Goal: Task Accomplishment & Management: Manage account settings

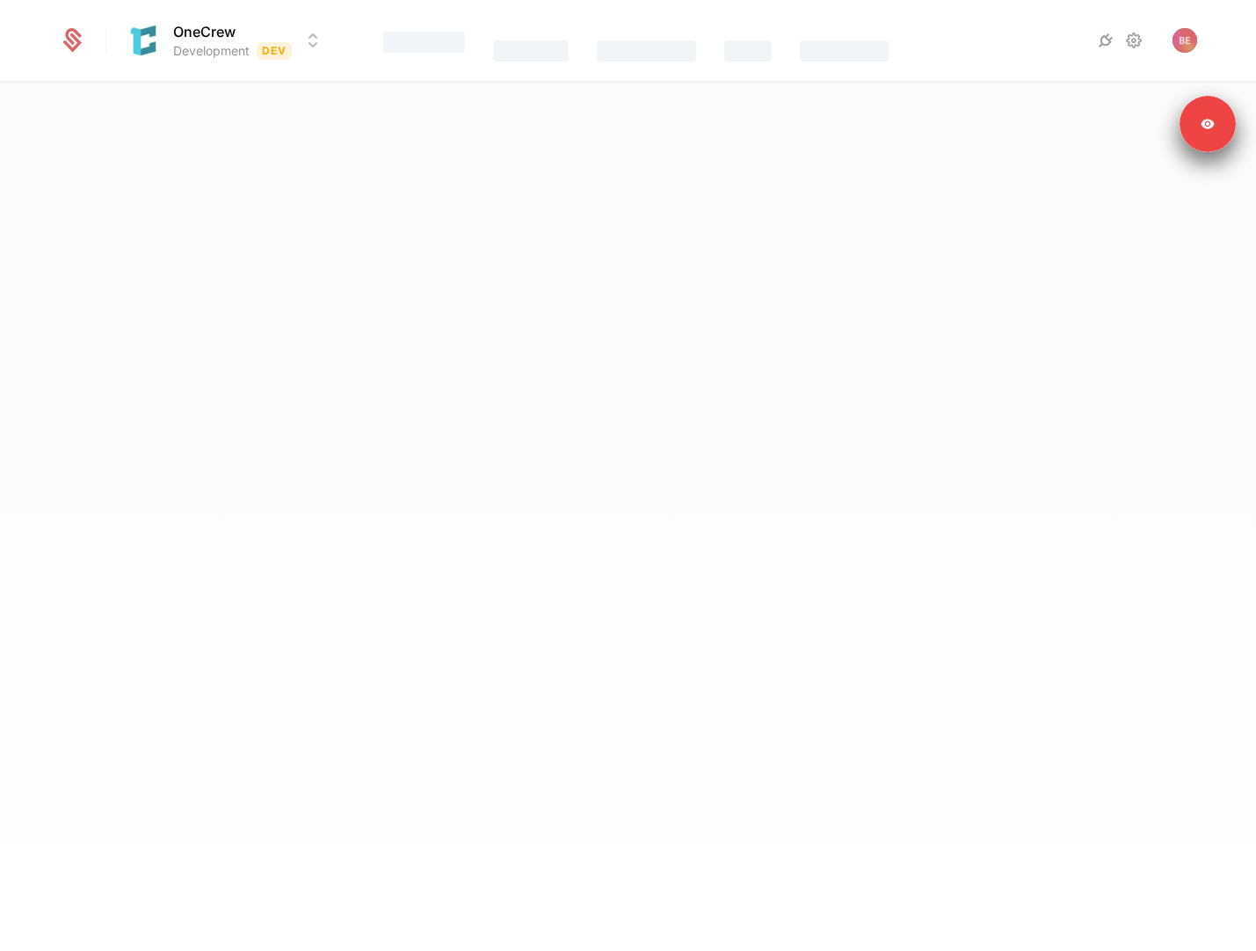
click at [302, 62] on div "OneCrew Development Dev Features Catalog Companies Events Components" at bounding box center [628, 40] width 1138 height 81
click at [299, 47] on html "OneCrew Development Dev Features Catalog Companies Events Components Signed in …" at bounding box center [628, 475] width 1256 height 951
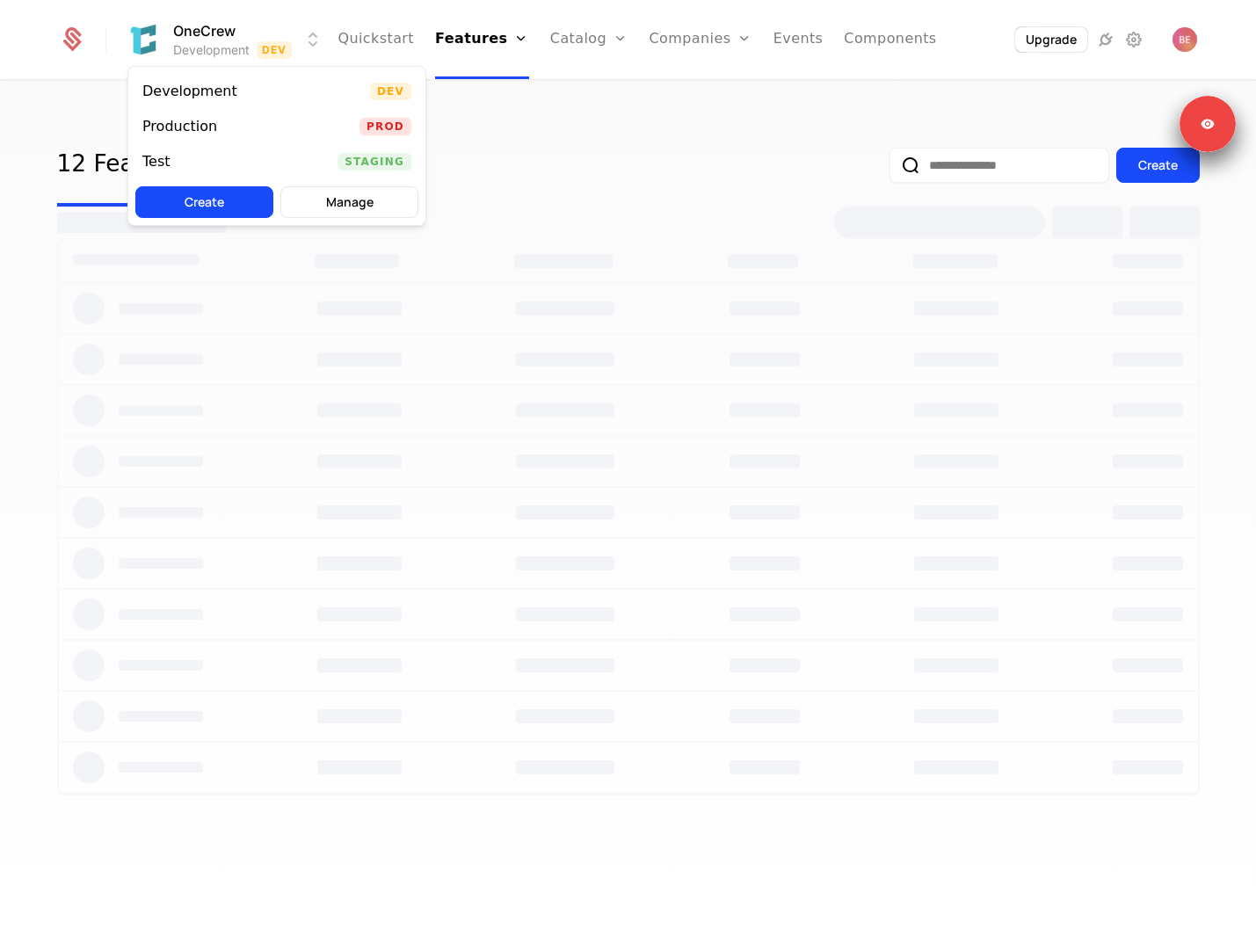
select select "**"
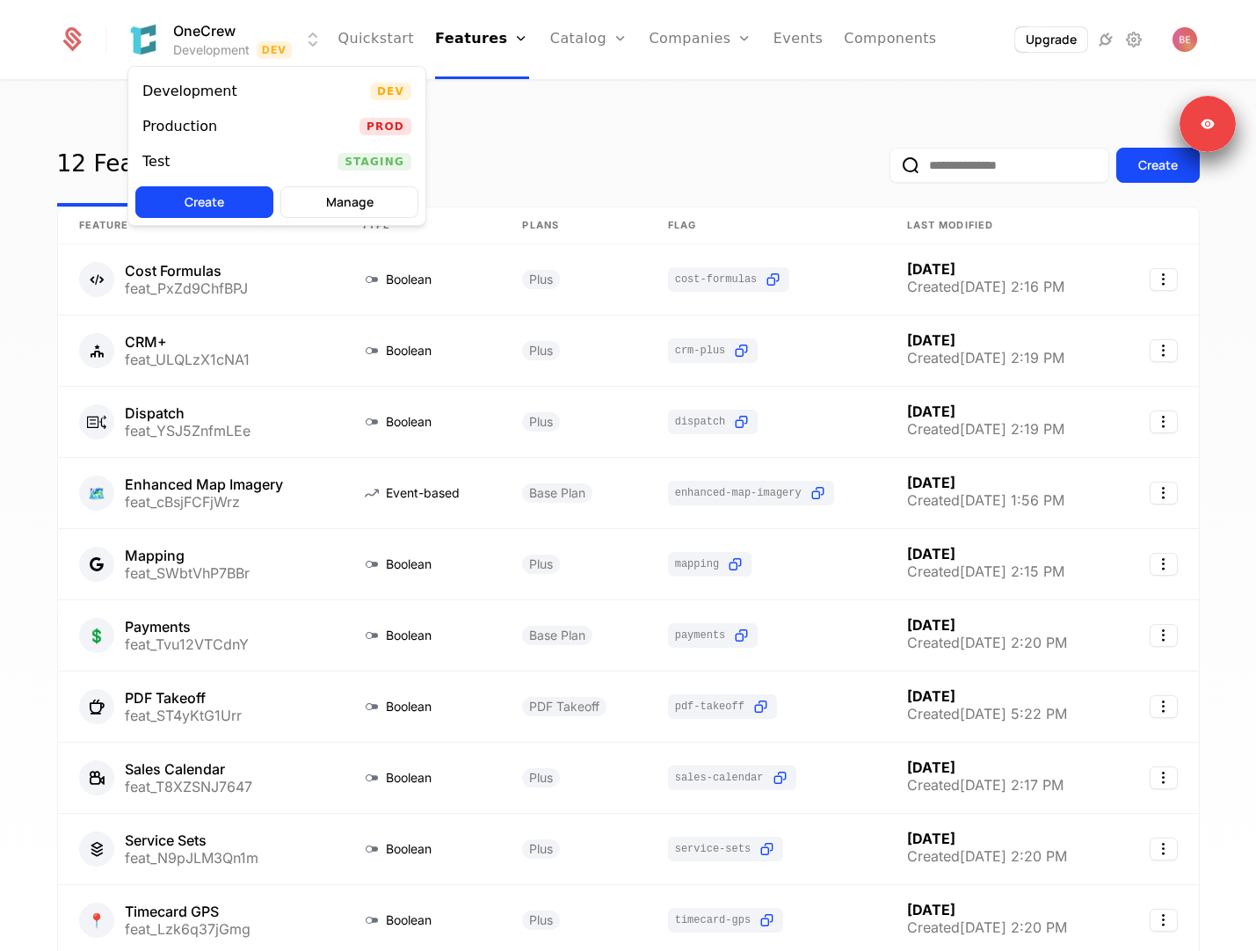
click at [625, 119] on html "OneCrew Development Dev Quickstart Features Features Flags Catalog Plans Add On…" at bounding box center [628, 475] width 1256 height 951
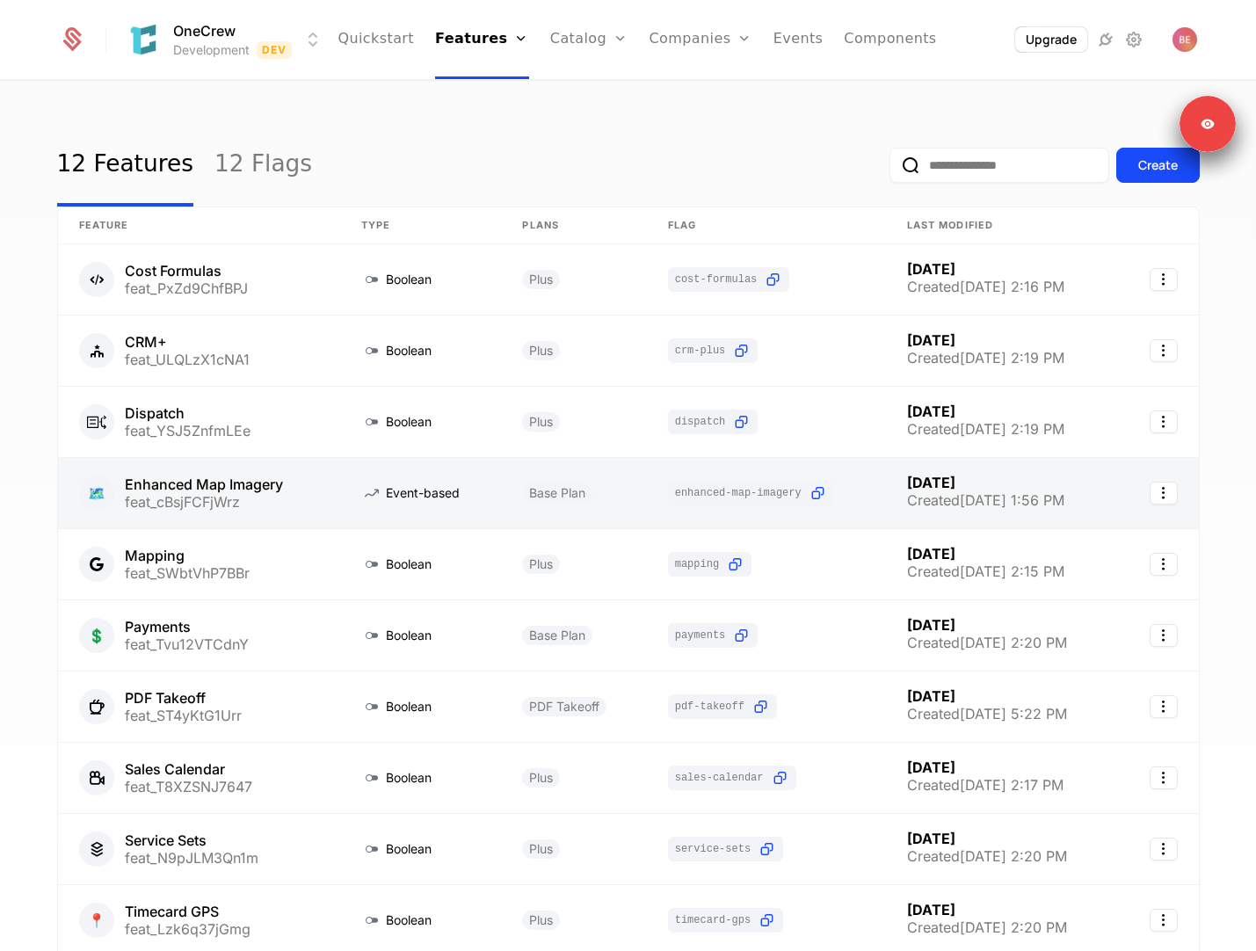
click at [308, 497] on link at bounding box center [199, 493] width 282 height 70
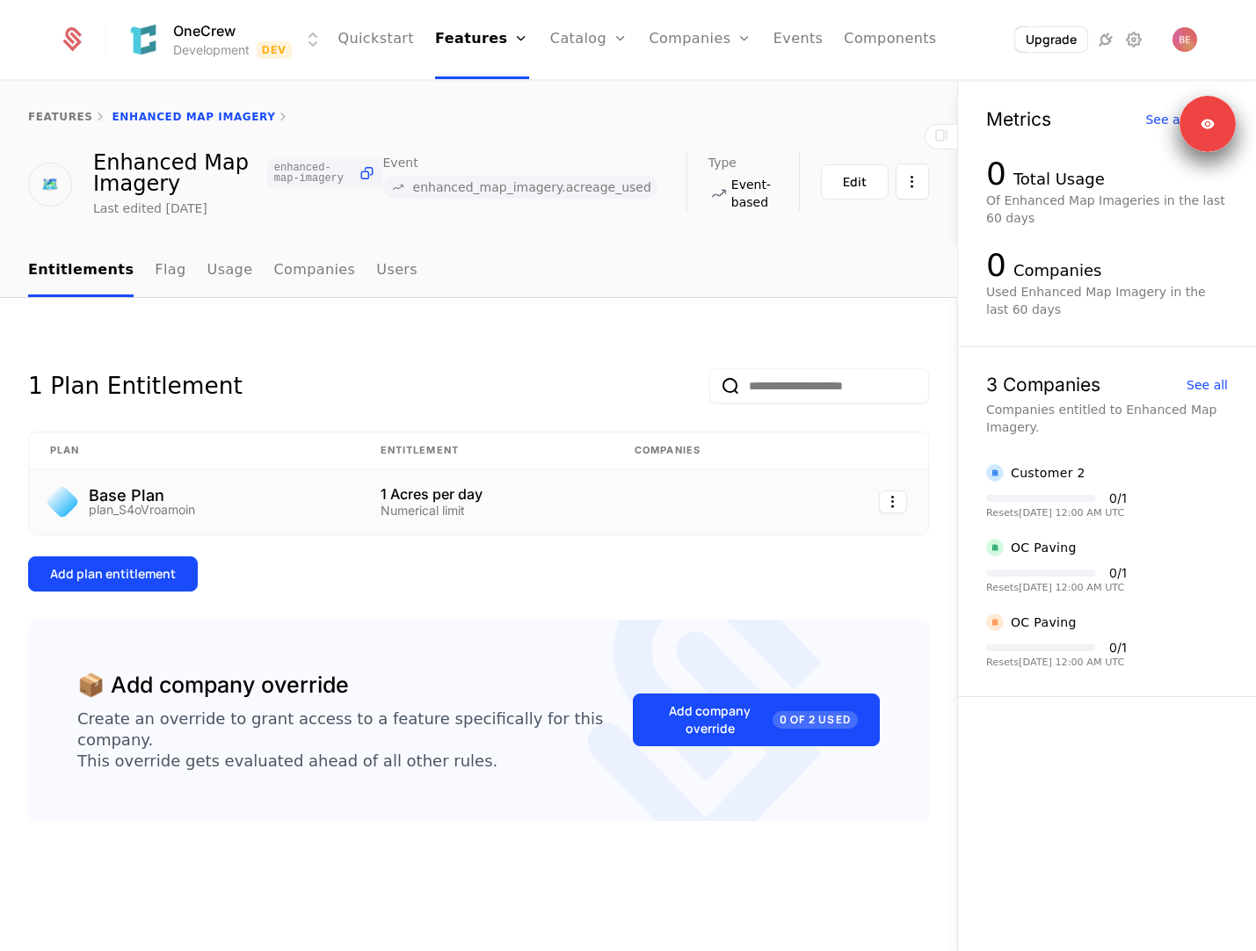
click at [467, 504] on div "Numerical limit" at bounding box center [486, 510] width 212 height 12
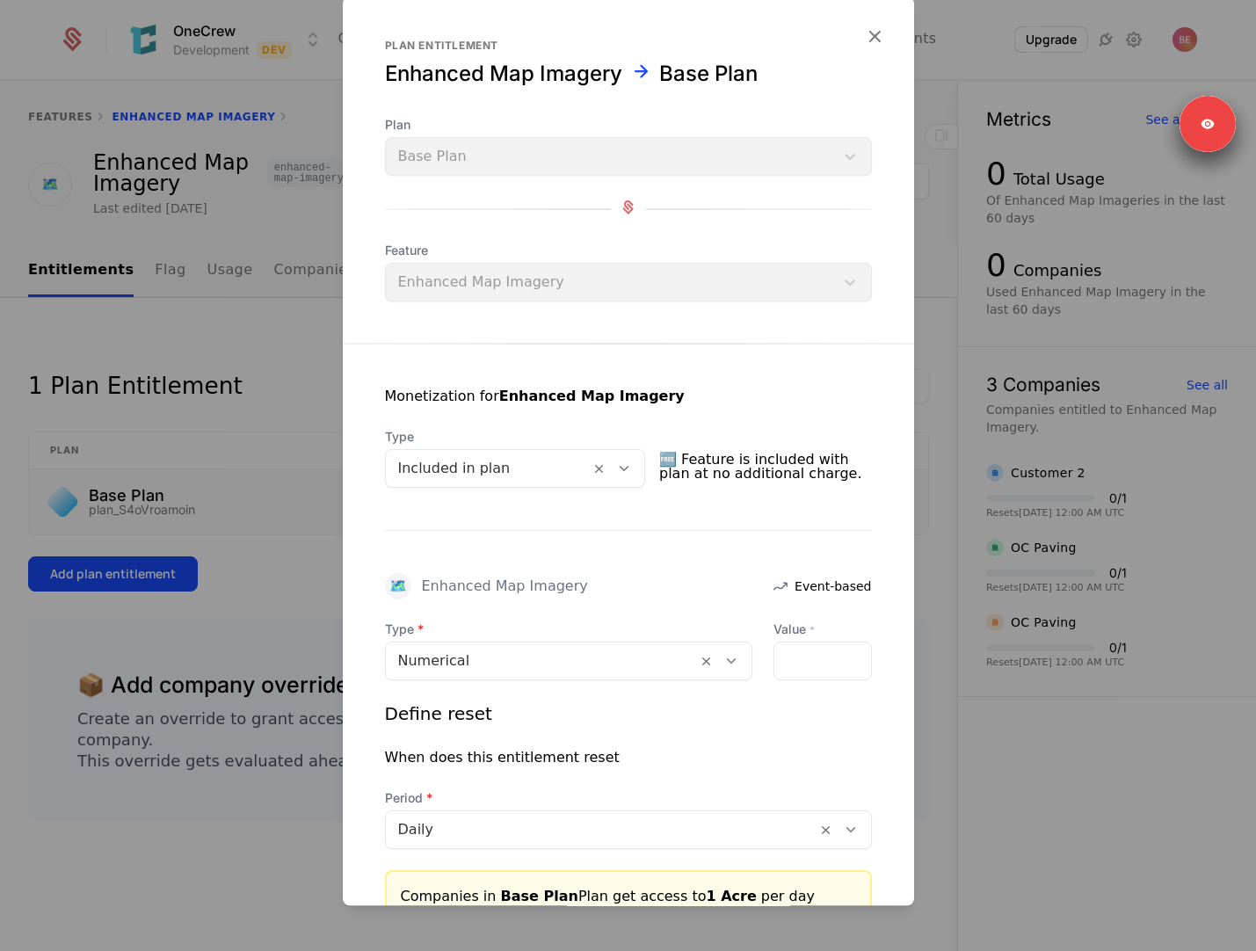
click at [276, 585] on div at bounding box center [628, 475] width 1256 height 951
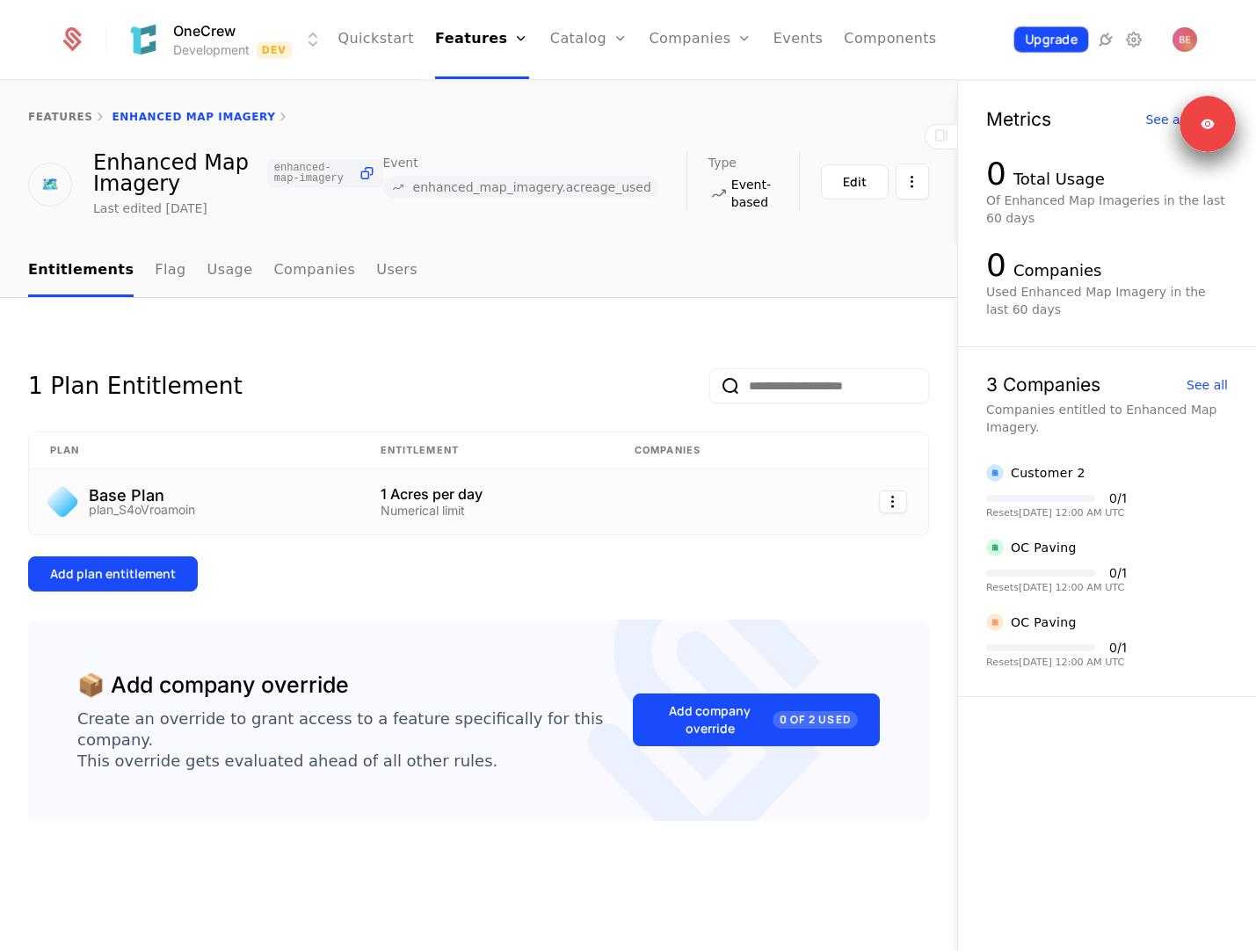
click at [1061, 42] on button "Upgrade" at bounding box center [1051, 39] width 74 height 25
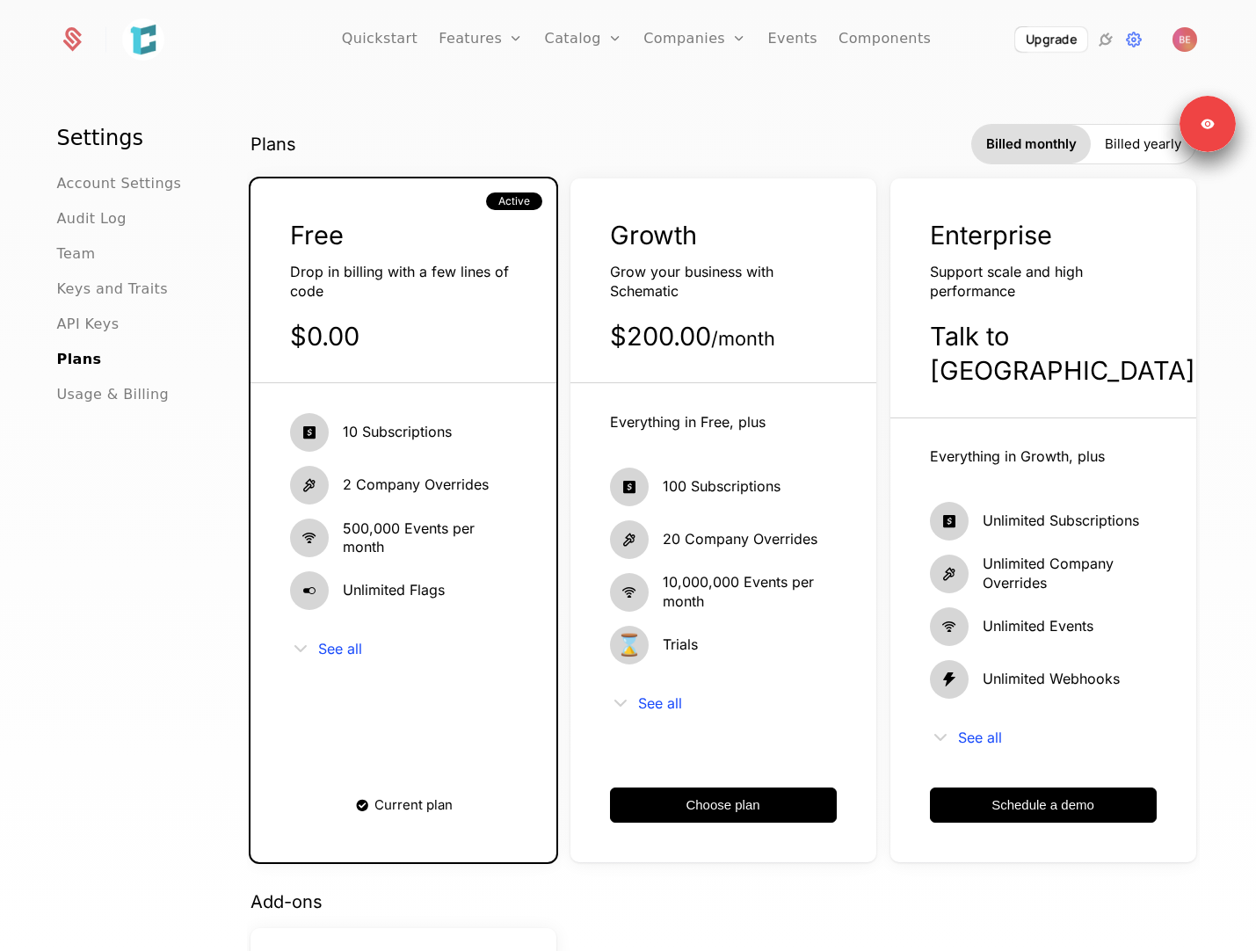
click at [150, 528] on div "Settings Account Settings Audit Log Team Keys and Traits API Keys Plans Usage &…" at bounding box center [131, 542] width 148 height 837
click at [387, 37] on link "Quickstart" at bounding box center [380, 39] width 76 height 79
select select "**"
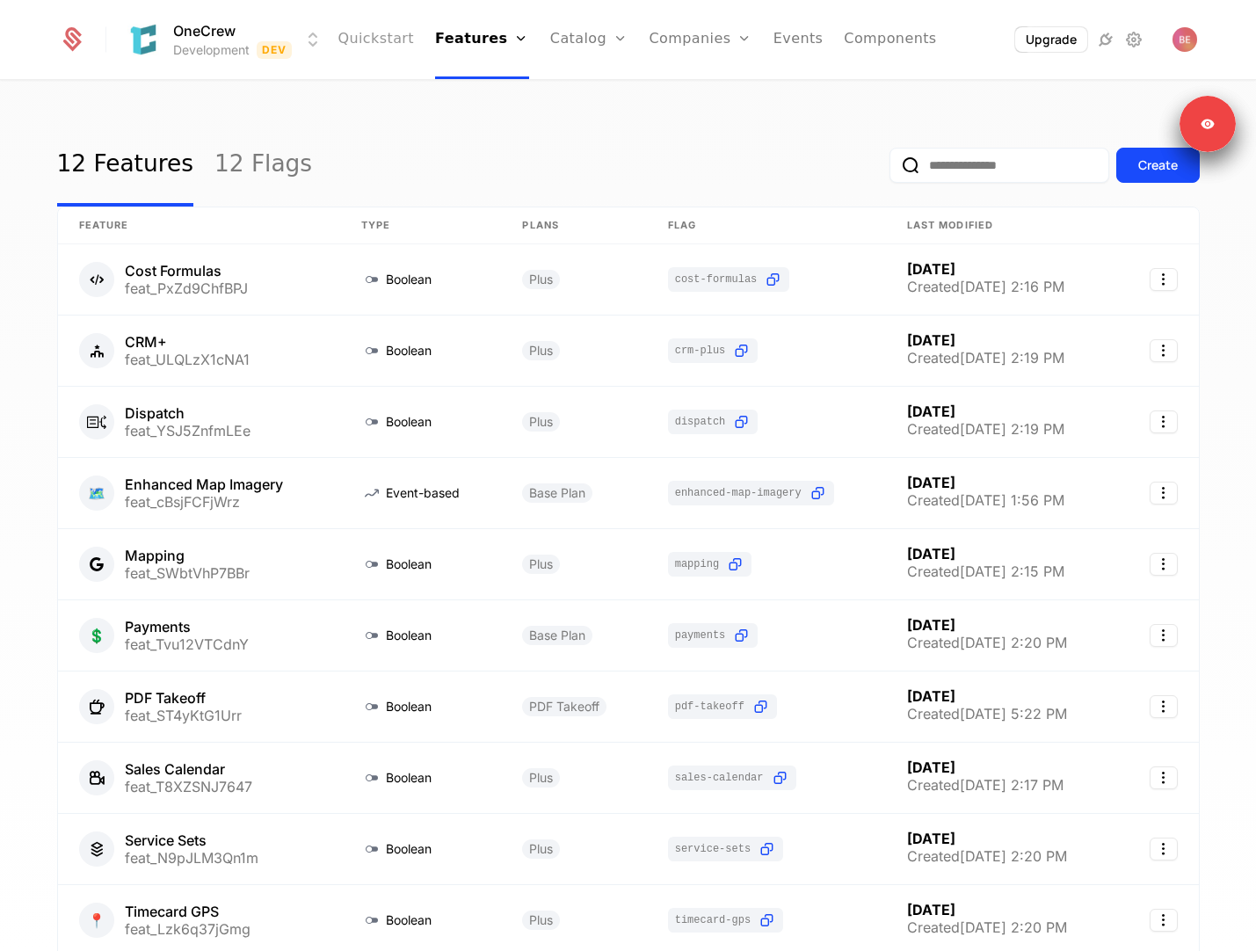
click at [386, 47] on link "Quickstart" at bounding box center [375, 39] width 76 height 79
select select "**"
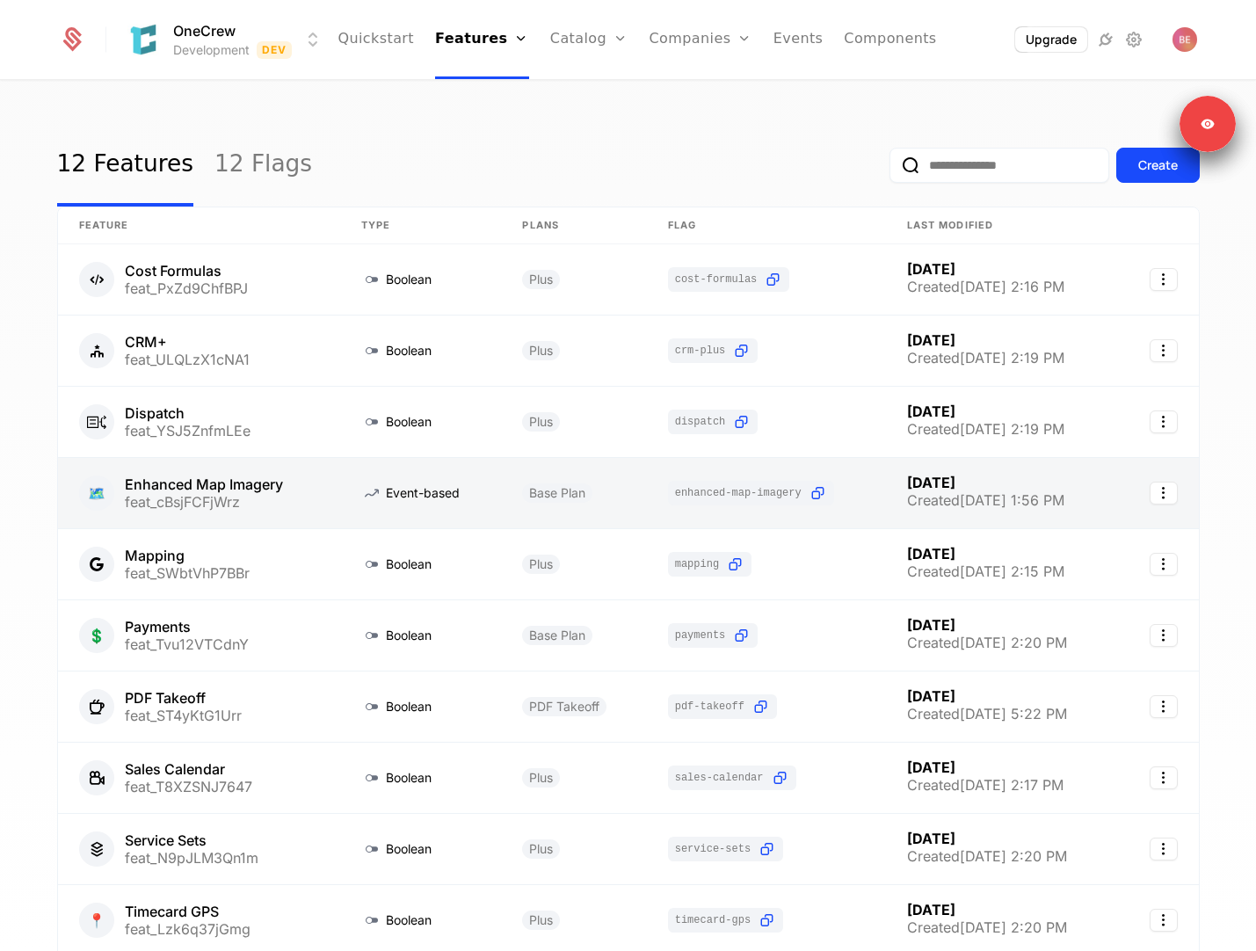
click at [275, 500] on link at bounding box center [199, 493] width 282 height 70
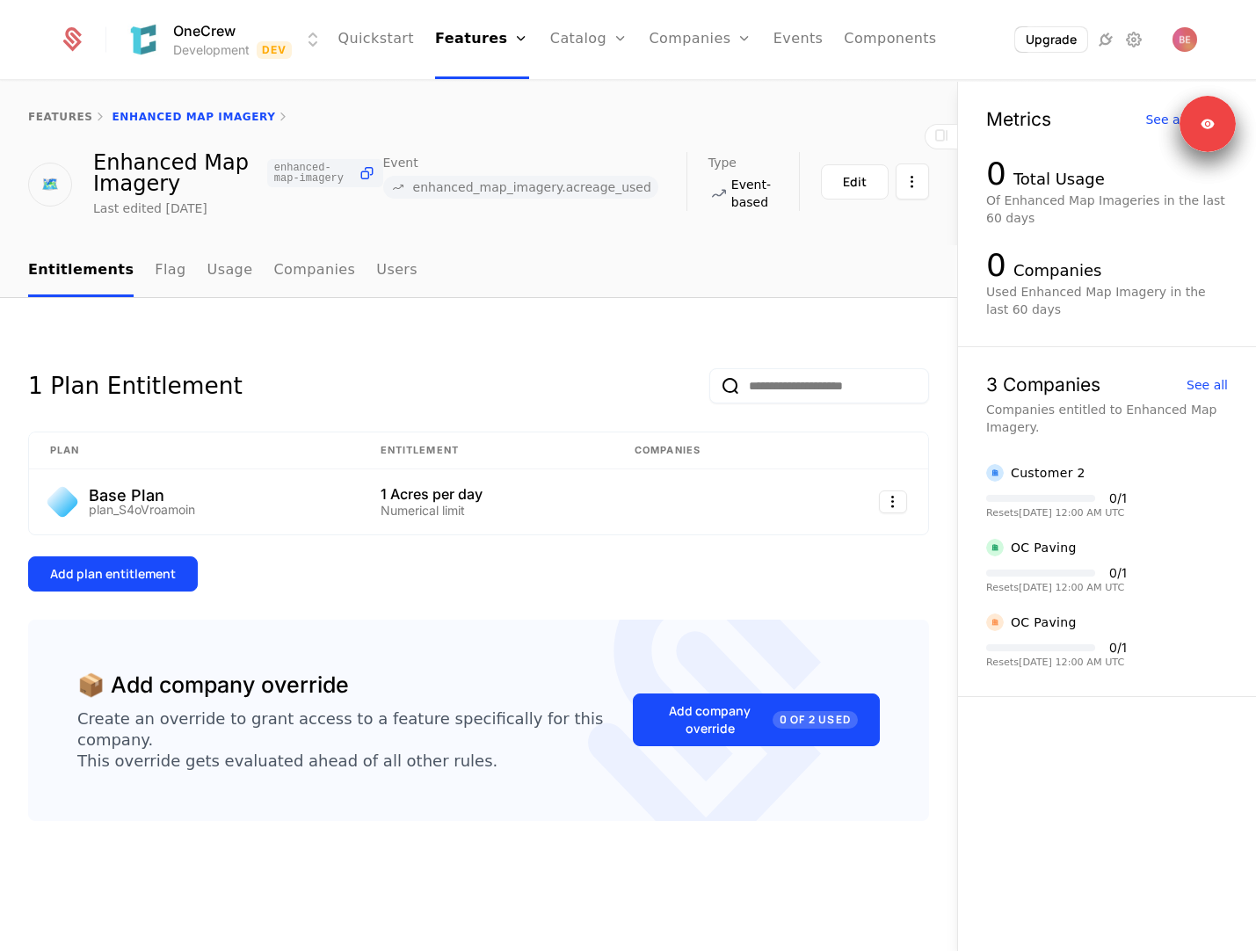
click at [255, 33] on html "OneCrew Development Dev Quickstart Features Features Flags Catalog Plans Add On…" at bounding box center [628, 475] width 1256 height 951
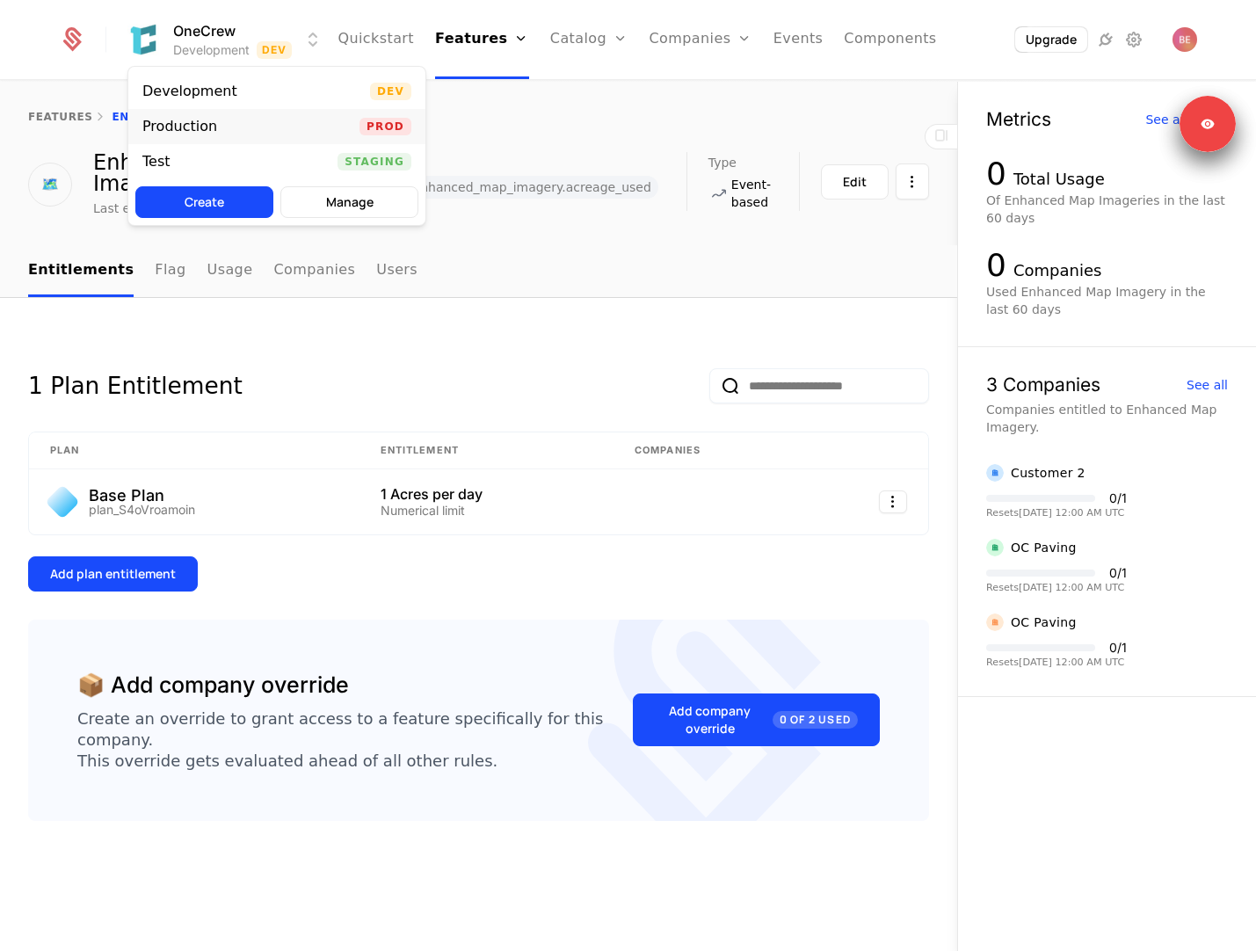
click at [254, 123] on div "Production Prod" at bounding box center [276, 126] width 297 height 35
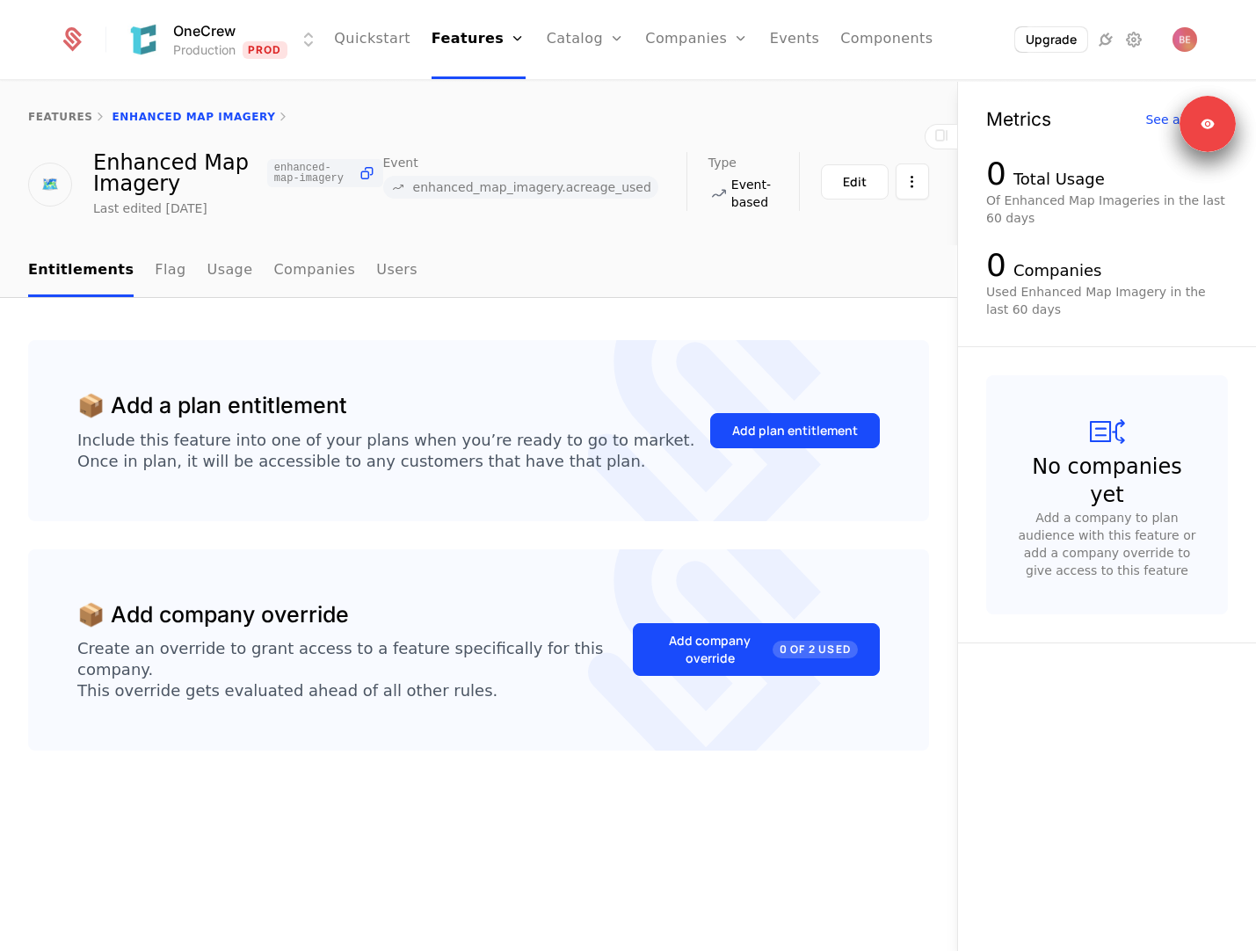
click at [250, 43] on html "OneCrew Production Prod Quickstart Features Features Flags Catalog Plans Add On…" at bounding box center [628, 475] width 1256 height 951
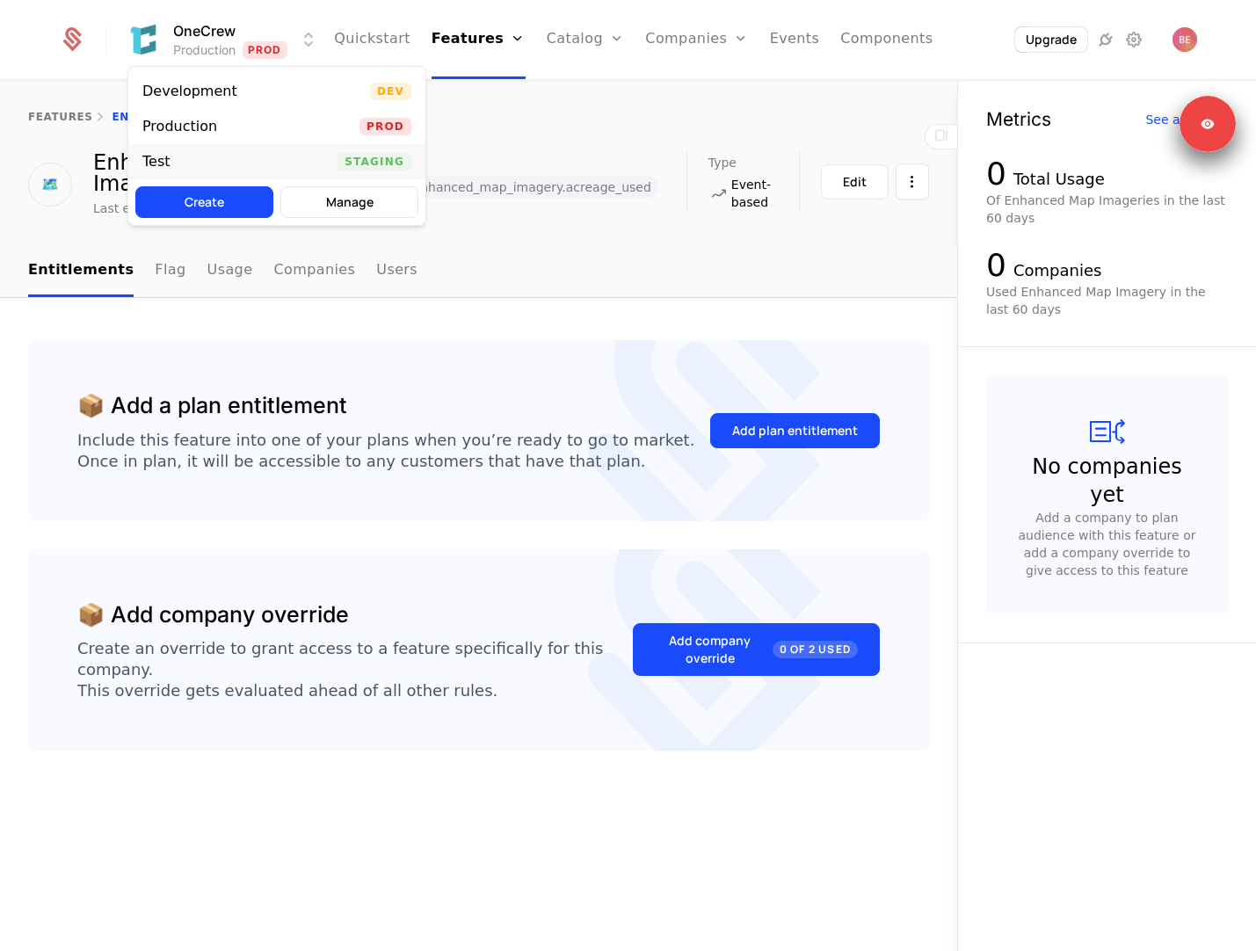
click at [258, 156] on div "Test Staging" at bounding box center [276, 161] width 297 height 35
click at [229, 47] on html "OneCrew Test Staging Quickstart Features Features Flags Catalog Plans Add Ons C…" at bounding box center [628, 475] width 1256 height 951
click at [241, 98] on div "Development" at bounding box center [196, 92] width 109 height 18
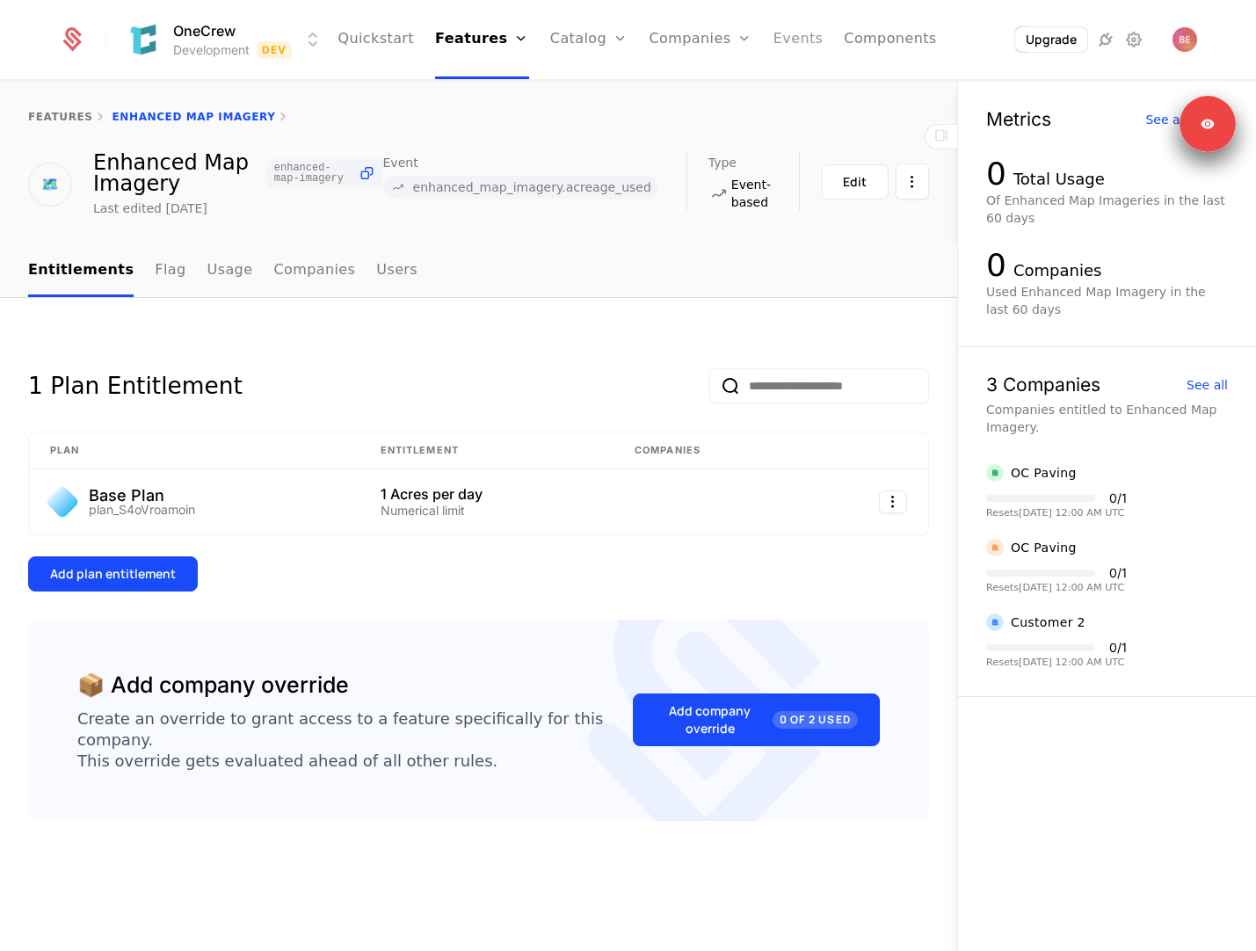
click at [777, 46] on link "Events" at bounding box center [798, 39] width 50 height 79
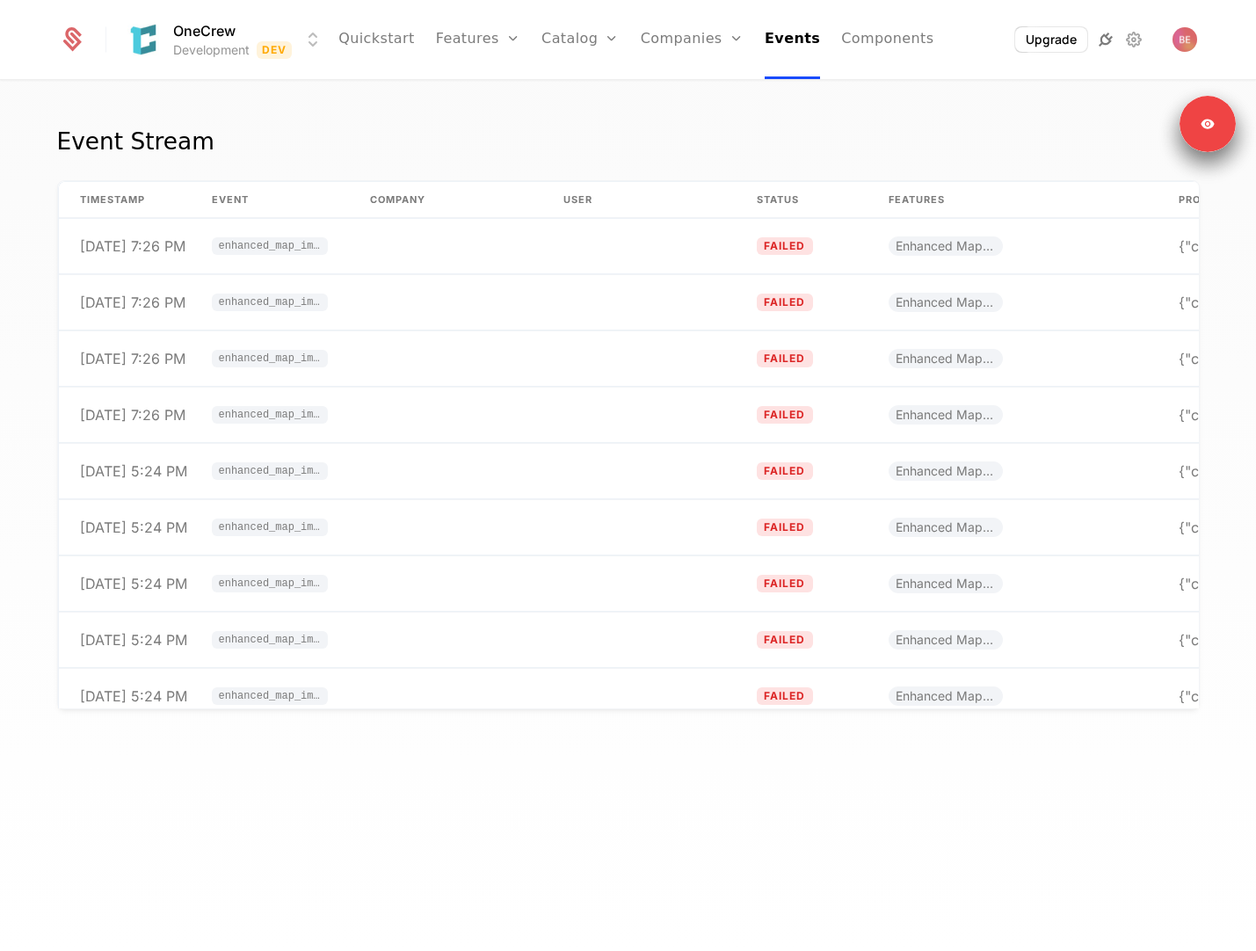
click at [1105, 42] on icon at bounding box center [1105, 39] width 21 height 21
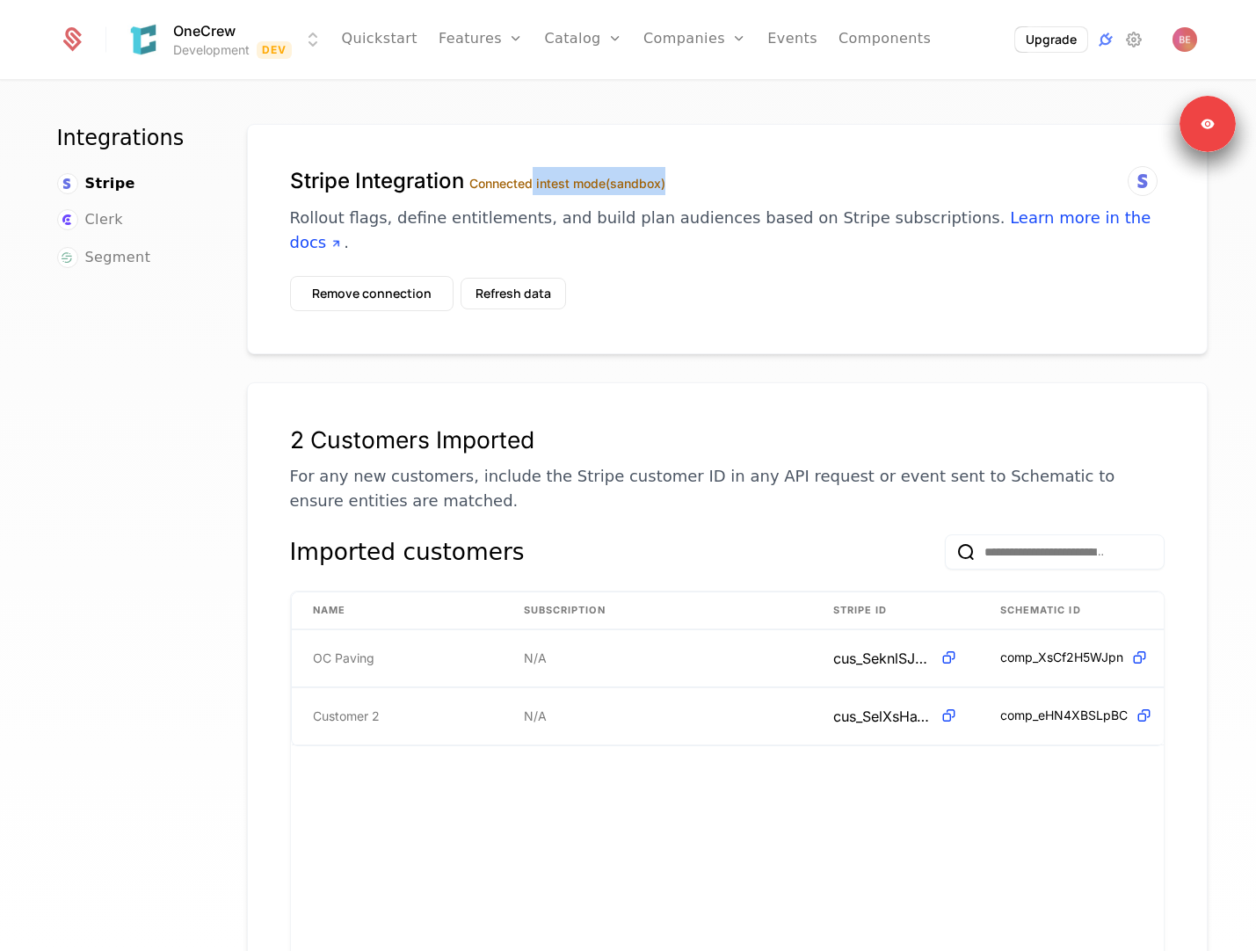
drag, startPoint x: 531, startPoint y: 179, endPoint x: 876, endPoint y: 184, distance: 345.4
click at [859, 182] on h1 "Stripe Integration Connected in test mode (sandbox)" at bounding box center [727, 181] width 874 height 28
click at [868, 183] on h1 "Stripe Integration Connected in test mode (sandbox)" at bounding box center [727, 181] width 874 height 28
click at [380, 44] on link "Quickstart" at bounding box center [379, 39] width 76 height 79
select select "**"
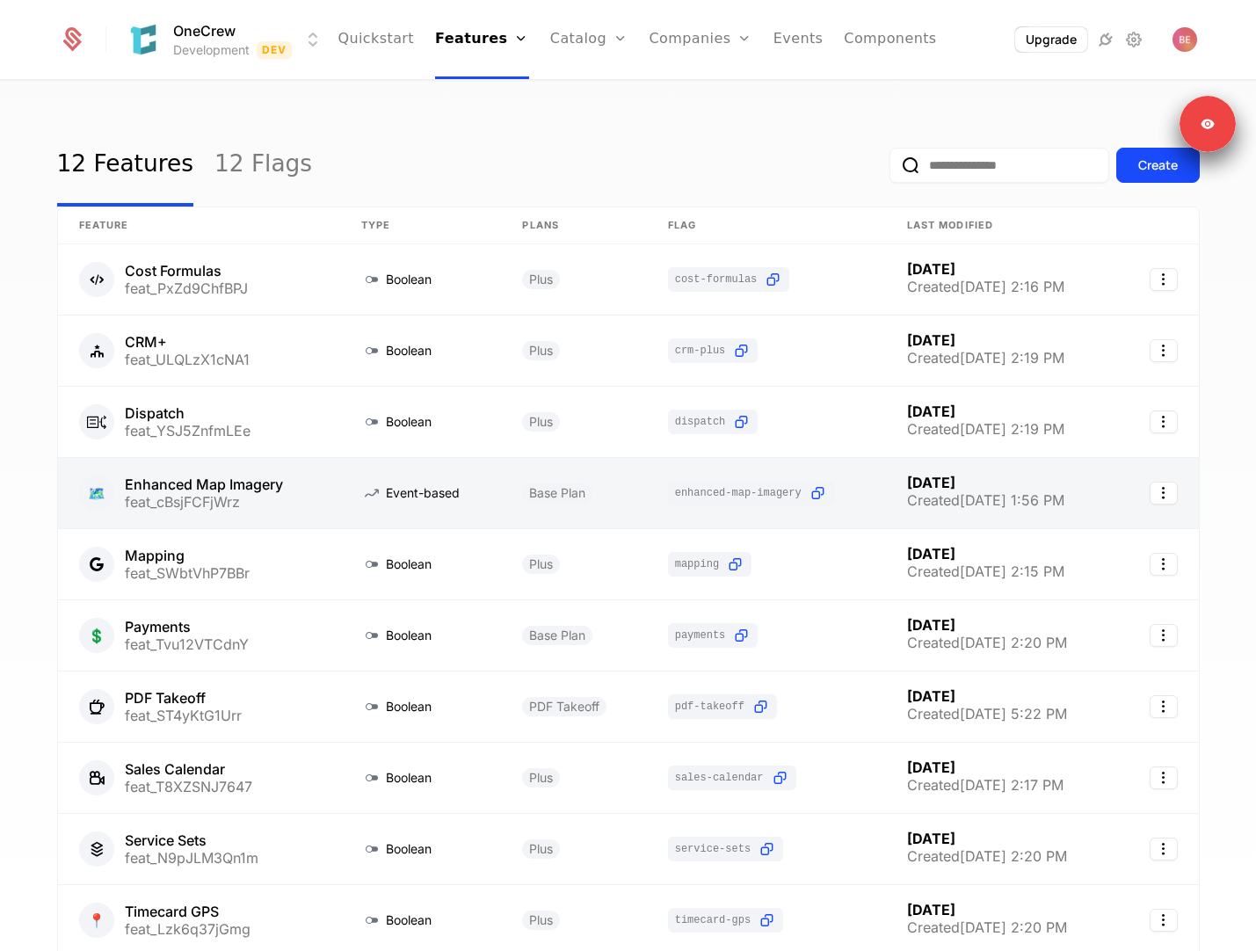
click at [295, 502] on link at bounding box center [199, 493] width 282 height 70
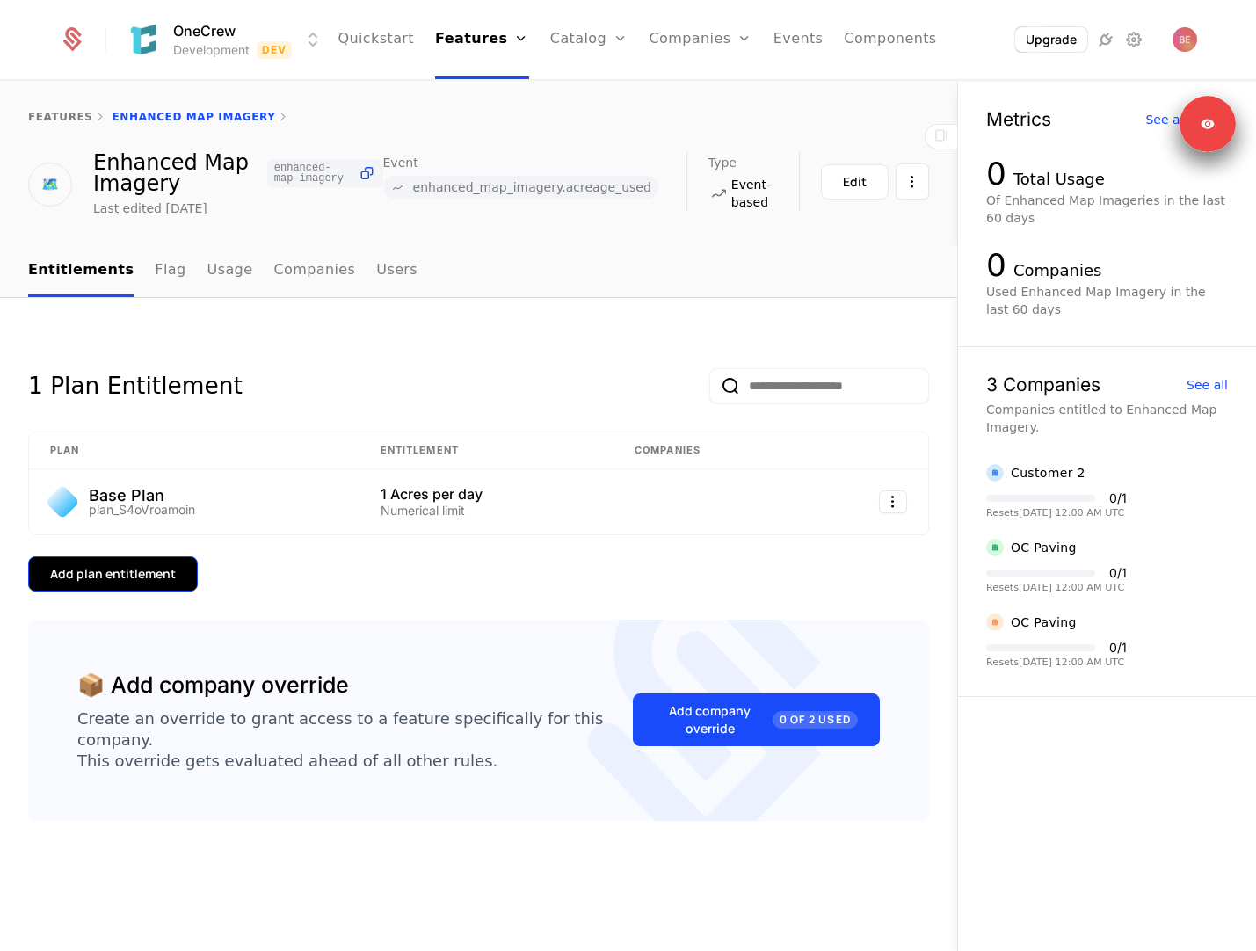
click at [164, 583] on button "Add plan entitlement" at bounding box center [113, 573] width 170 height 35
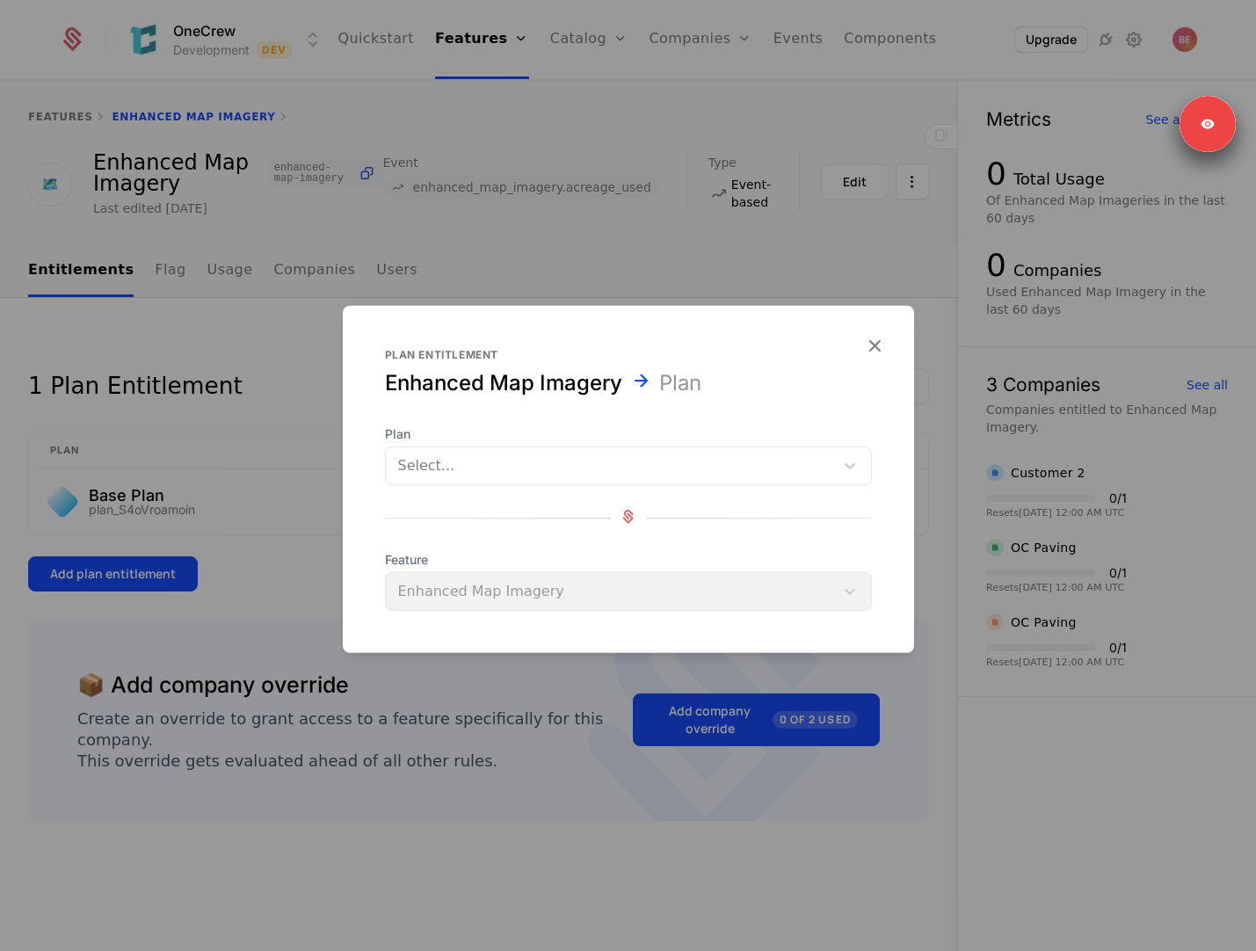
click at [447, 448] on div "Select..." at bounding box center [628, 465] width 487 height 39
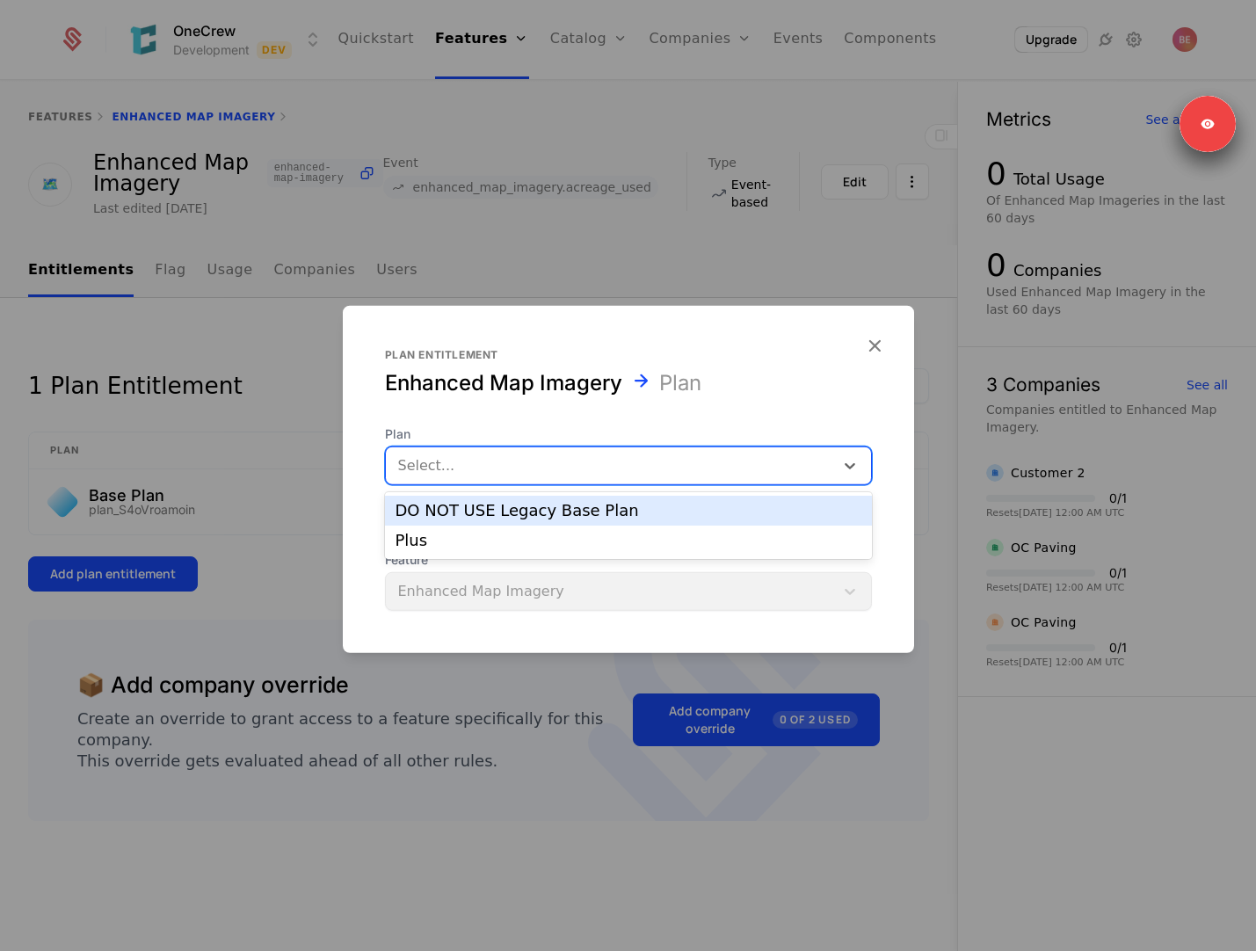
click at [246, 520] on div at bounding box center [628, 475] width 1256 height 951
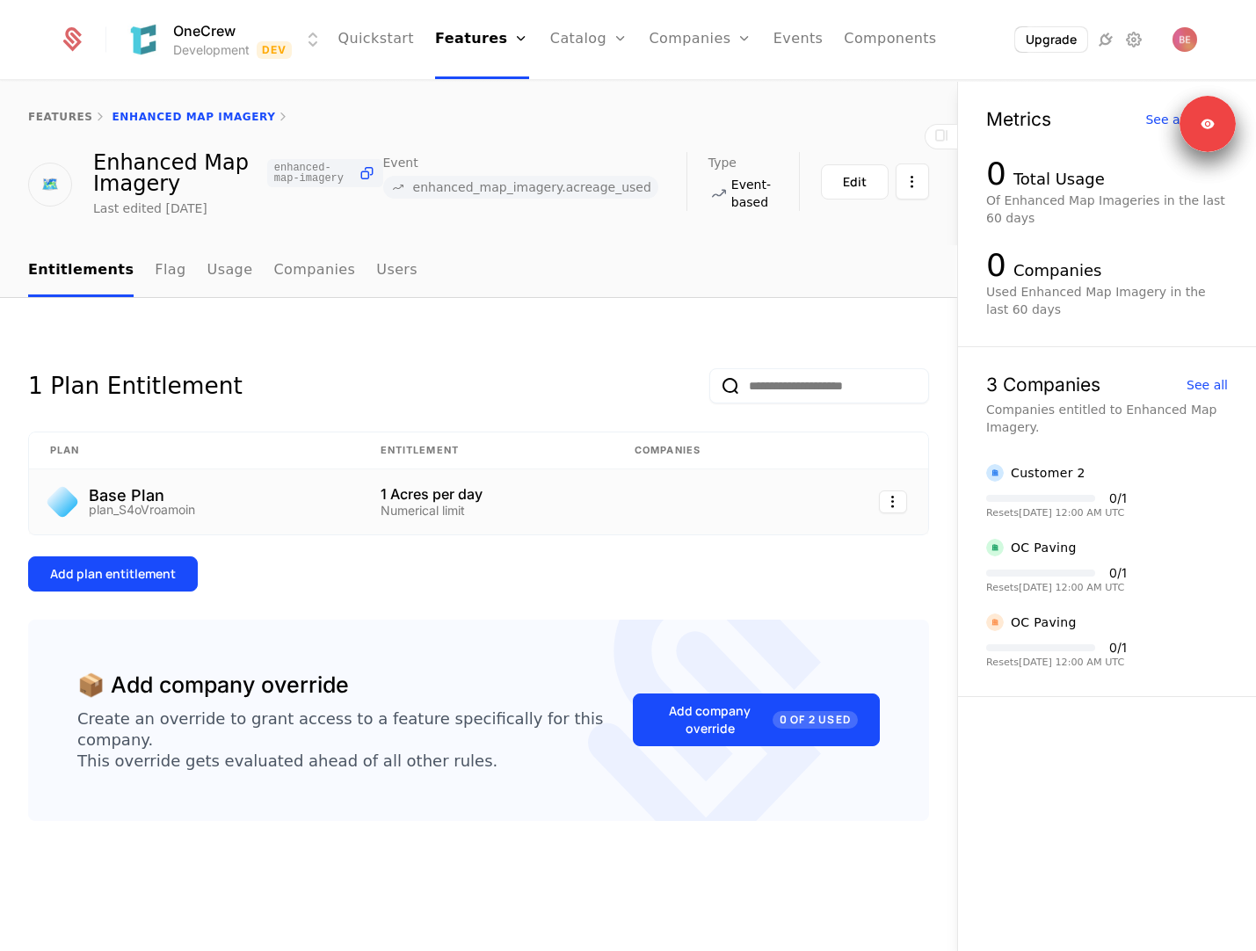
click at [336, 502] on div "Base Plan plan_S4oVroamoin" at bounding box center [194, 502] width 288 height 28
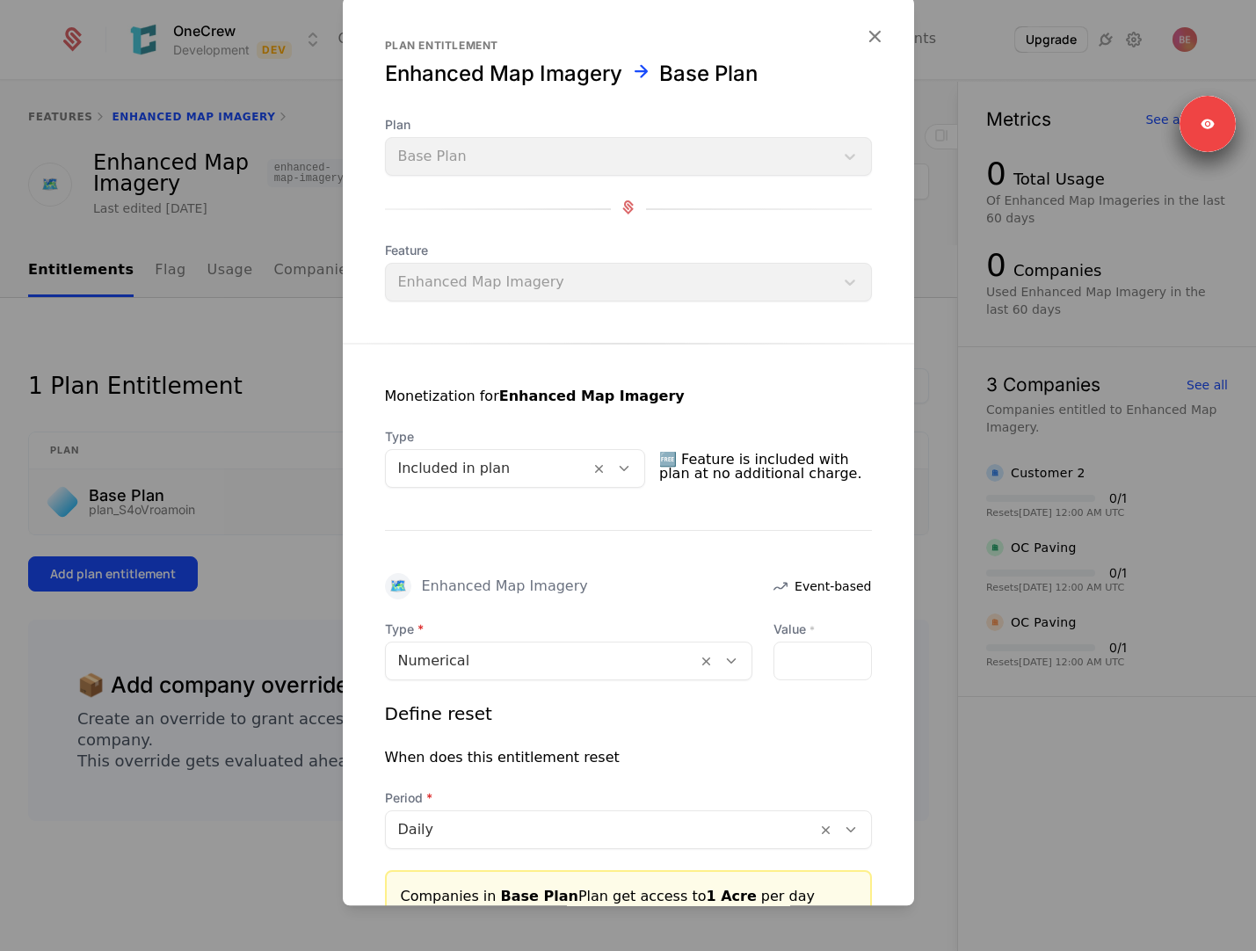
click at [287, 553] on div at bounding box center [628, 475] width 1256 height 951
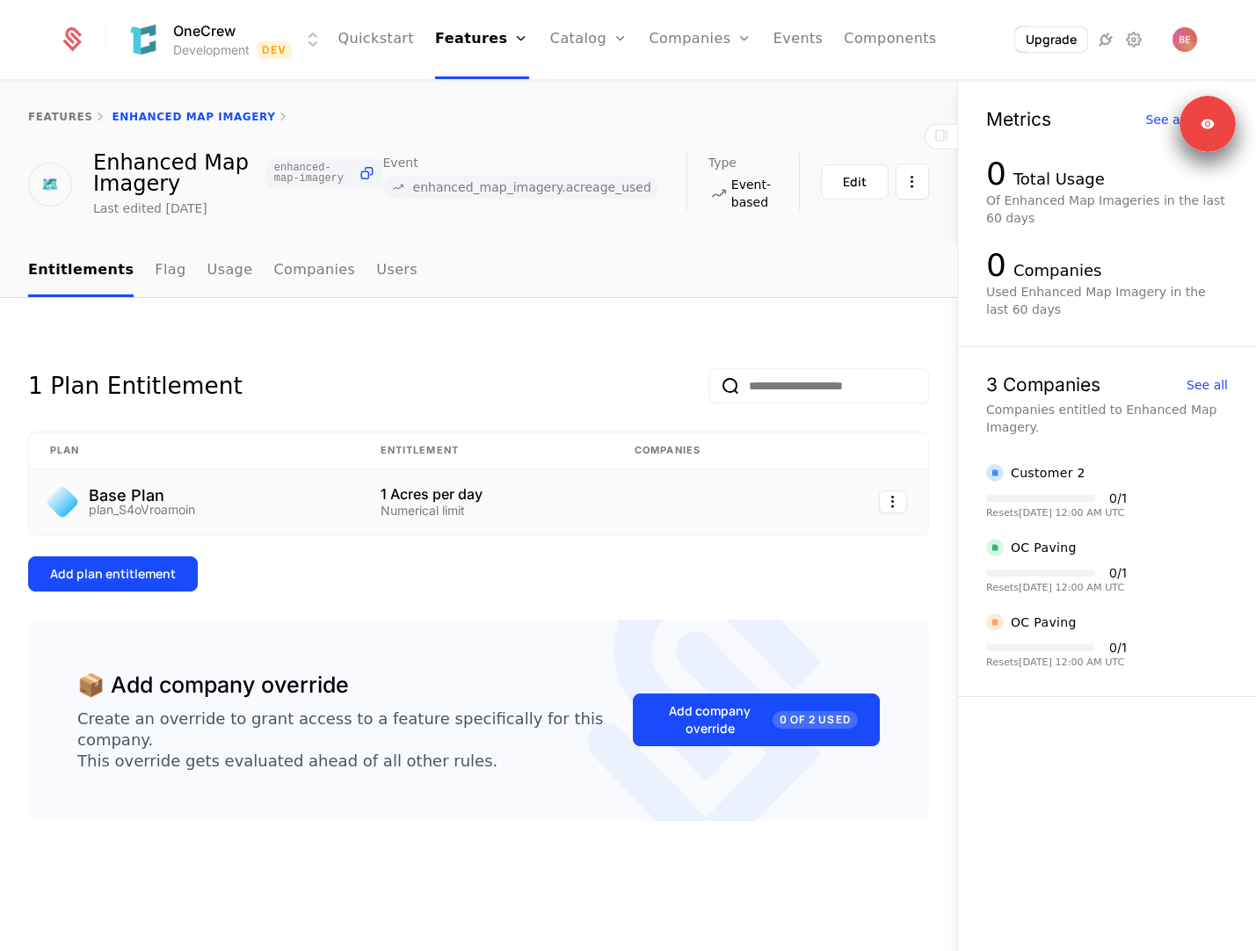
click at [414, 497] on div "1 Acres per day" at bounding box center [486, 494] width 212 height 14
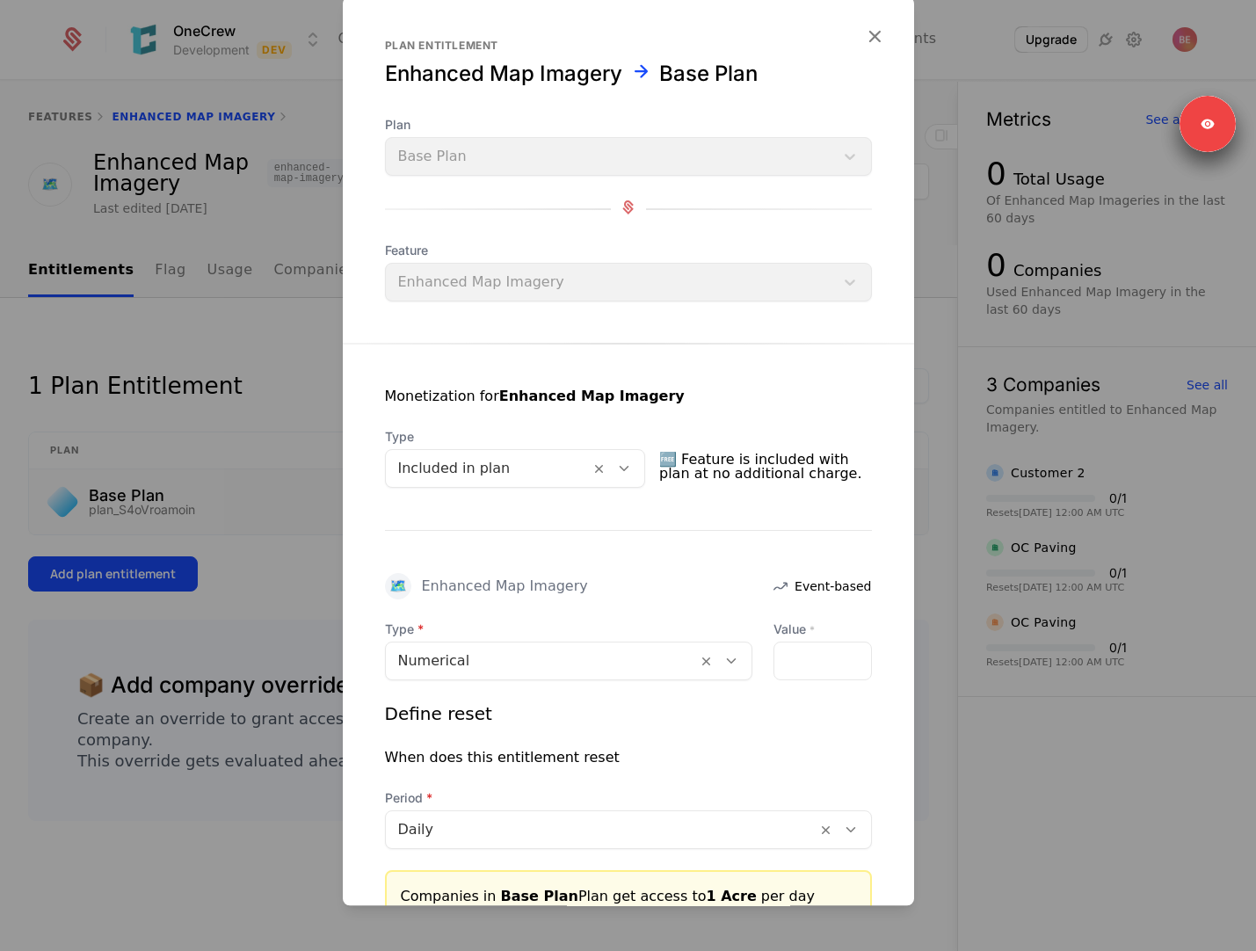
click at [504, 489] on div "Monetization for Enhanced Map Imagery Type Included in plan 🆓 Feature is includ…" at bounding box center [628, 633] width 571 height 579
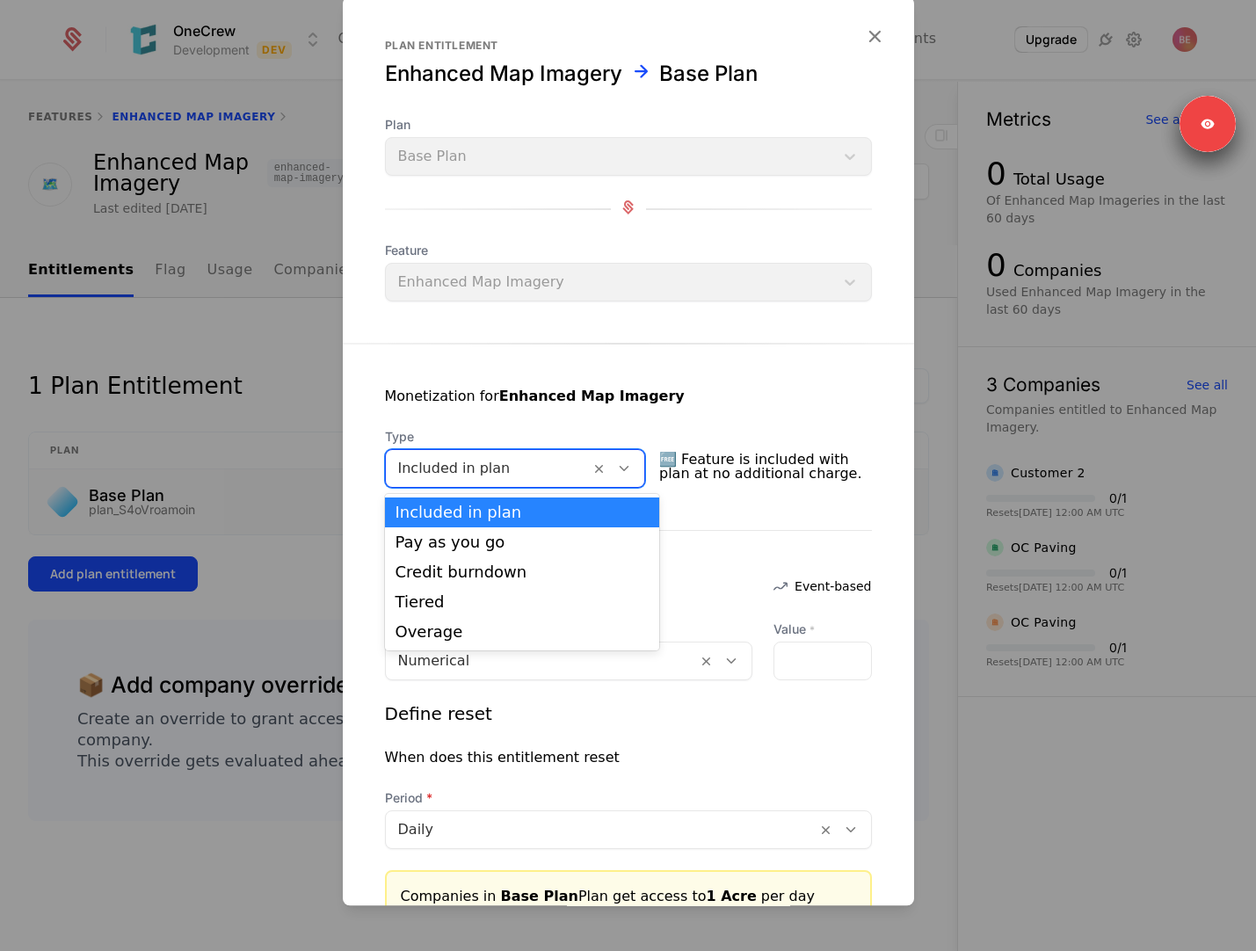
click at [504, 477] on div at bounding box center [488, 468] width 180 height 25
click at [264, 600] on div at bounding box center [628, 475] width 1256 height 951
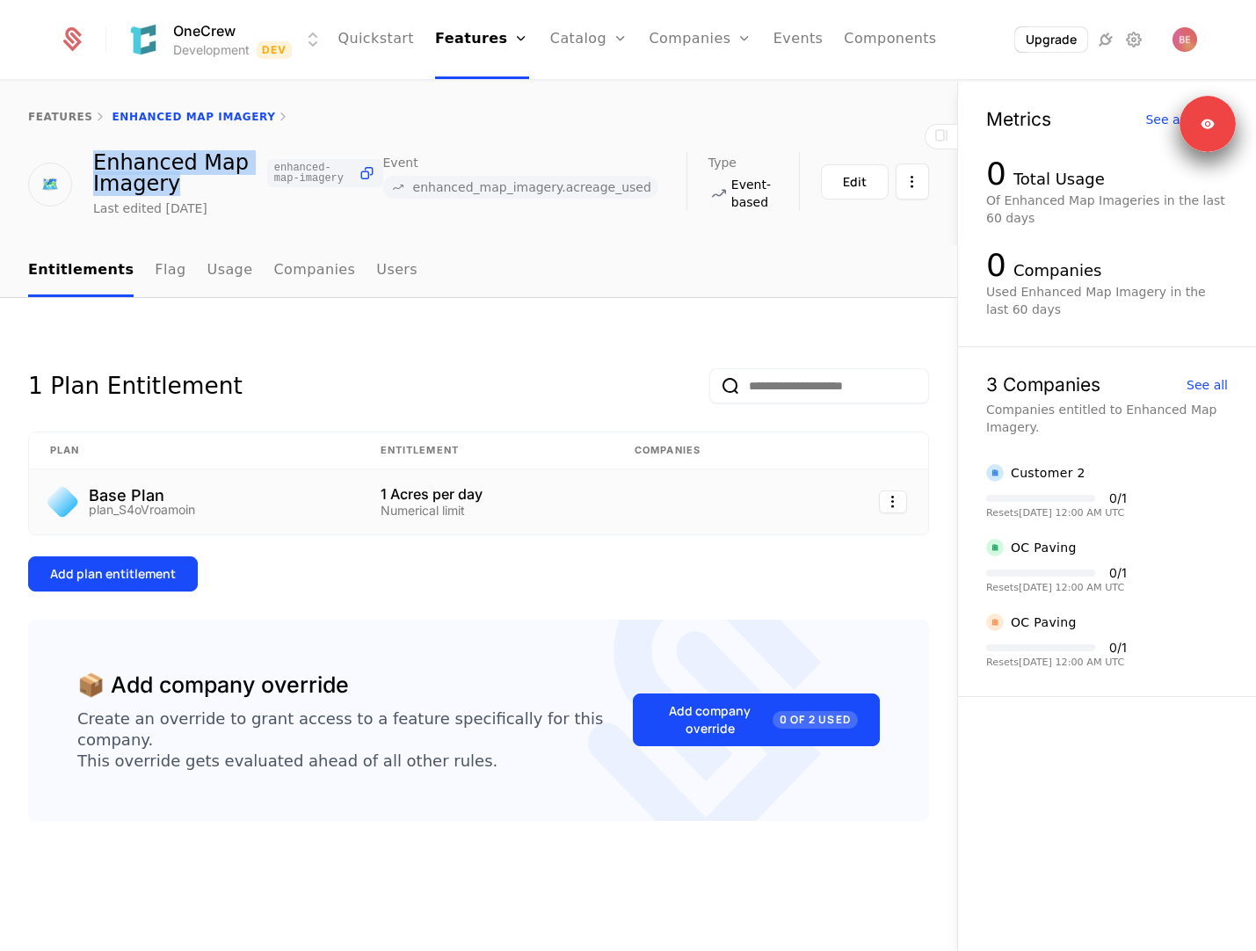
drag, startPoint x: 189, startPoint y: 185, endPoint x: 90, endPoint y: 155, distance: 103.7
click at [89, 155] on div "🗺️ Enhanced Map Imagery enhanced-map-imagery Last edited [DATE]" at bounding box center [205, 184] width 355 height 65
click at [172, 205] on div "Last edited [DATE]" at bounding box center [150, 208] width 114 height 18
drag, startPoint x: 187, startPoint y: 192, endPoint x: 81, endPoint y: 167, distance: 109.3
click at [81, 166] on div "🗺️ Enhanced Map Imagery enhanced-map-imagery Last edited [DATE]" at bounding box center [205, 184] width 355 height 65
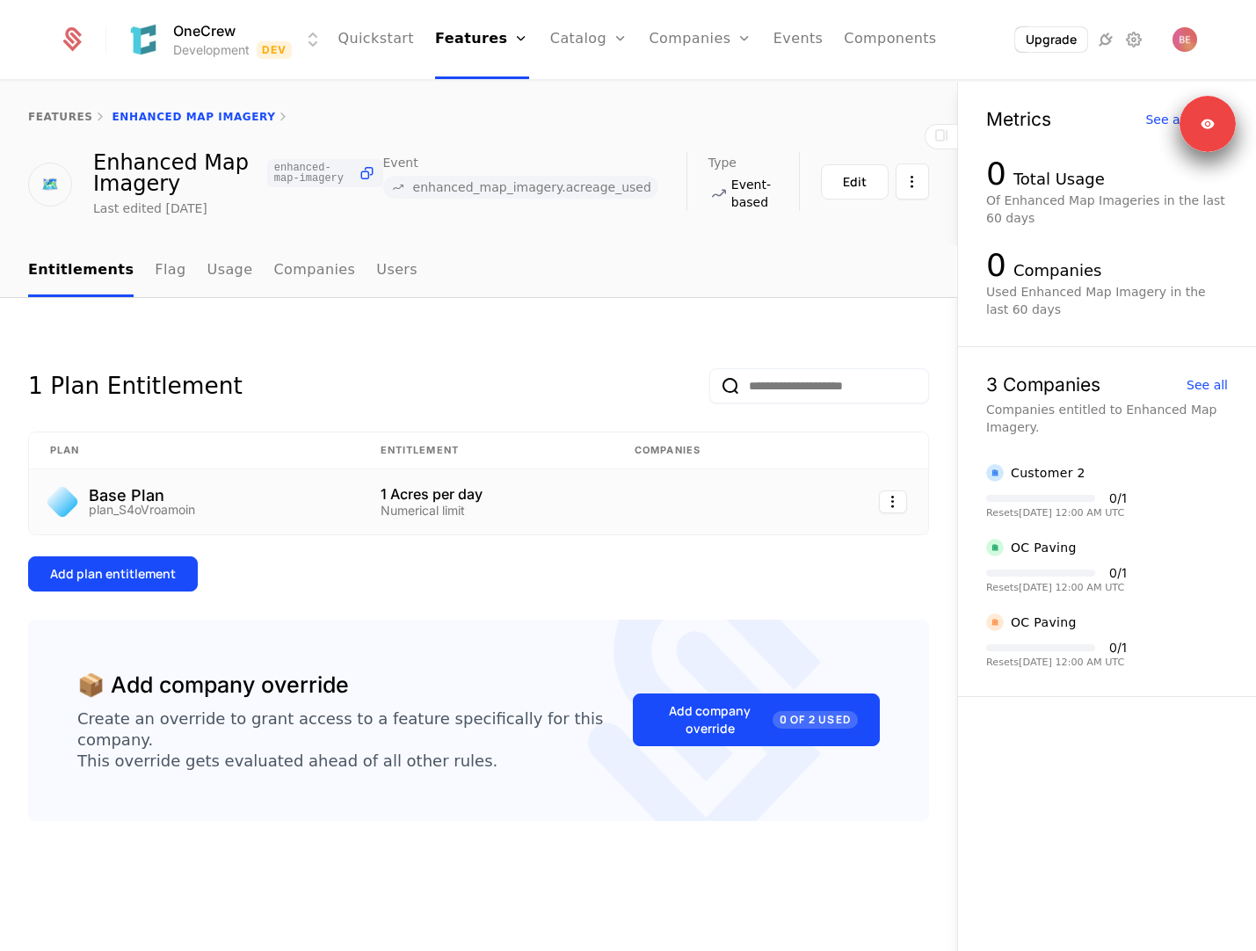
click at [371, 584] on div "Add plan entitlement" at bounding box center [478, 573] width 901 height 35
click at [54, 109] on div "features Enhanced Map Imagery" at bounding box center [478, 117] width 957 height 70
click at [53, 119] on link "features" at bounding box center [60, 117] width 65 height 12
select select "**"
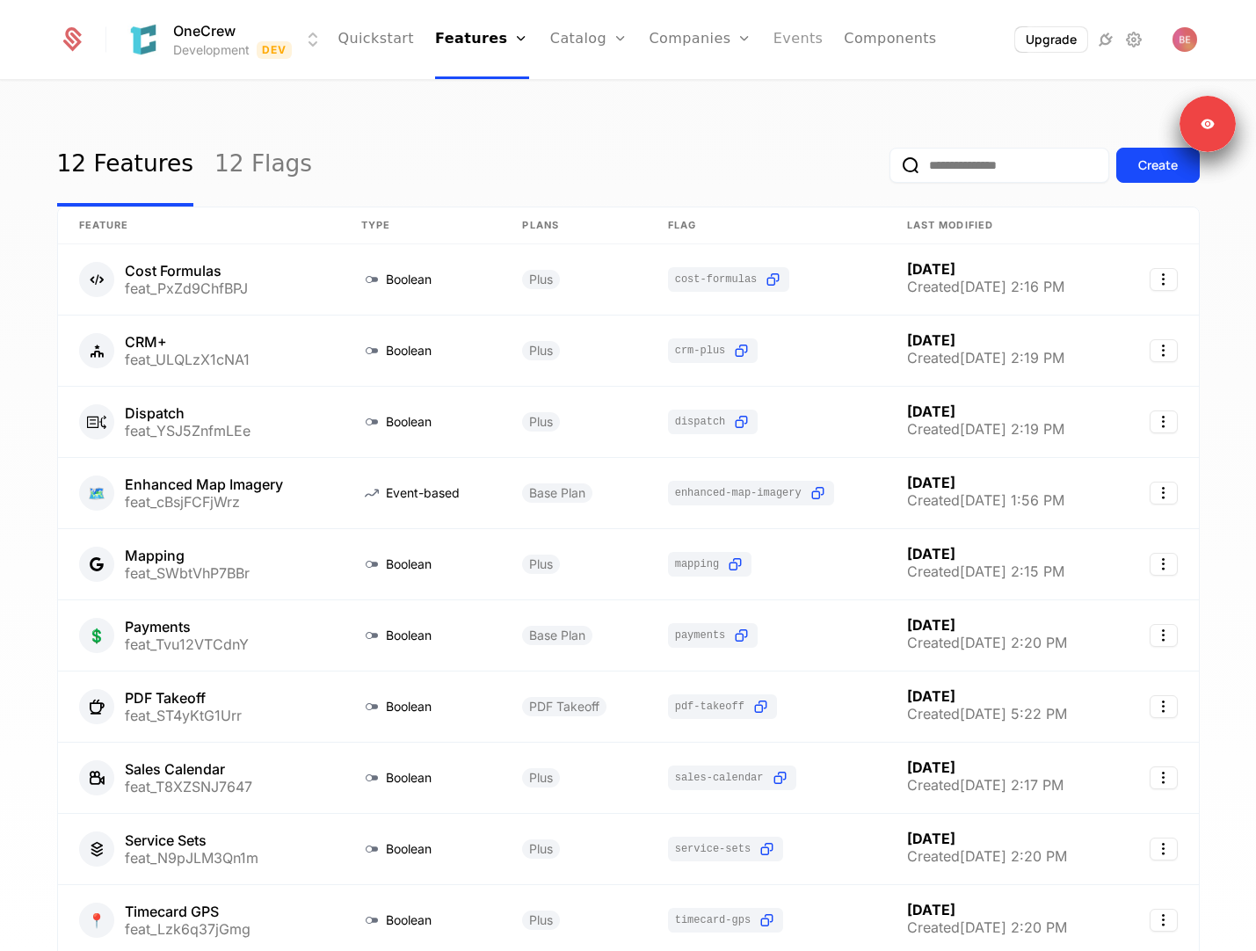
click at [798, 29] on link "Events" at bounding box center [798, 39] width 50 height 79
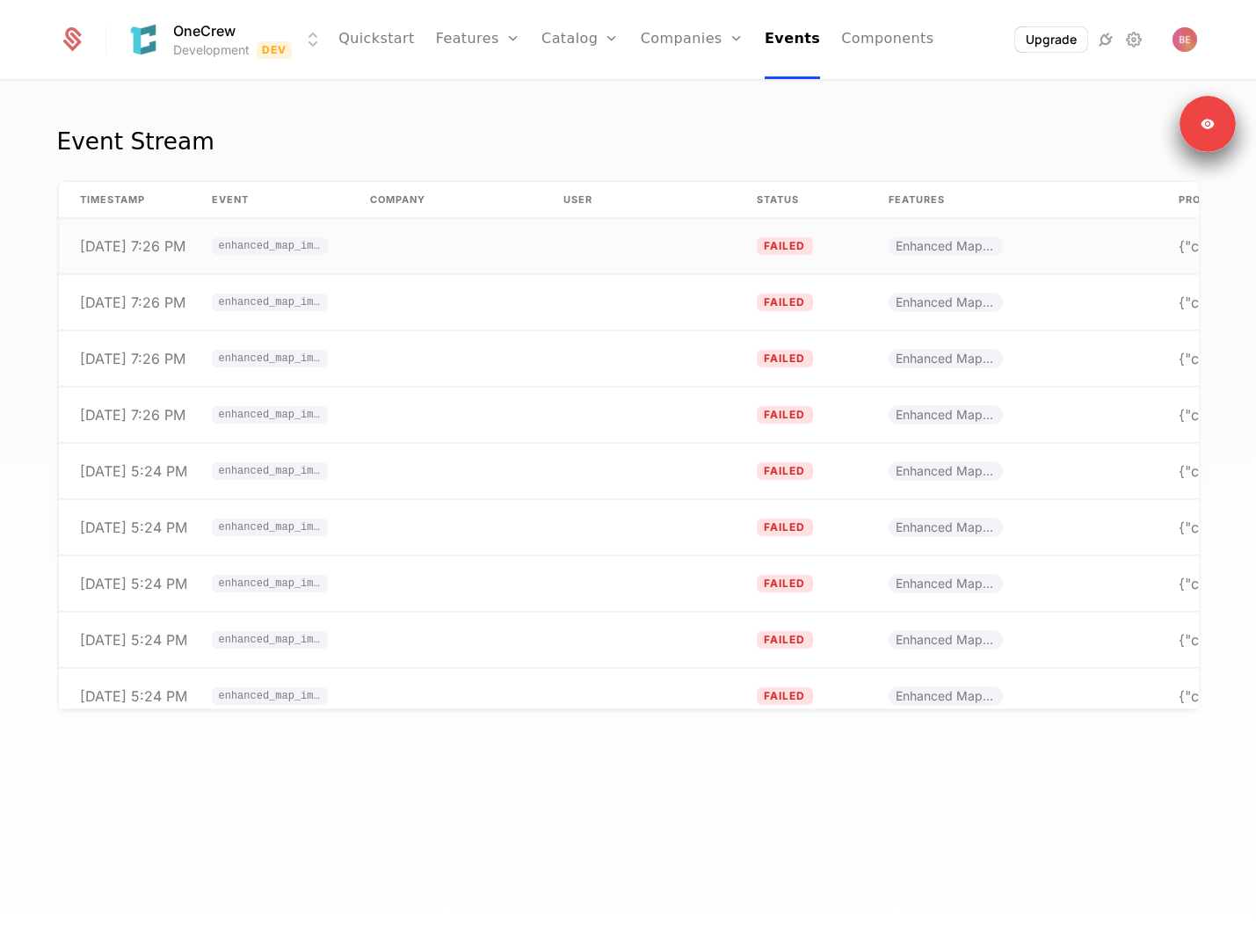
click at [800, 243] on span "failed" at bounding box center [785, 246] width 56 height 18
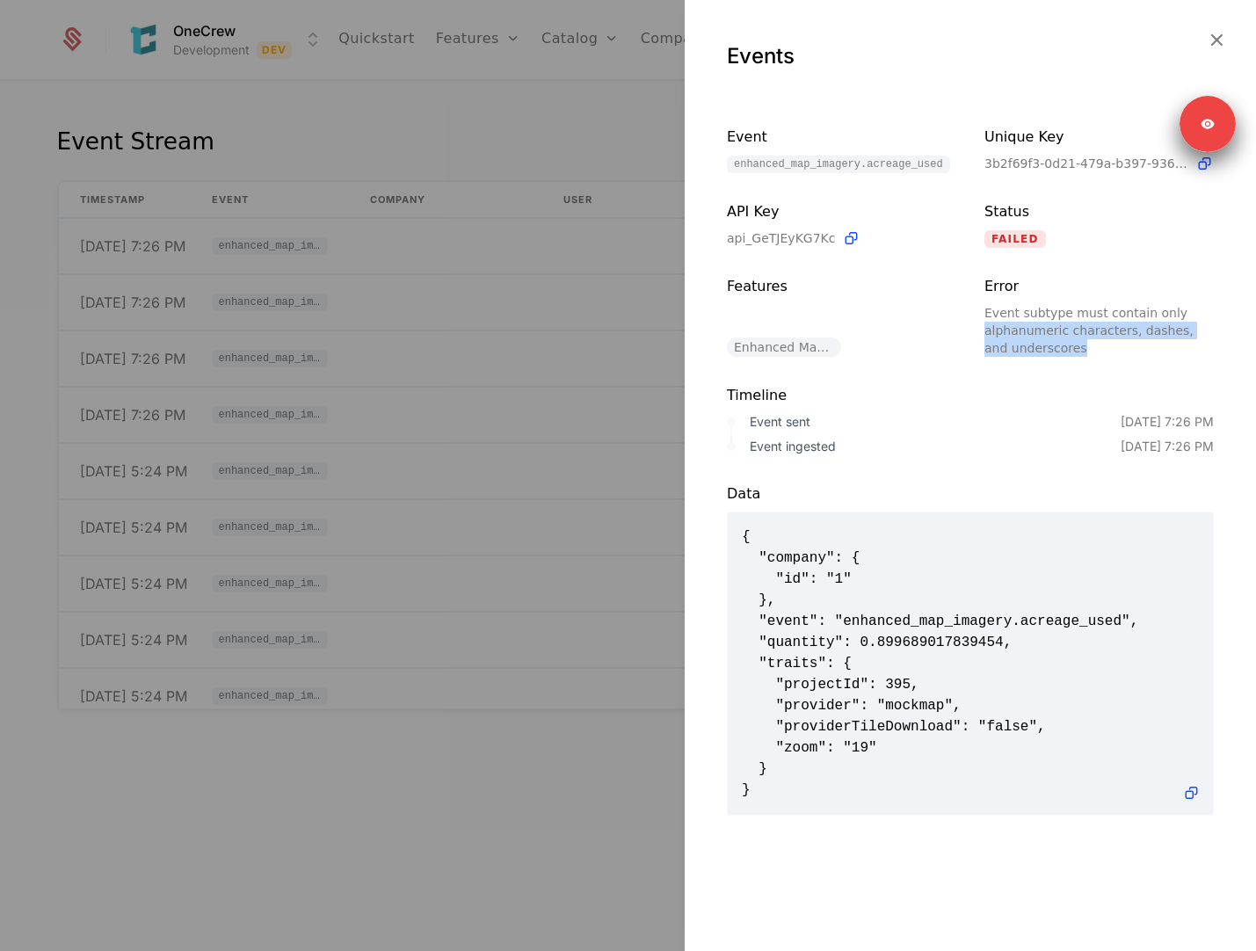
drag, startPoint x: 1056, startPoint y: 349, endPoint x: 983, endPoint y: 335, distance: 74.3
click at [984, 335] on div "Event subtype must contain only alphanumeric characters, dashes, and underscores" at bounding box center [1098, 330] width 229 height 53
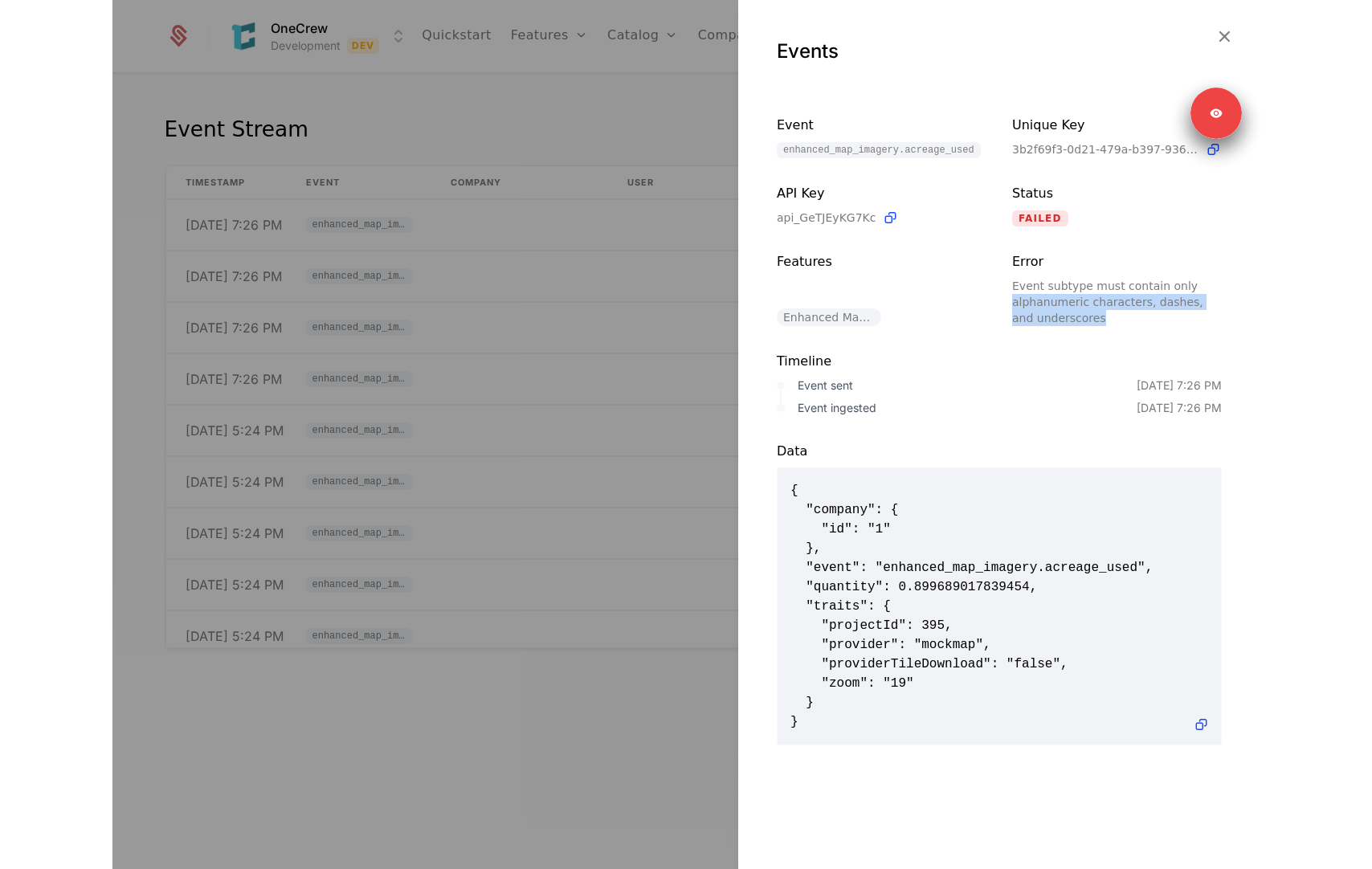
scroll to position [2, 0]
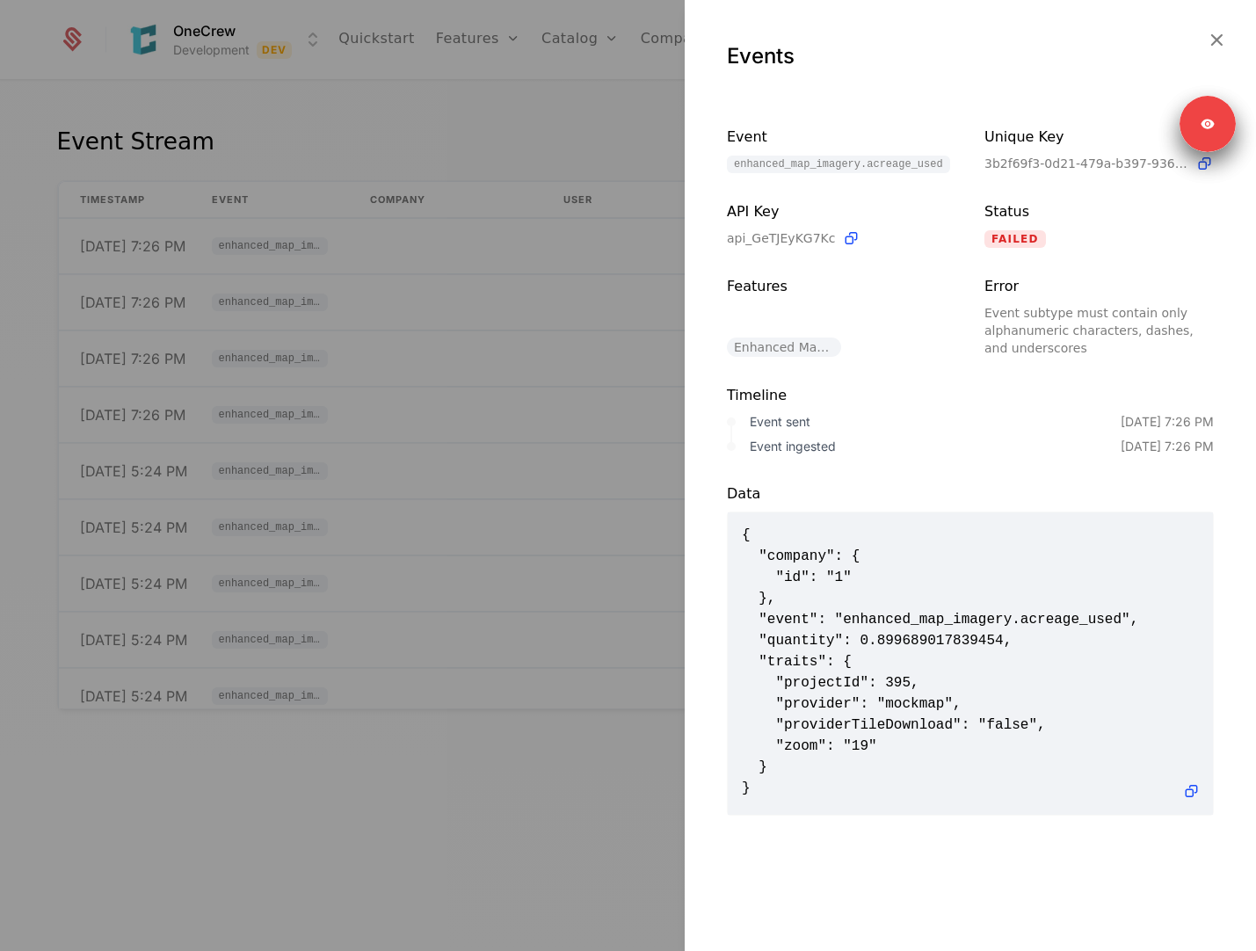
click at [942, 296] on div "Features" at bounding box center [841, 303] width 229 height 54
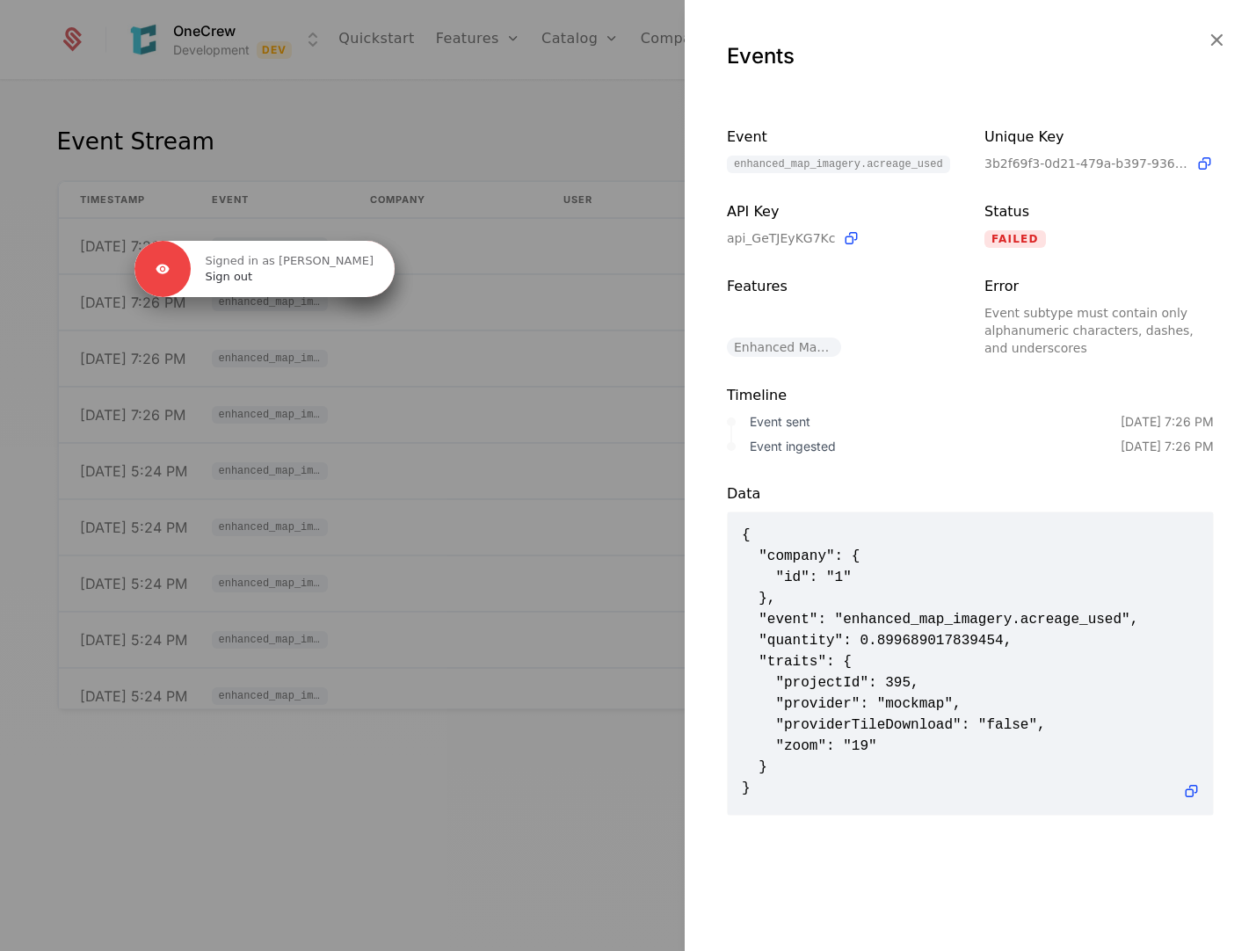
drag, startPoint x: 1201, startPoint y: 120, endPoint x: 365, endPoint y: 269, distance: 849.6
click at [365, 269] on p "Signed in as [PERSON_NAME]" at bounding box center [289, 261] width 169 height 16
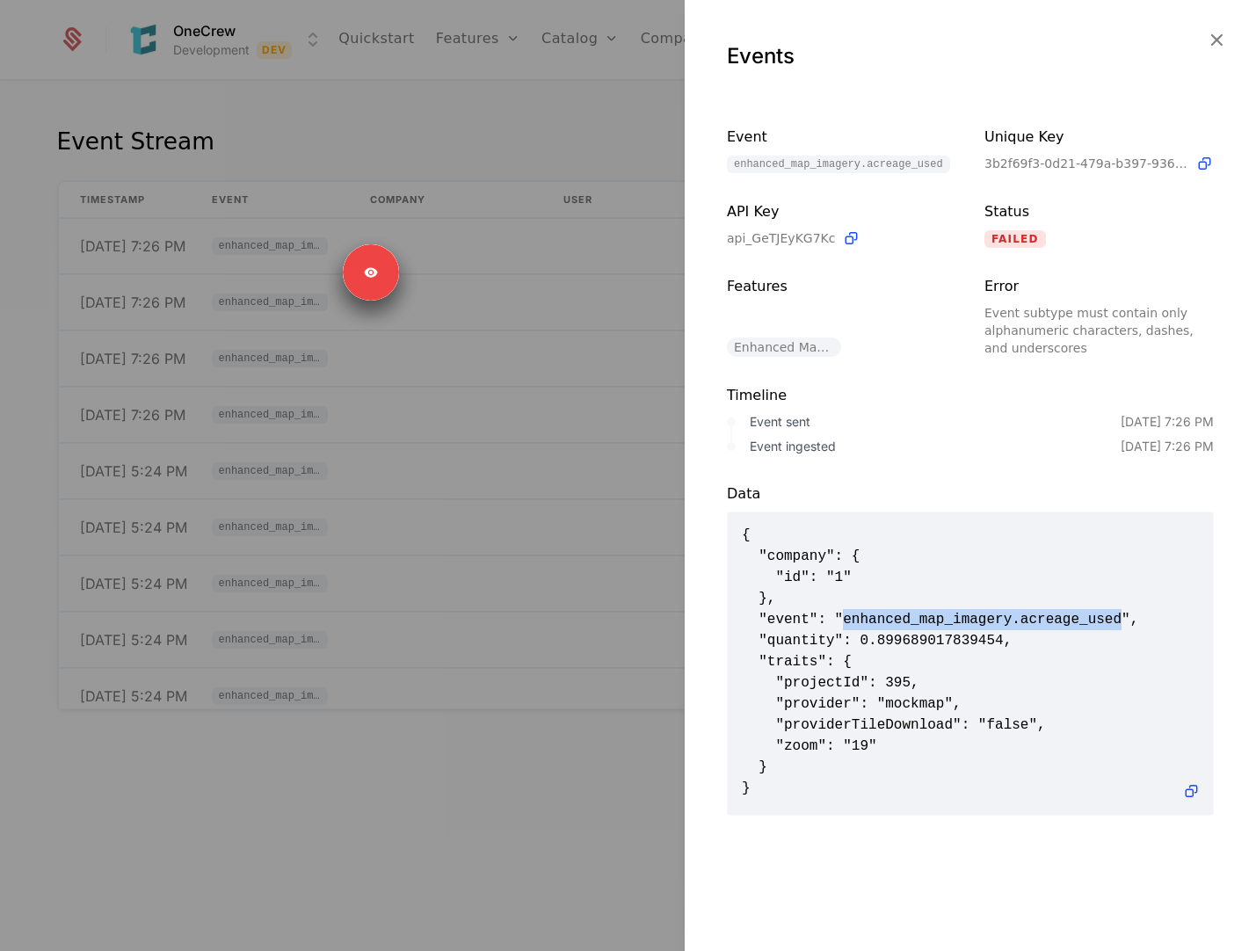
drag, startPoint x: 845, startPoint y: 619, endPoint x: 1134, endPoint y: 619, distance: 288.2
click at [1134, 619] on span "{ "company": { "id": "1" }, "event": "enhanced_map_imagery.acreage_used", "quan…" at bounding box center [970, 662] width 457 height 274
copy span "enhanced_map_imagery.acreage_used"
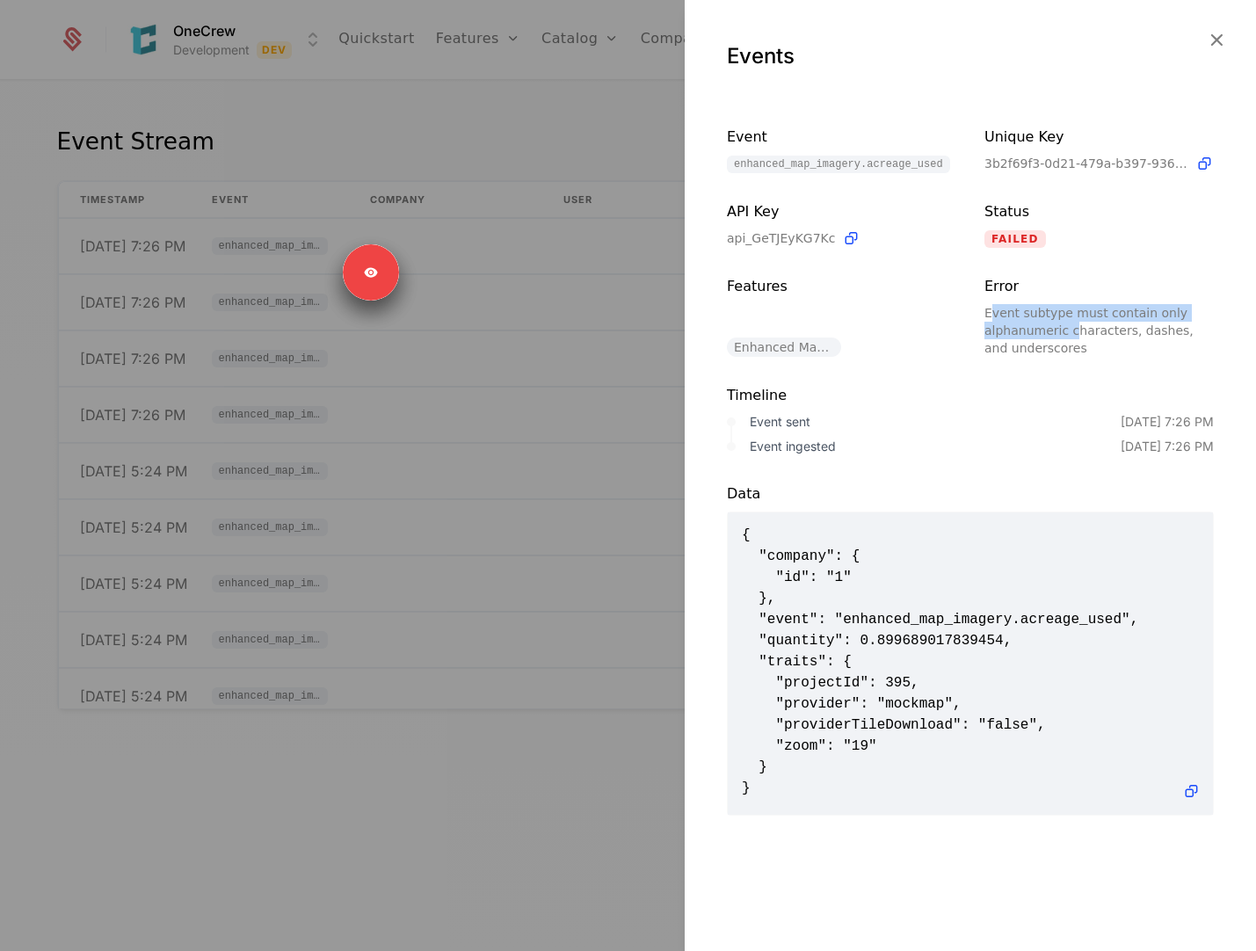
drag, startPoint x: 1070, startPoint y: 337, endPoint x: 988, endPoint y: 309, distance: 87.0
click at [988, 309] on div "Event subtype must contain only alphanumeric characters, dashes, and underscores" at bounding box center [1098, 330] width 229 height 53
click at [1056, 344] on div "Event subtype must contain only alphanumeric characters, dashes, and underscores" at bounding box center [1098, 330] width 229 height 53
drag, startPoint x: 1056, startPoint y: 344, endPoint x: 980, endPoint y: 320, distance: 80.0
click at [980, 320] on div "Event enhanced_map_imagery.acreage_used Unique Key 3b2f69f3-0d21-479a-b397-9361…" at bounding box center [970, 242] width 487 height 230
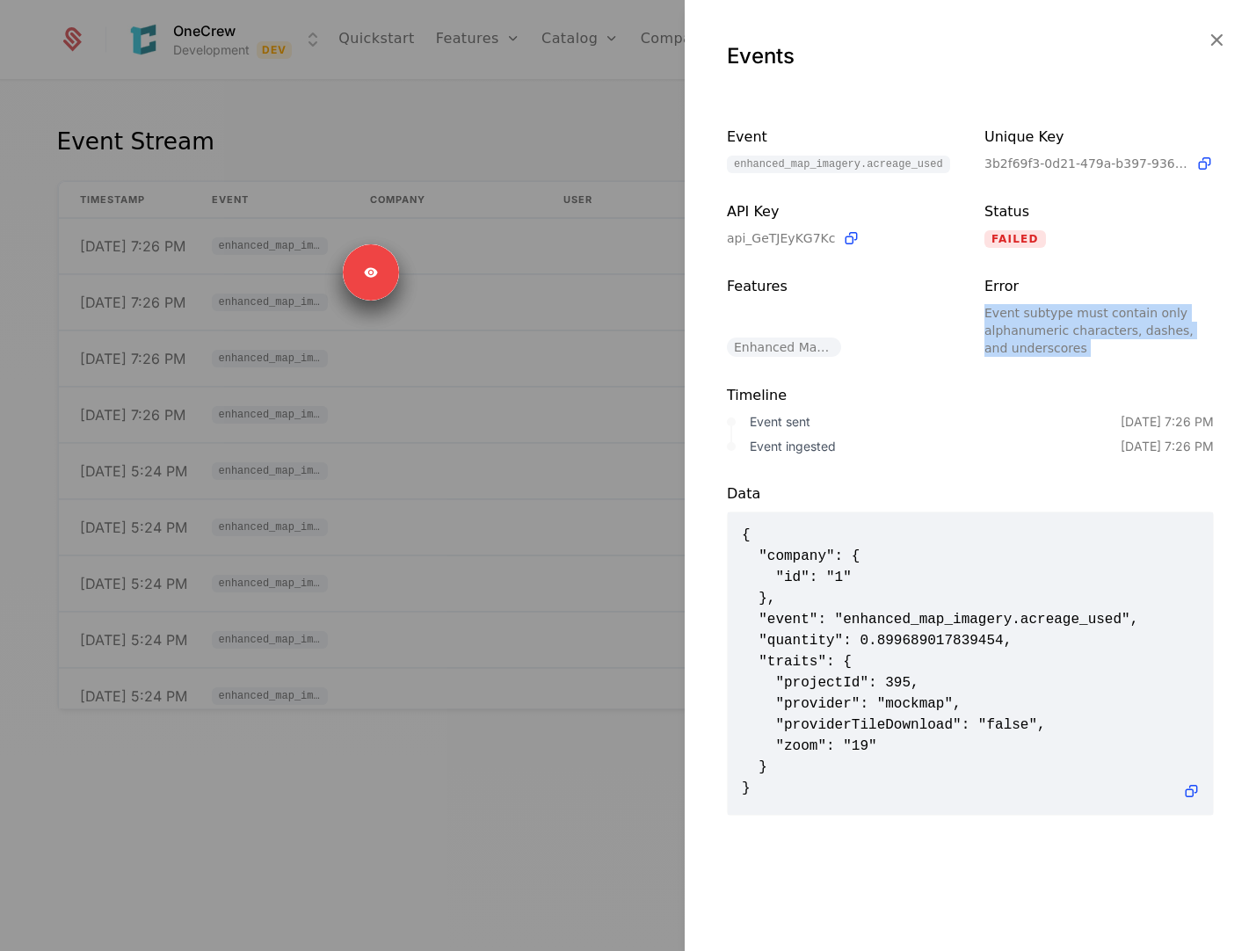
copy div "Event subtype must contain only alphanumeric characters, dashes, and underscores"
click at [772, 343] on span "Enhanced Map Imagery" at bounding box center [784, 346] width 114 height 19
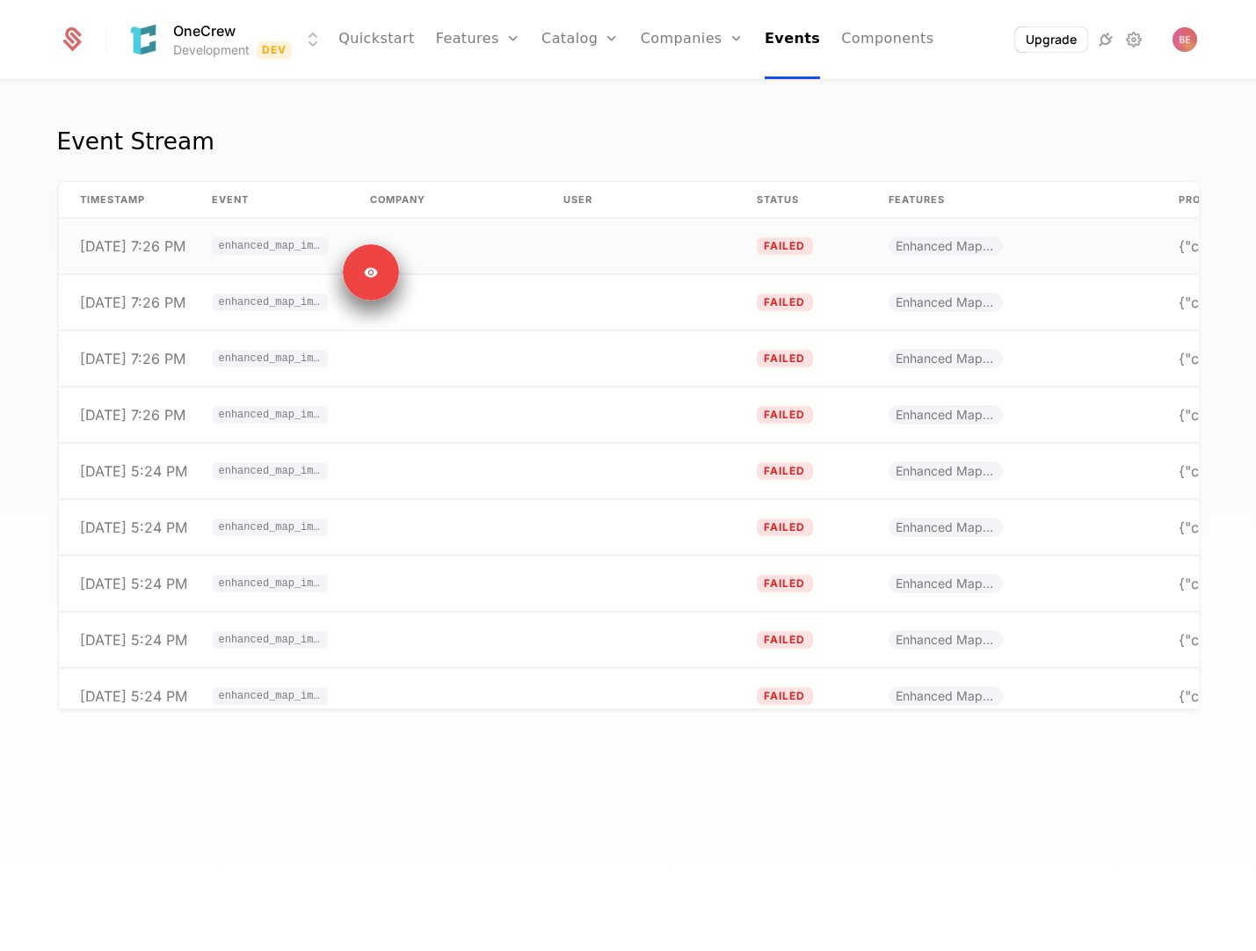
click at [507, 255] on td at bounding box center [445, 246] width 193 height 55
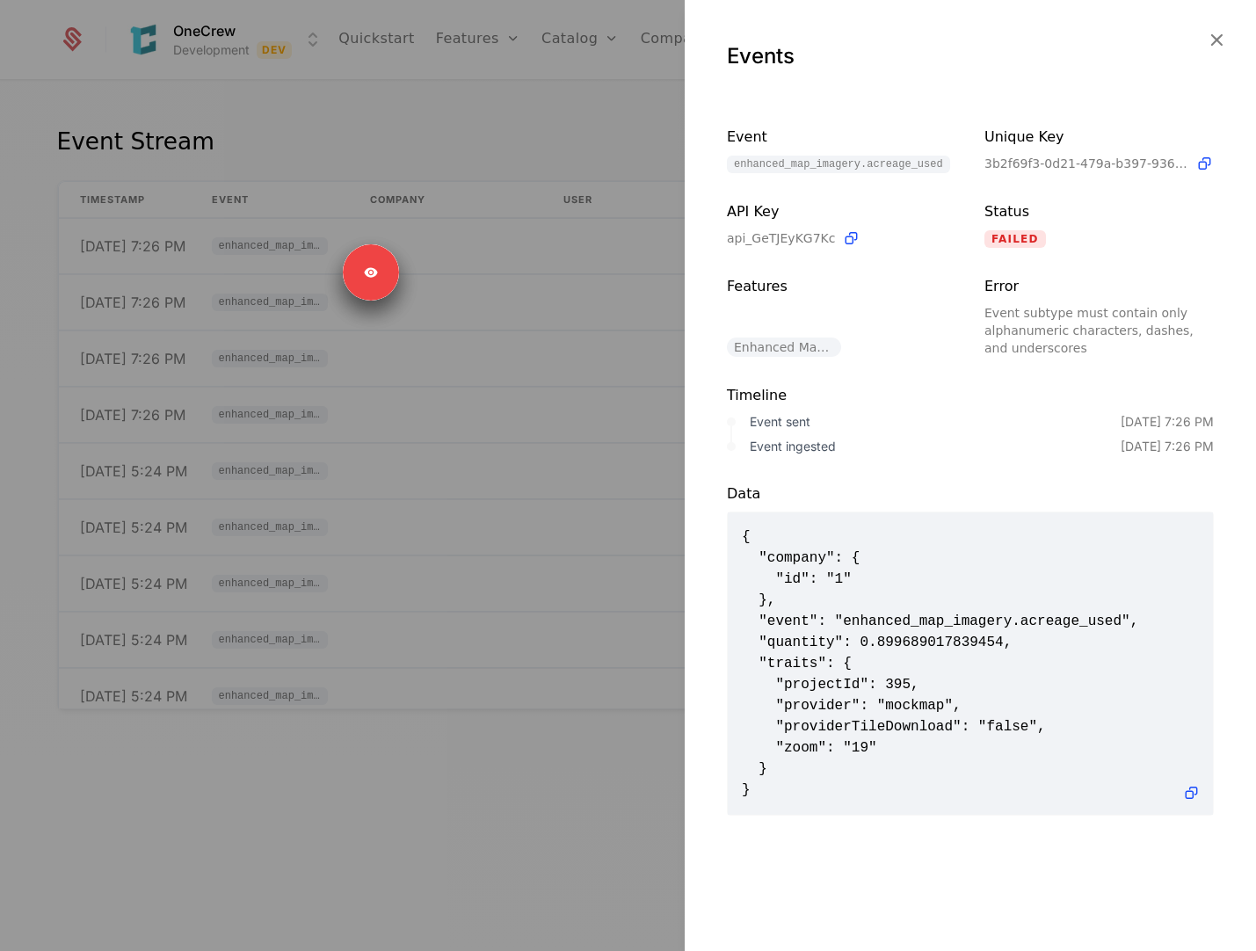
click at [640, 322] on div at bounding box center [628, 475] width 1256 height 951
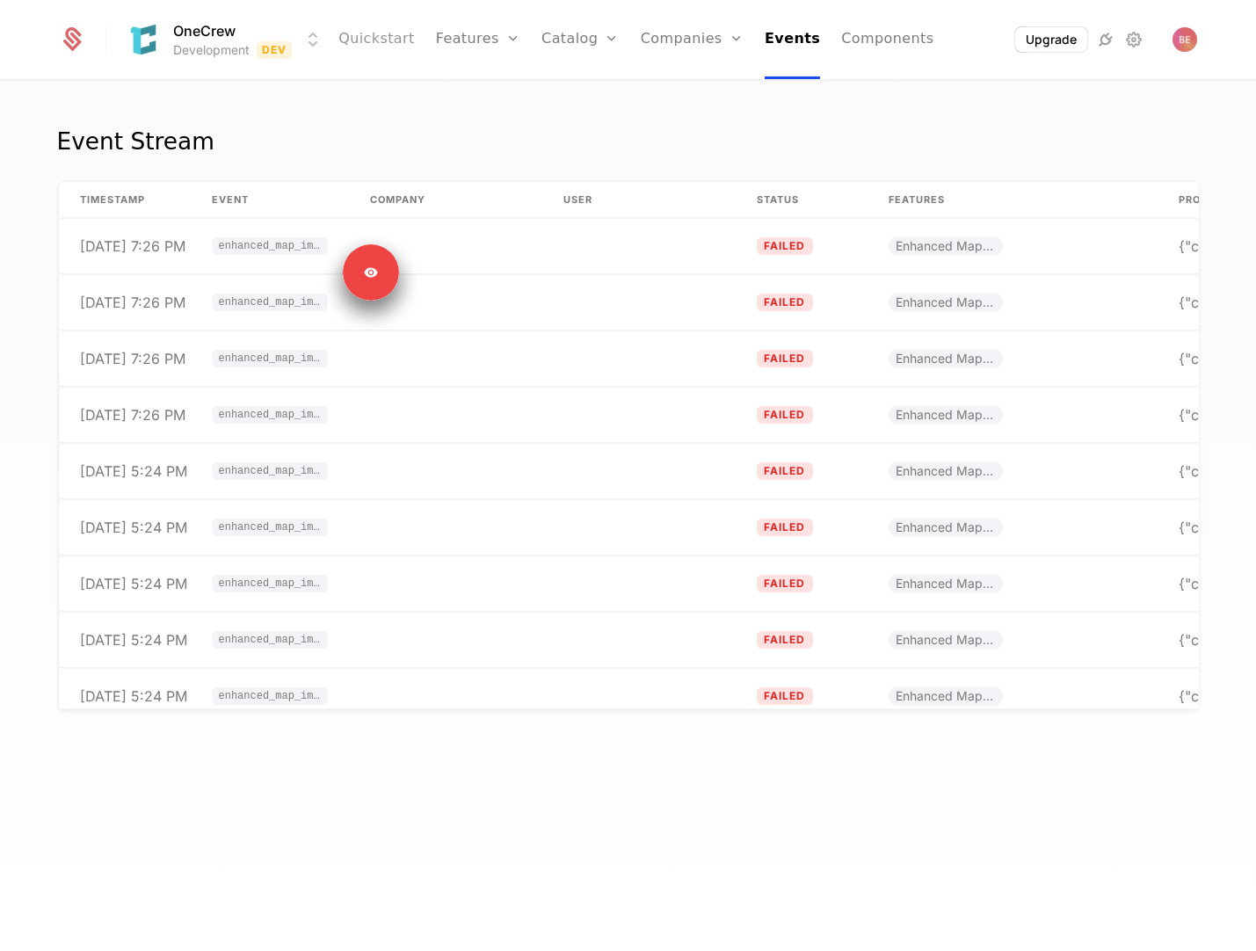
click at [383, 33] on link "Quickstart" at bounding box center [376, 39] width 76 height 79
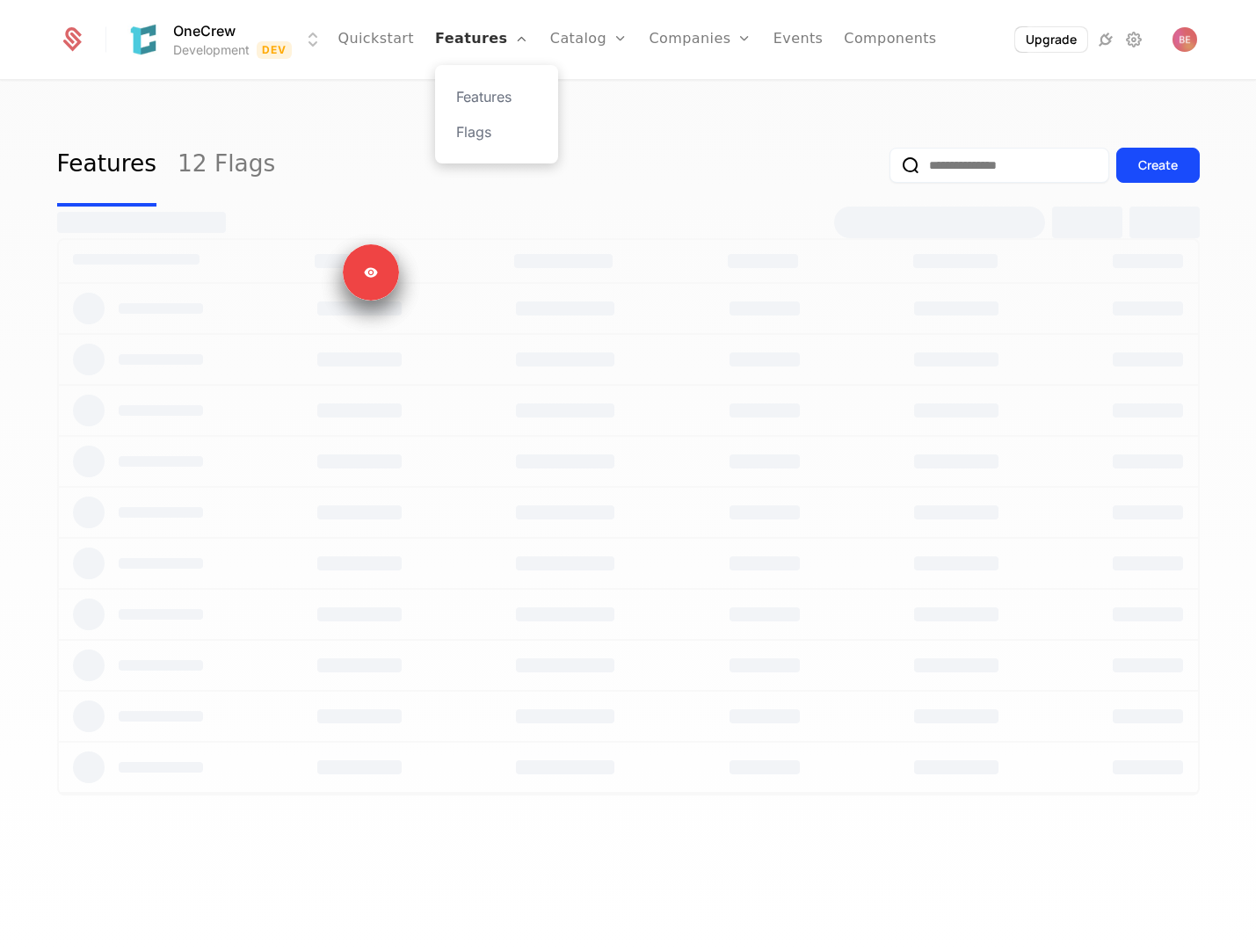
click at [478, 46] on link "Features" at bounding box center [482, 39] width 94 height 79
select select "**"
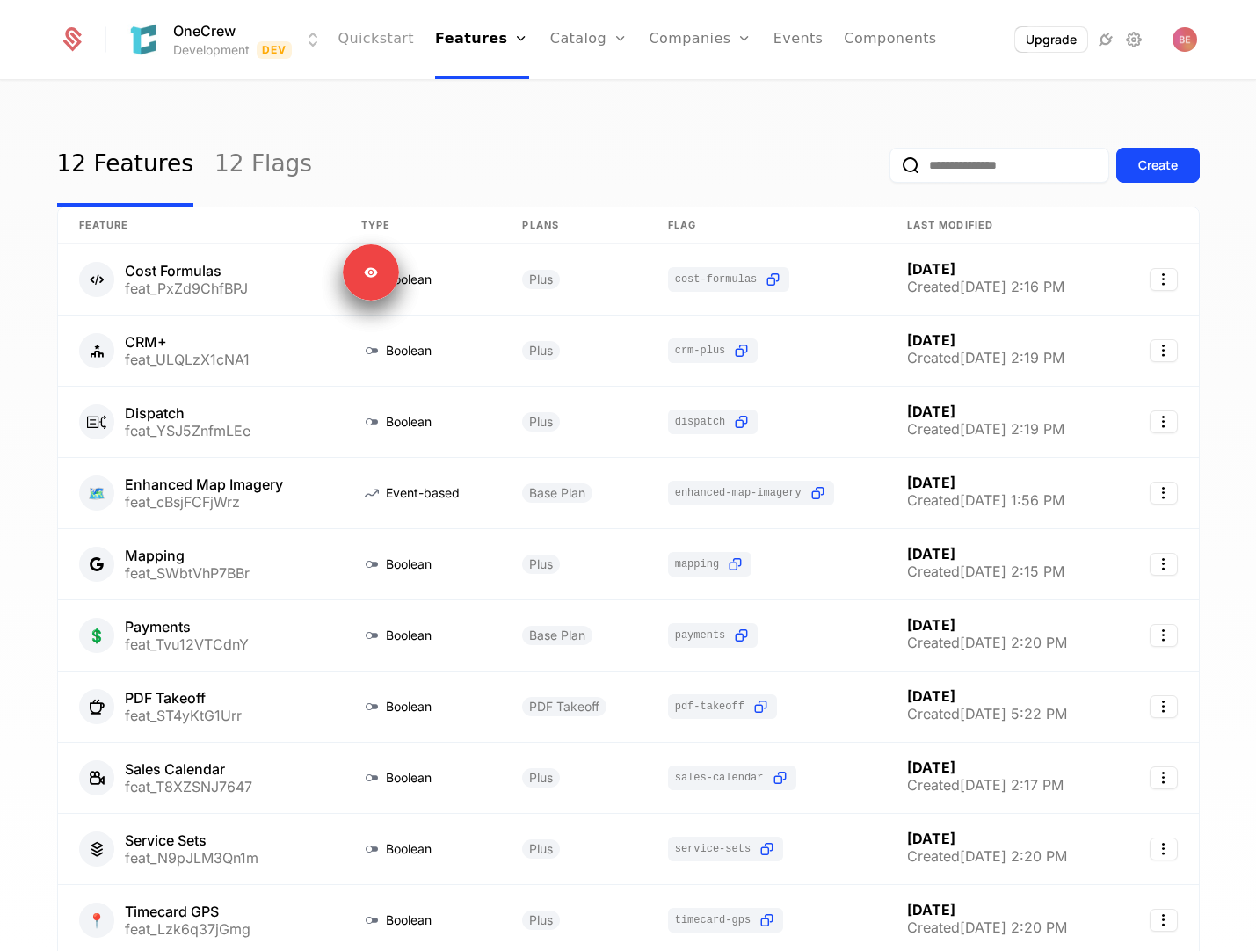
click at [391, 46] on link "Quickstart" at bounding box center [375, 39] width 76 height 79
select select "**"
click at [391, 43] on link "Quickstart" at bounding box center [375, 39] width 76 height 79
select select "**"
click at [846, 40] on link "Components" at bounding box center [890, 39] width 92 height 79
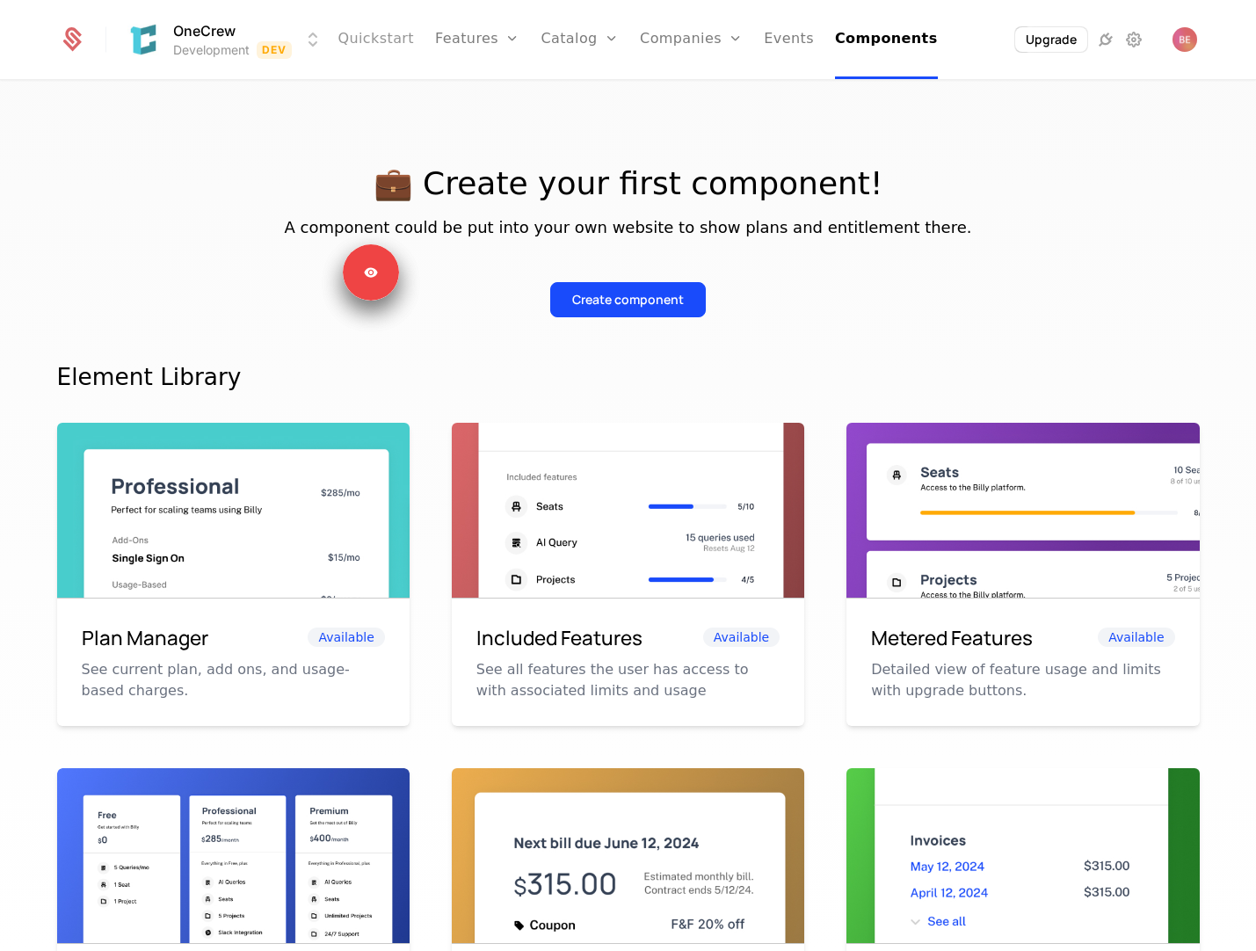
click at [401, 47] on link "Quickstart" at bounding box center [375, 39] width 76 height 79
select select "**"
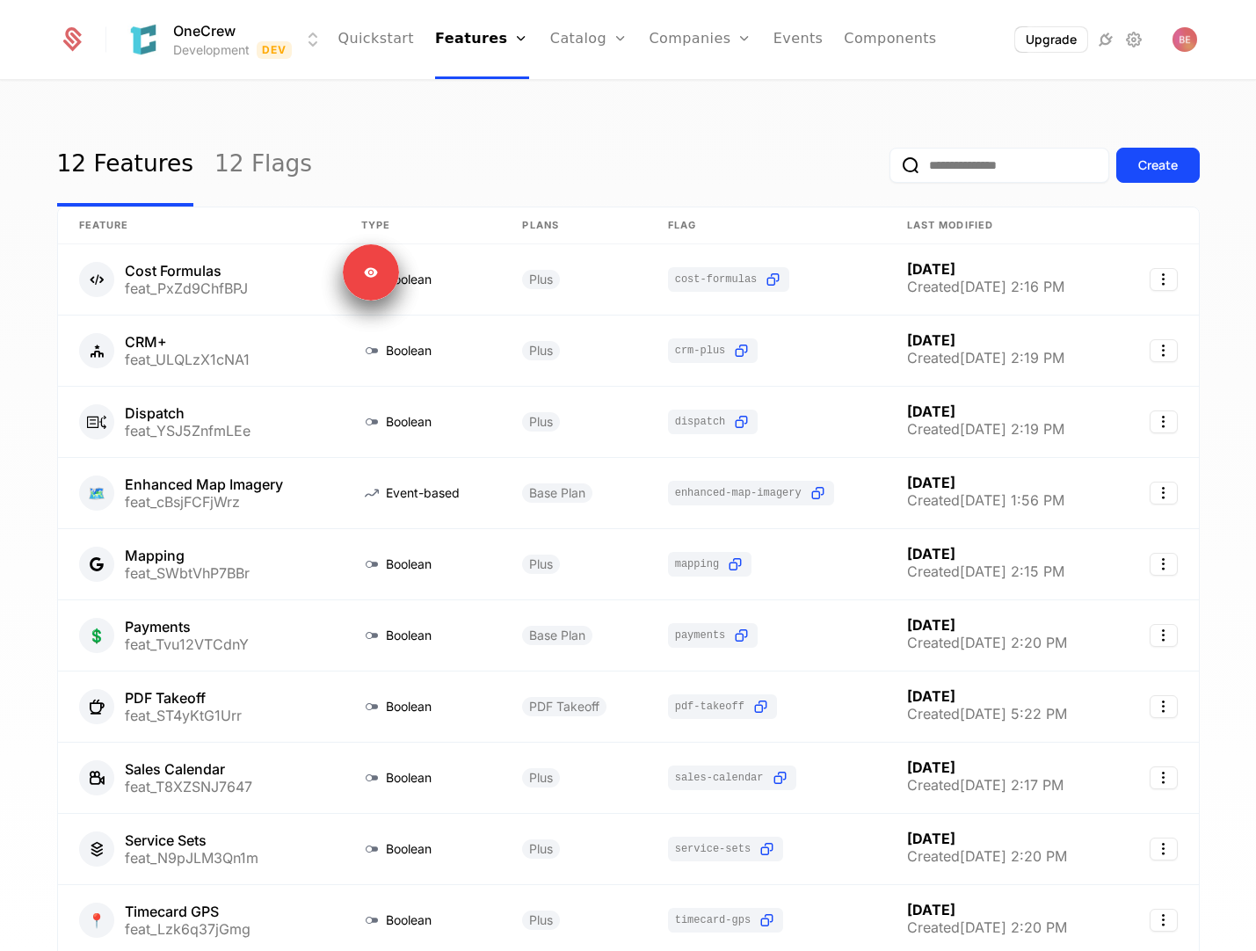
click at [766, 127] on div "12 Features 12 Flags Create" at bounding box center [628, 165] width 1142 height 83
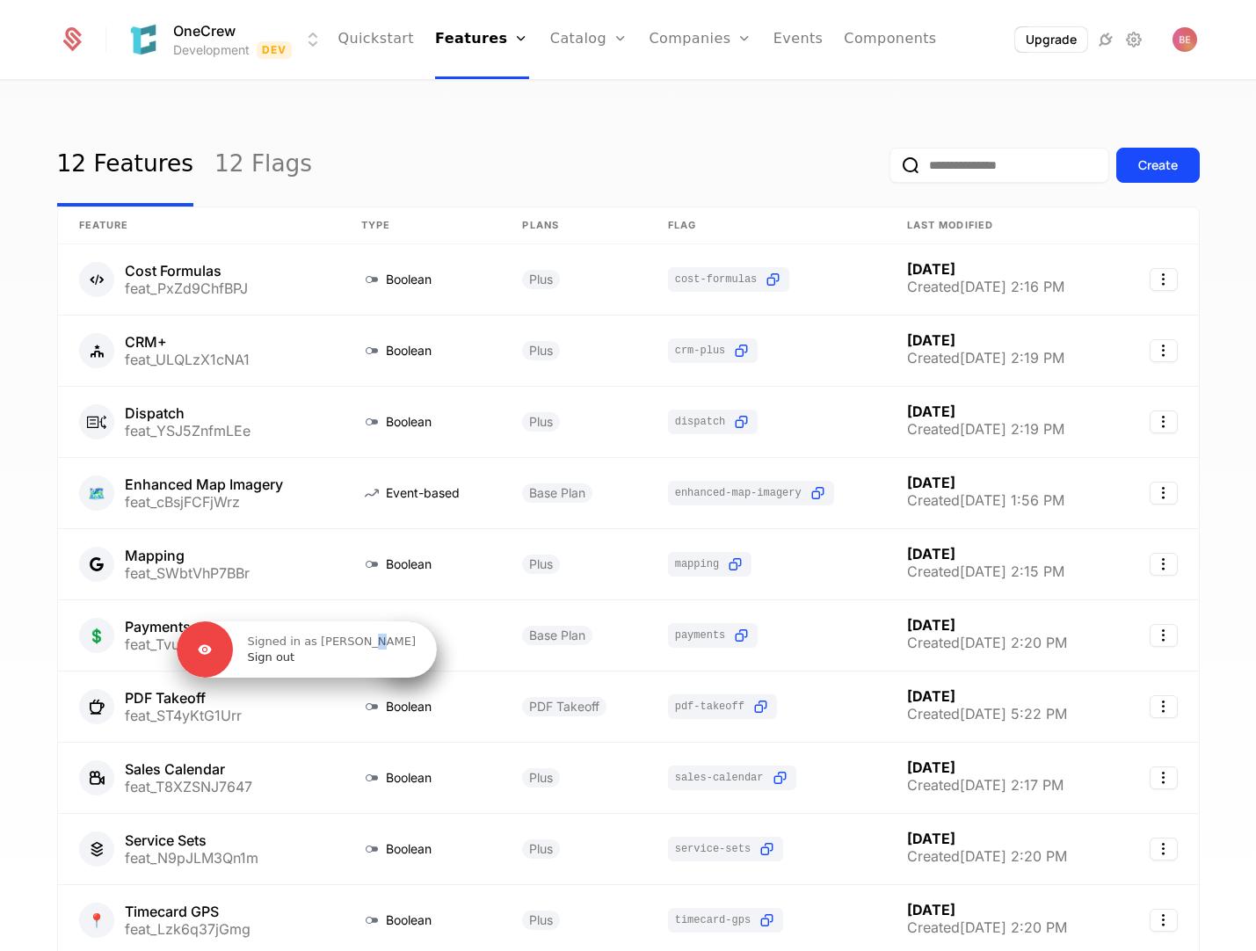
drag, startPoint x: 348, startPoint y: 272, endPoint x: 388, endPoint y: 648, distance: 378.2
click at [387, 648] on p "Signed in as [PERSON_NAME]" at bounding box center [331, 642] width 169 height 16
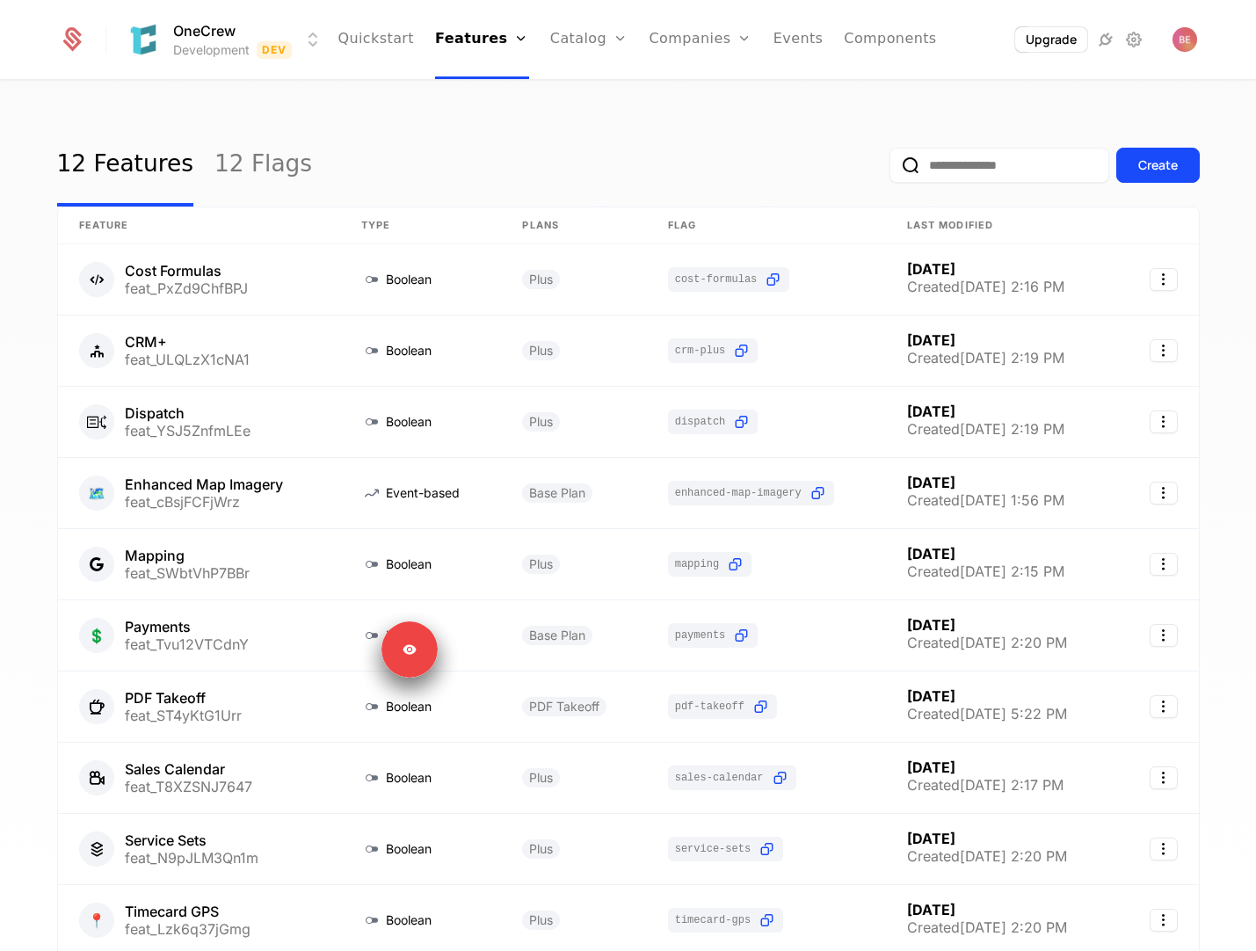
click at [347, 177] on div "12 Features 12 Flags Create" at bounding box center [628, 165] width 1142 height 83
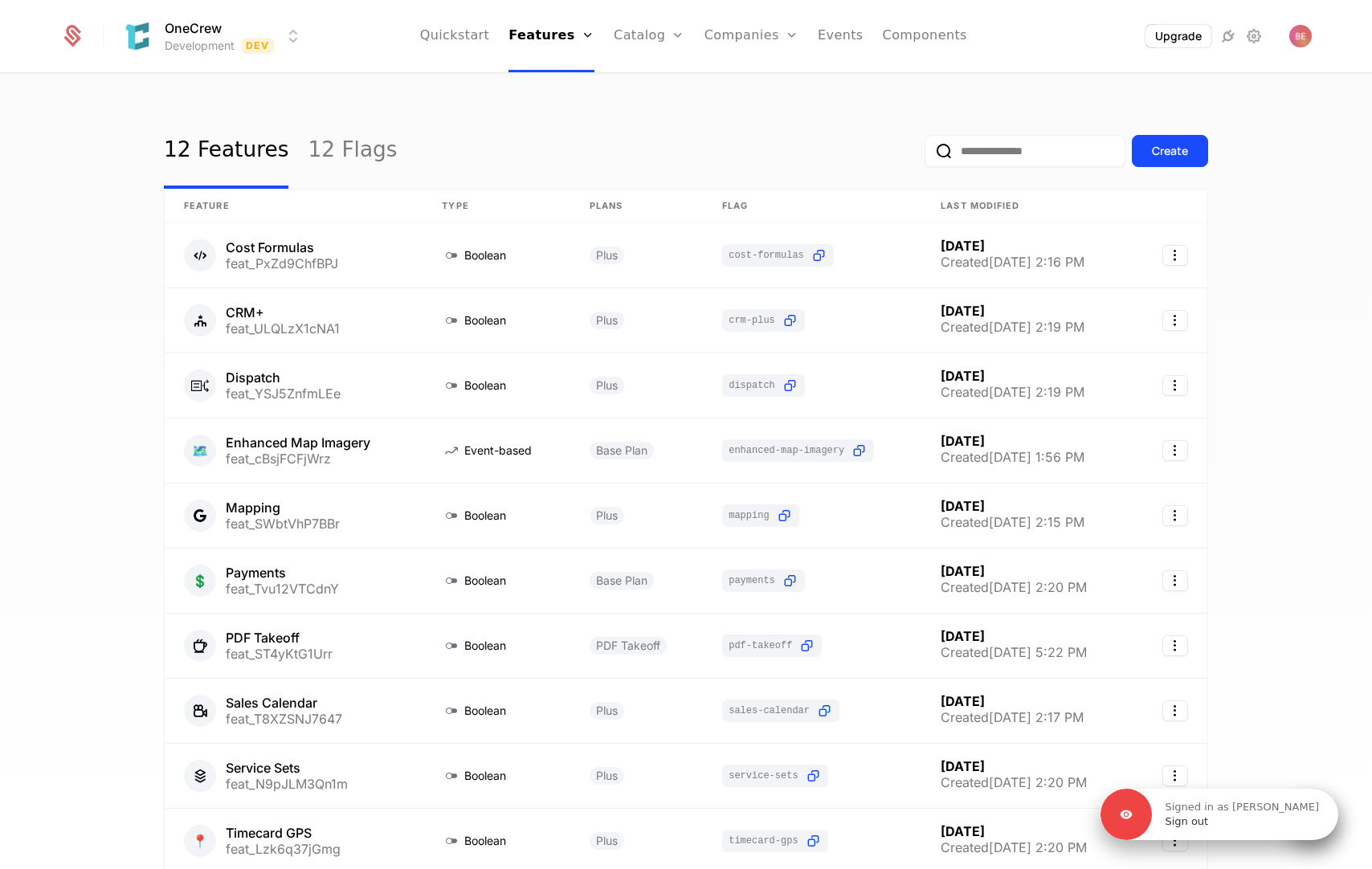
drag, startPoint x: 599, startPoint y: 598, endPoint x: 1309, endPoint y: 818, distance: 743.3
click at [1147, 818] on div "Signed in as [PERSON_NAME] Sign out" at bounding box center [1245, 814] width 186 height 29
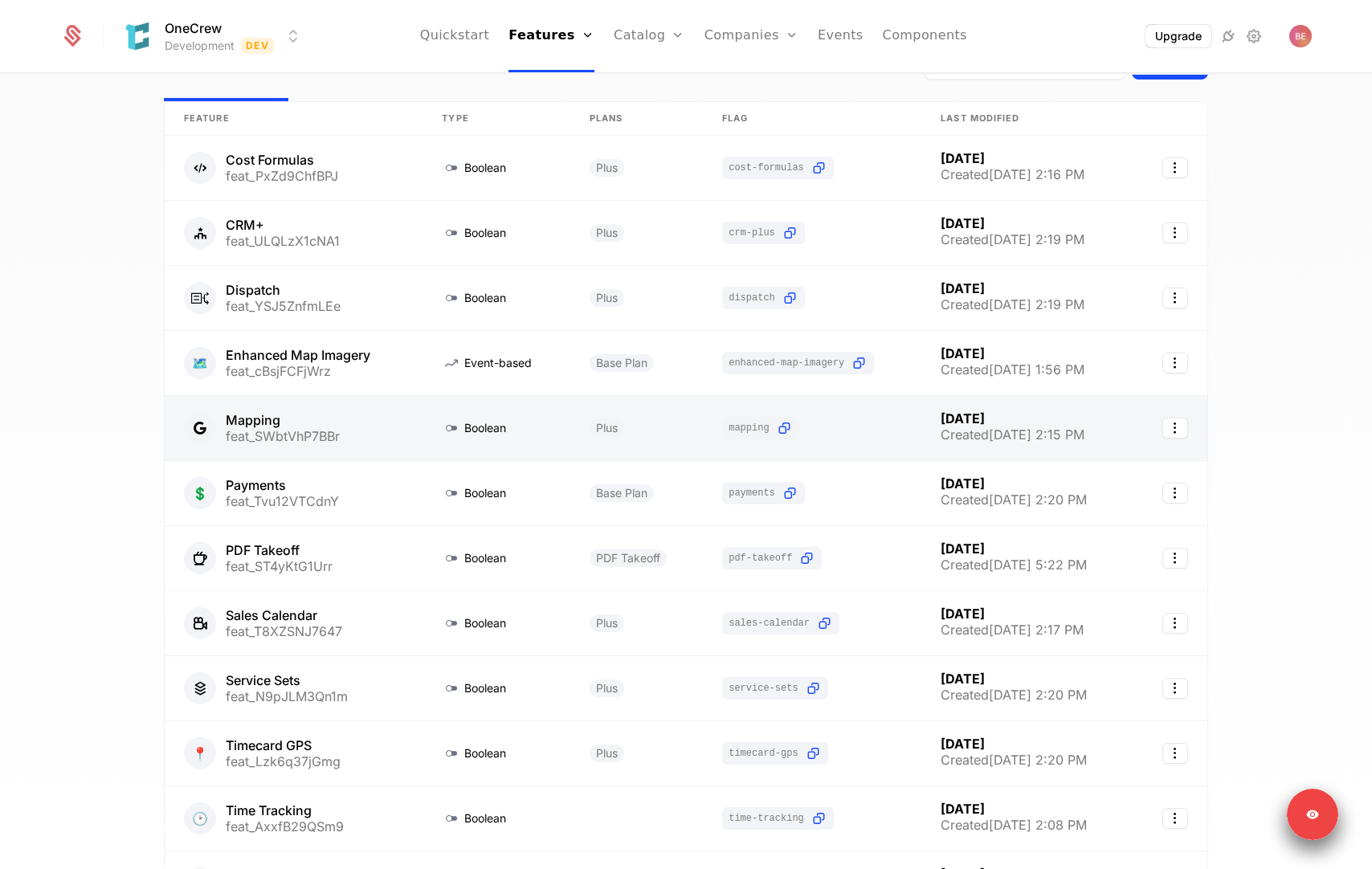
scroll to position [89, 0]
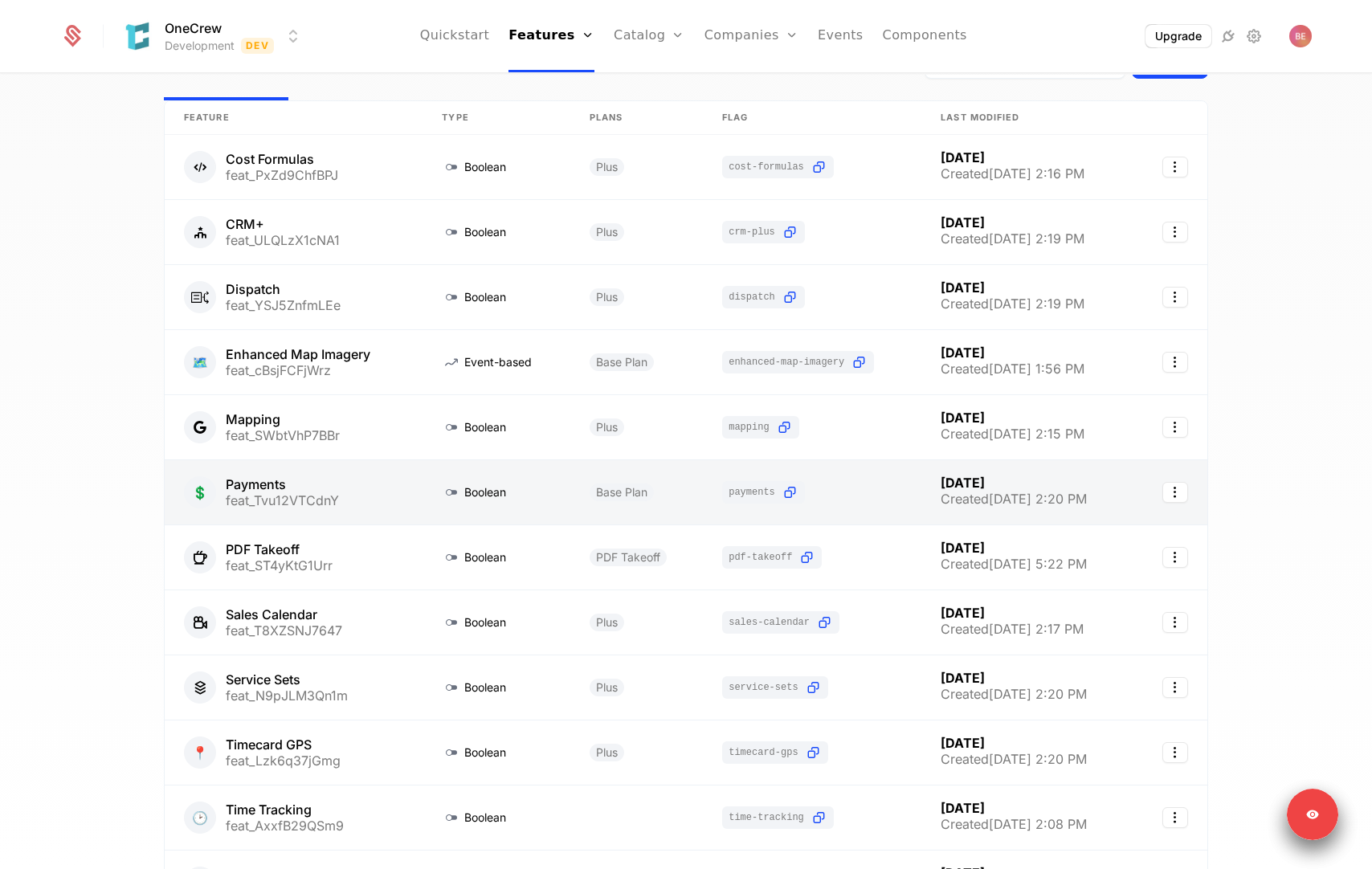
click at [1007, 500] on link at bounding box center [1027, 493] width 212 height 64
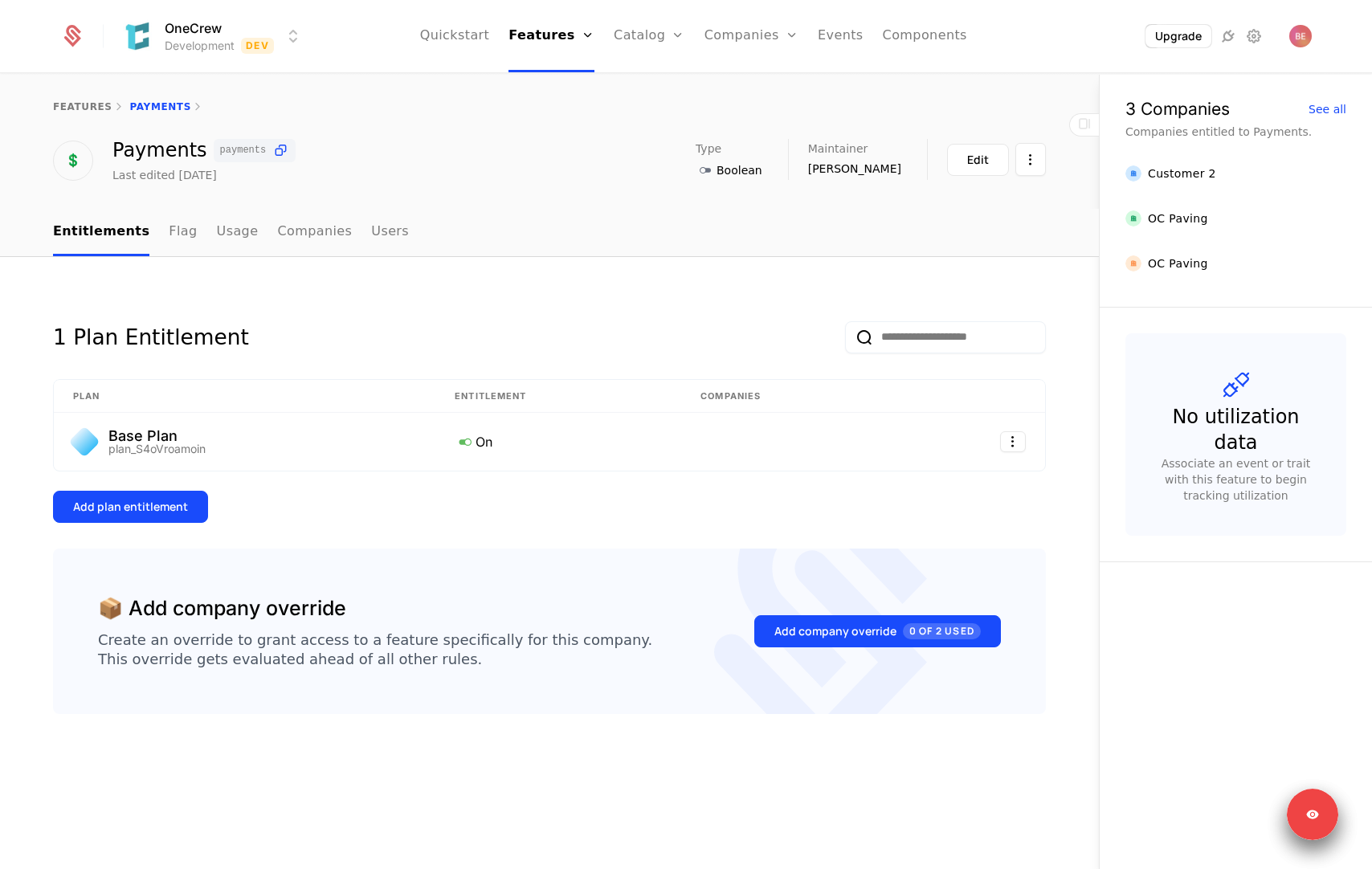
select select "**"
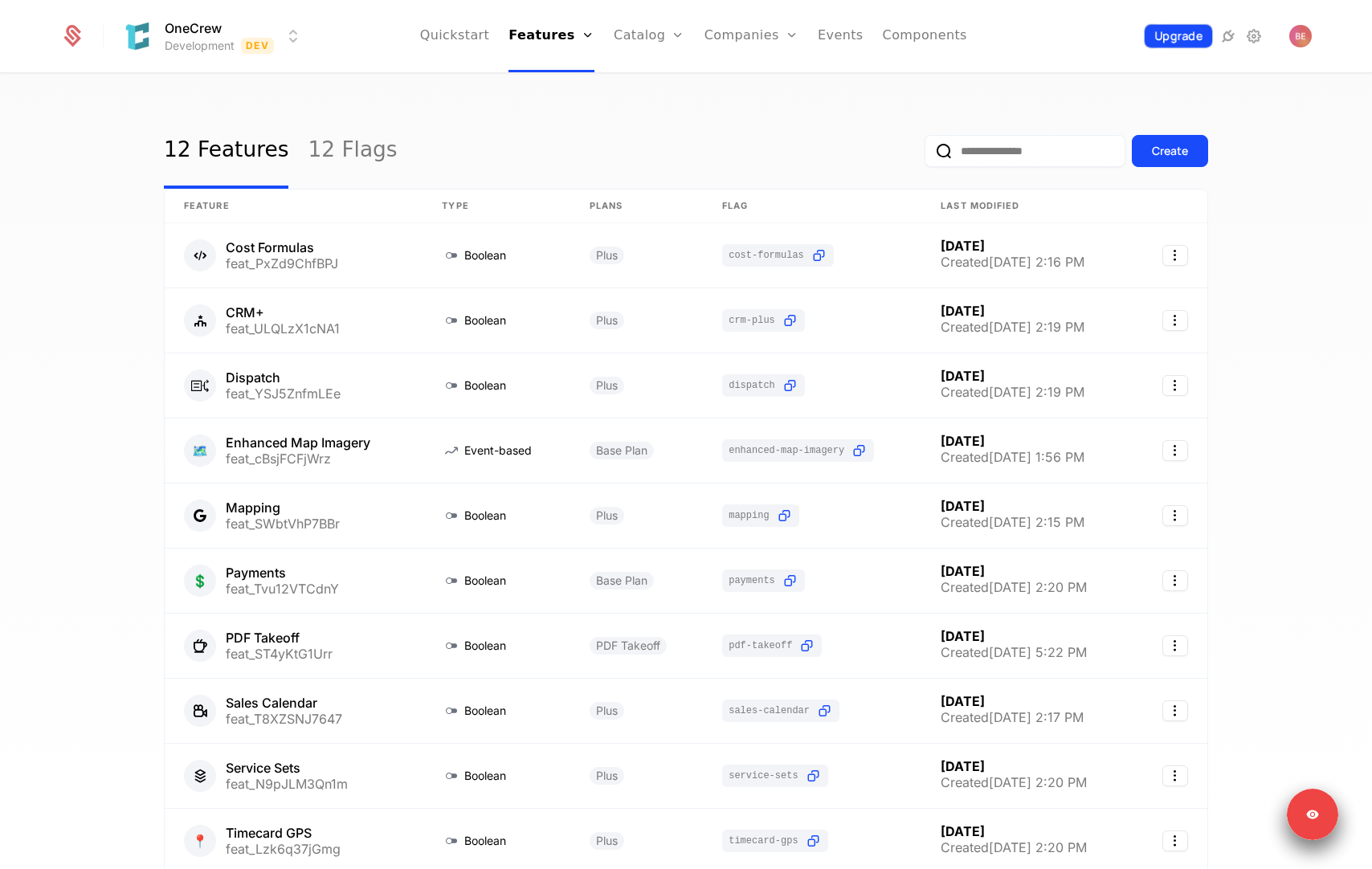
click at [1147, 42] on button "Upgrade" at bounding box center [1178, 36] width 68 height 23
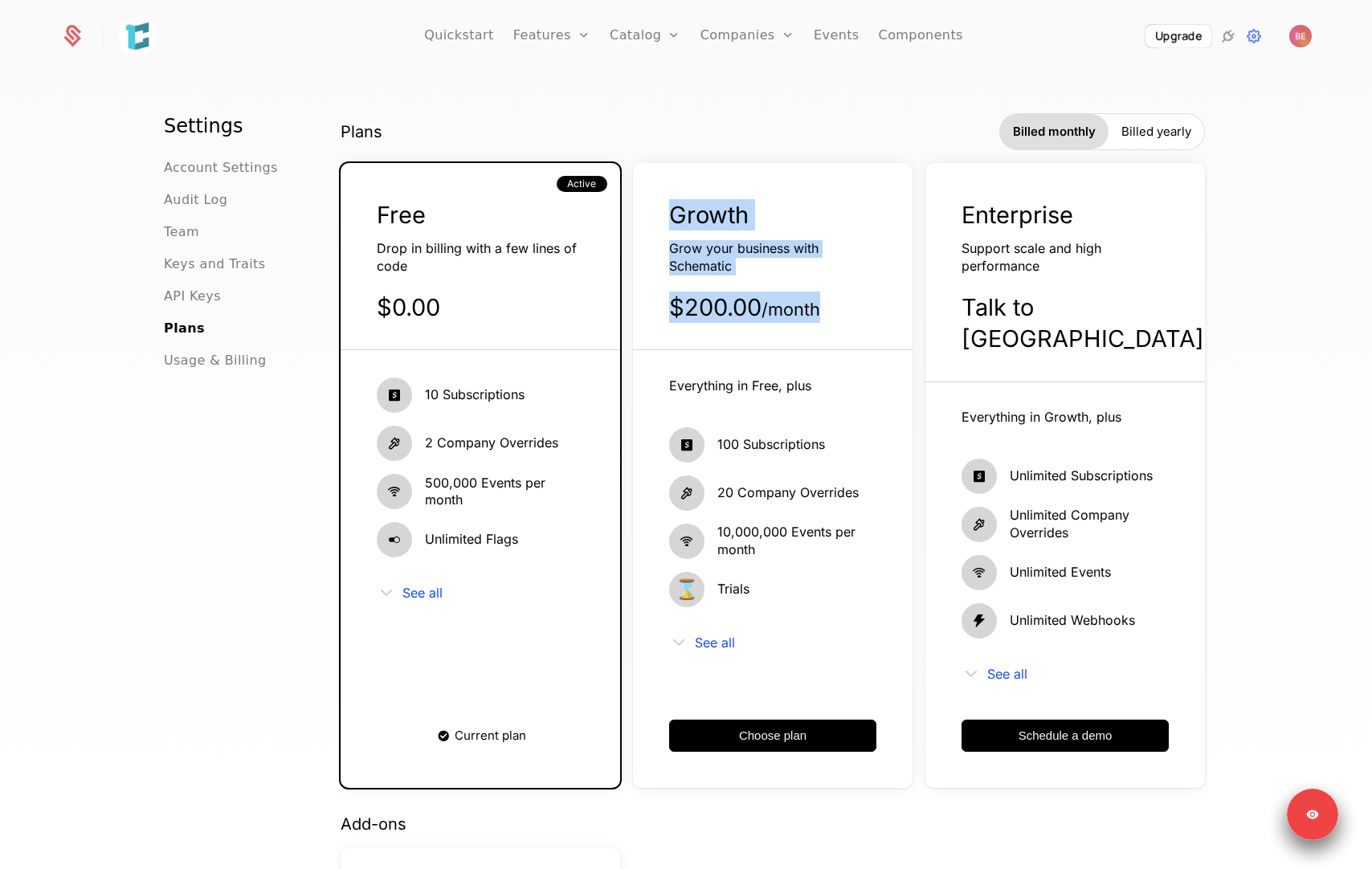
drag, startPoint x: 835, startPoint y: 322, endPoint x: 672, endPoint y: 215, distance: 195.0
click at [672, 215] on div "Growth Grow your business with Schematic $200.00 / month" at bounding box center [772, 274] width 280 height 151
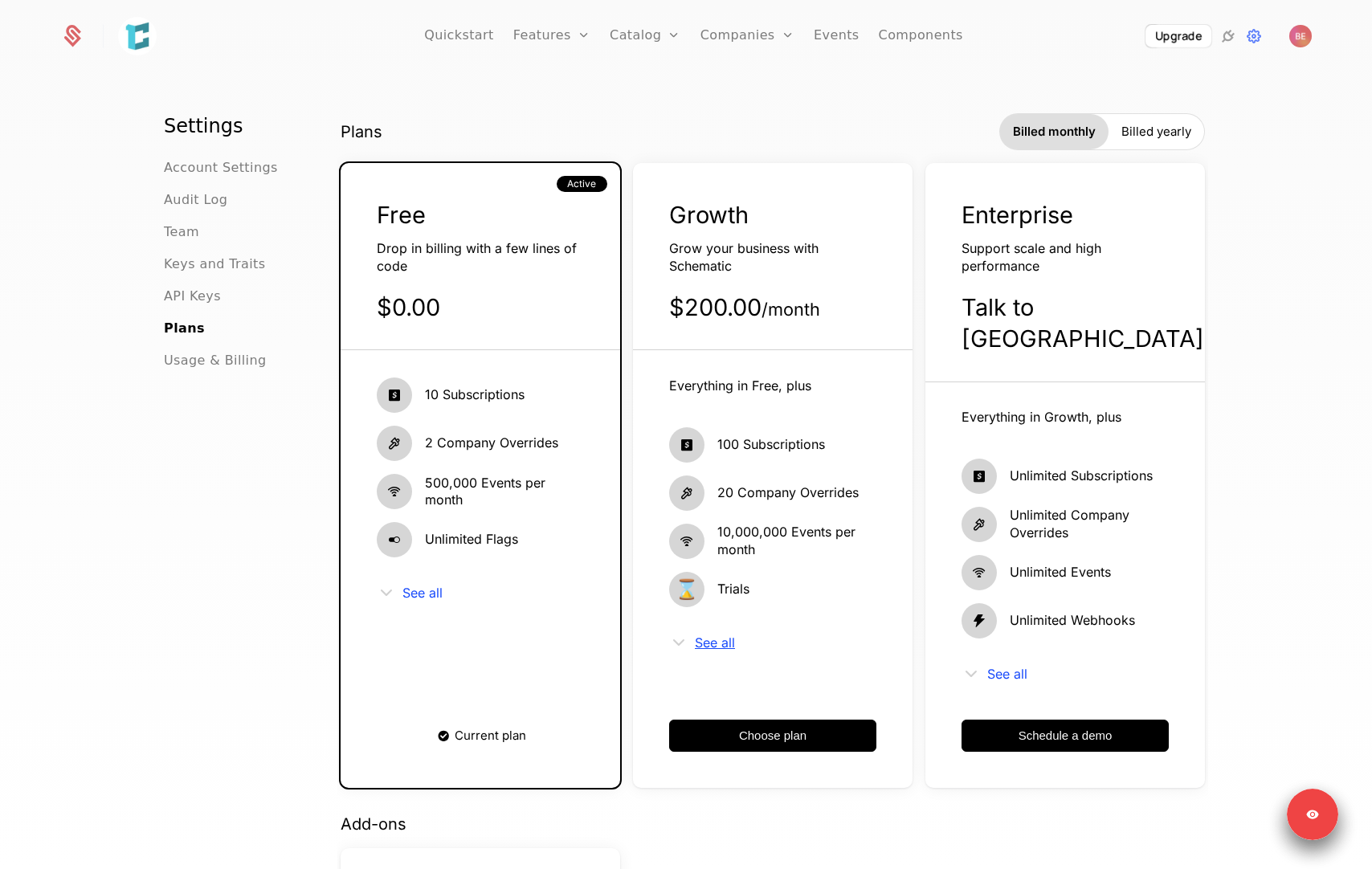
click at [728, 642] on span "See all" at bounding box center [715, 642] width 40 height 13
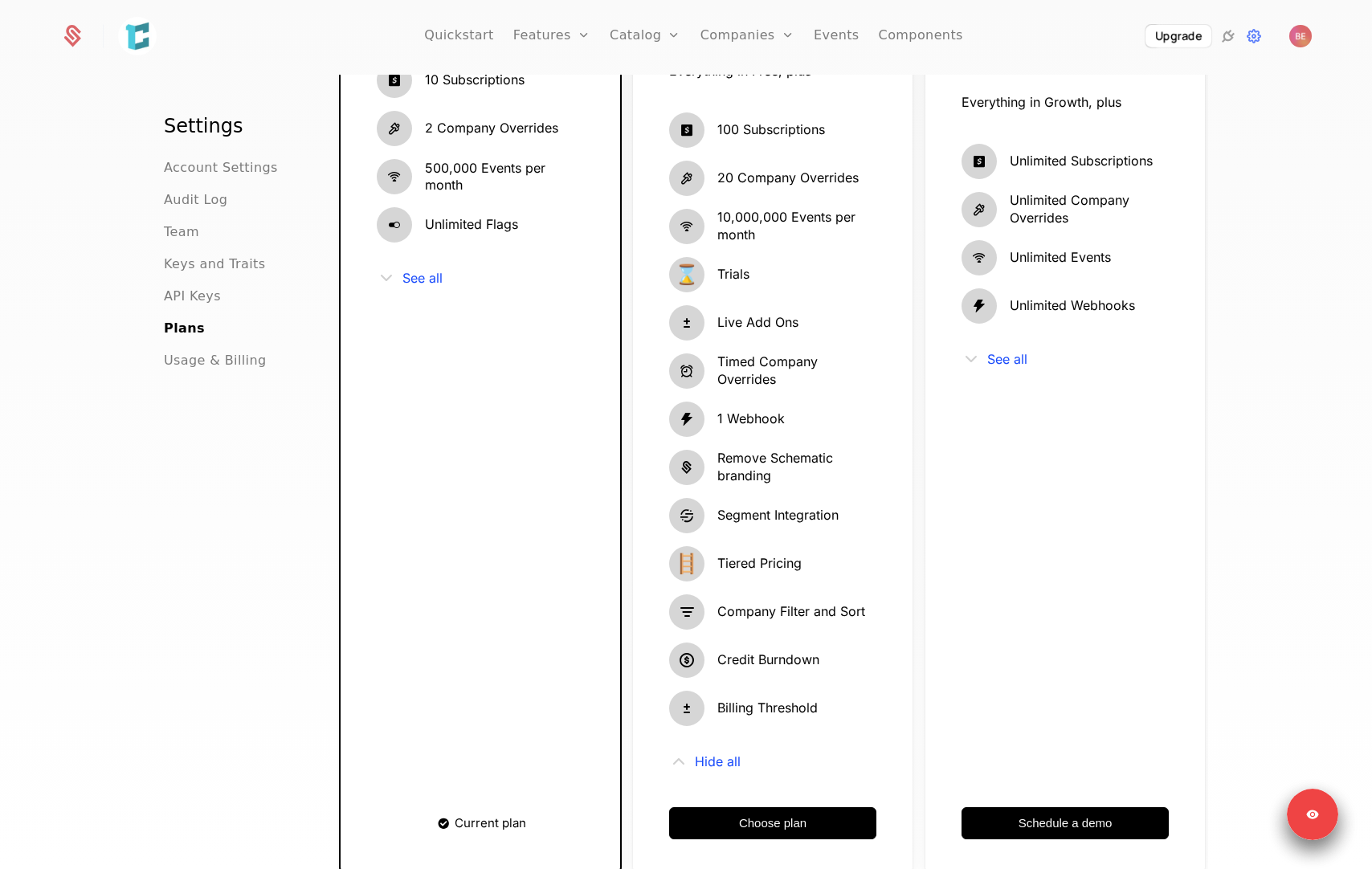
scroll to position [392, 0]
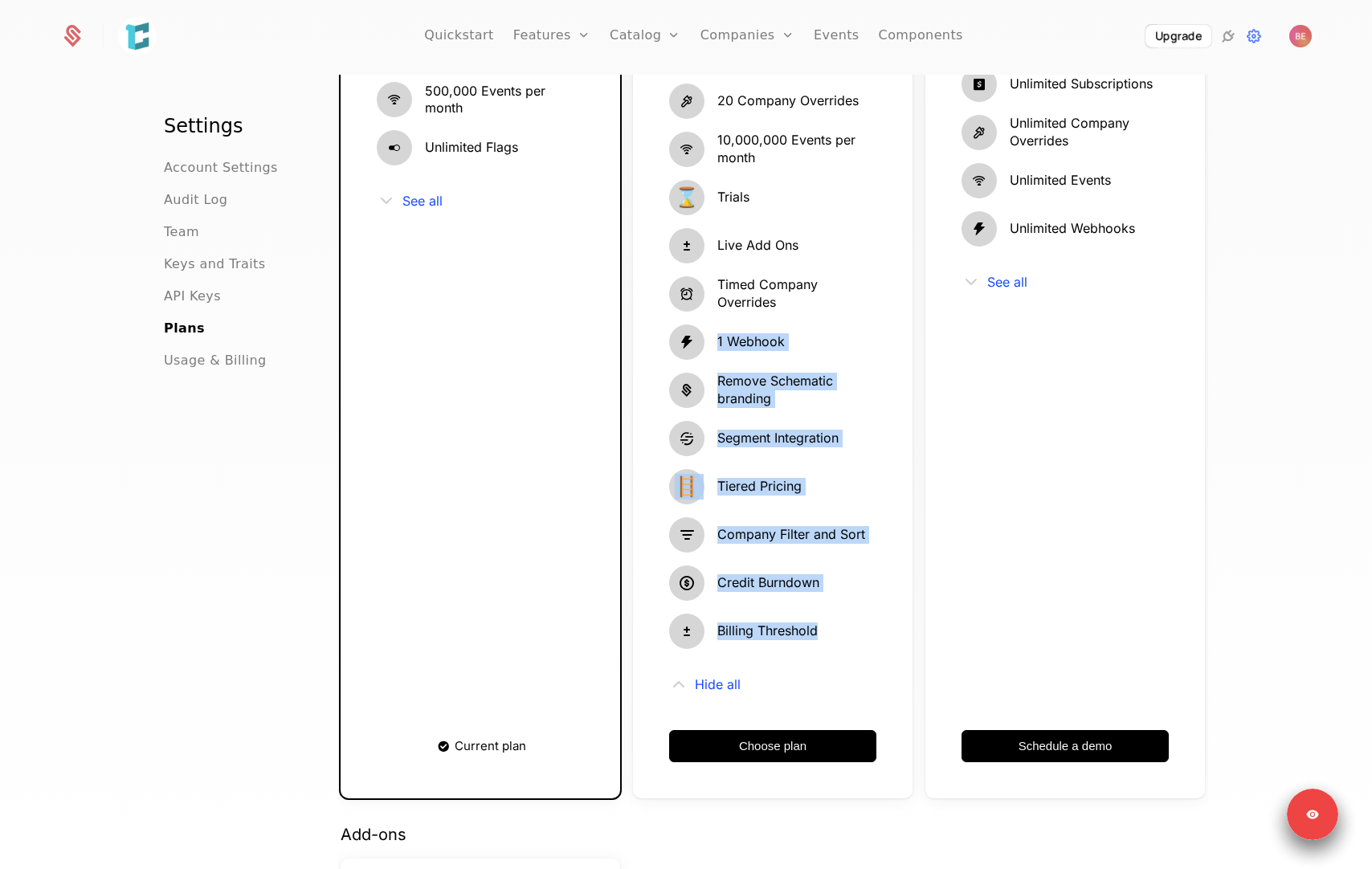
drag, startPoint x: 724, startPoint y: 334, endPoint x: 794, endPoint y: 641, distance: 314.9
click at [794, 641] on div "Everything in Free, plus 100 Subscriptions 20 Company Overrides 10,000,000 Even…" at bounding box center [772, 339] width 207 height 708
click at [818, 619] on div "Billing Threshold" at bounding box center [772, 631] width 207 height 36
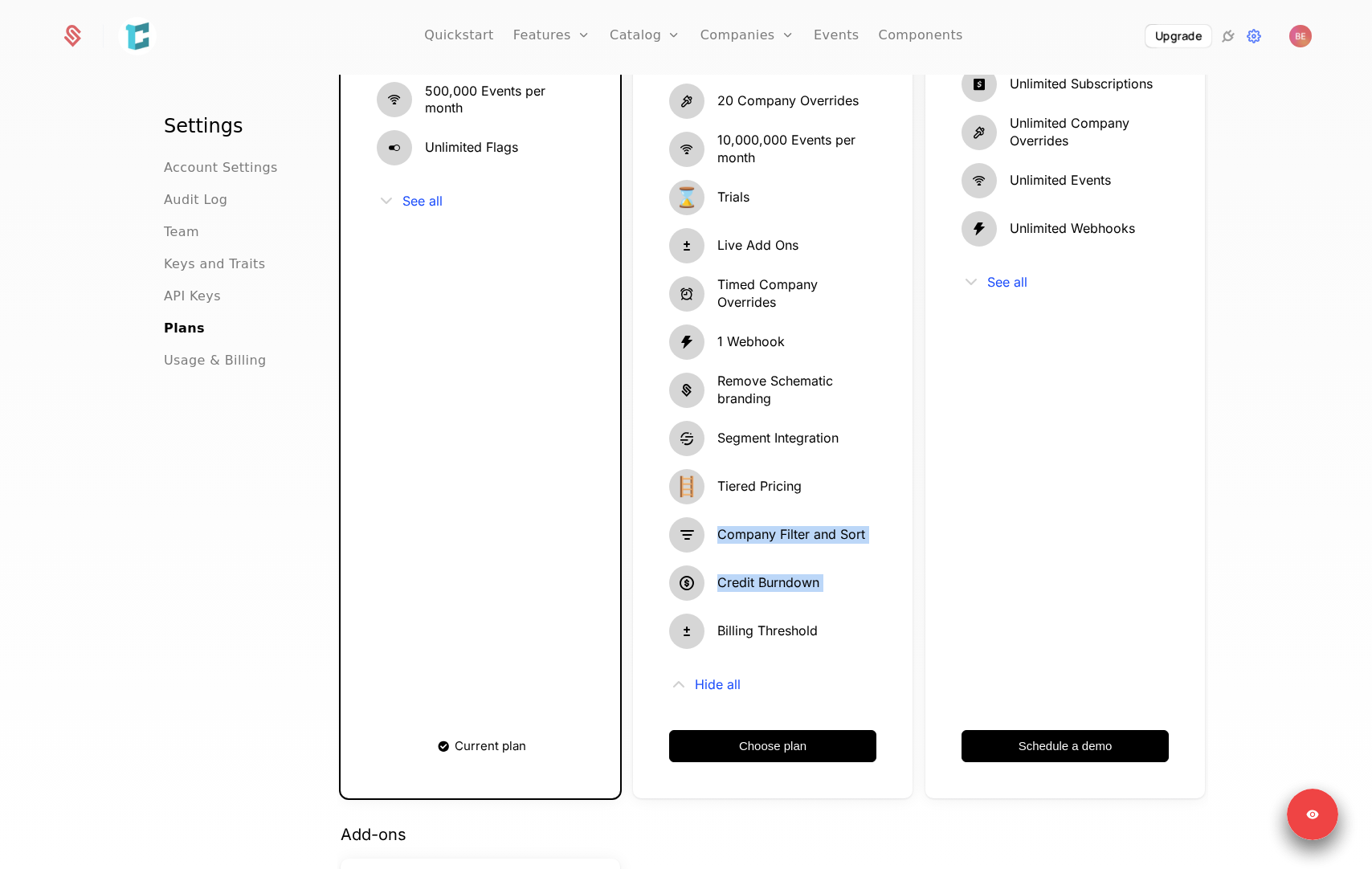
drag, startPoint x: 821, startPoint y: 609, endPoint x: 764, endPoint y: 515, distance: 109.9
click at [765, 514] on div "Everything in Free, plus 100 Subscriptions 20 Company Overrides 10,000,000 Even…" at bounding box center [772, 339] width 207 height 708
click at [762, 490] on span "Tiered Pricing" at bounding box center [760, 486] width 84 height 17
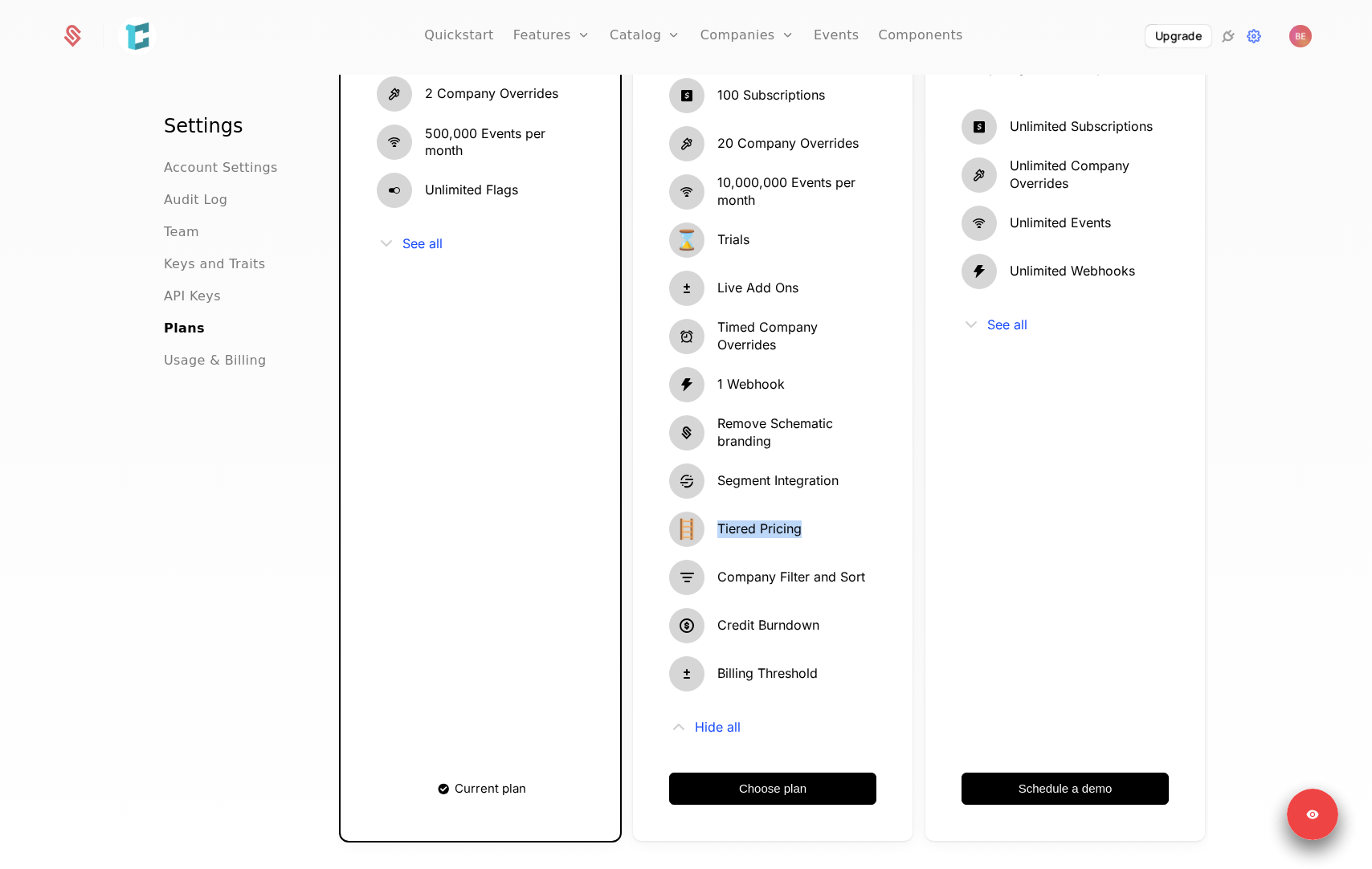
scroll to position [346, 0]
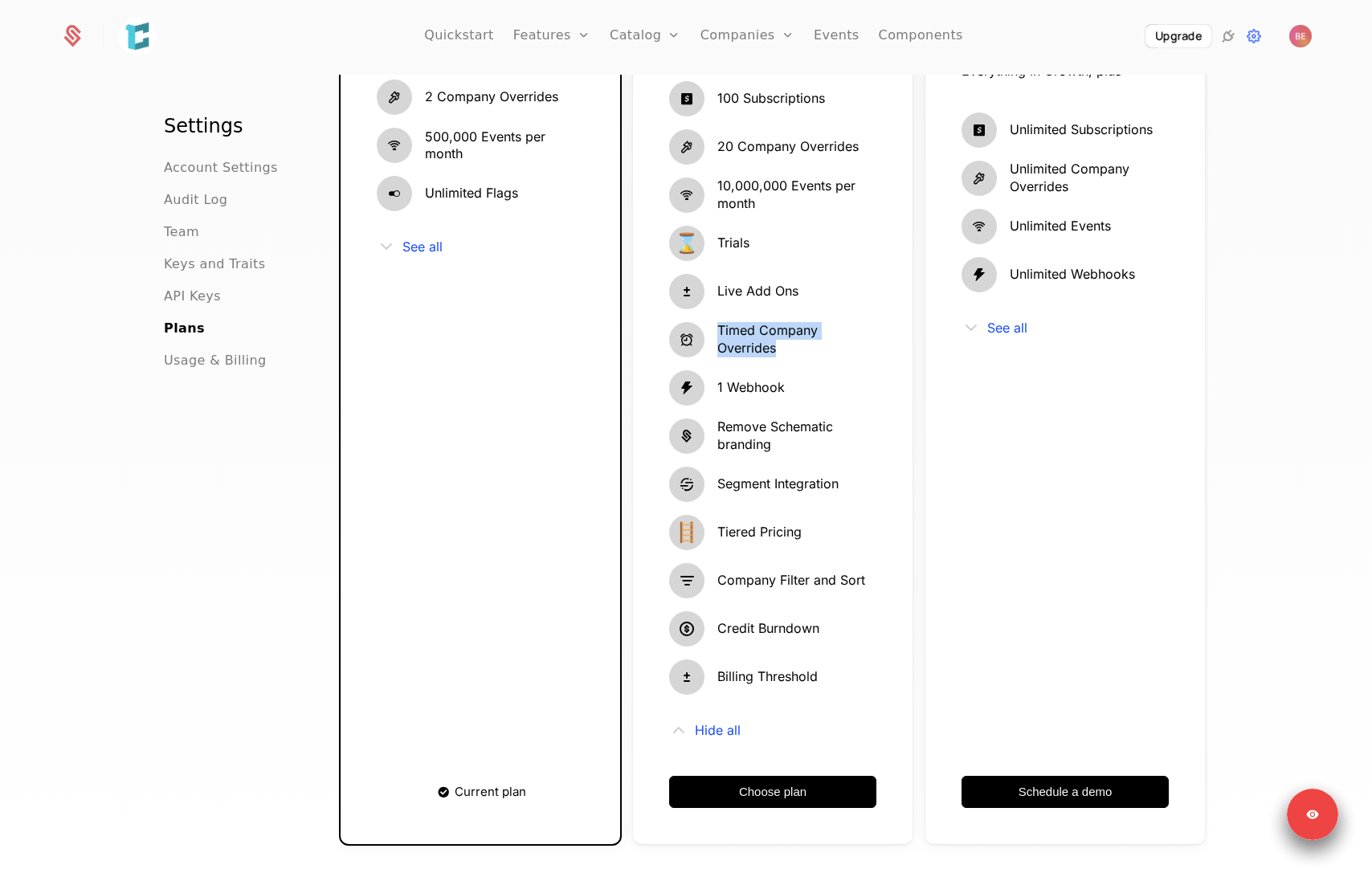
drag, startPoint x: 792, startPoint y: 345, endPoint x: 701, endPoint y: 340, distance: 91.1
click at [701, 340] on div "Timed Company Overrides" at bounding box center [772, 339] width 207 height 36
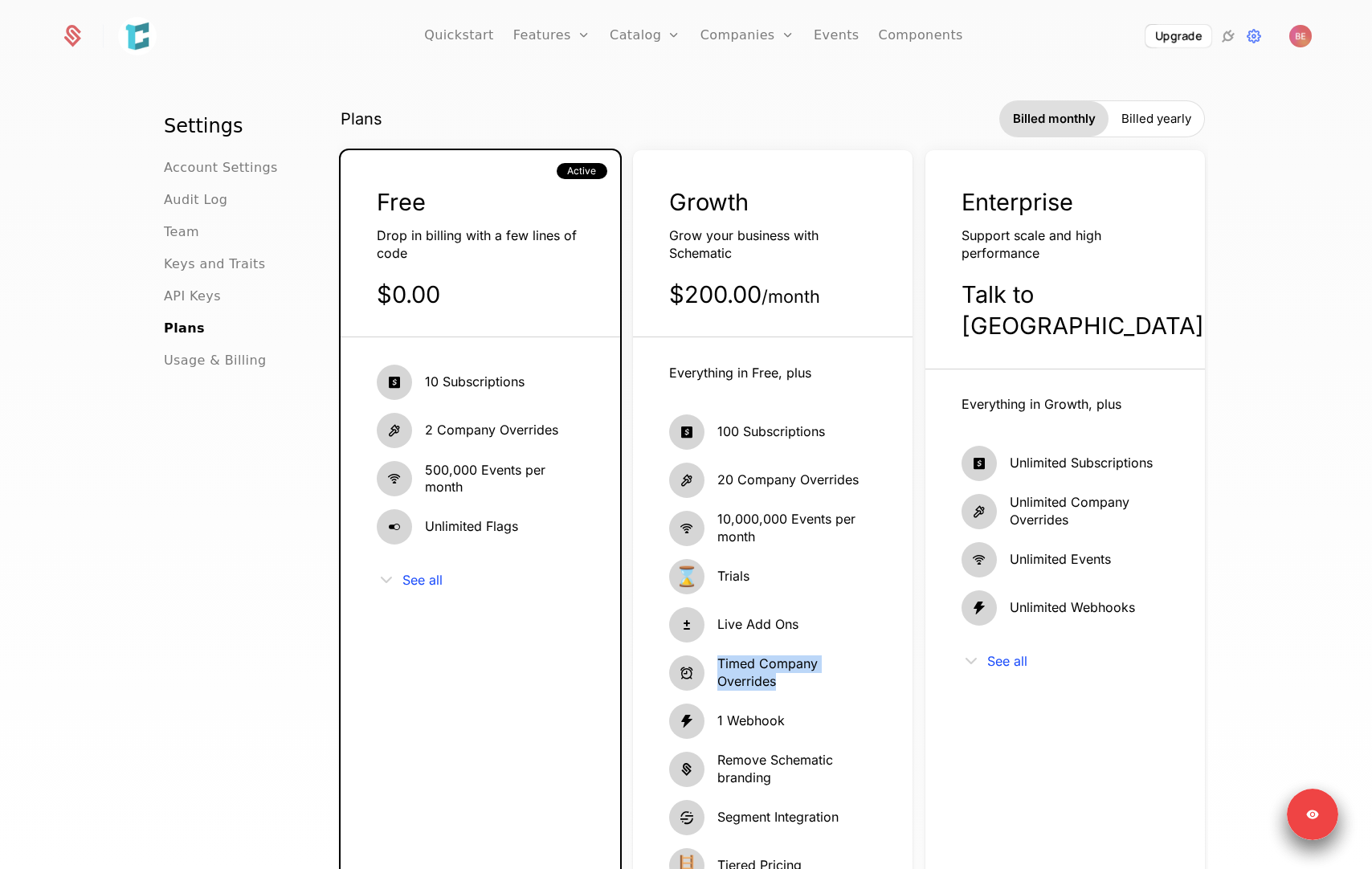
scroll to position [0, 0]
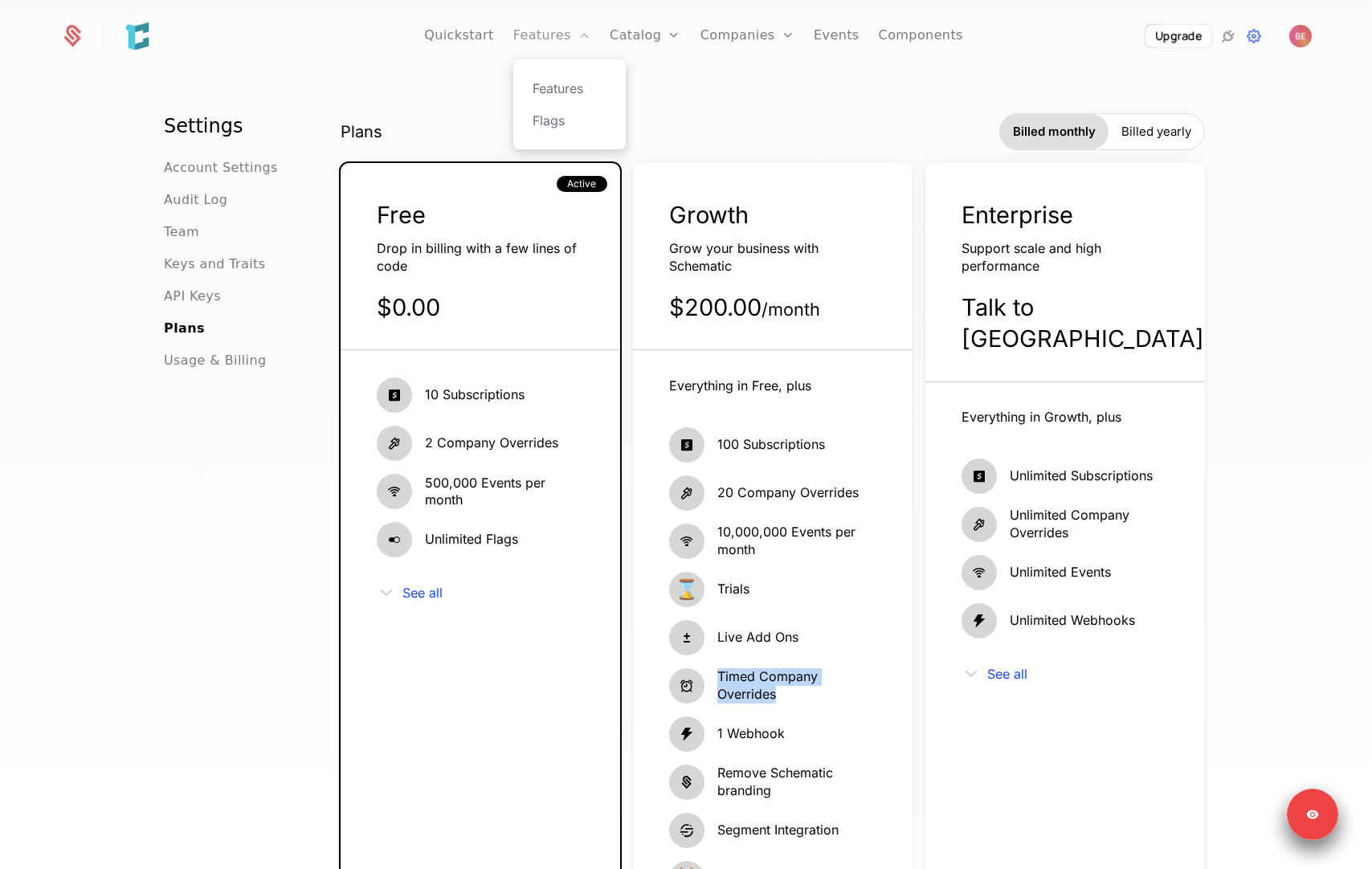
click at [544, 33] on link "Features" at bounding box center [551, 36] width 77 height 72
select select "**"
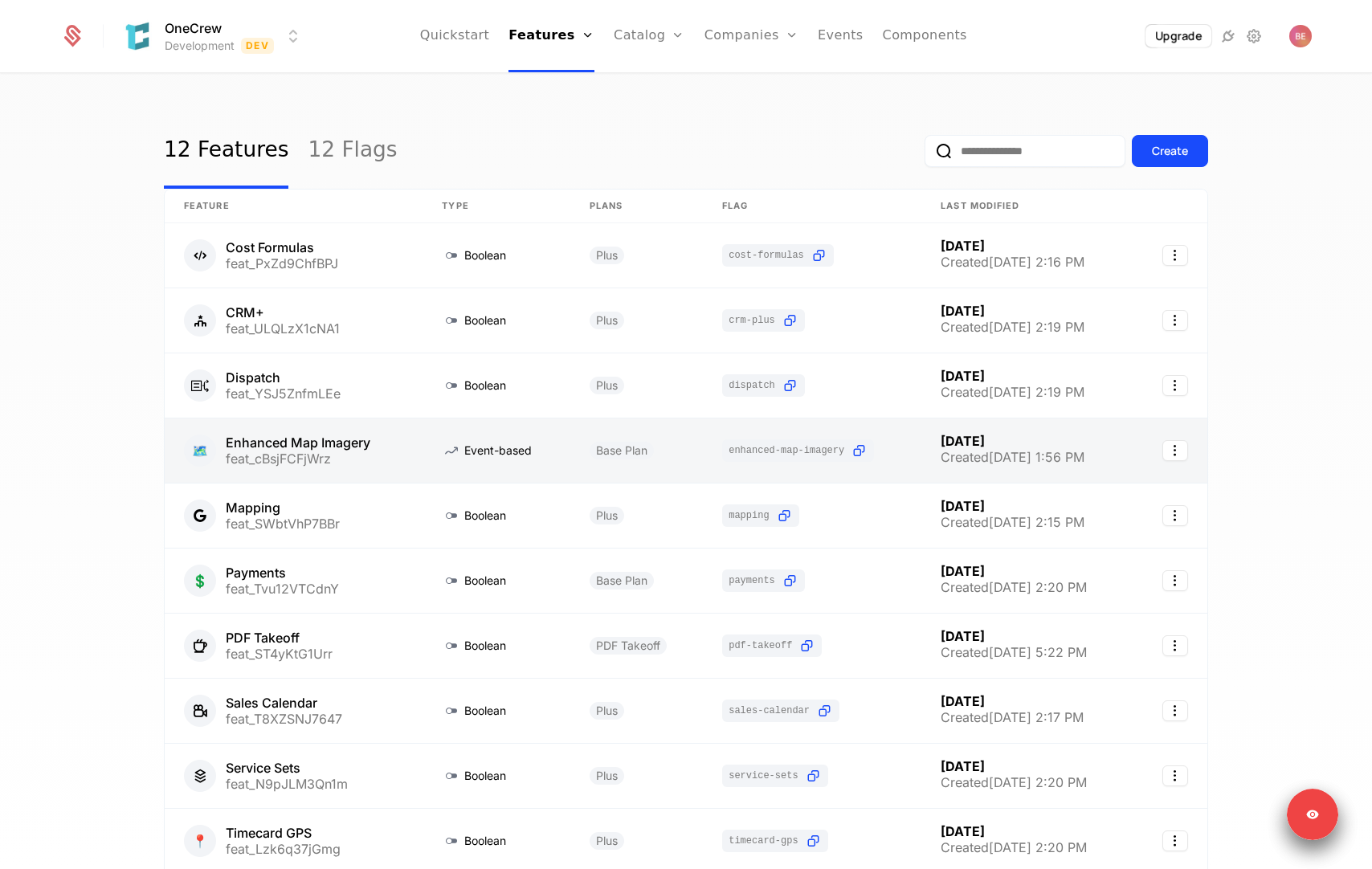
click at [381, 459] on link at bounding box center [293, 450] width 258 height 64
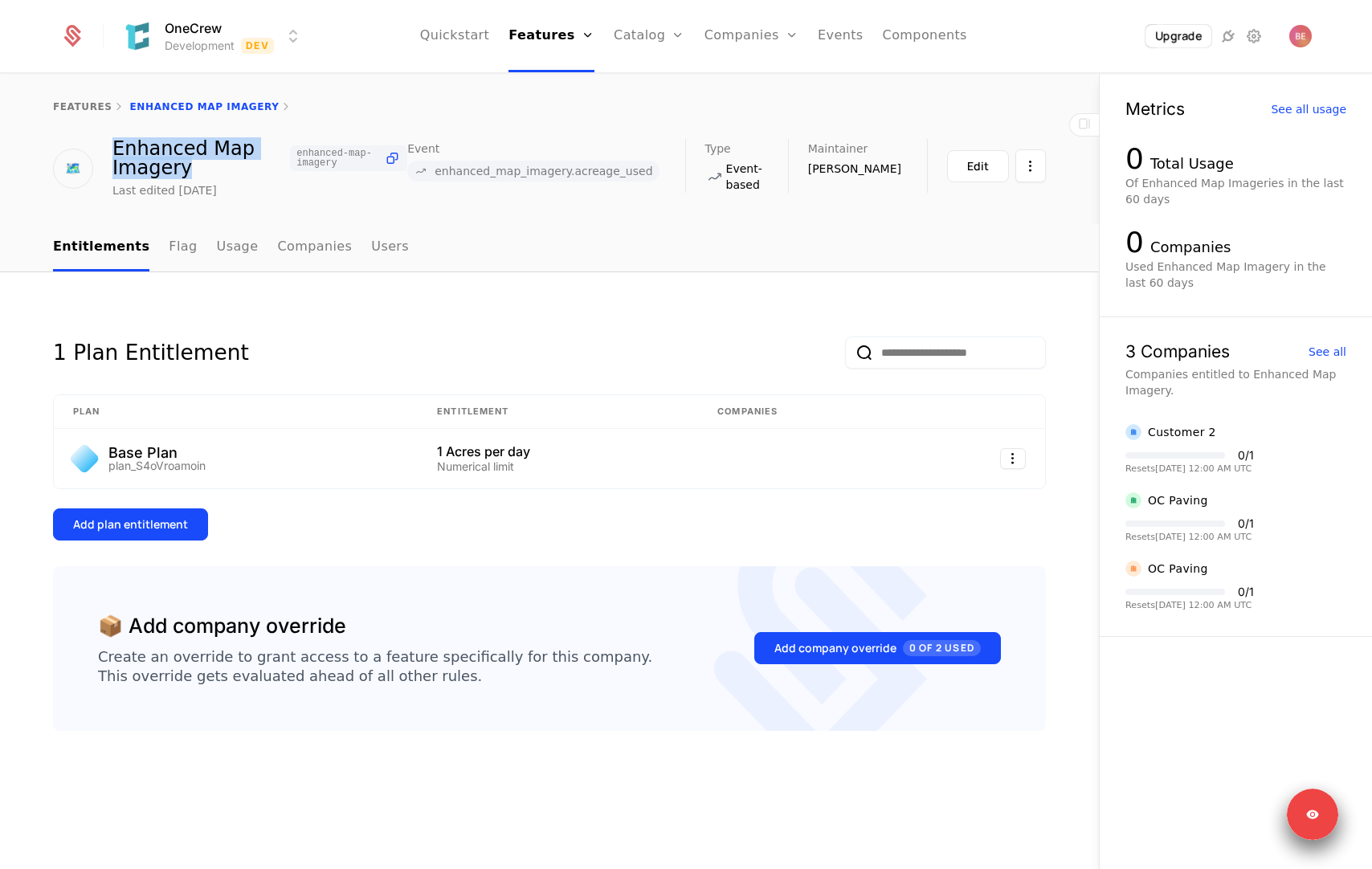
drag, startPoint x: 196, startPoint y: 169, endPoint x: 110, endPoint y: 154, distance: 87.3
click at [110, 154] on div "🗺️ Enhanced Map Imagery enhanced-map-imagery Last edited [DATE]" at bounding box center [230, 168] width 355 height 59
click at [314, 301] on div "1 Plan Entitlement Plan Entitlement Companies Base Plan plan_S4oVroamoin 1 Acre…" at bounding box center [549, 571] width 1099 height 598
select select "**"
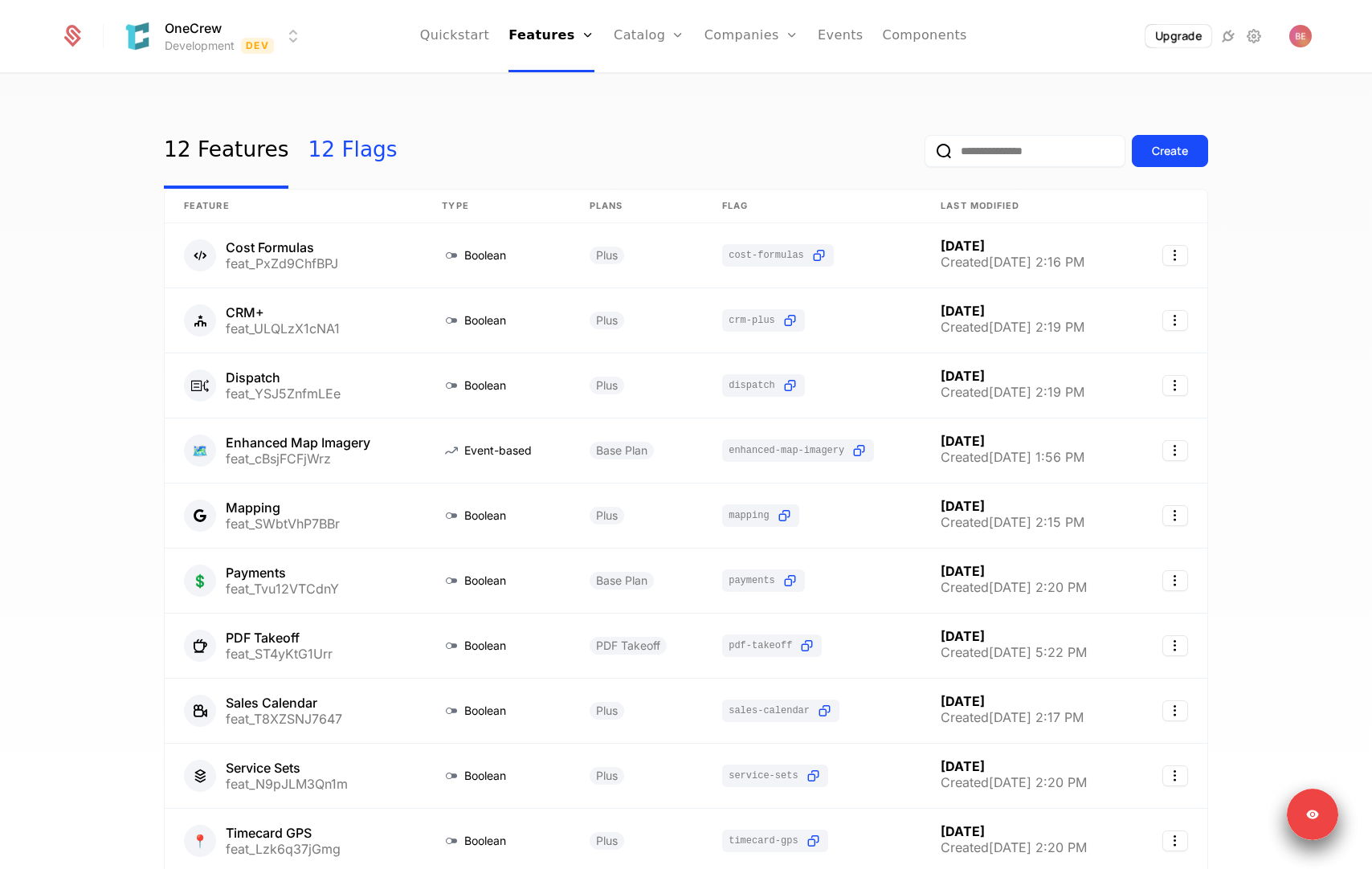
click at [341, 159] on link "12 Flags" at bounding box center [353, 151] width 90 height 76
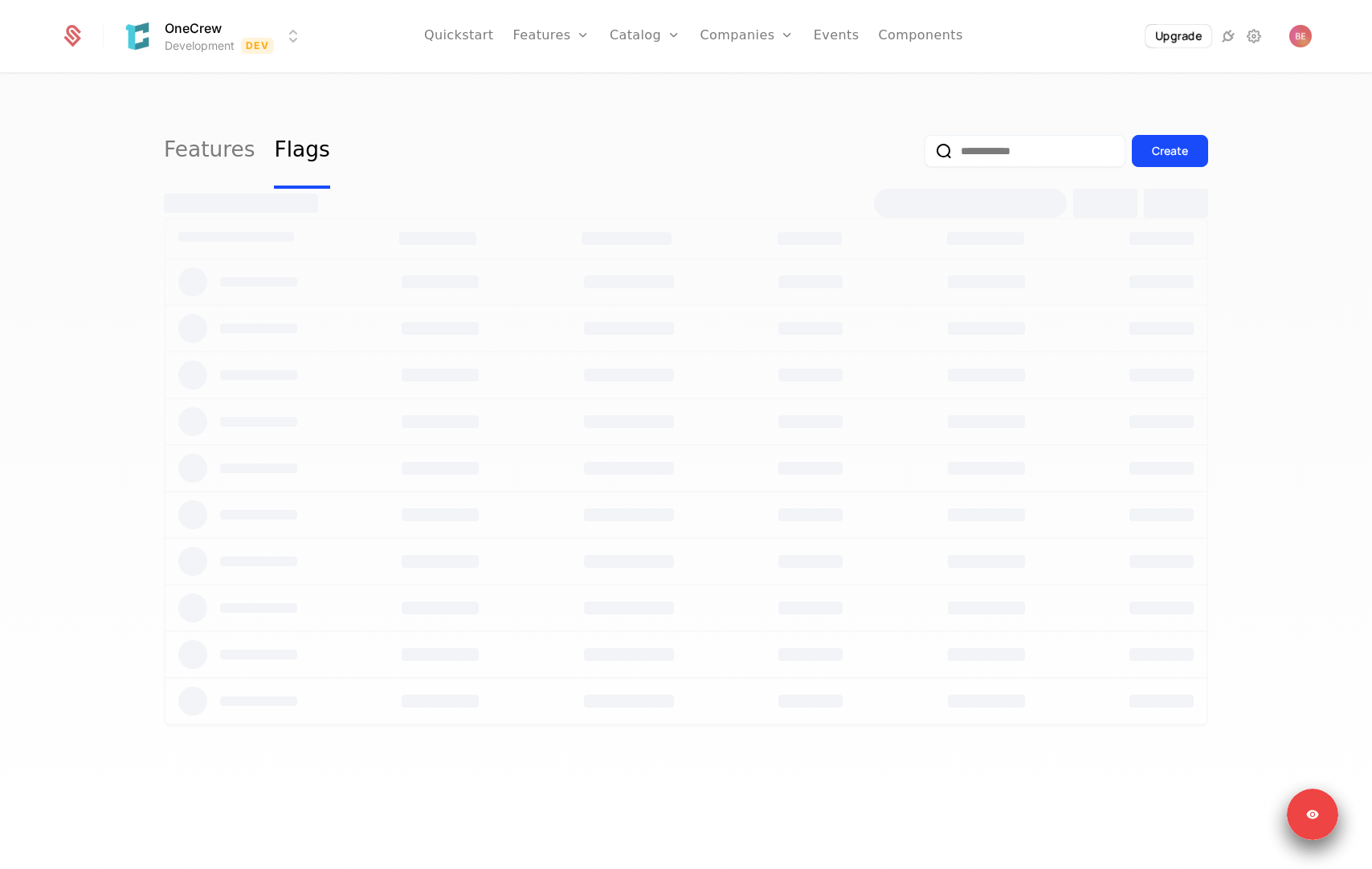
select select "**"
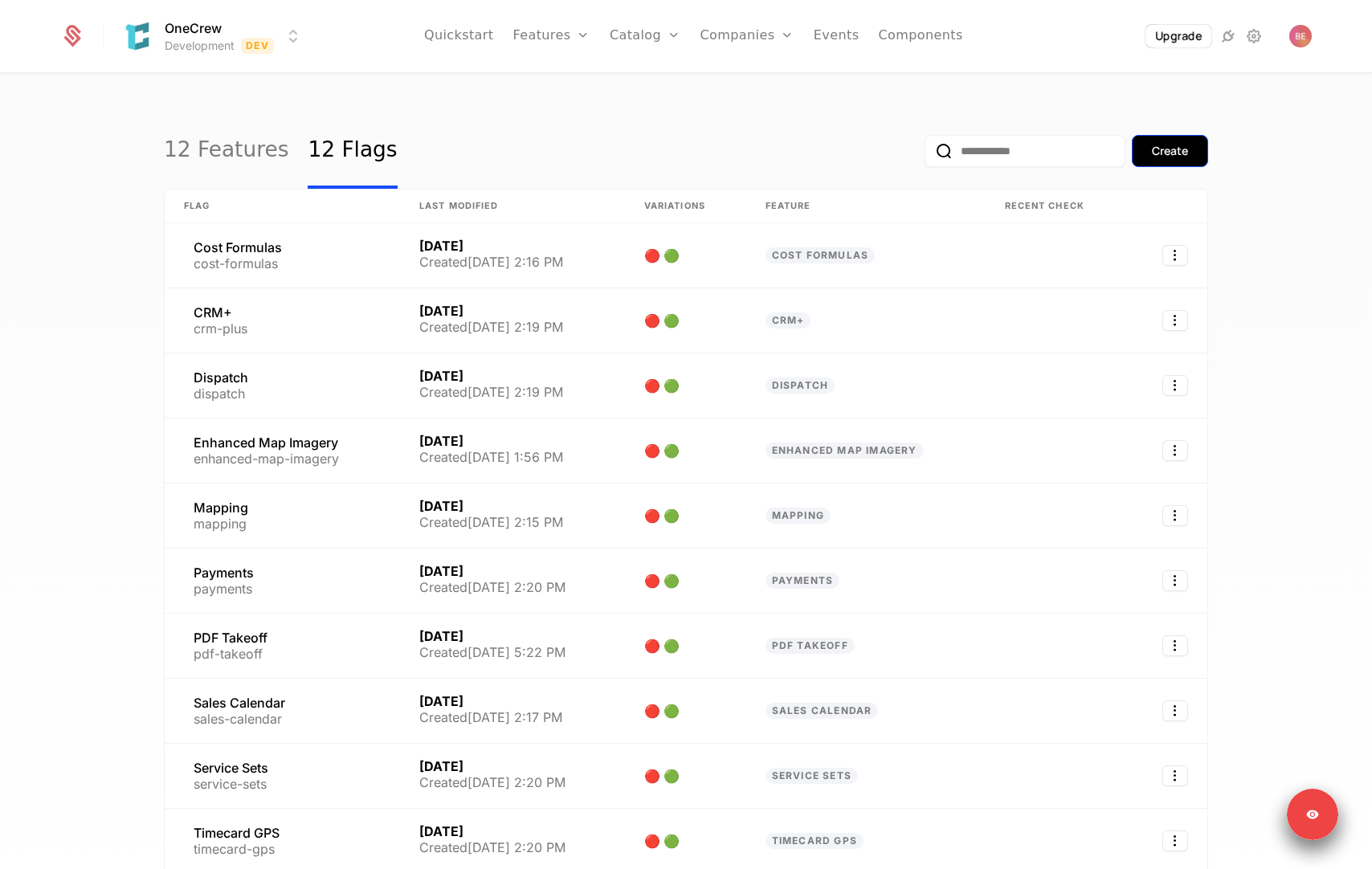
click at [1147, 155] on div "Create" at bounding box center [1170, 151] width 37 height 16
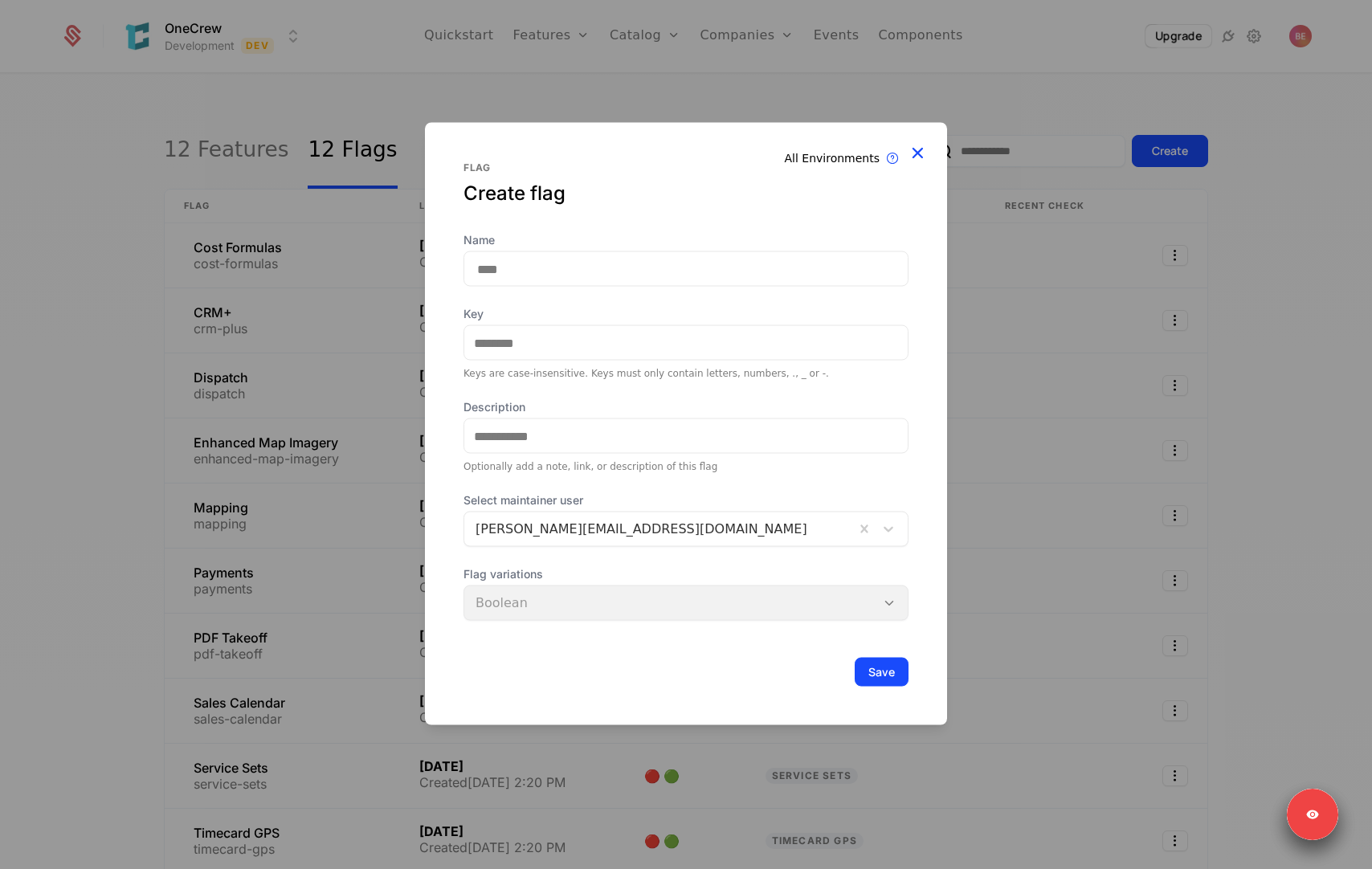
click at [917, 153] on icon at bounding box center [917, 153] width 21 height 21
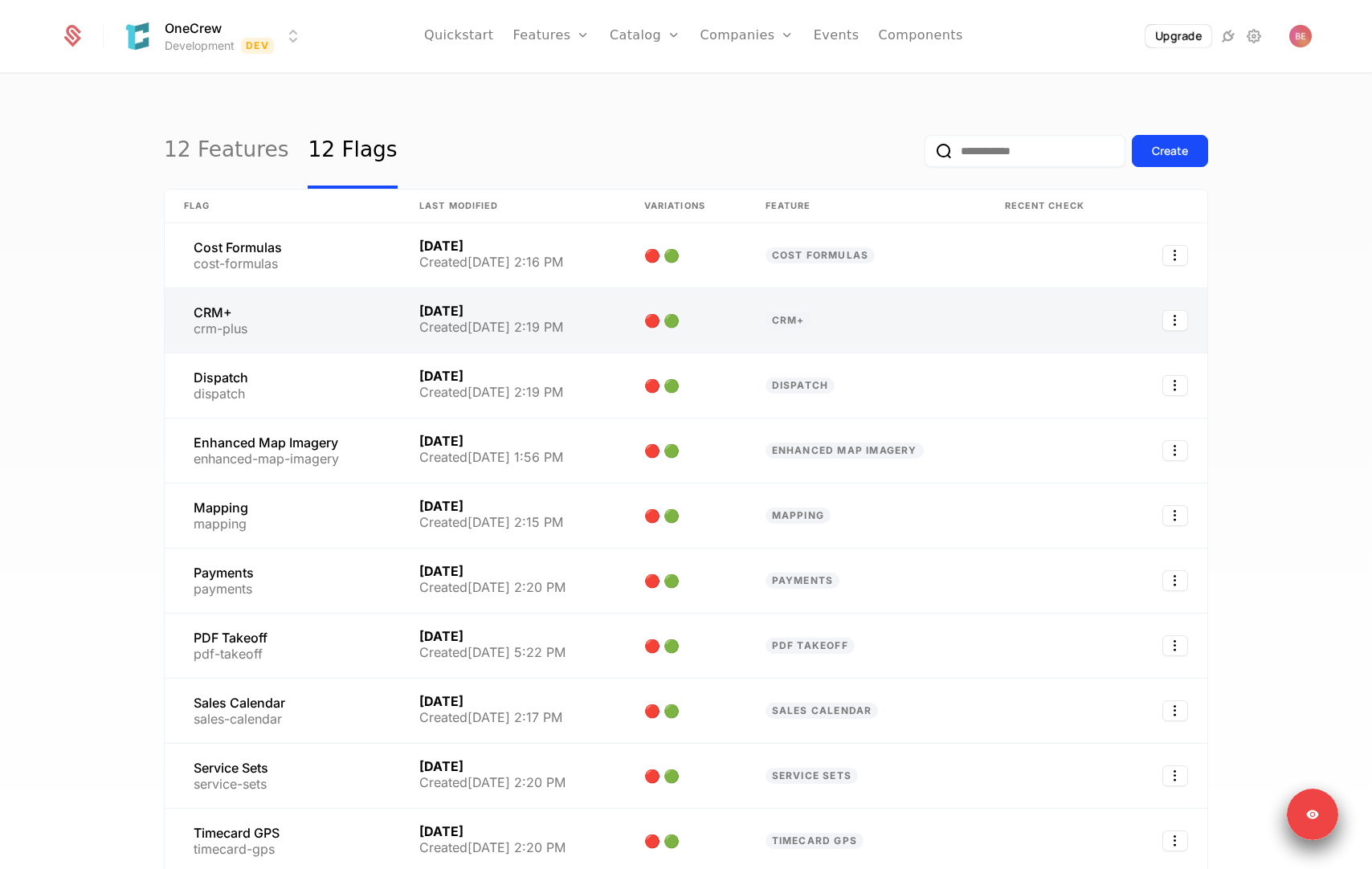
click at [552, 329] on link at bounding box center [513, 320] width 225 height 64
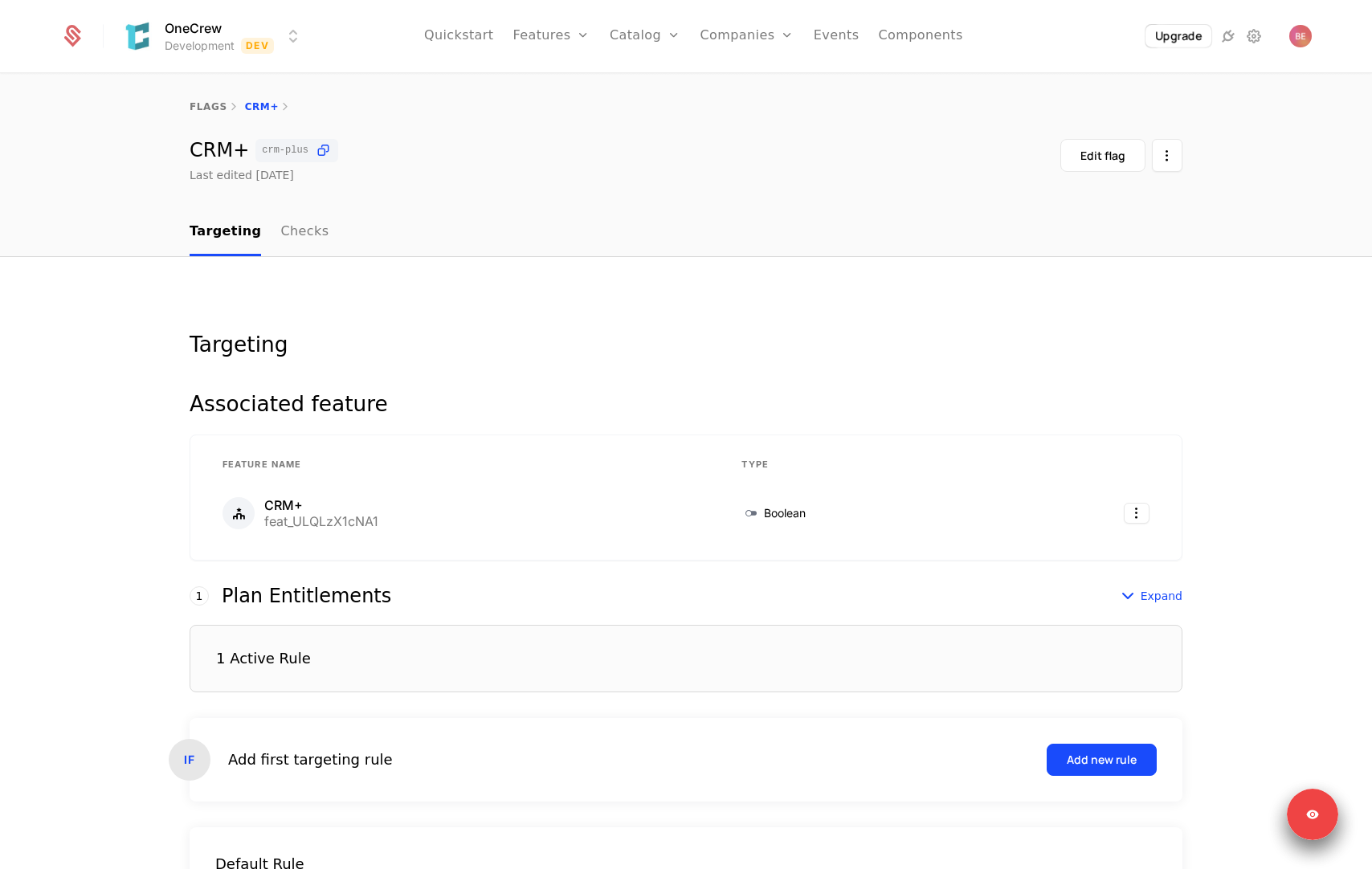
scroll to position [182, 0]
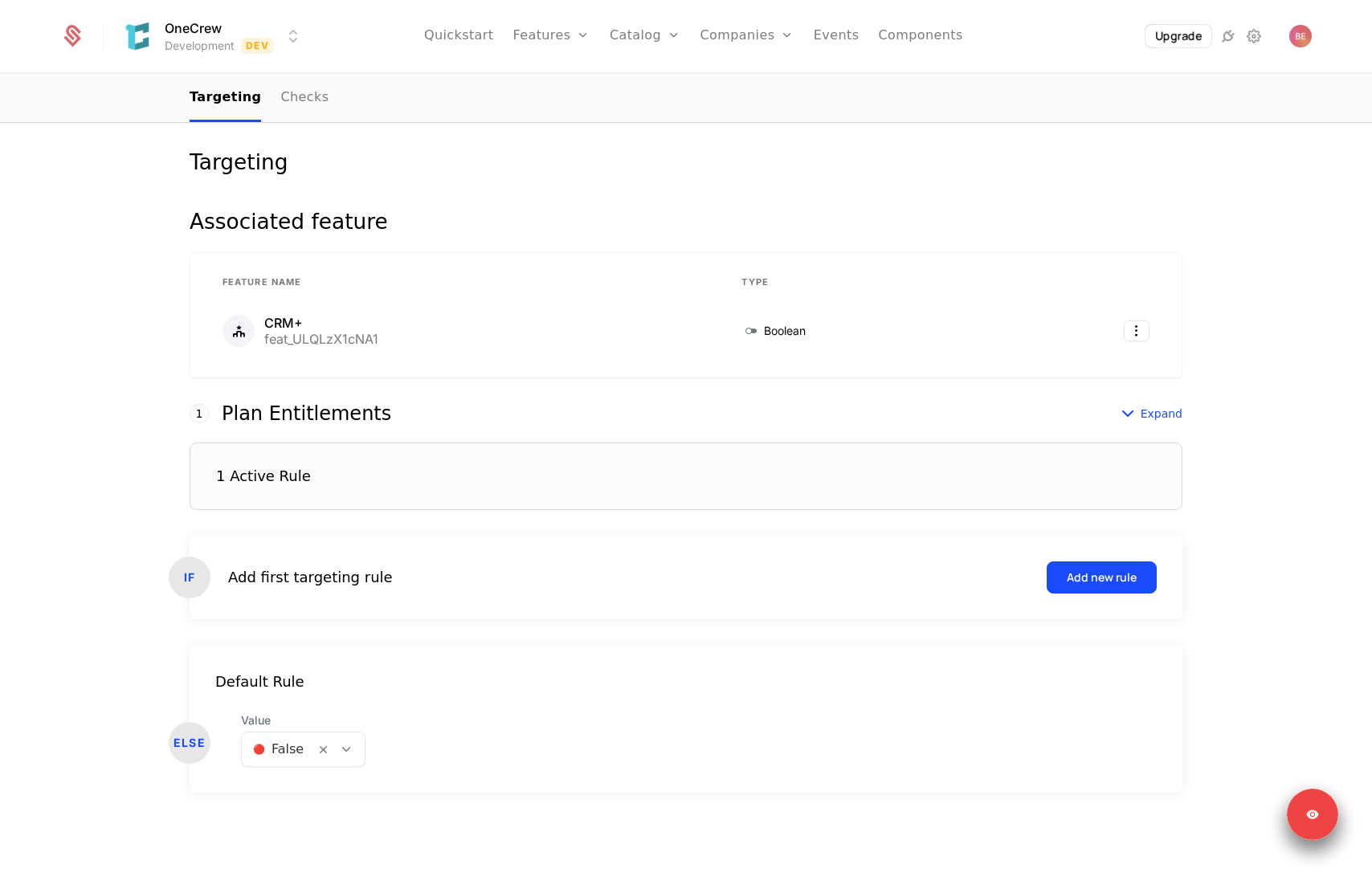
click at [541, 587] on div "Add first targeting rule Add new rule" at bounding box center [693, 577] width 929 height 32
click at [1083, 570] on div "Add new rule" at bounding box center [1101, 578] width 69 height 16
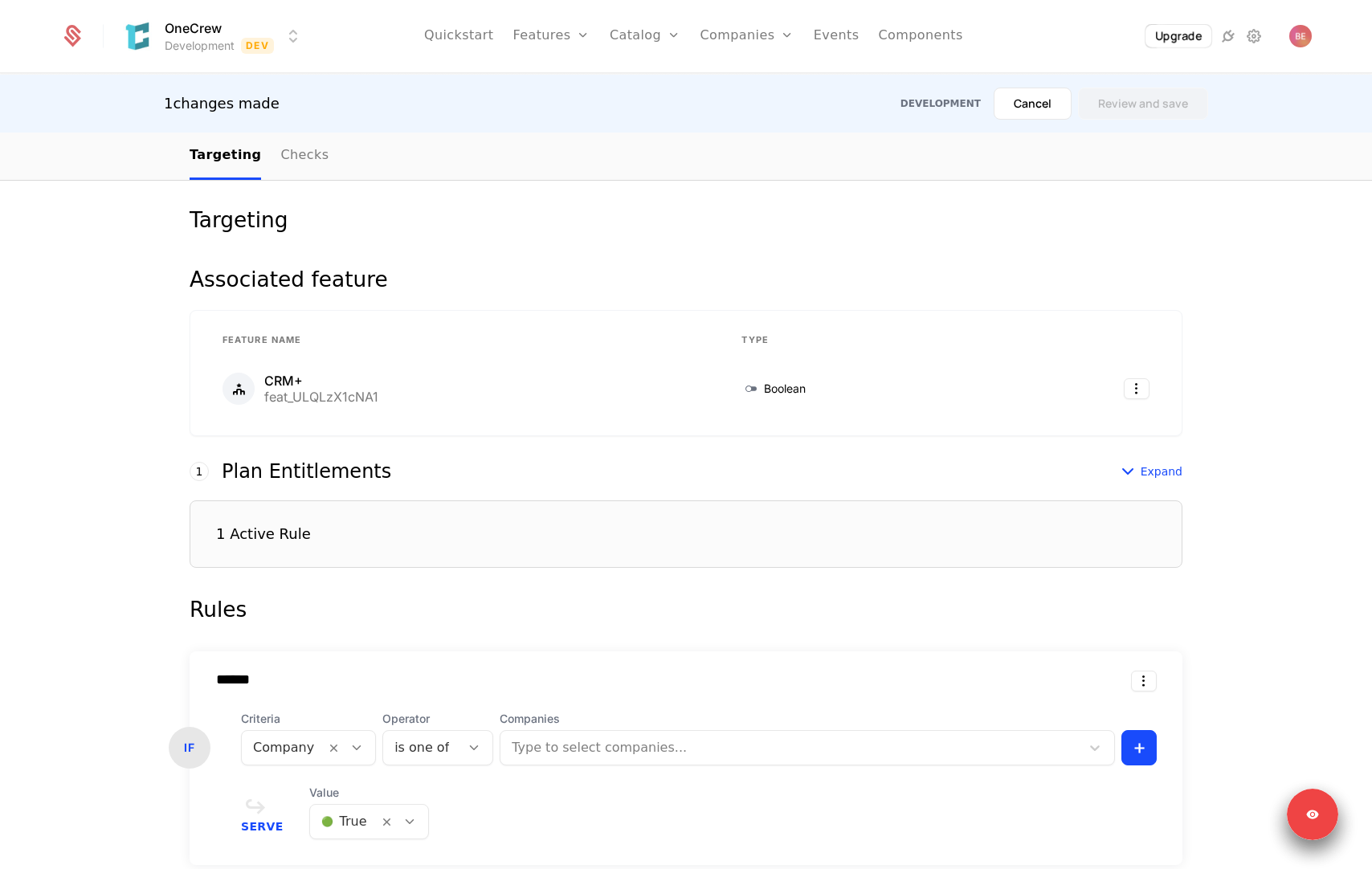
scroll to position [440, 0]
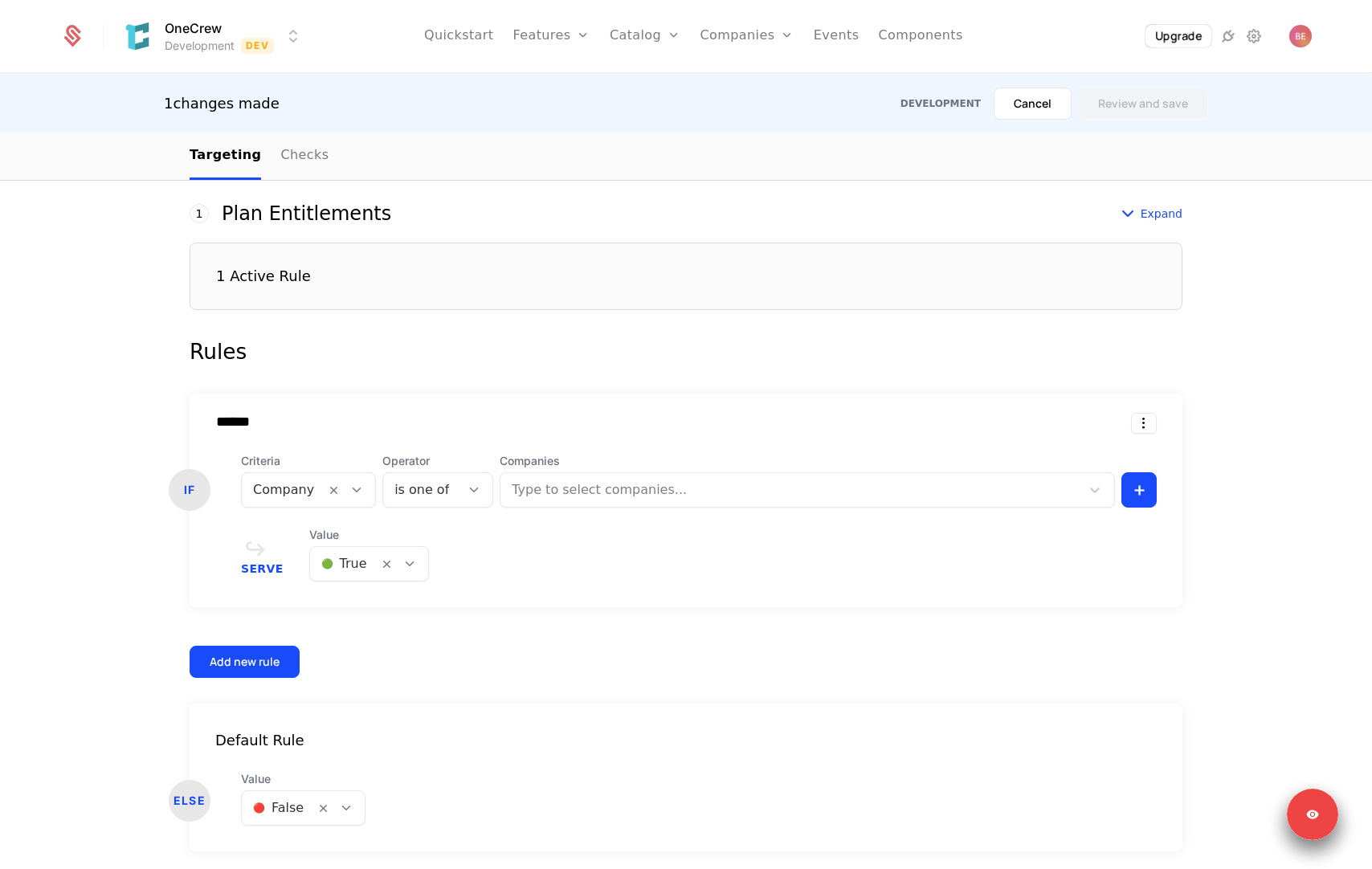
click at [315, 513] on div "****** IF Criteria Company Operator is one of Companies Type to select companie…" at bounding box center [686, 501] width 993 height 214
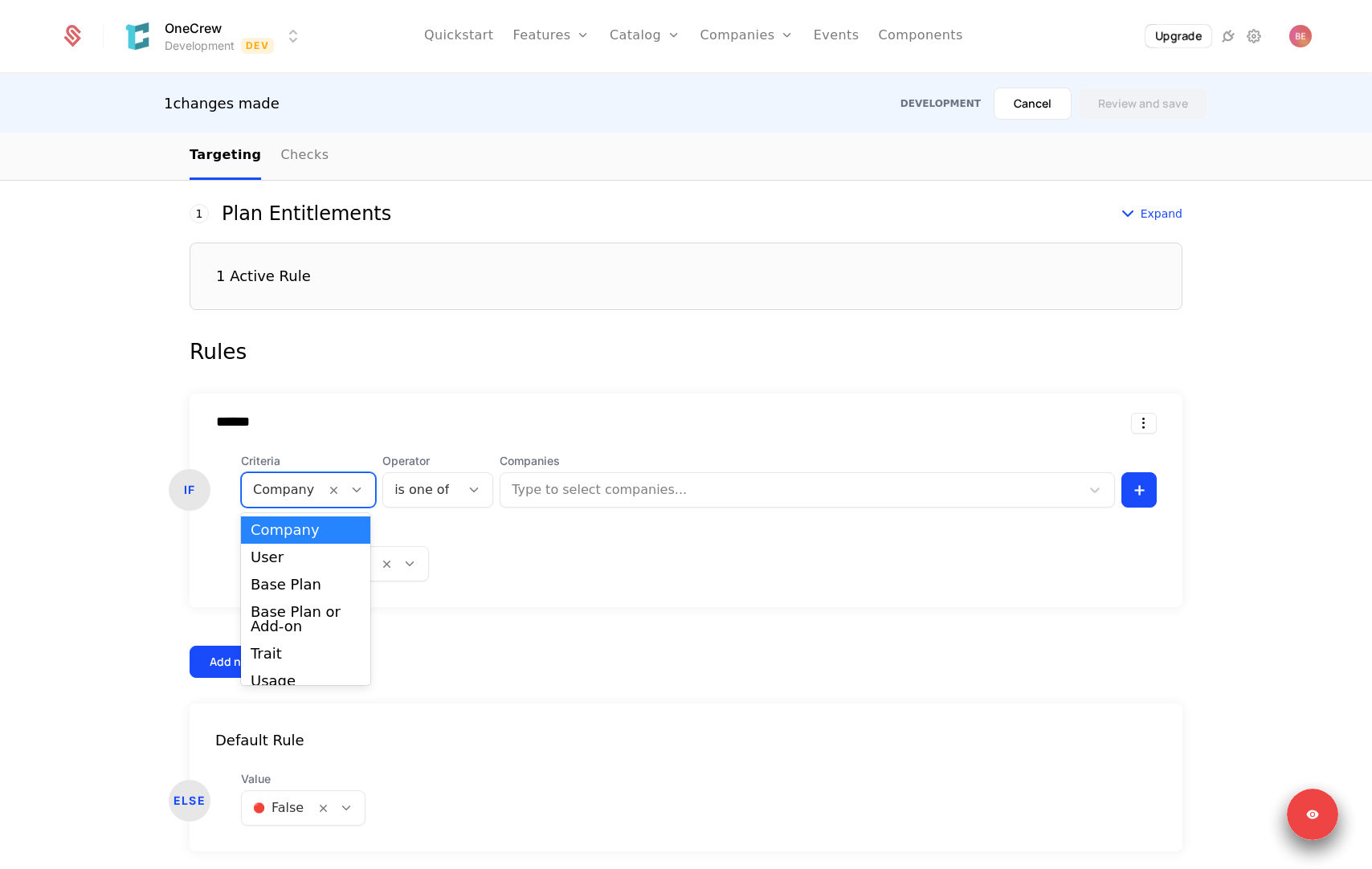
click at [310, 493] on div "Company" at bounding box center [282, 490] width 83 height 29
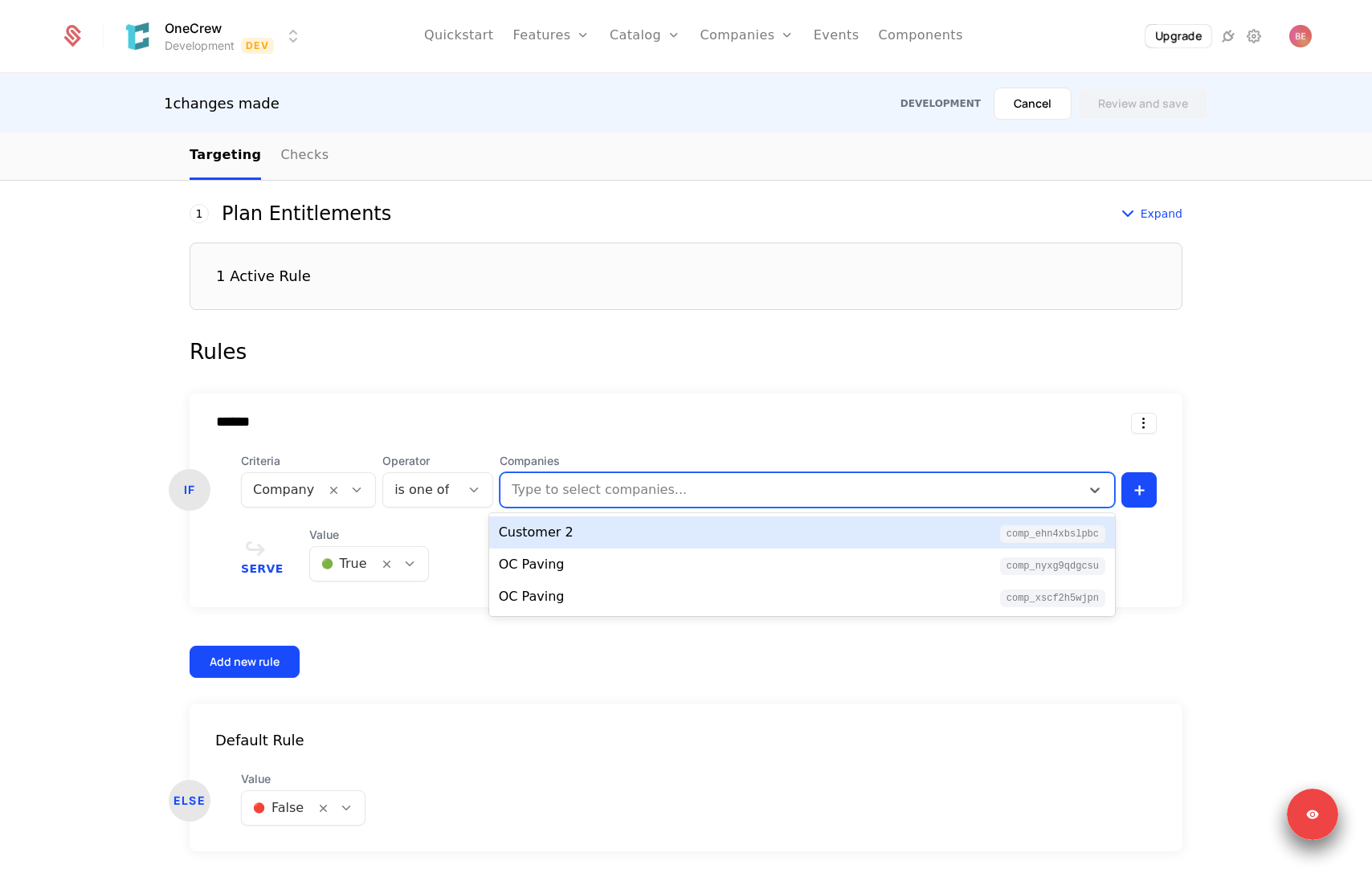
click at [588, 505] on div "Type to select companies..." at bounding box center [807, 490] width 615 height 36
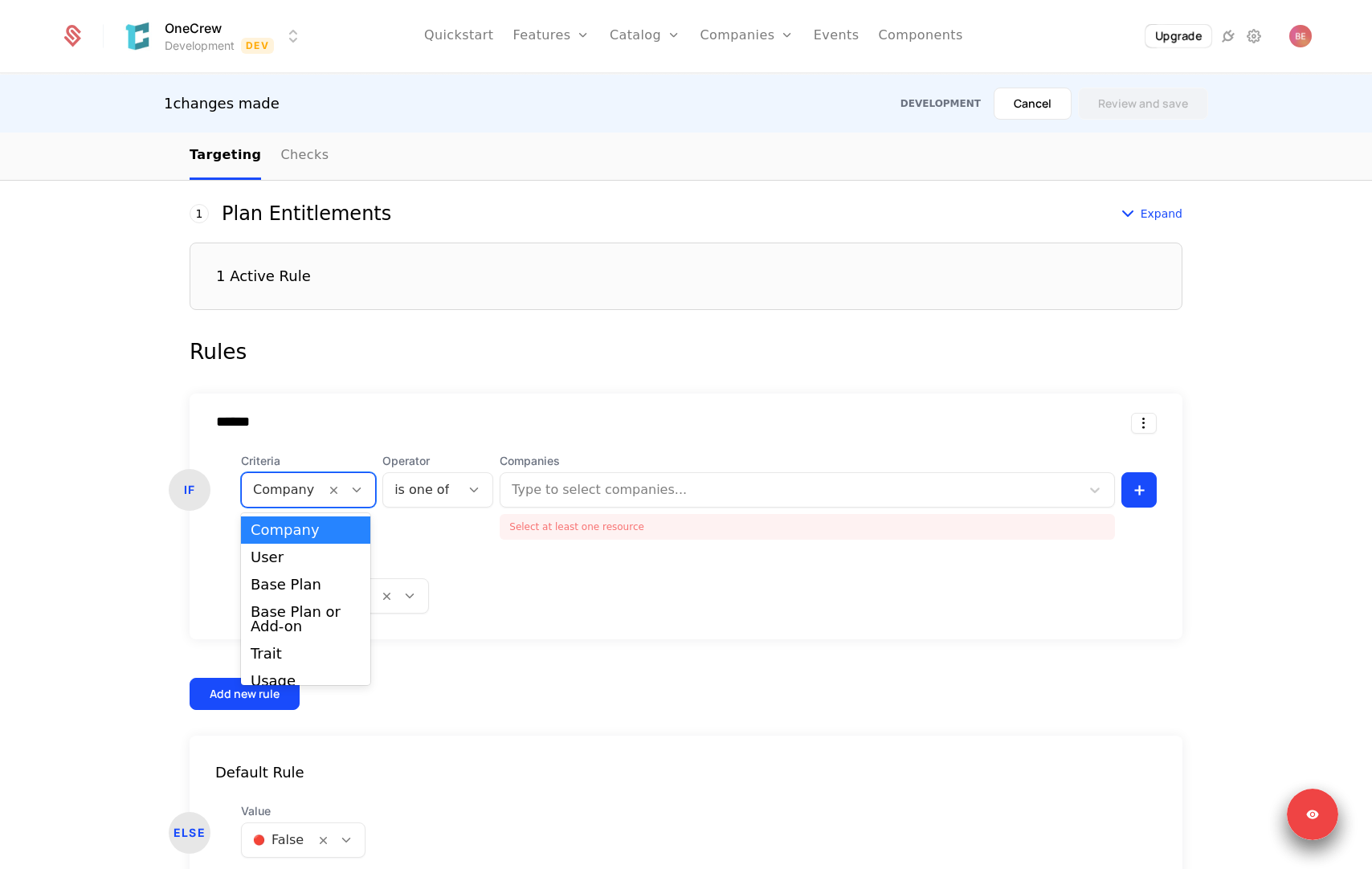
click at [308, 478] on div "Company" at bounding box center [282, 490] width 83 height 29
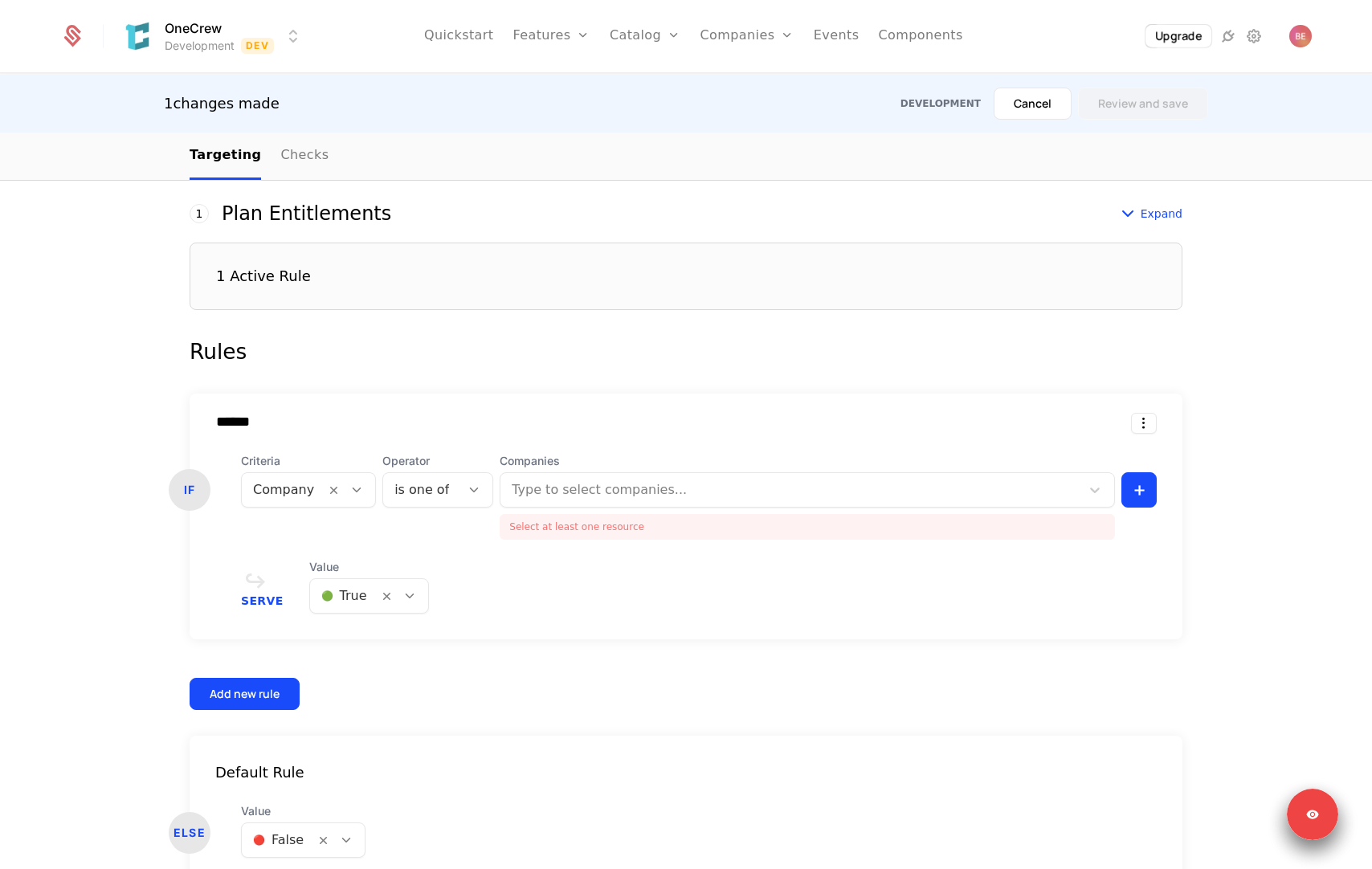
click at [616, 566] on div "Serve Value 🟢 True" at bounding box center [699, 587] width 916 height 55
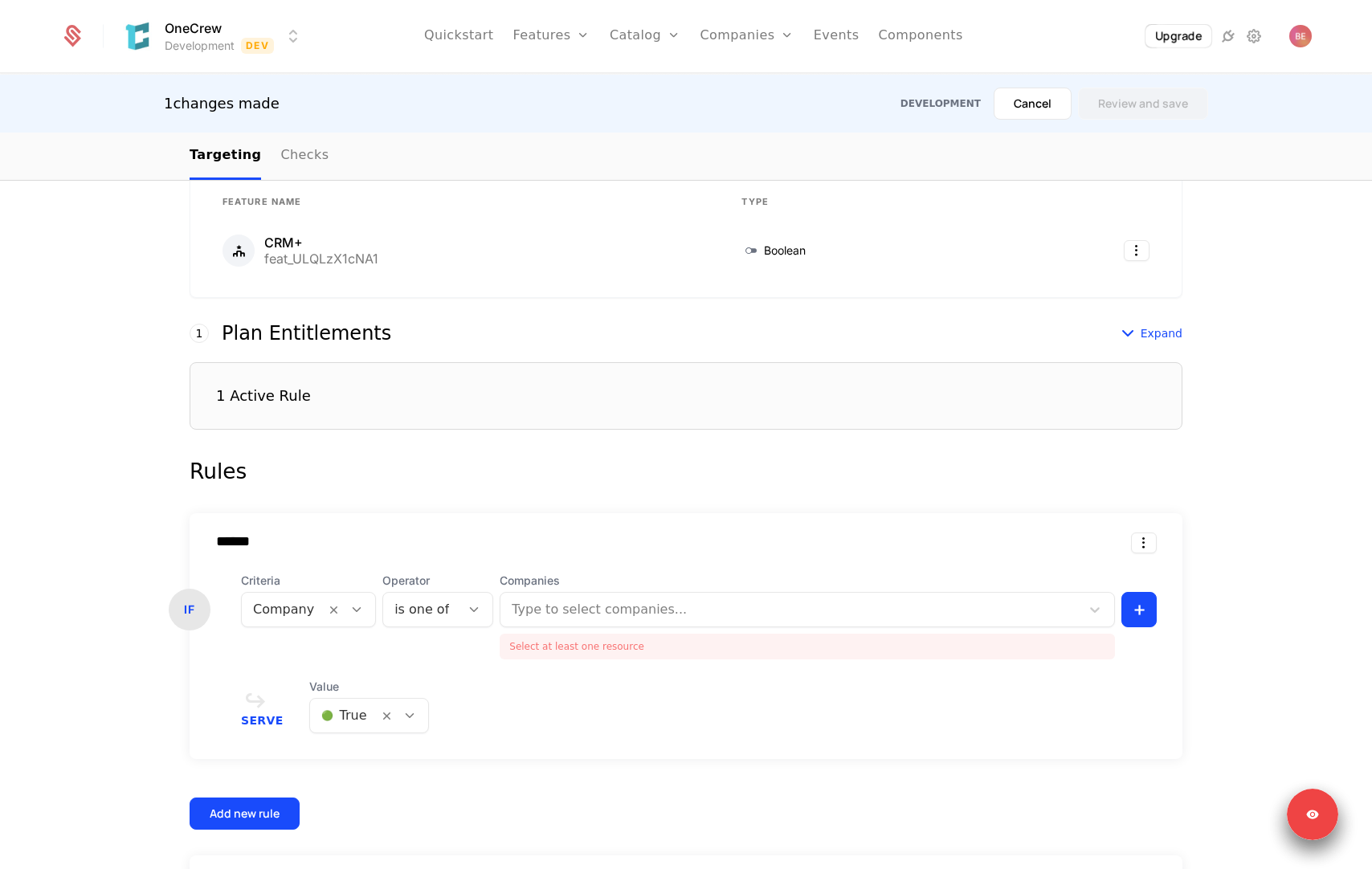
scroll to position [0, 0]
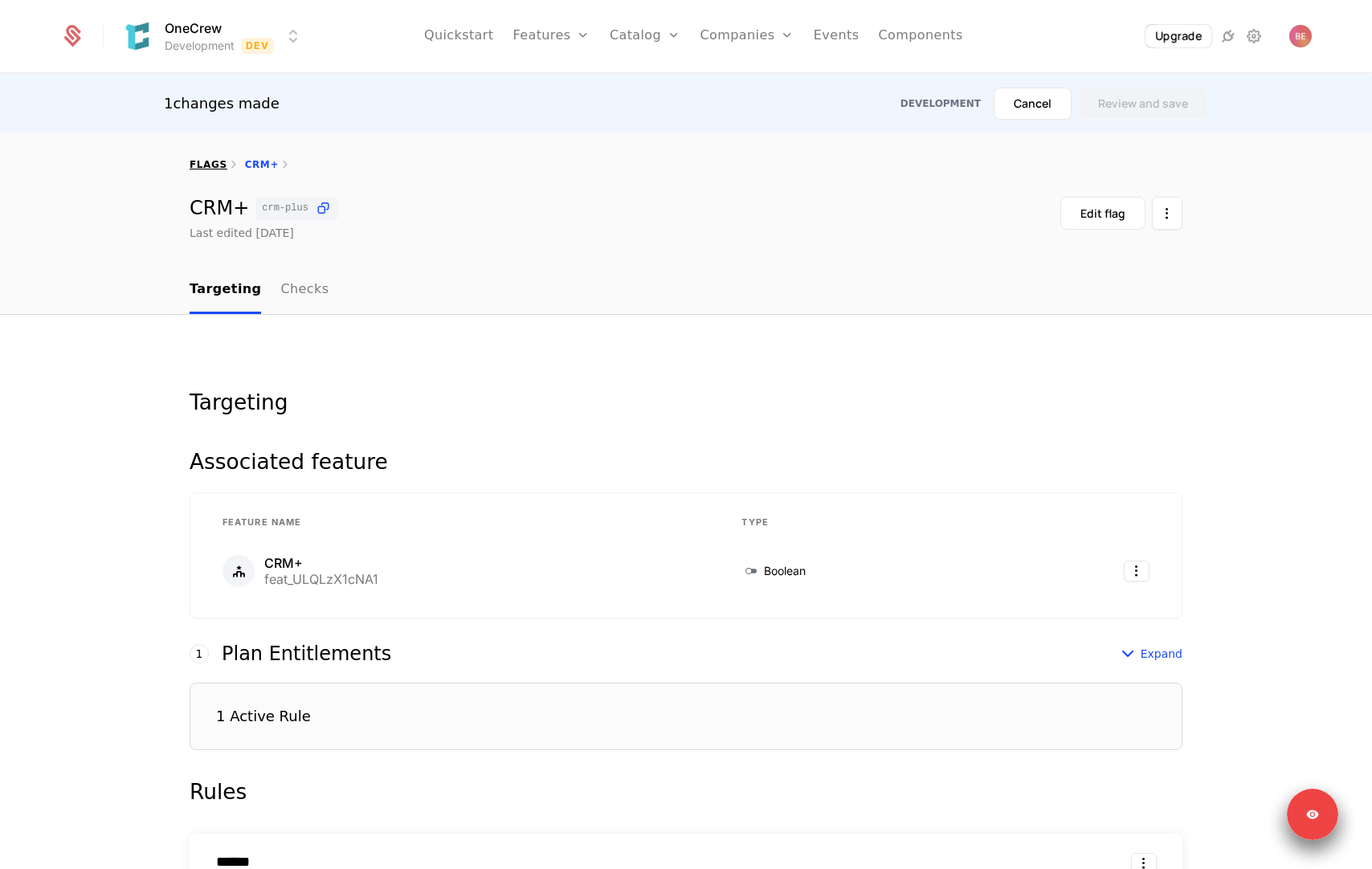
click at [207, 164] on link "flags" at bounding box center [207, 164] width 37 height 11
select select "**"
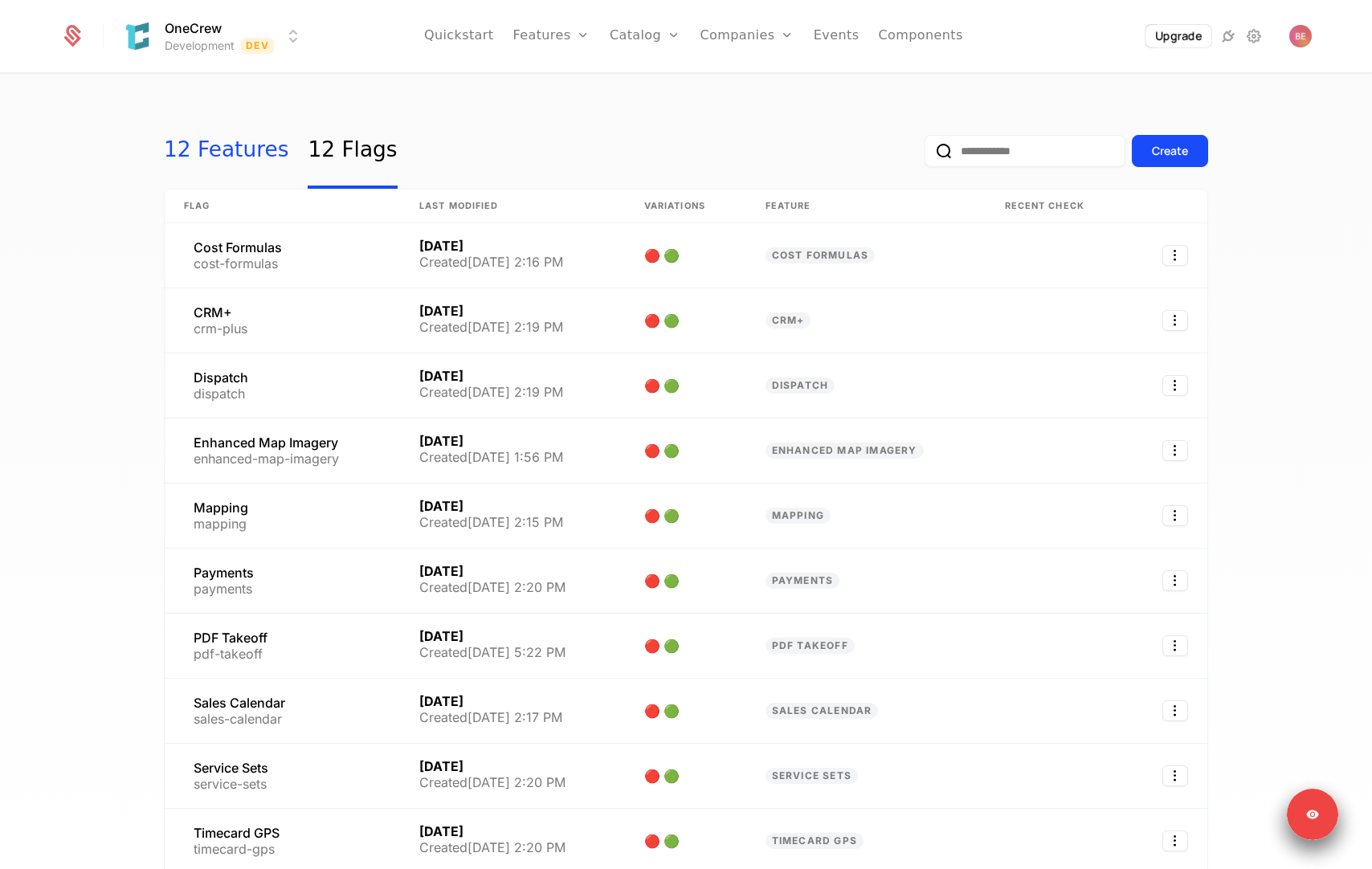
click at [207, 144] on link "12 Features" at bounding box center [226, 151] width 124 height 76
select select "**"
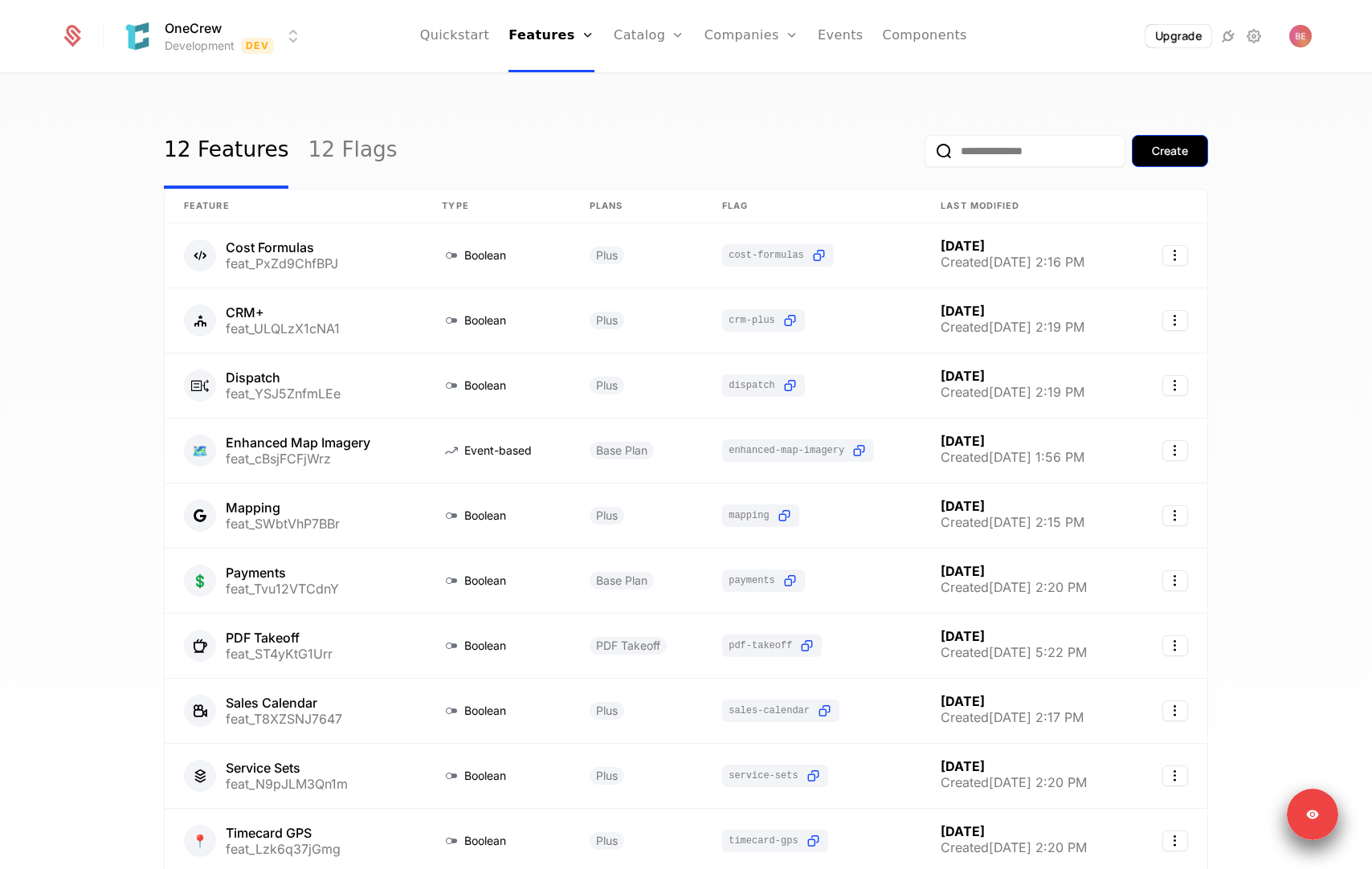
click at [1147, 157] on div "Create" at bounding box center [1170, 151] width 37 height 16
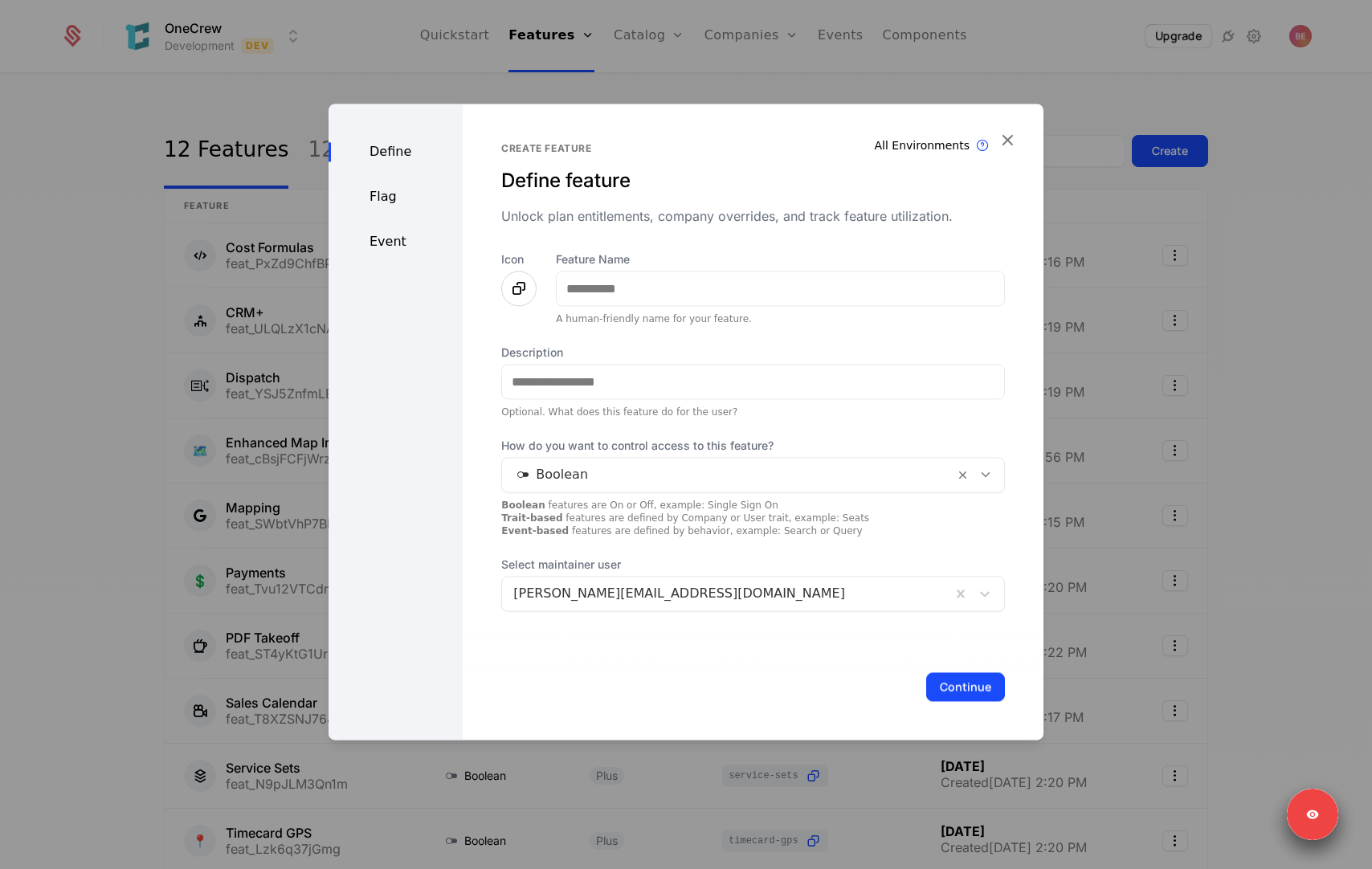
click at [662, 468] on div at bounding box center [728, 474] width 430 height 23
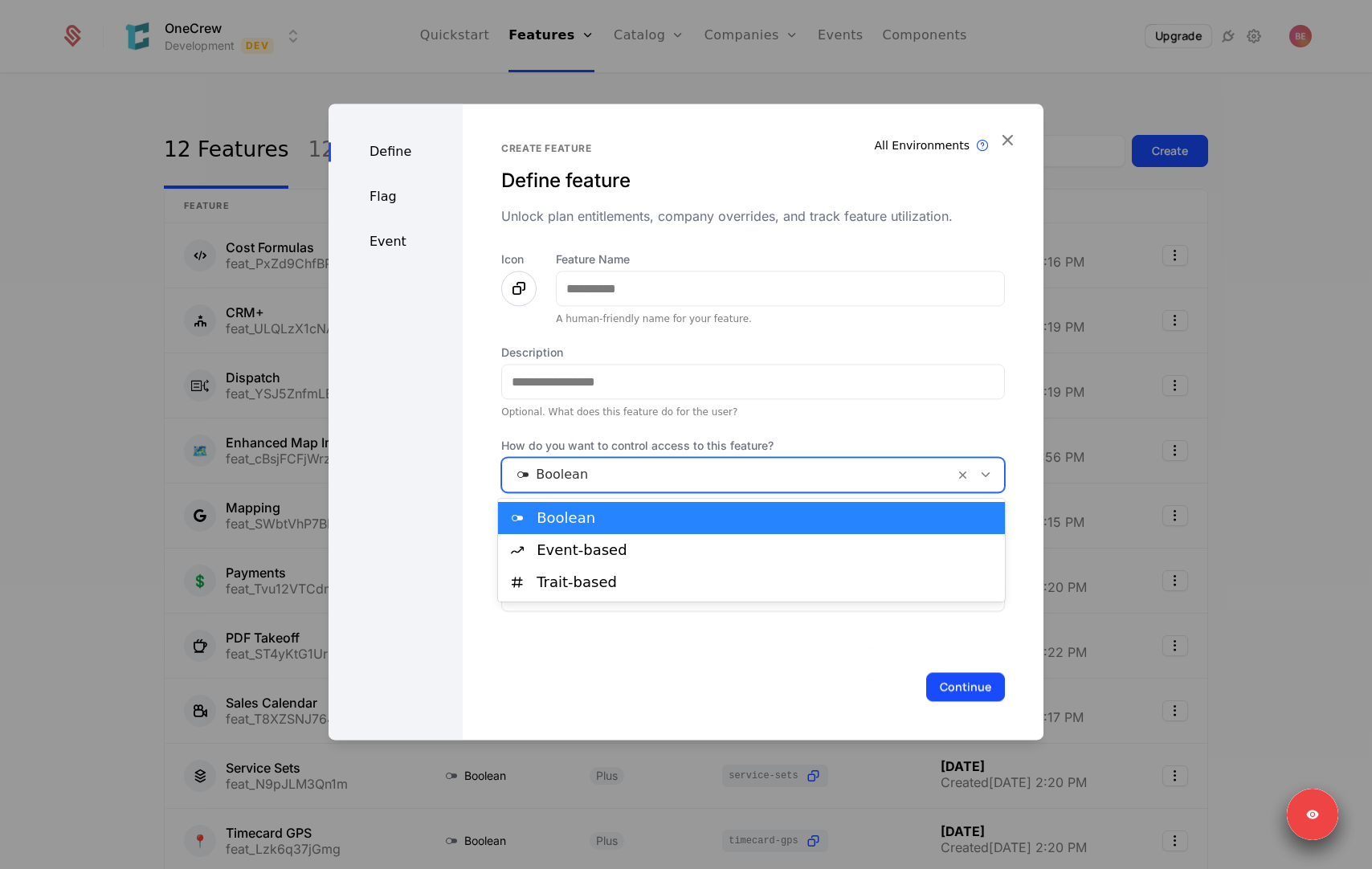
click at [448, 269] on div "Define Flag Event" at bounding box center [395, 421] width 134 height 636
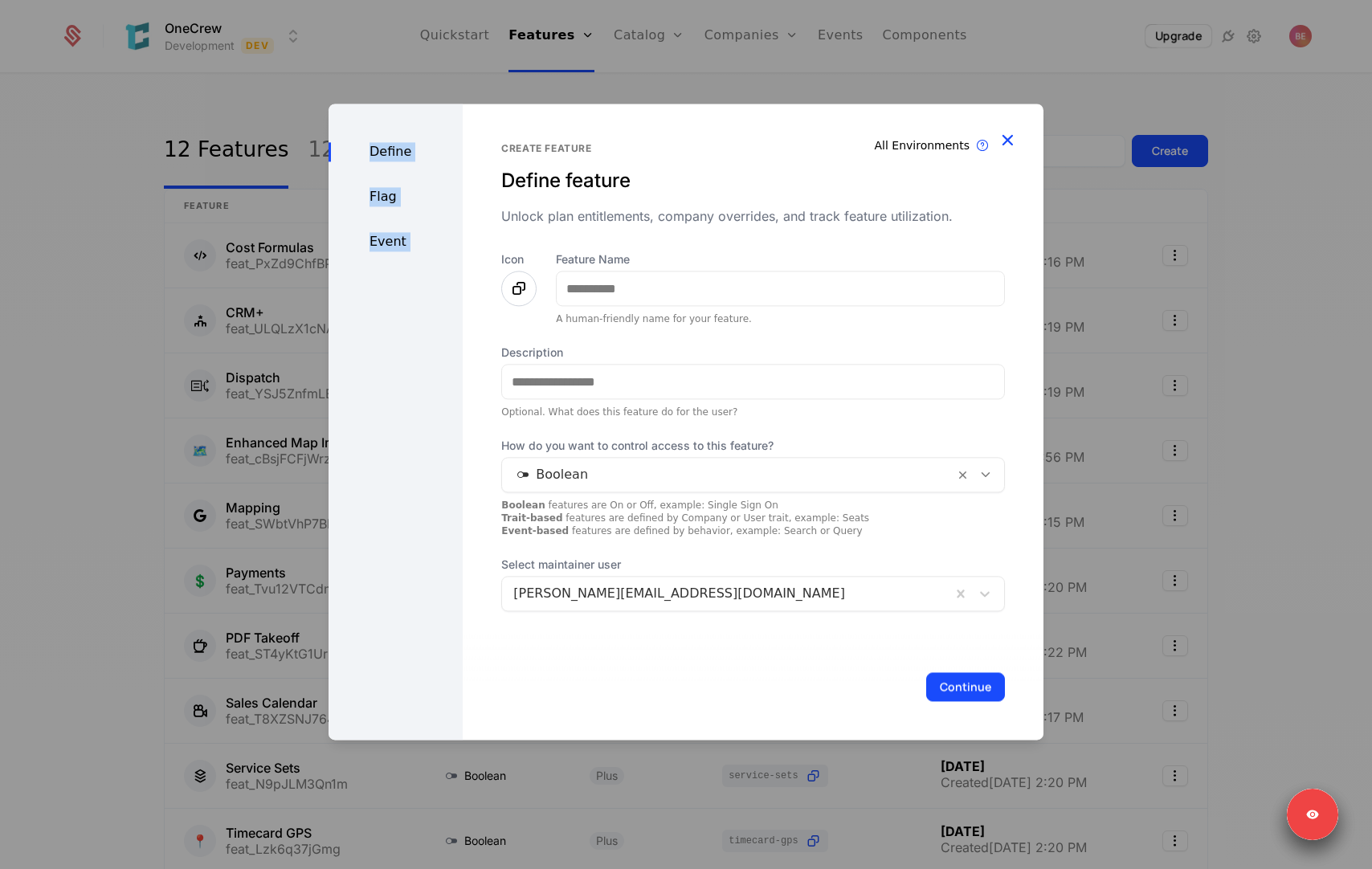
click at [1016, 142] on div "Define Flag Event Create feature Define feature Unlock plan entitlements, compa…" at bounding box center [686, 421] width 715 height 636
click at [1010, 140] on icon "button" at bounding box center [1006, 139] width 21 height 21
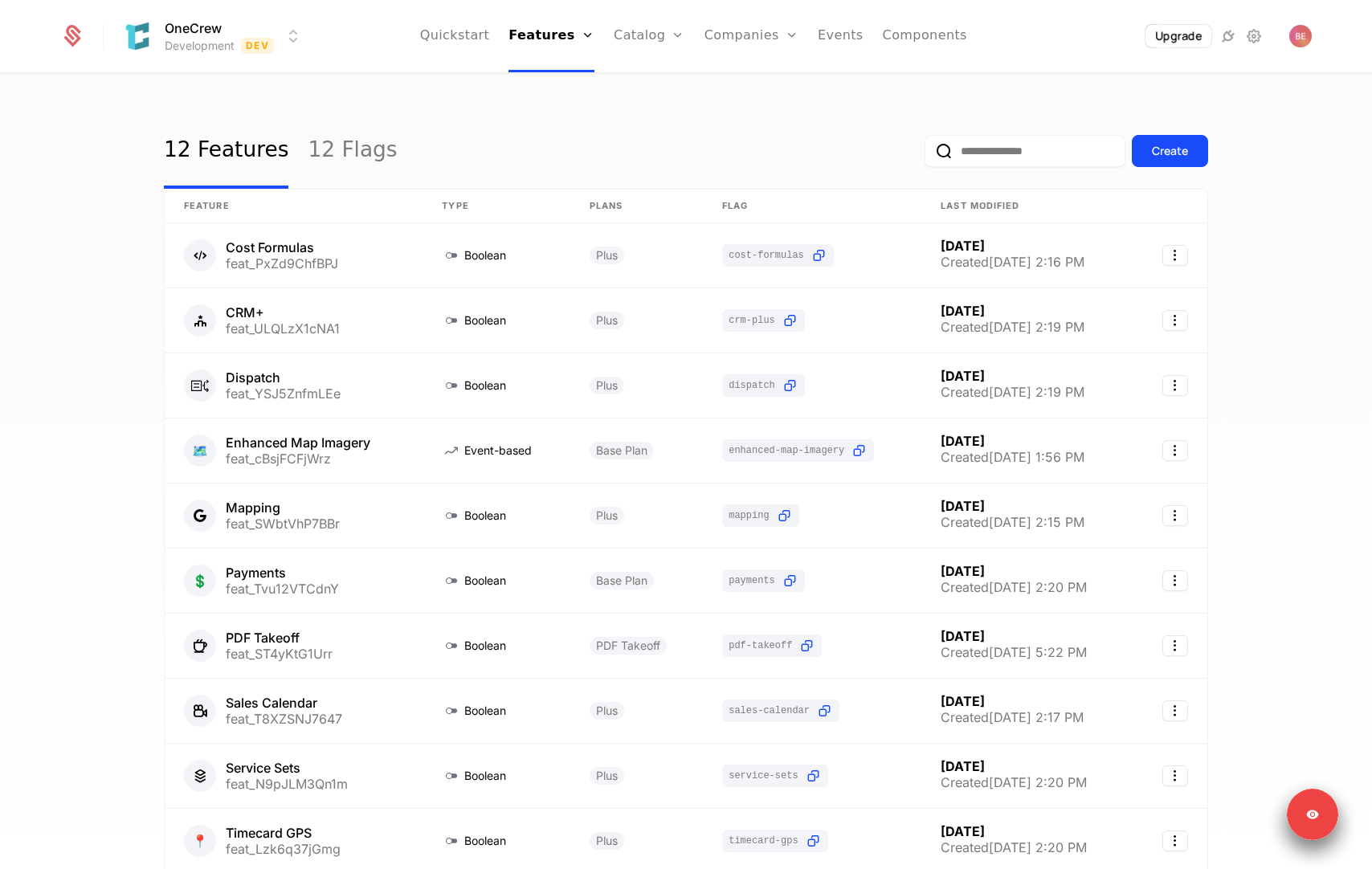
click at [543, 139] on div "12 Features 12 Flags Create" at bounding box center [686, 151] width 1044 height 76
click at [653, 87] on link "Plans" at bounding box center [674, 88] width 83 height 19
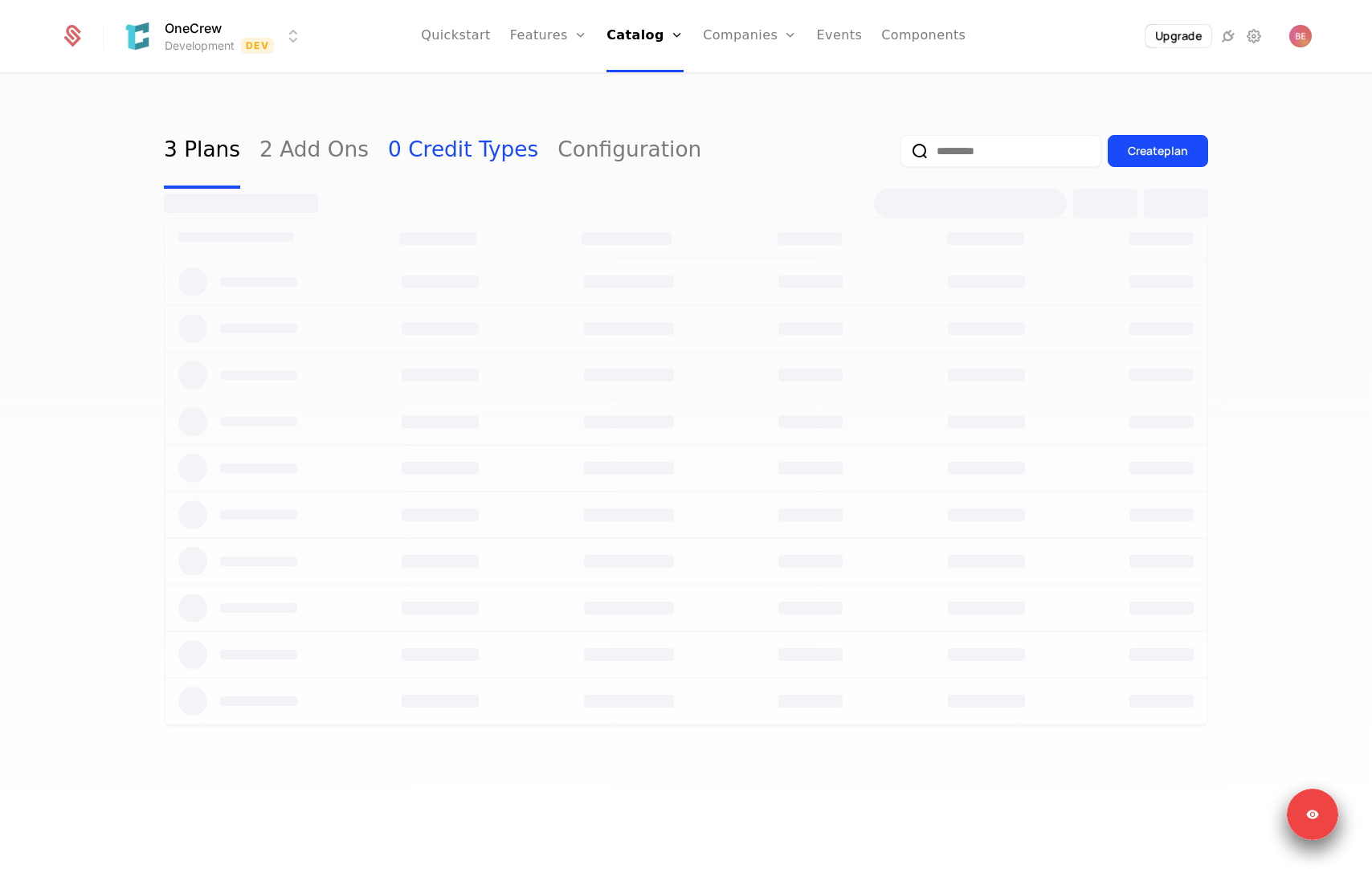
select select "**"
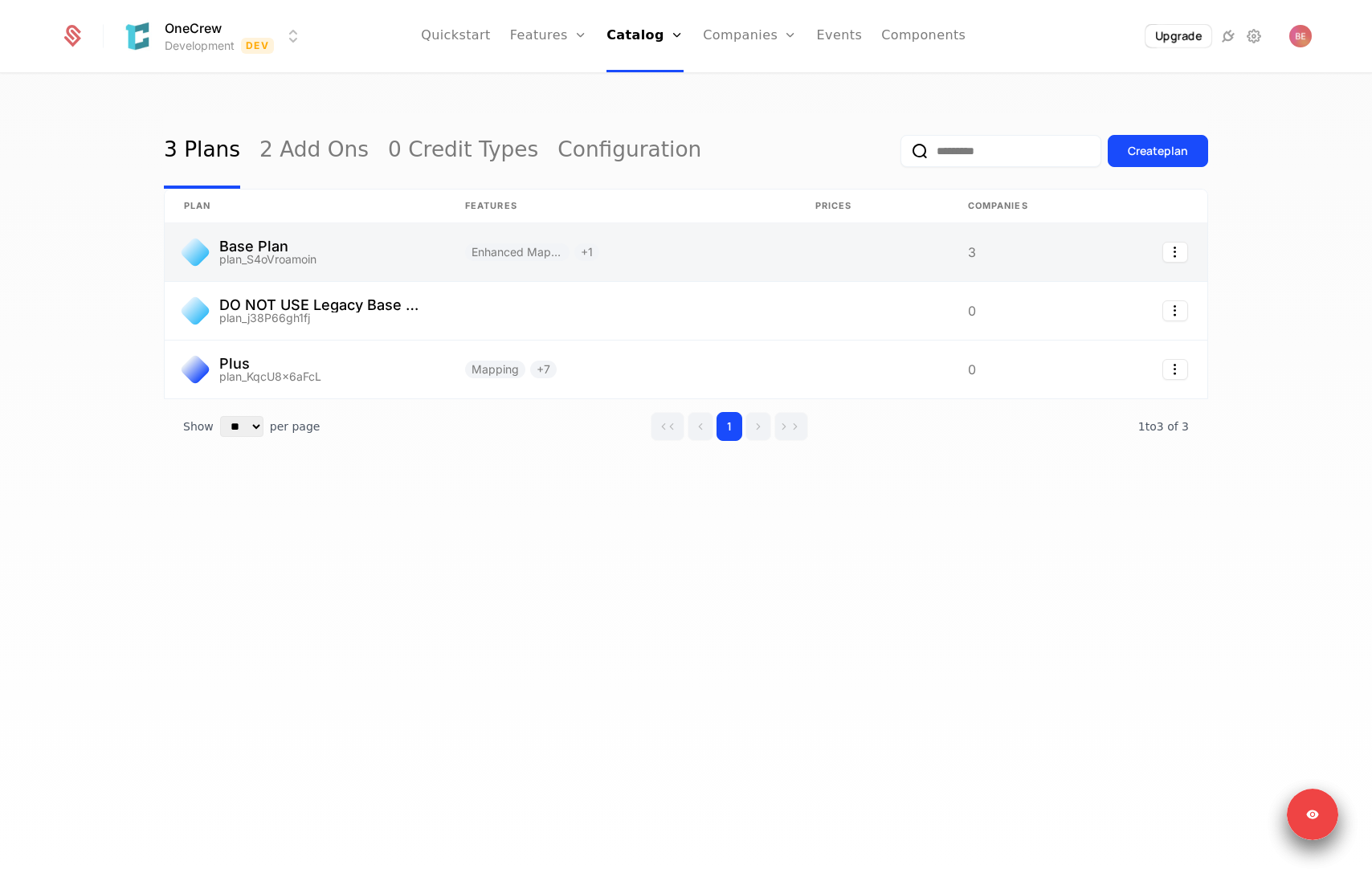
click at [391, 261] on link at bounding box center [305, 251] width 282 height 58
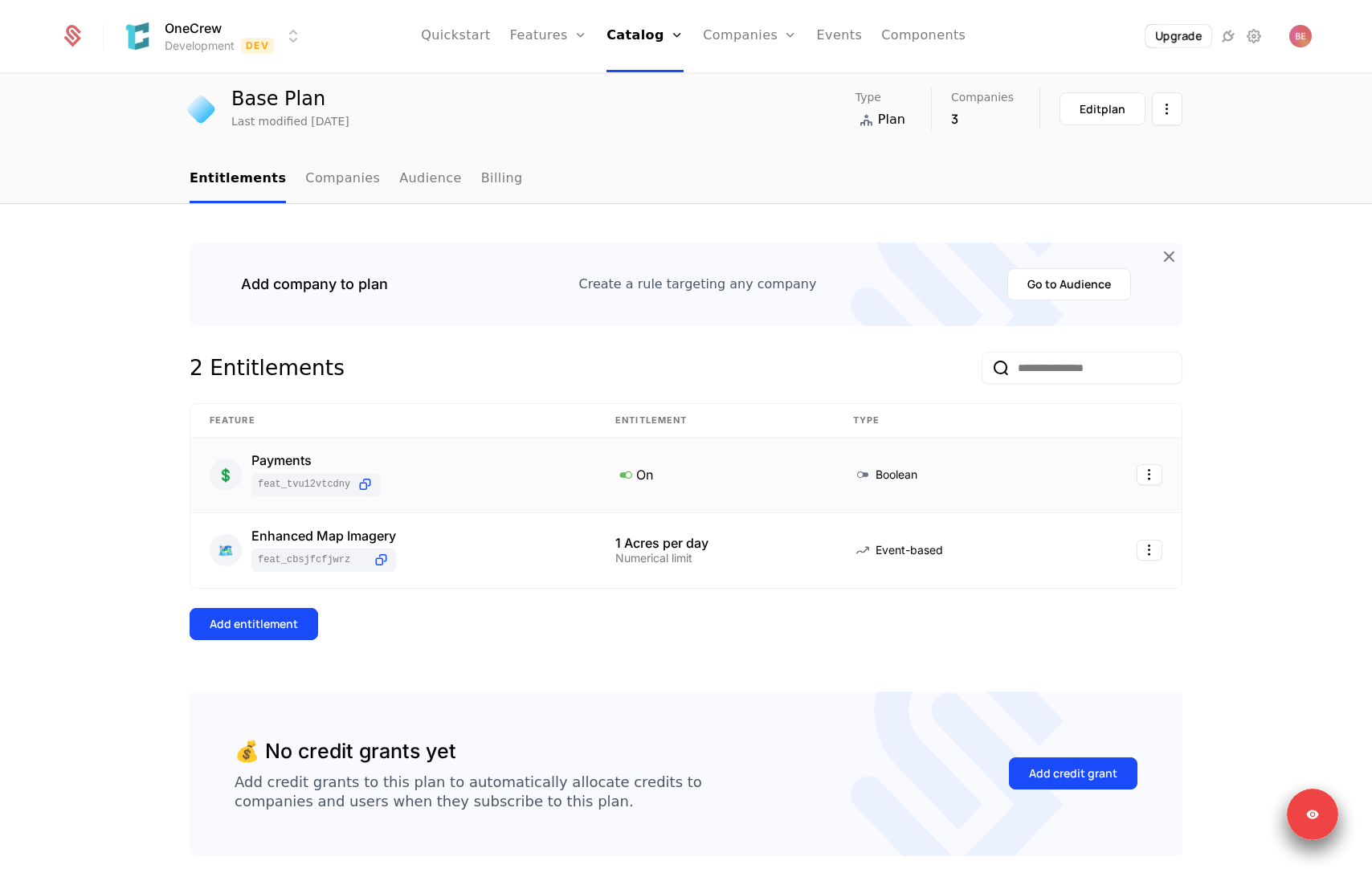
scroll to position [55, 0]
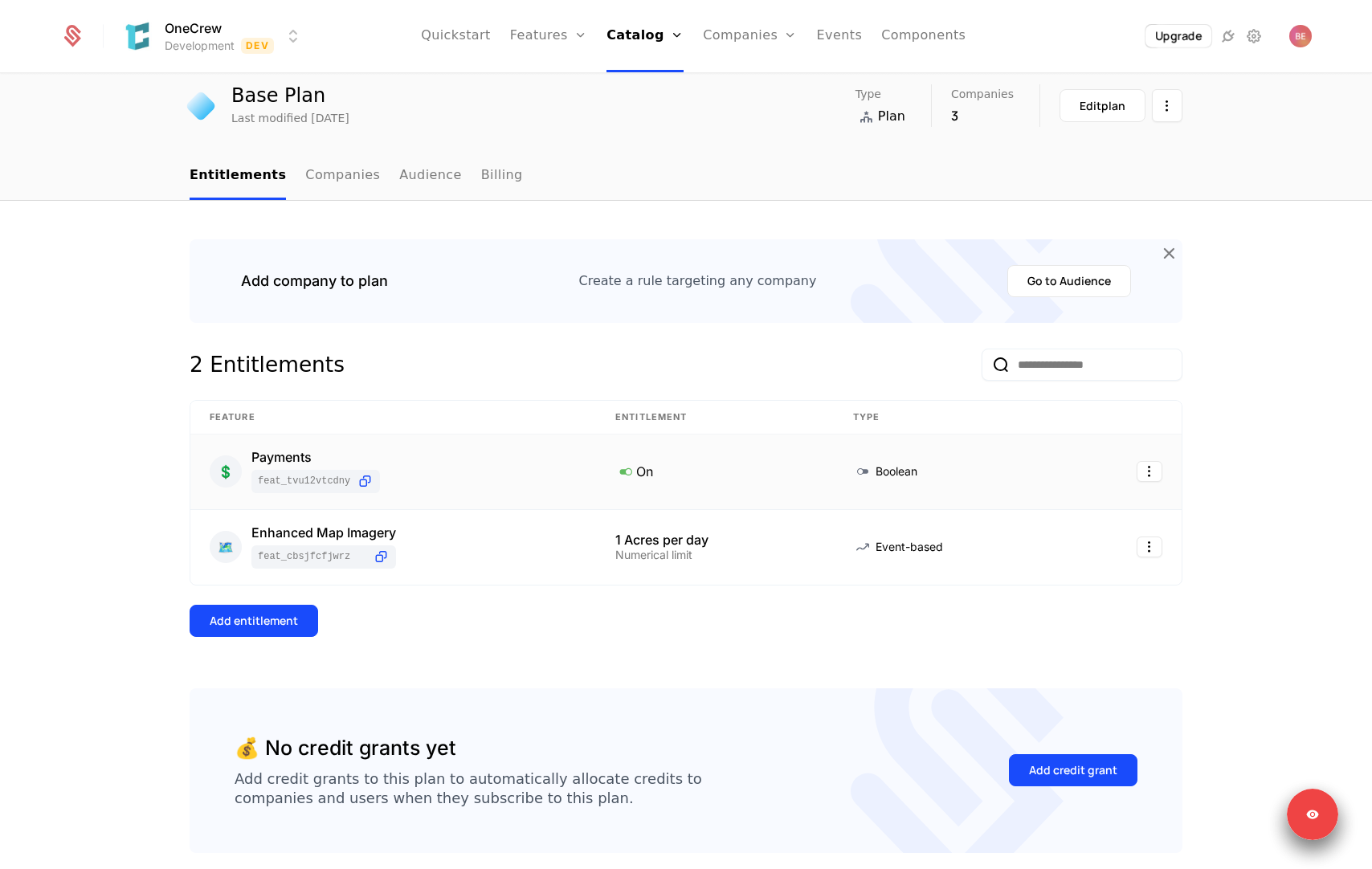
click at [508, 458] on div "💲 Payments feat_Tvu12VTCdnY" at bounding box center [393, 472] width 367 height 43
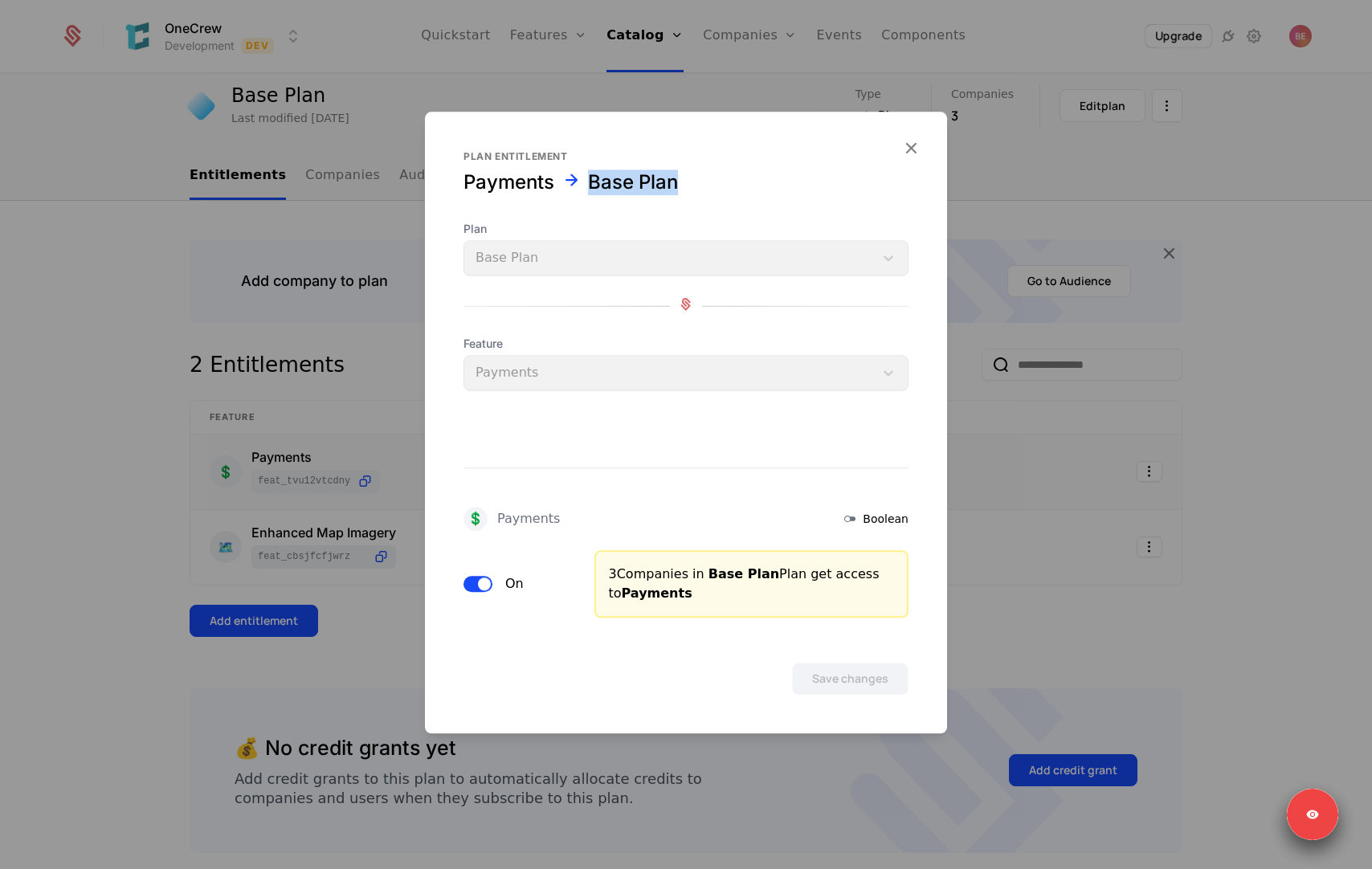
drag, startPoint x: 591, startPoint y: 195, endPoint x: 718, endPoint y: 190, distance: 127.1
click at [718, 190] on div "Payments Base Plan" at bounding box center [686, 182] width 445 height 26
click at [346, 403] on div at bounding box center [686, 434] width 1372 height 869
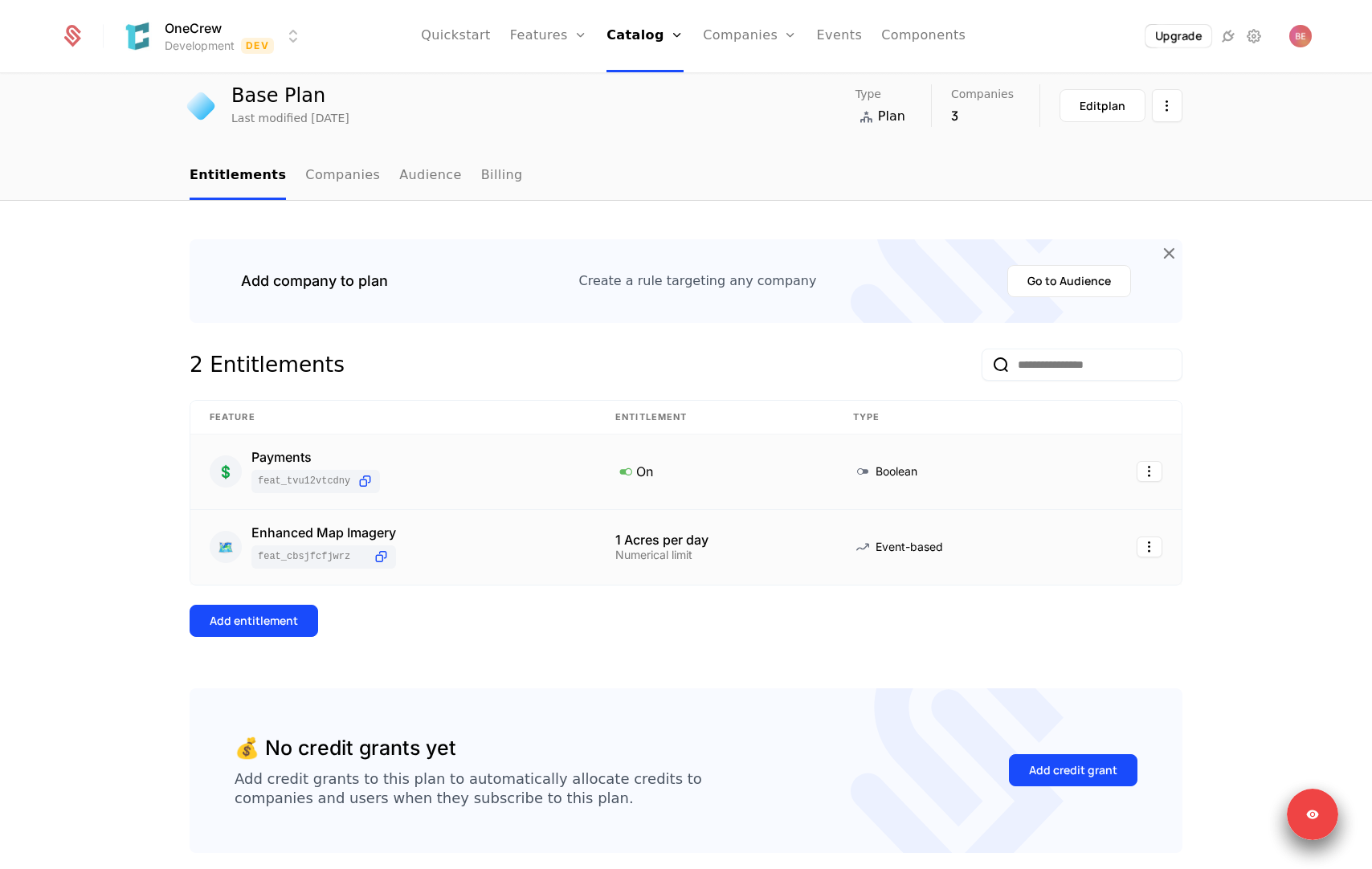
click at [474, 546] on div "🗺️ Enhanced Map Imagery feat_cBsjFCFjWrz" at bounding box center [393, 547] width 367 height 43
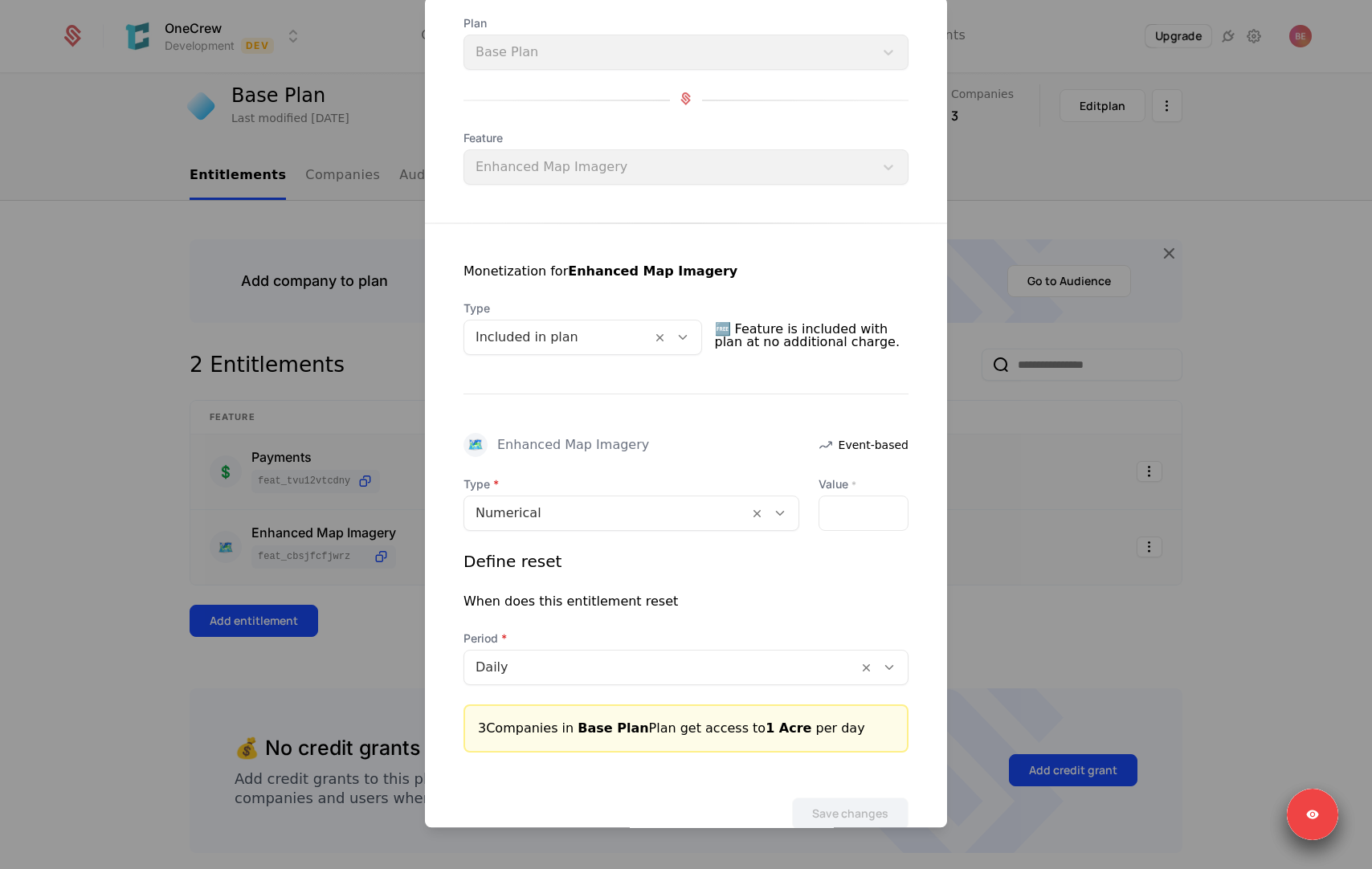
scroll to position [131, 0]
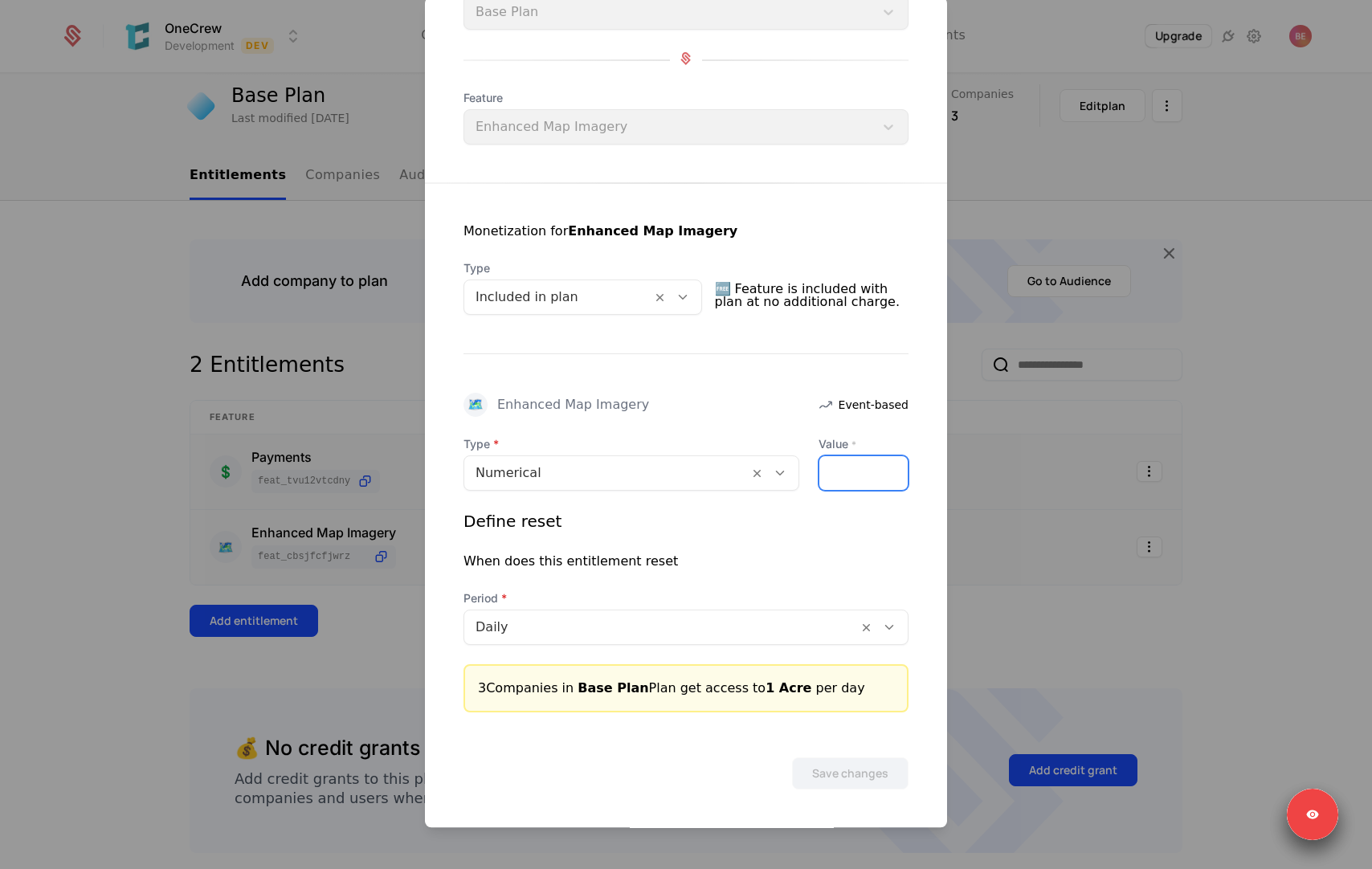
drag, startPoint x: 855, startPoint y: 473, endPoint x: 766, endPoint y: 473, distance: 89.0
click at [781, 473] on div "Type Numerical Value * *" at bounding box center [686, 463] width 445 height 55
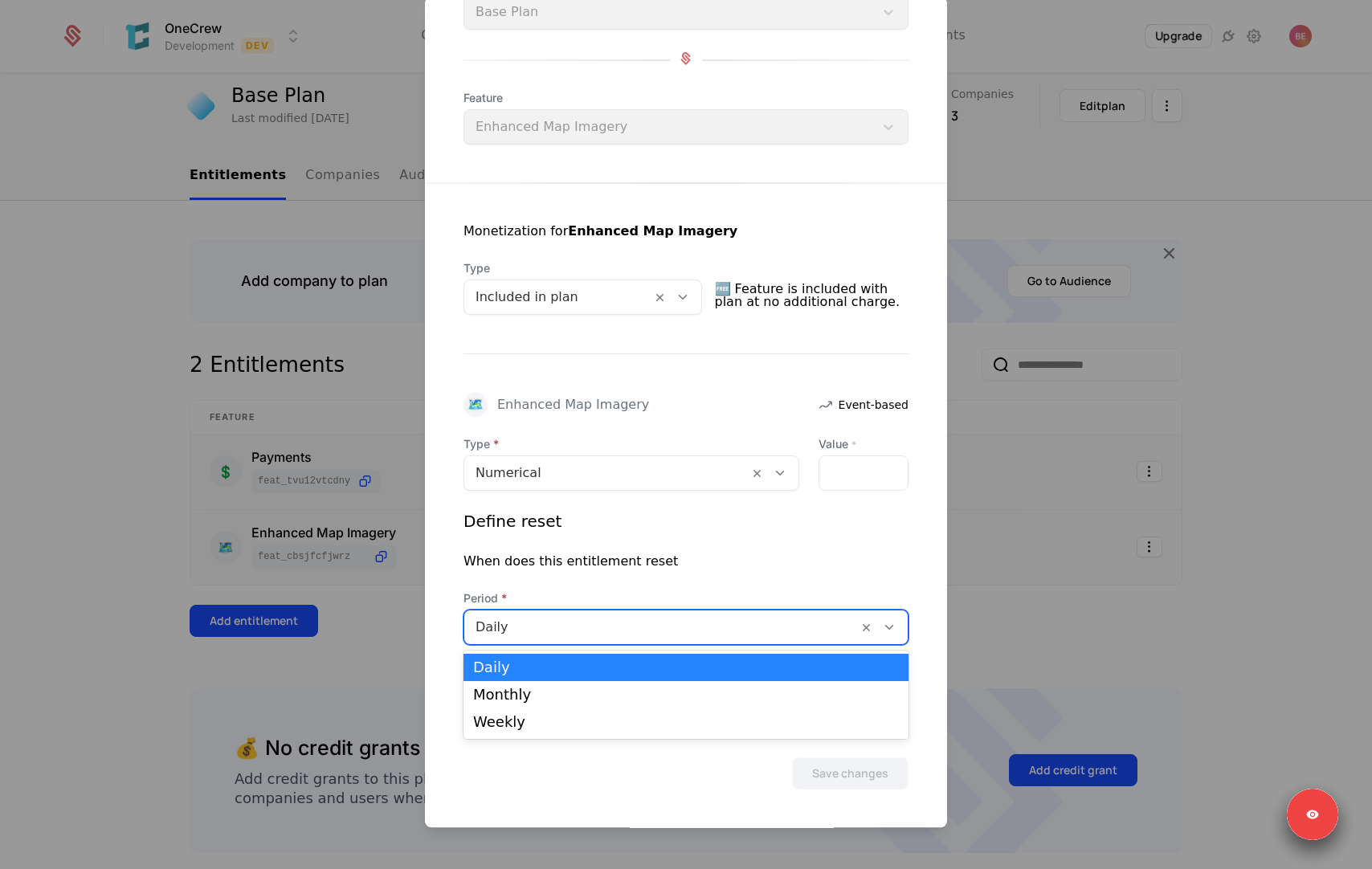
click at [747, 627] on div at bounding box center [661, 627] width 371 height 23
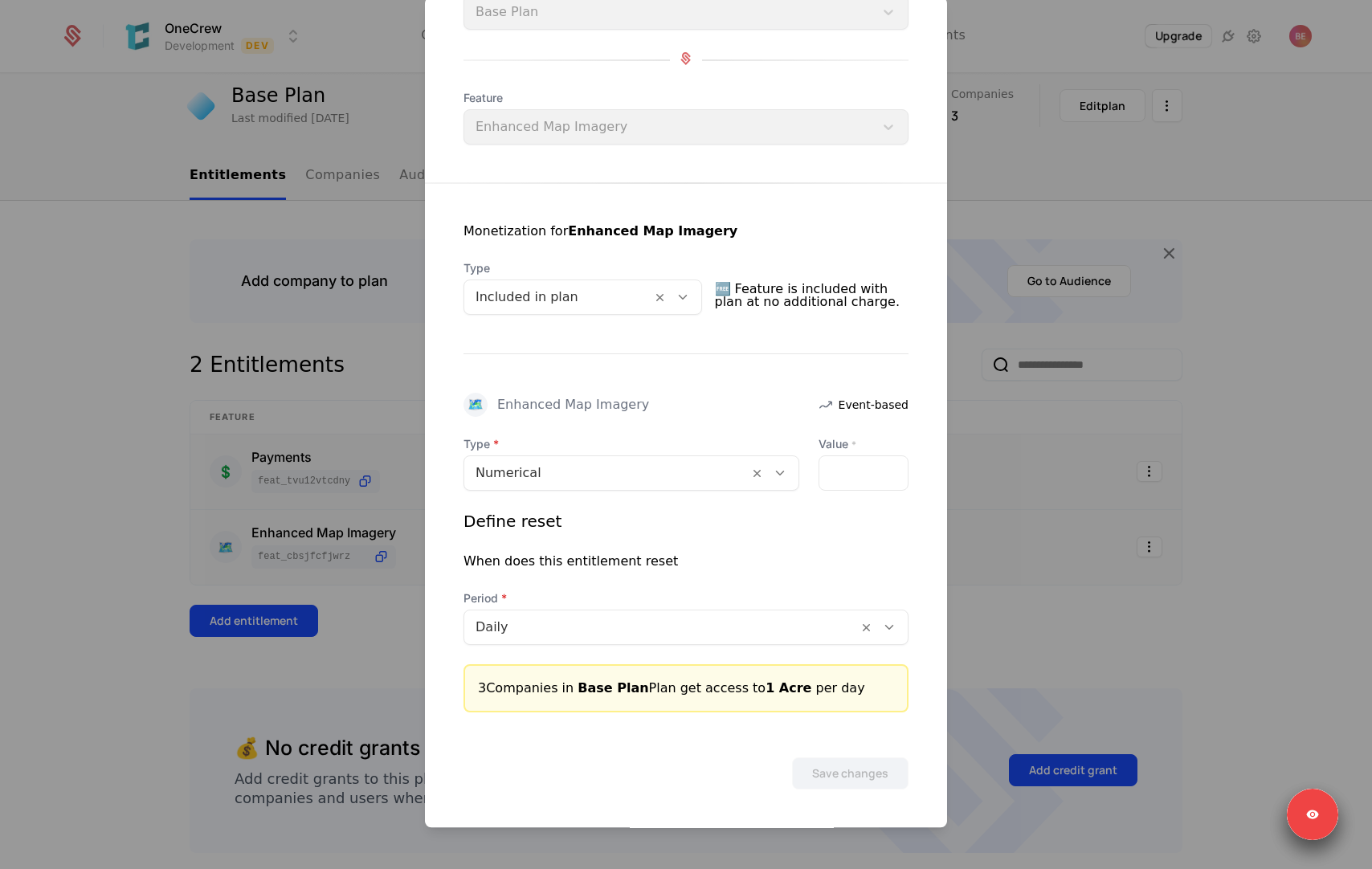
click at [743, 568] on div "When does this entitlement reset" at bounding box center [686, 561] width 445 height 19
click at [640, 471] on div at bounding box center [606, 472] width 261 height 23
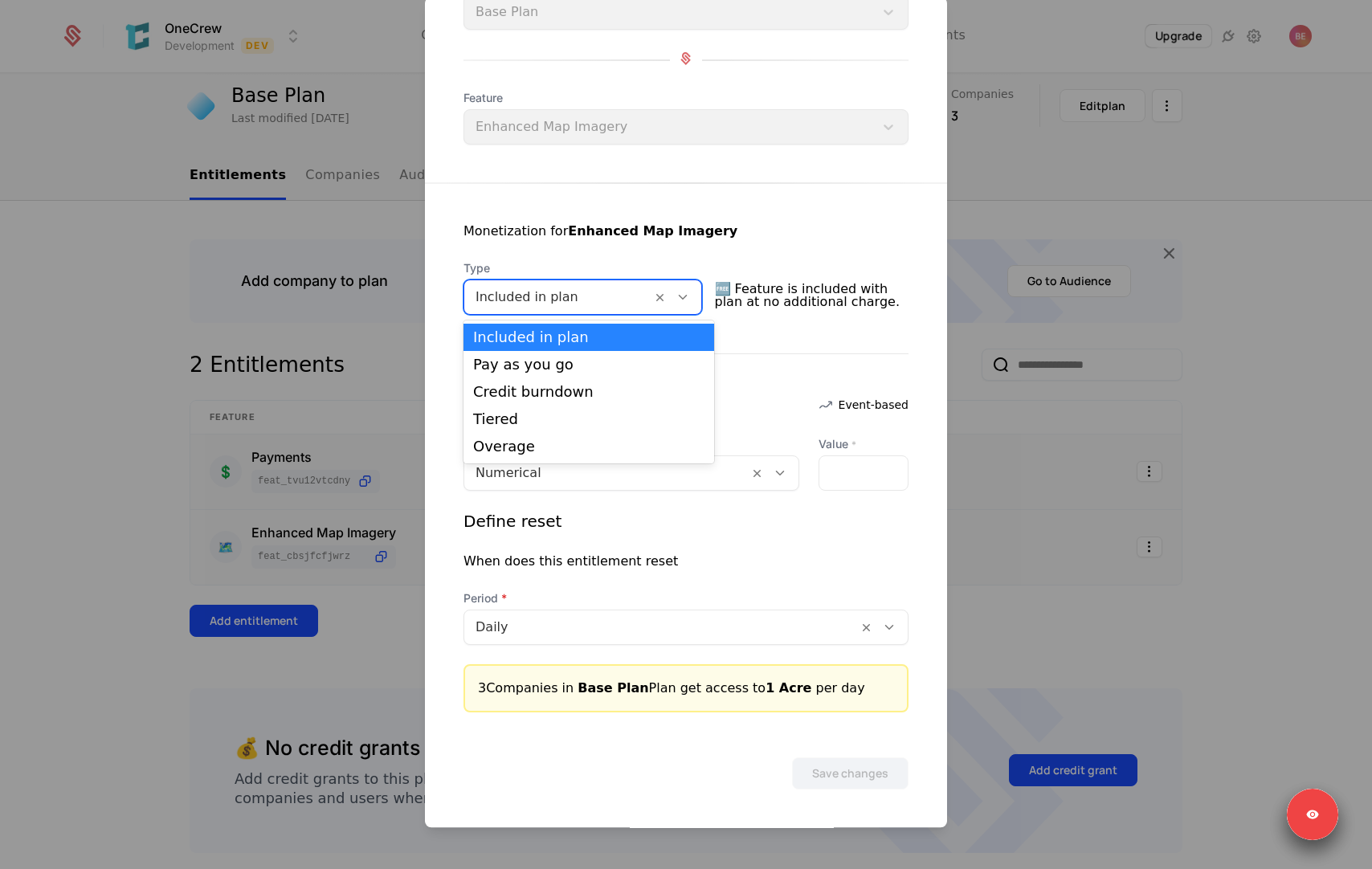
click at [580, 294] on div at bounding box center [558, 297] width 165 height 23
click at [558, 368] on div "Pay as you go" at bounding box center [589, 365] width 231 height 15
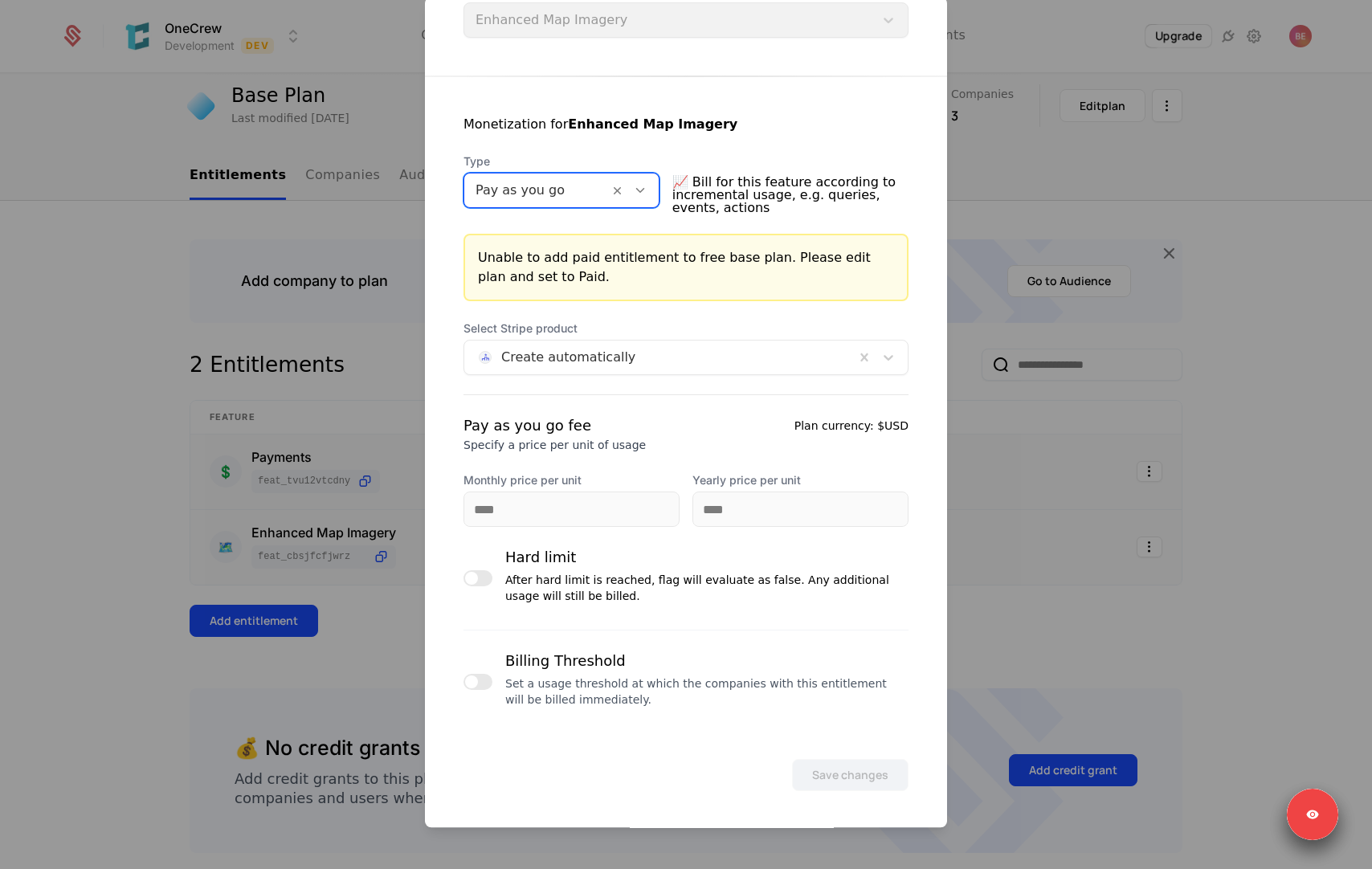
scroll to position [239, 0]
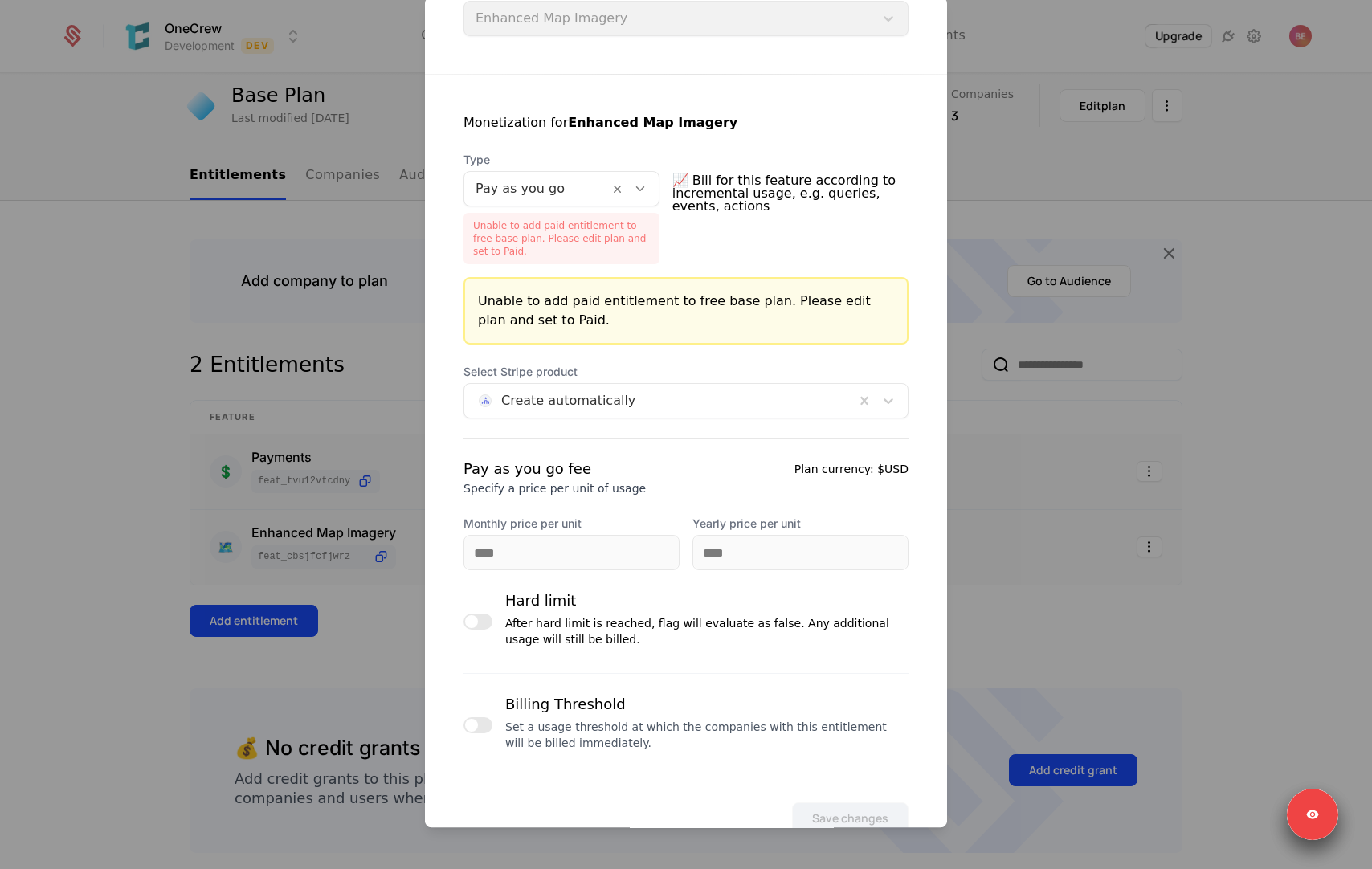
click at [325, 337] on div at bounding box center [686, 434] width 1372 height 869
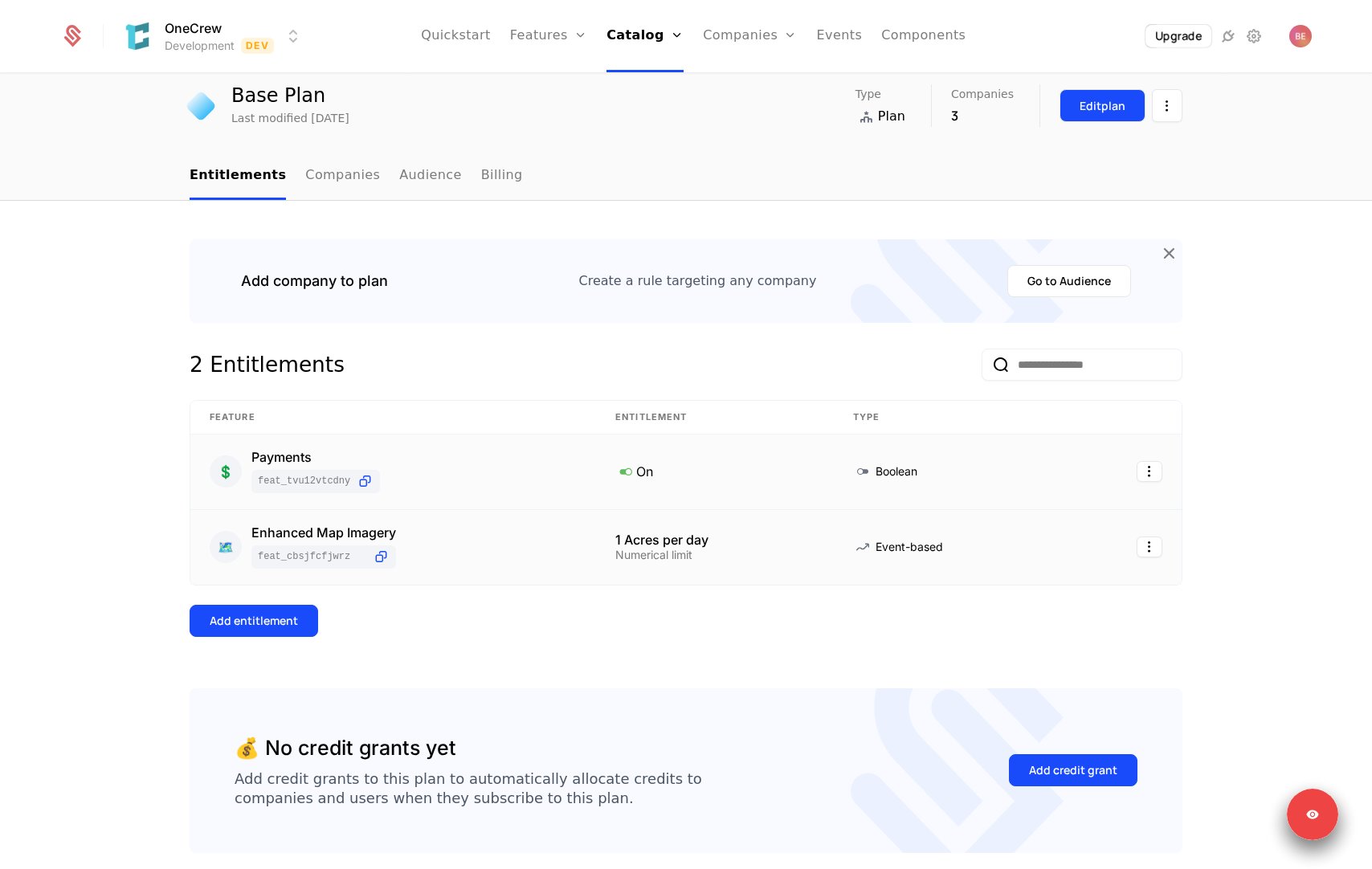
click at [1110, 112] on div "Edit plan" at bounding box center [1102, 106] width 46 height 16
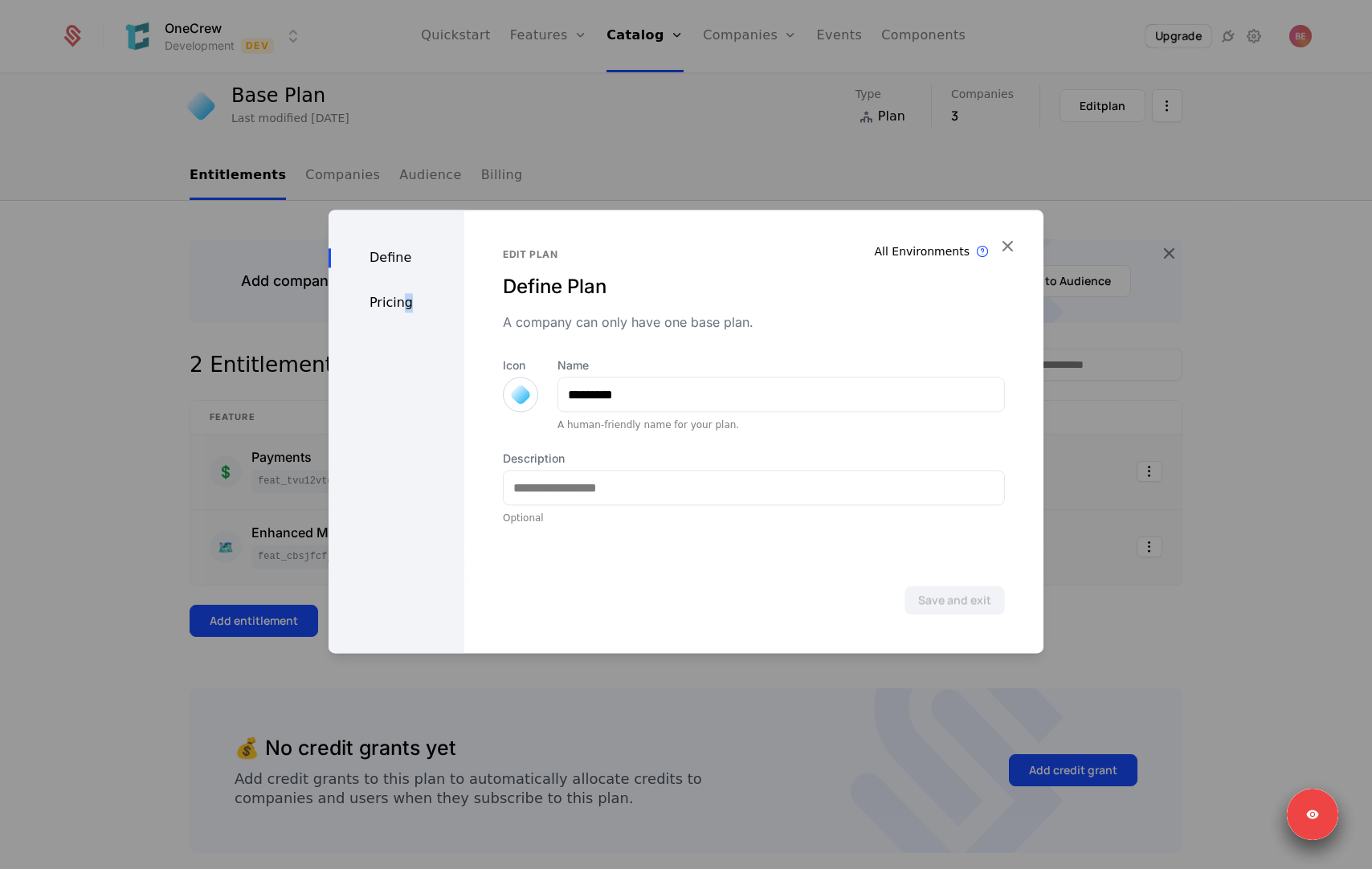
click at [407, 307] on div "Pricing" at bounding box center [396, 302] width 136 height 19
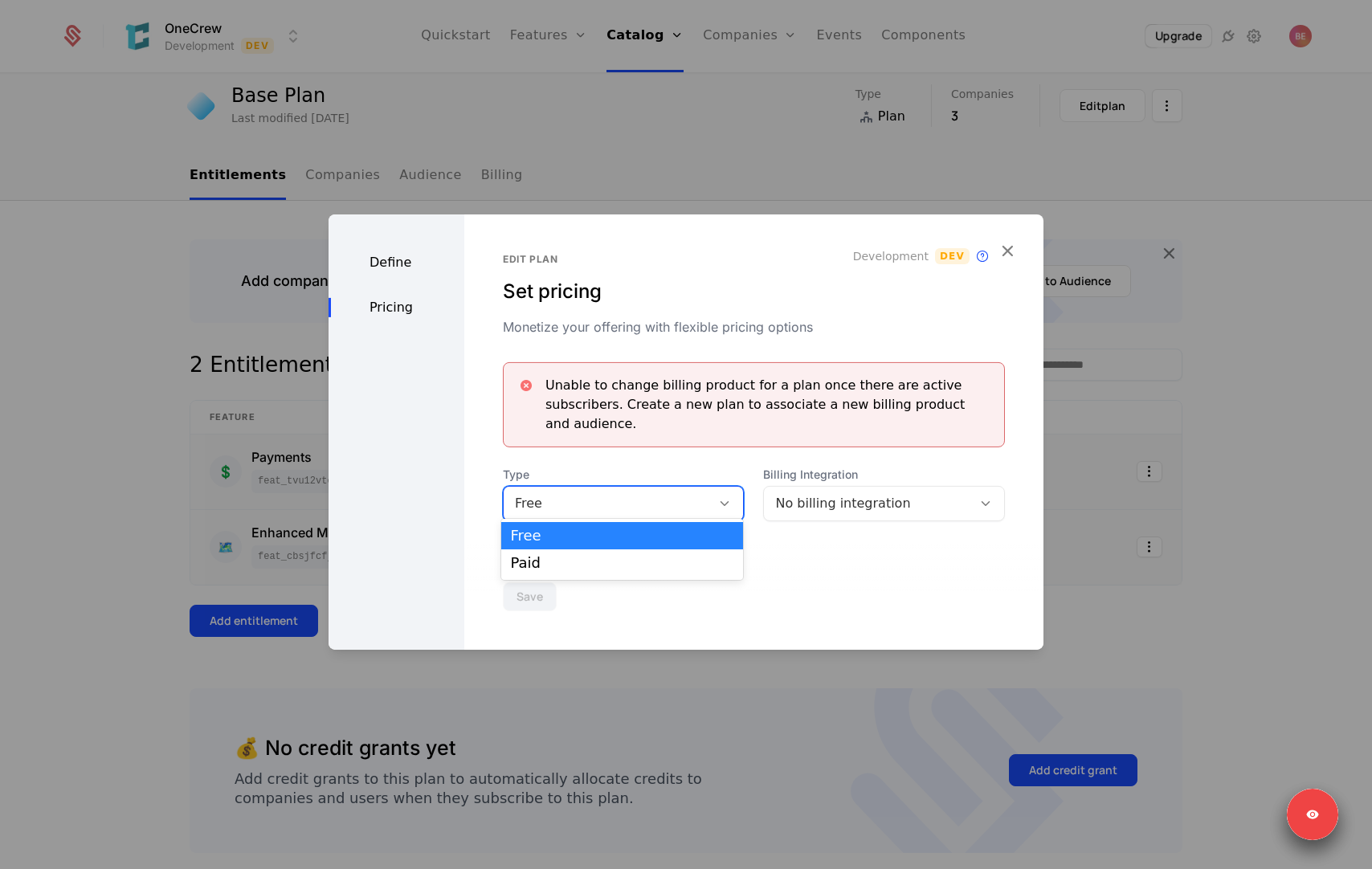
click at [653, 500] on div "Free" at bounding box center [607, 503] width 186 height 19
click at [631, 557] on div "Paid" at bounding box center [622, 563] width 223 height 15
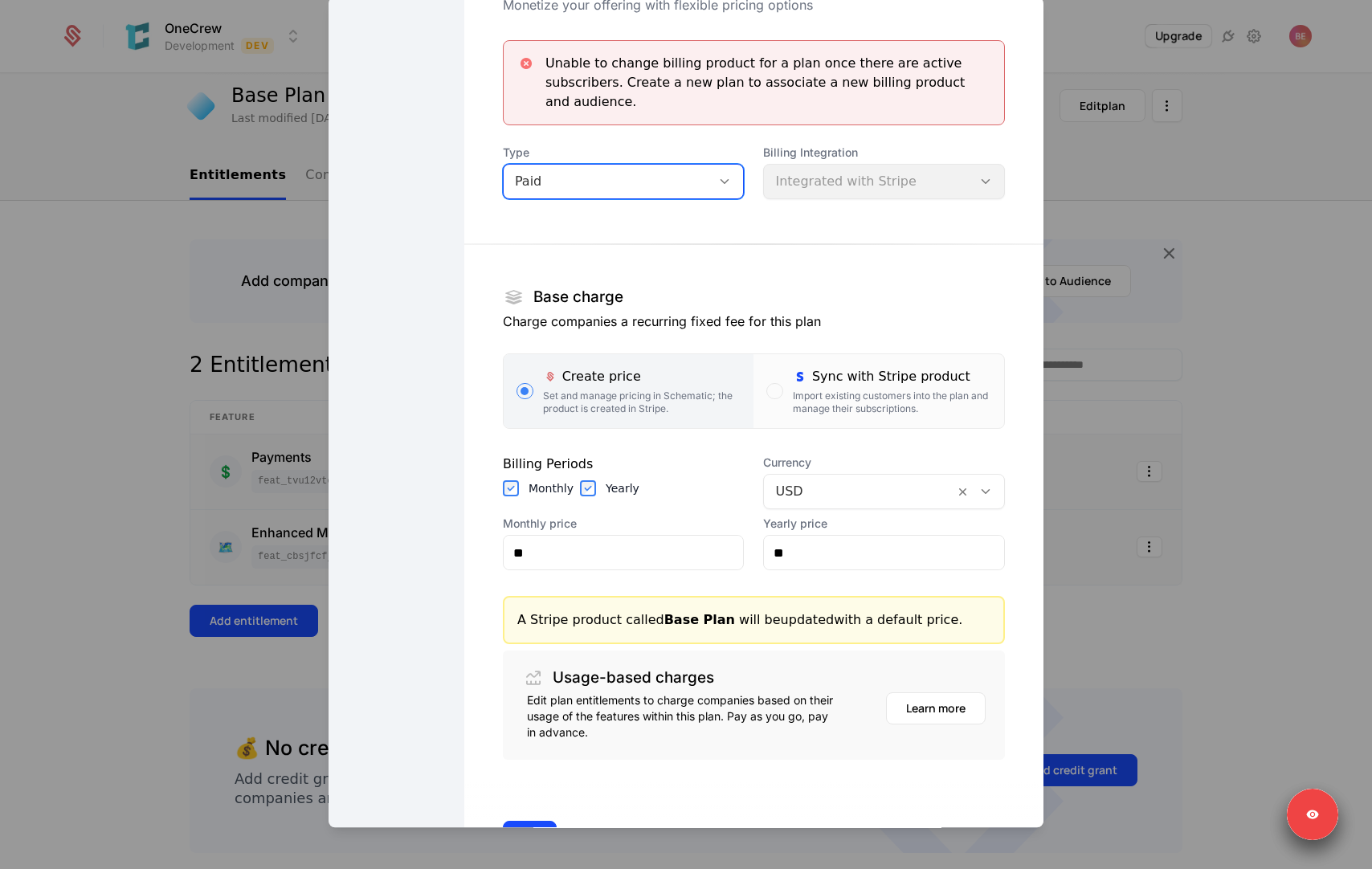
scroll to position [146, 0]
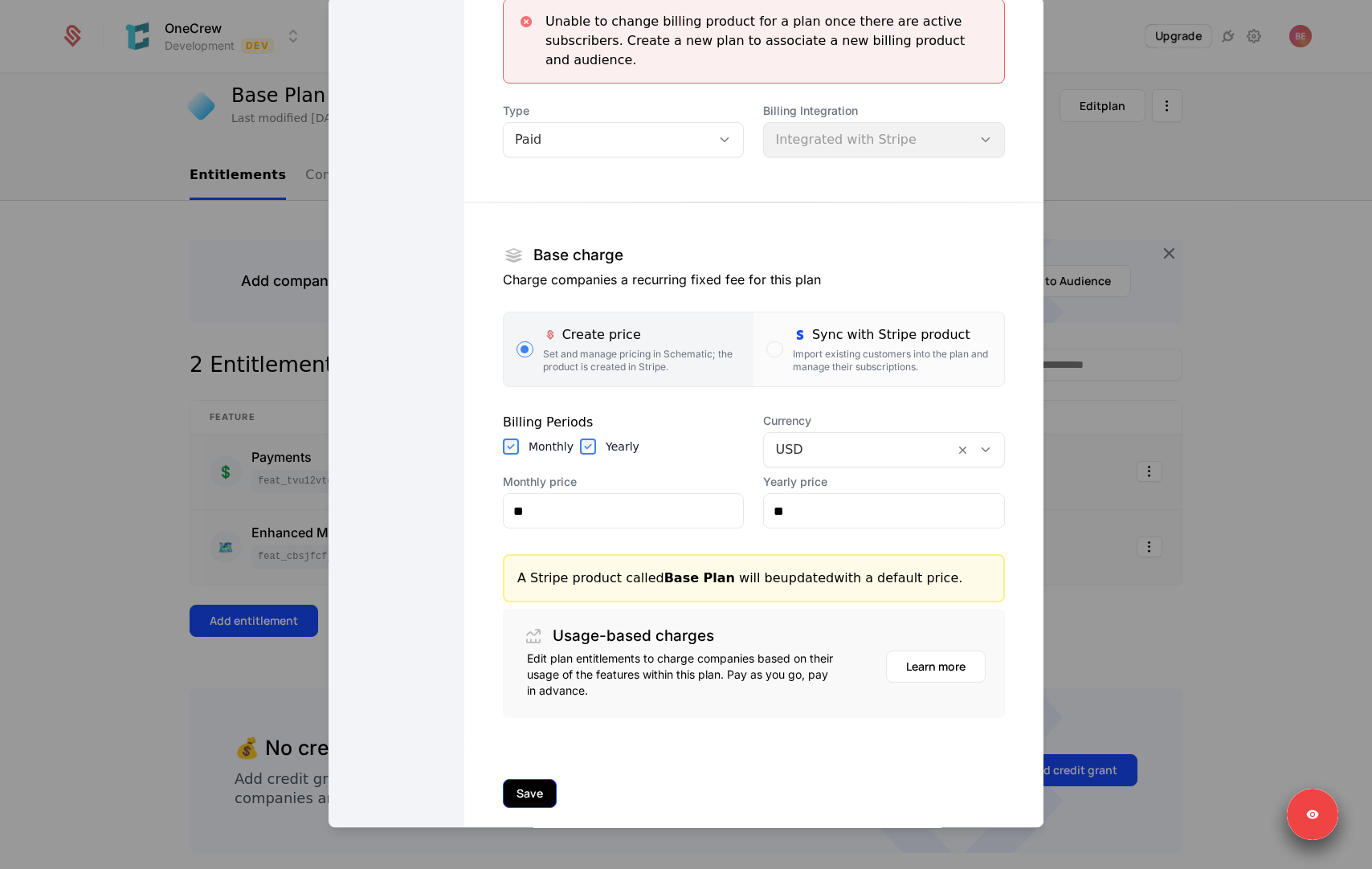
click at [516, 779] on button "Save" at bounding box center [529, 793] width 54 height 29
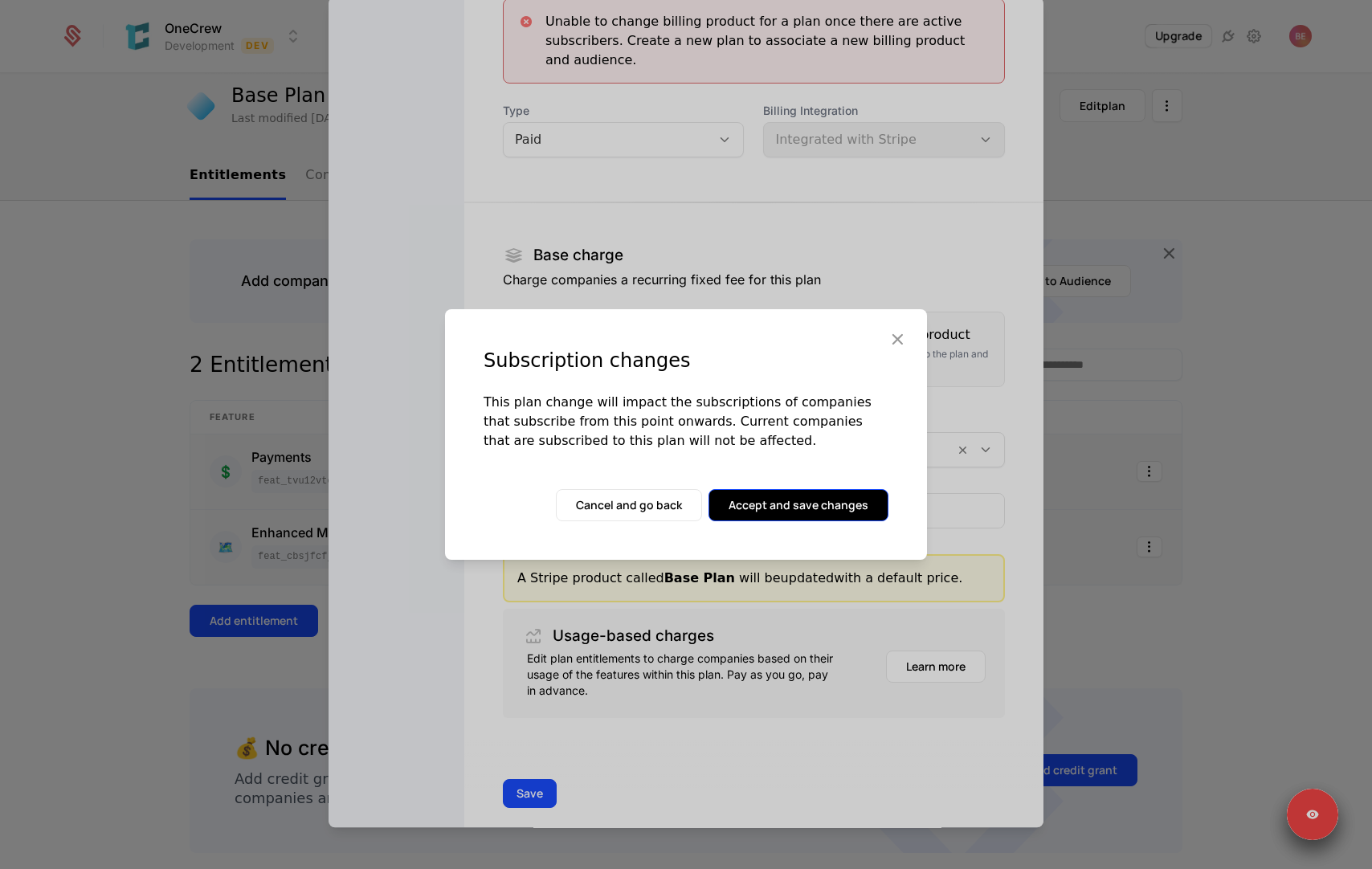
click at [764, 496] on button "Accept and save changes" at bounding box center [798, 504] width 180 height 32
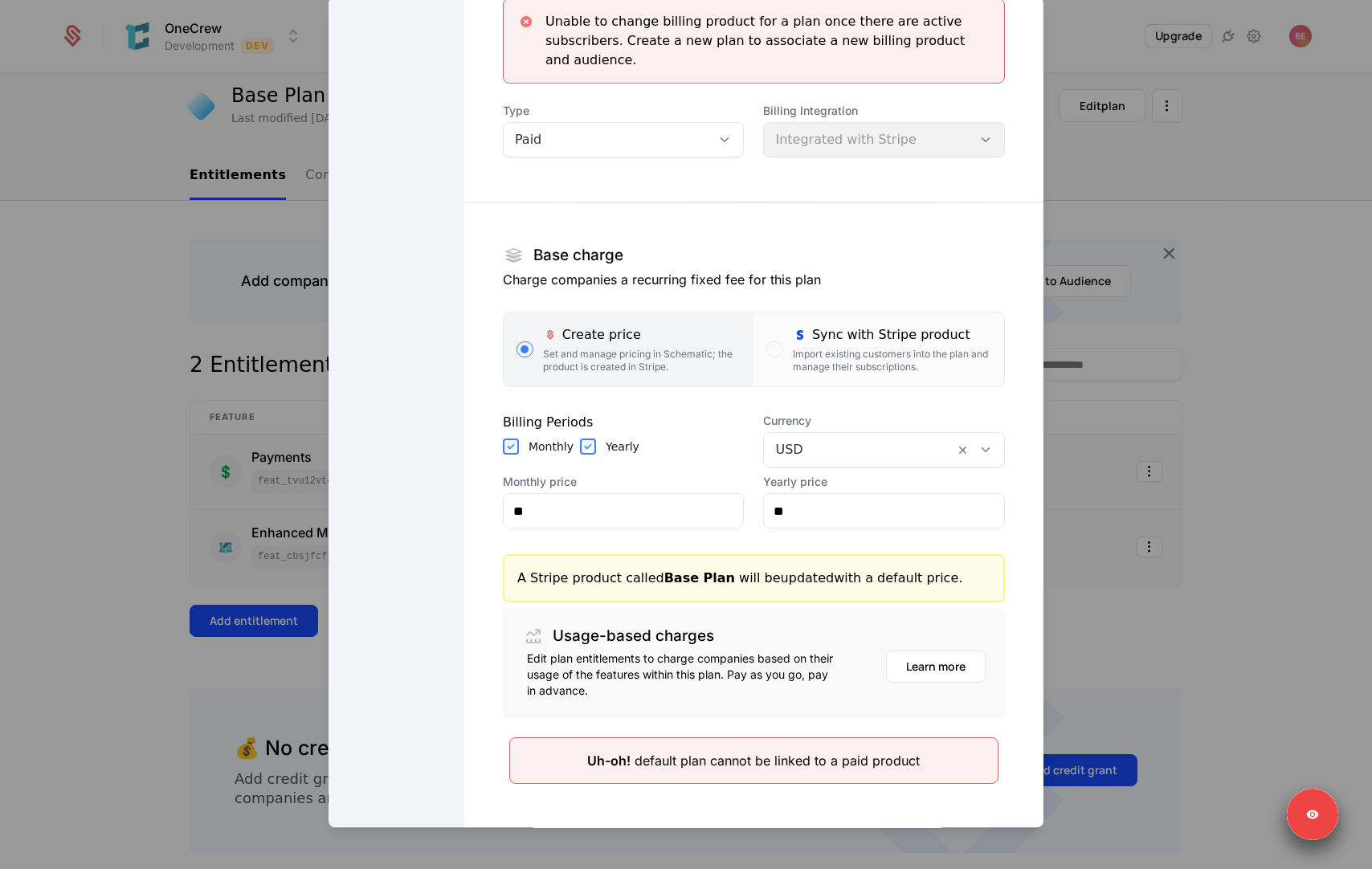
scroll to position [0, 0]
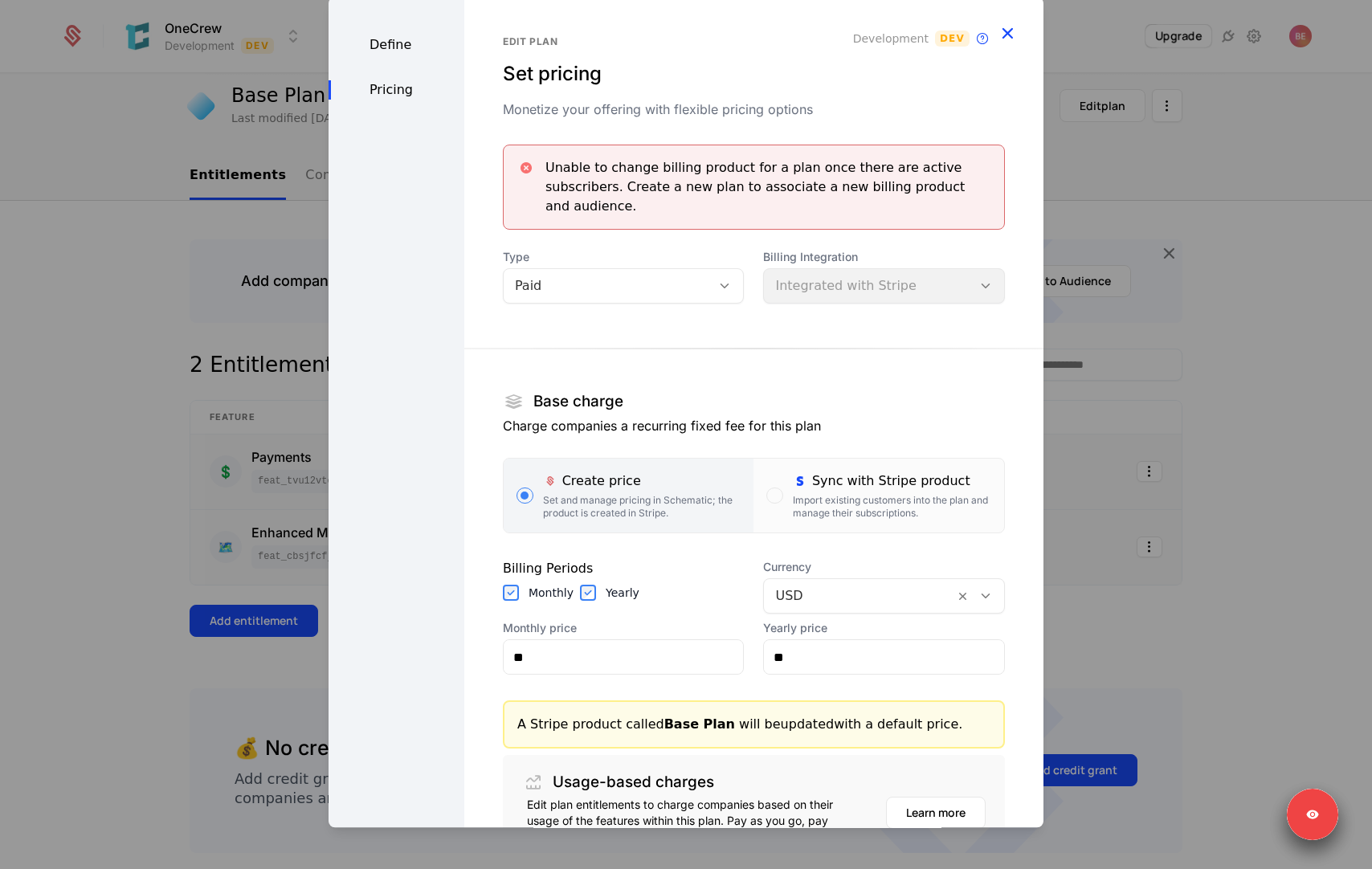
click at [1009, 31] on icon "button" at bounding box center [1006, 33] width 21 height 21
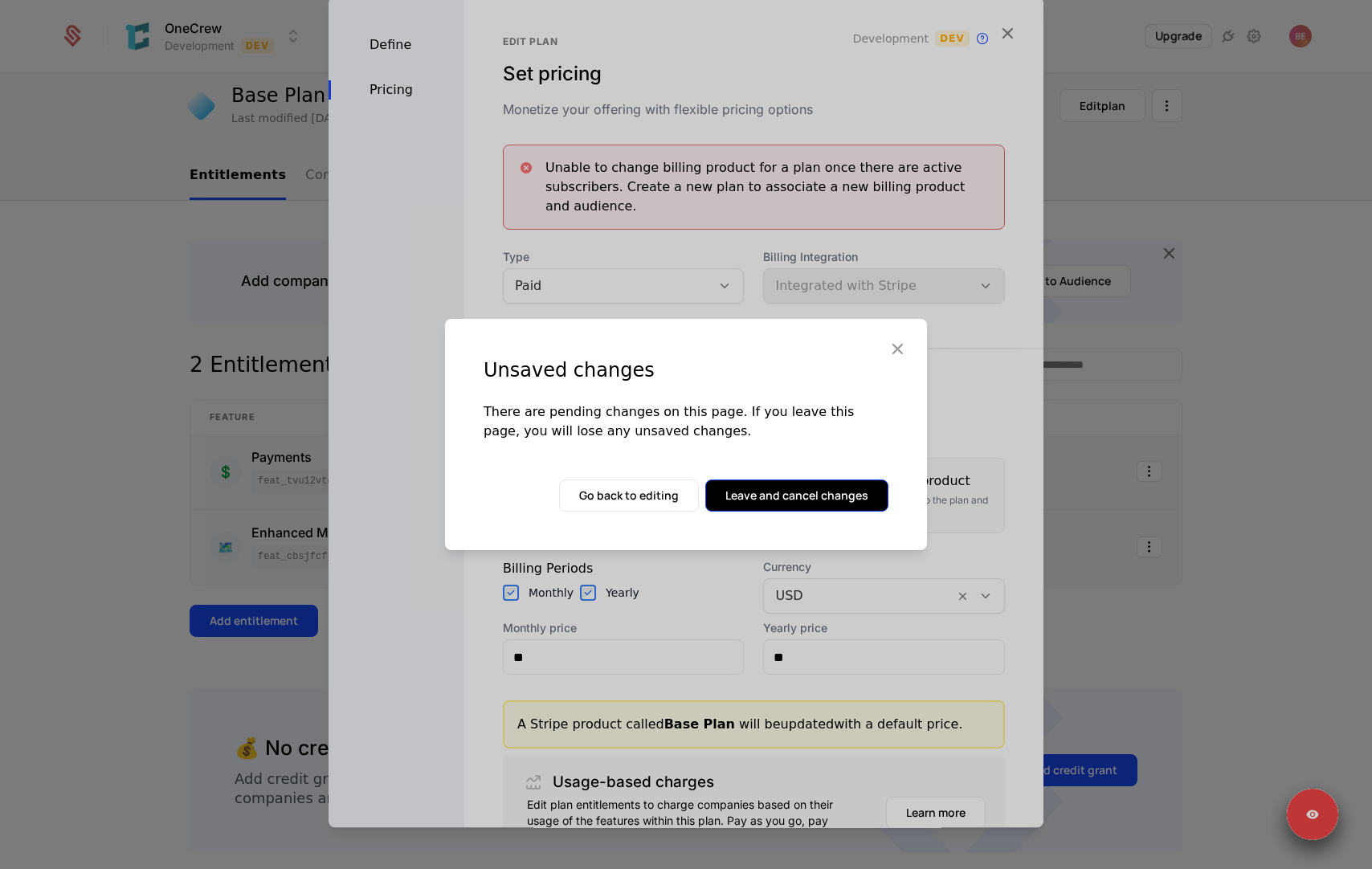
click at [771, 503] on button "Leave and cancel changes" at bounding box center [797, 495] width 183 height 32
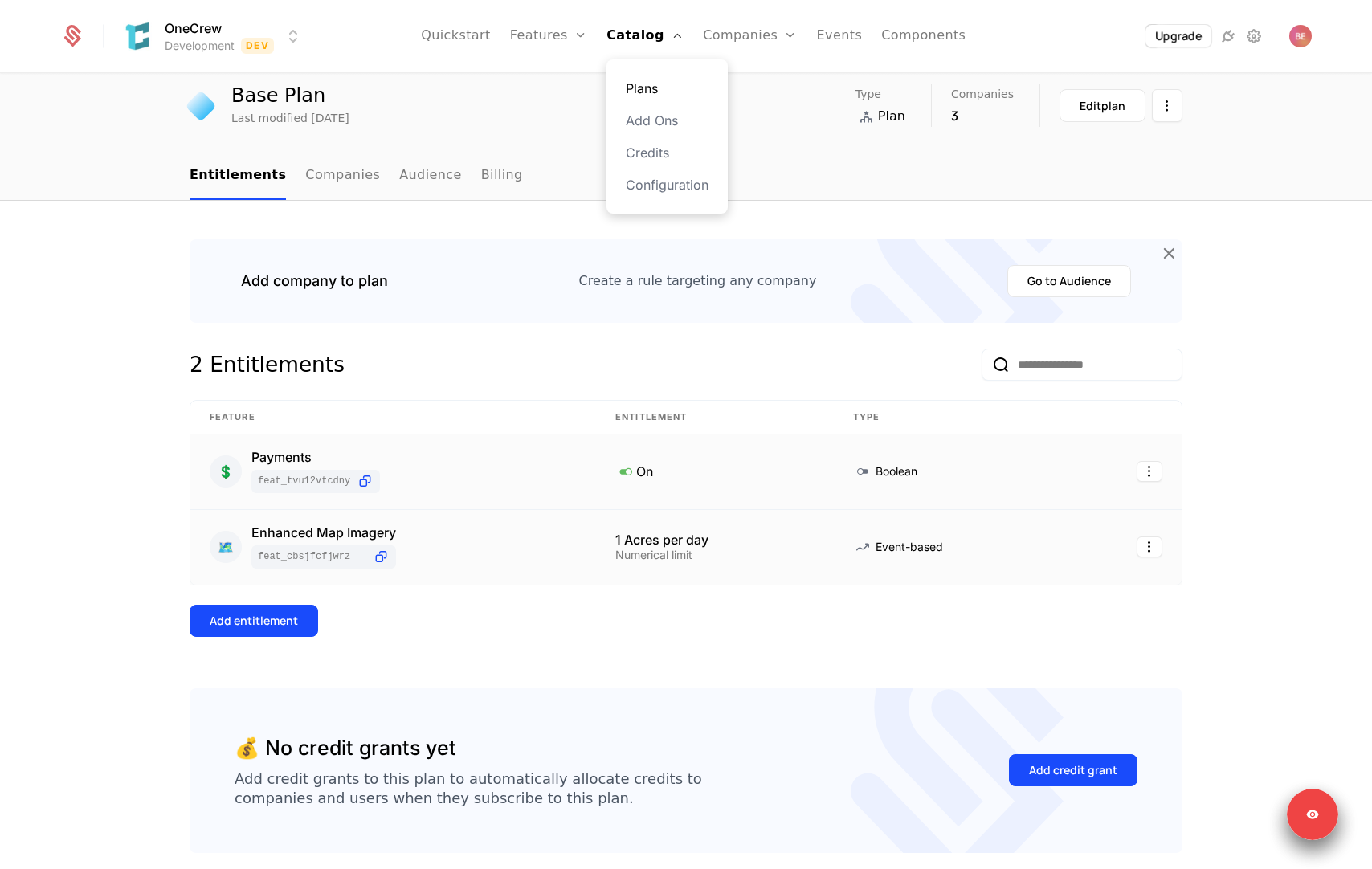
click at [644, 87] on link "Plans" at bounding box center [667, 88] width 83 height 19
select select "**"
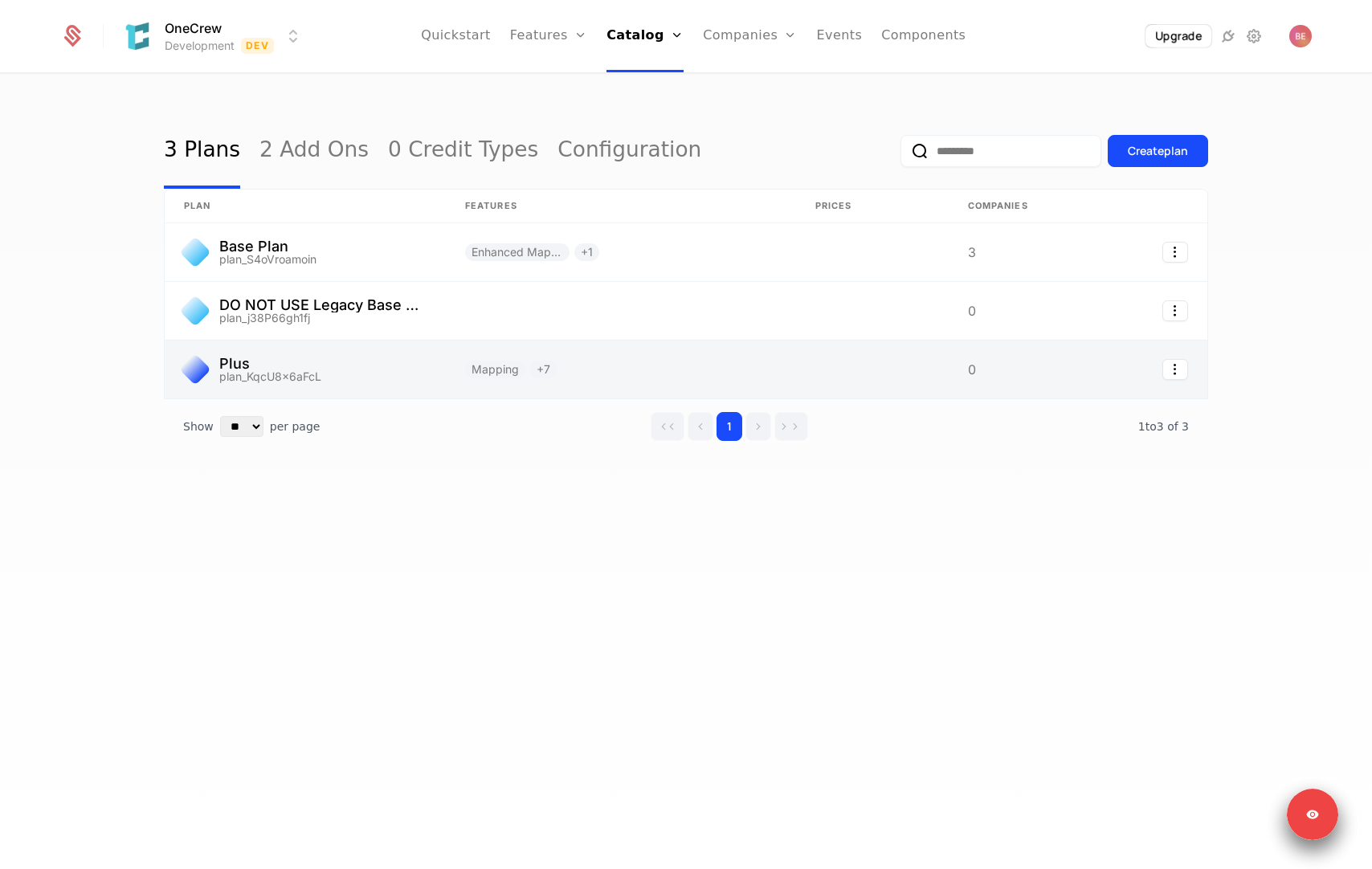
click at [419, 367] on link at bounding box center [305, 369] width 282 height 58
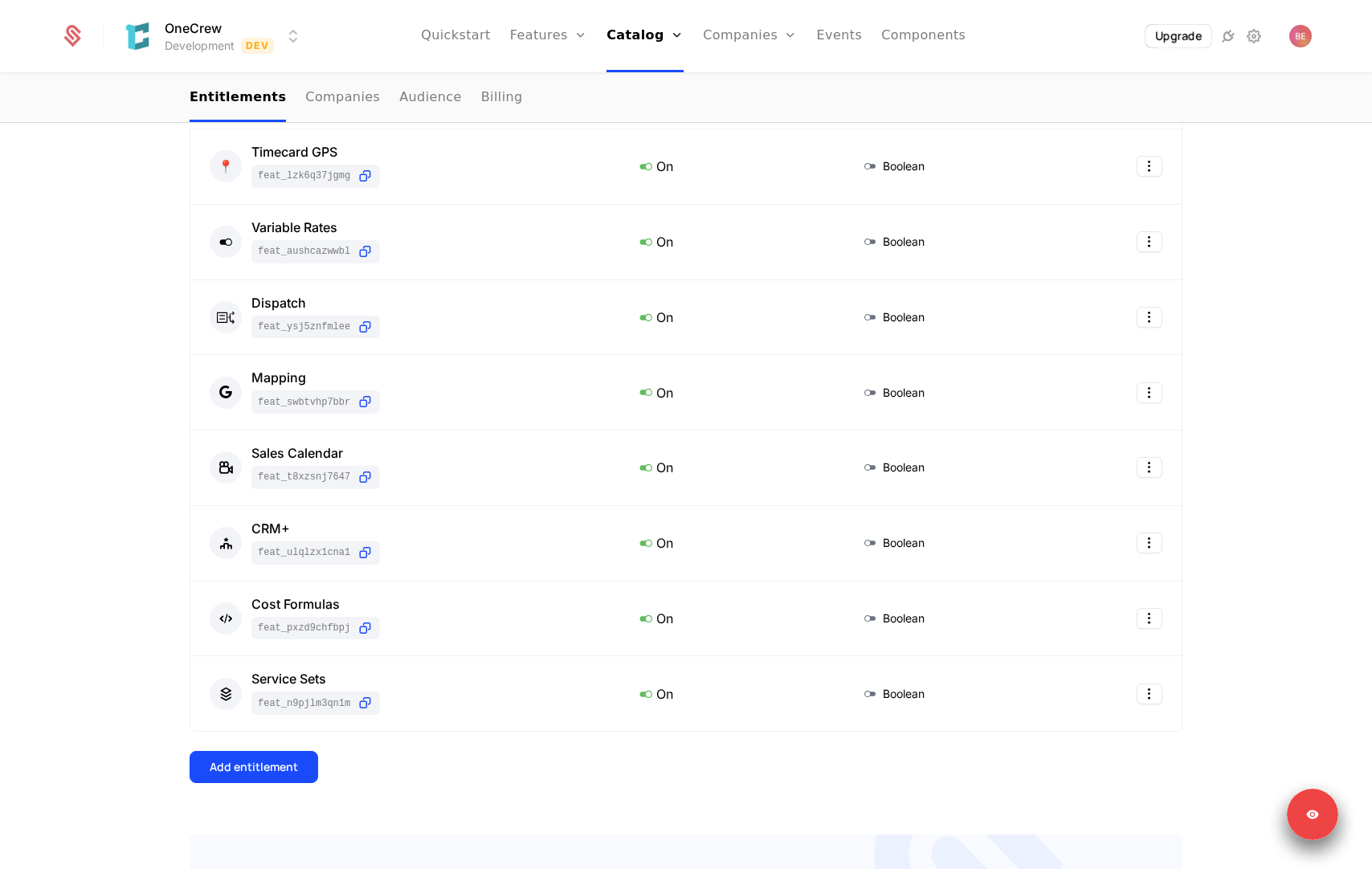
scroll to position [319, 0]
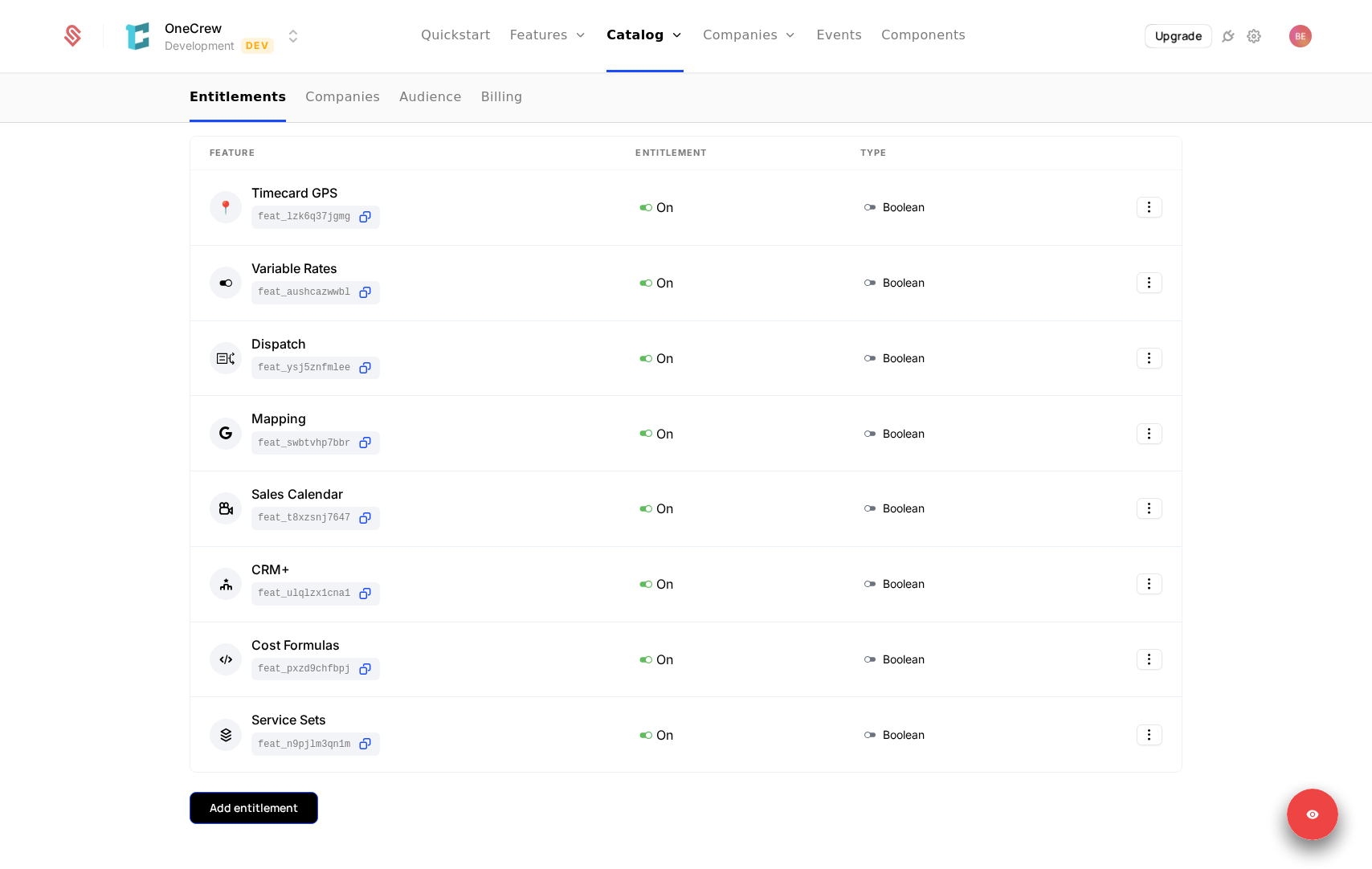
click at [282, 811] on div "Add entitlement" at bounding box center [253, 808] width 89 height 16
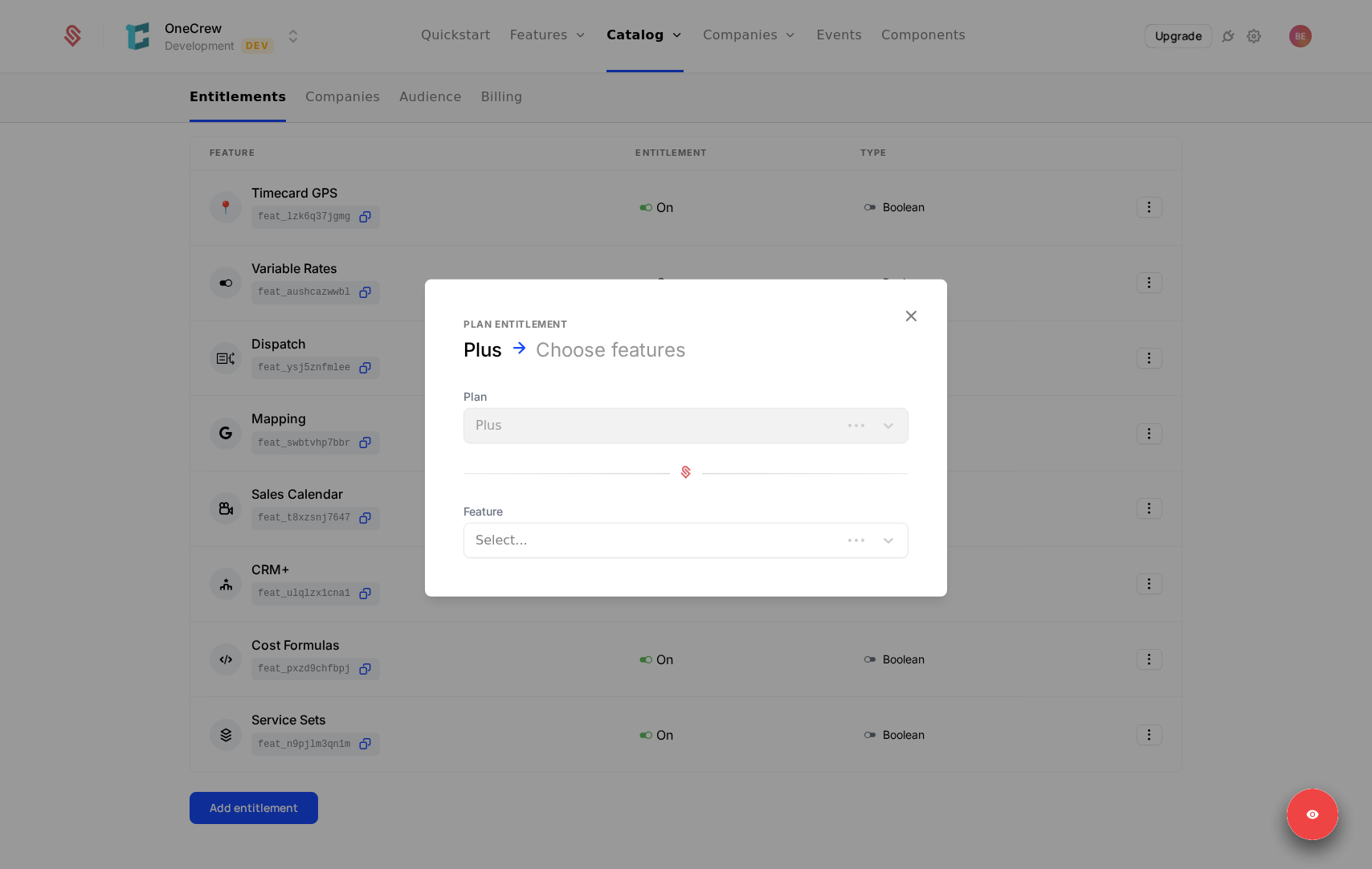
click at [156, 631] on div at bounding box center [686, 434] width 1372 height 869
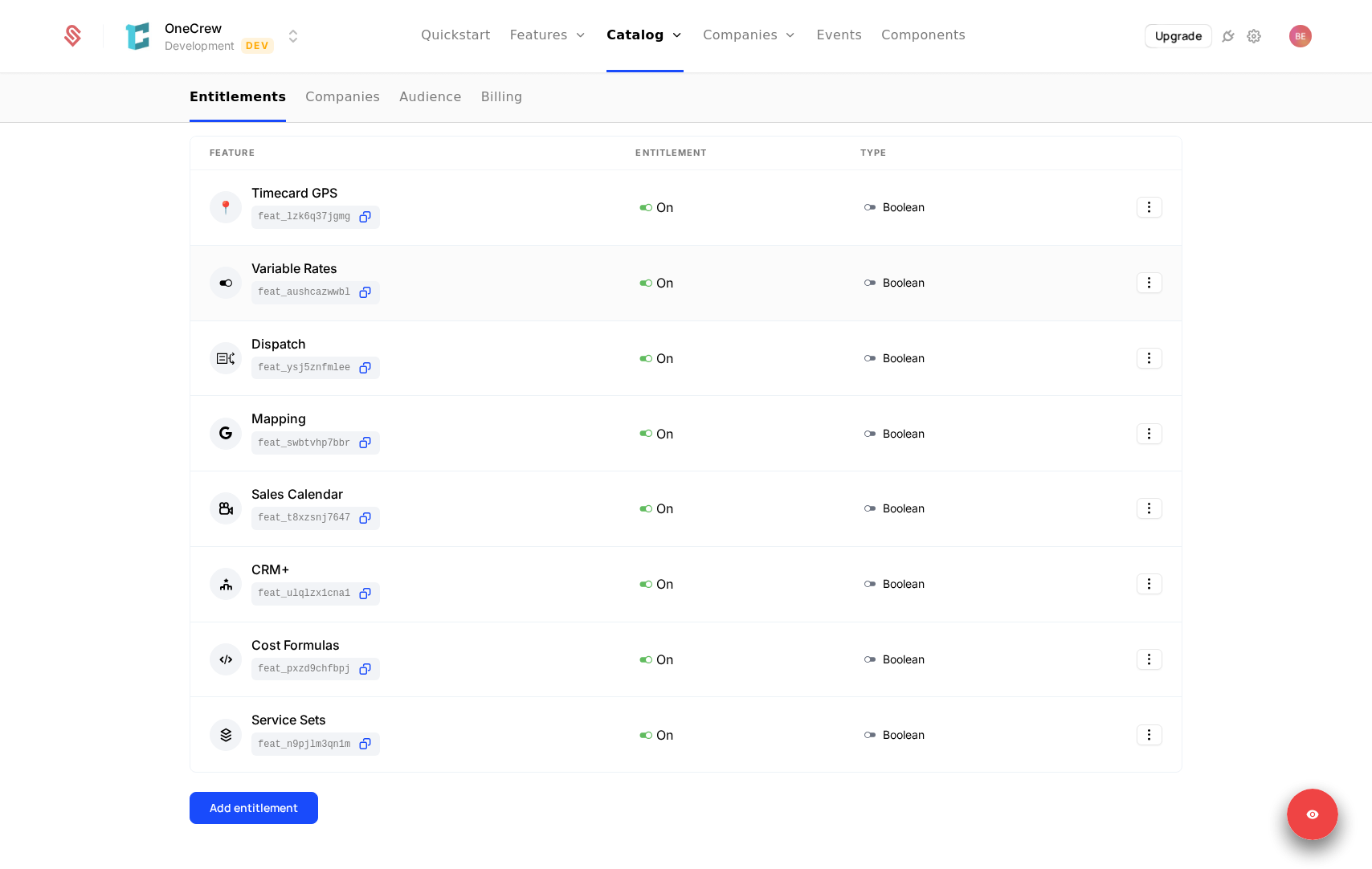
scroll to position [0, 0]
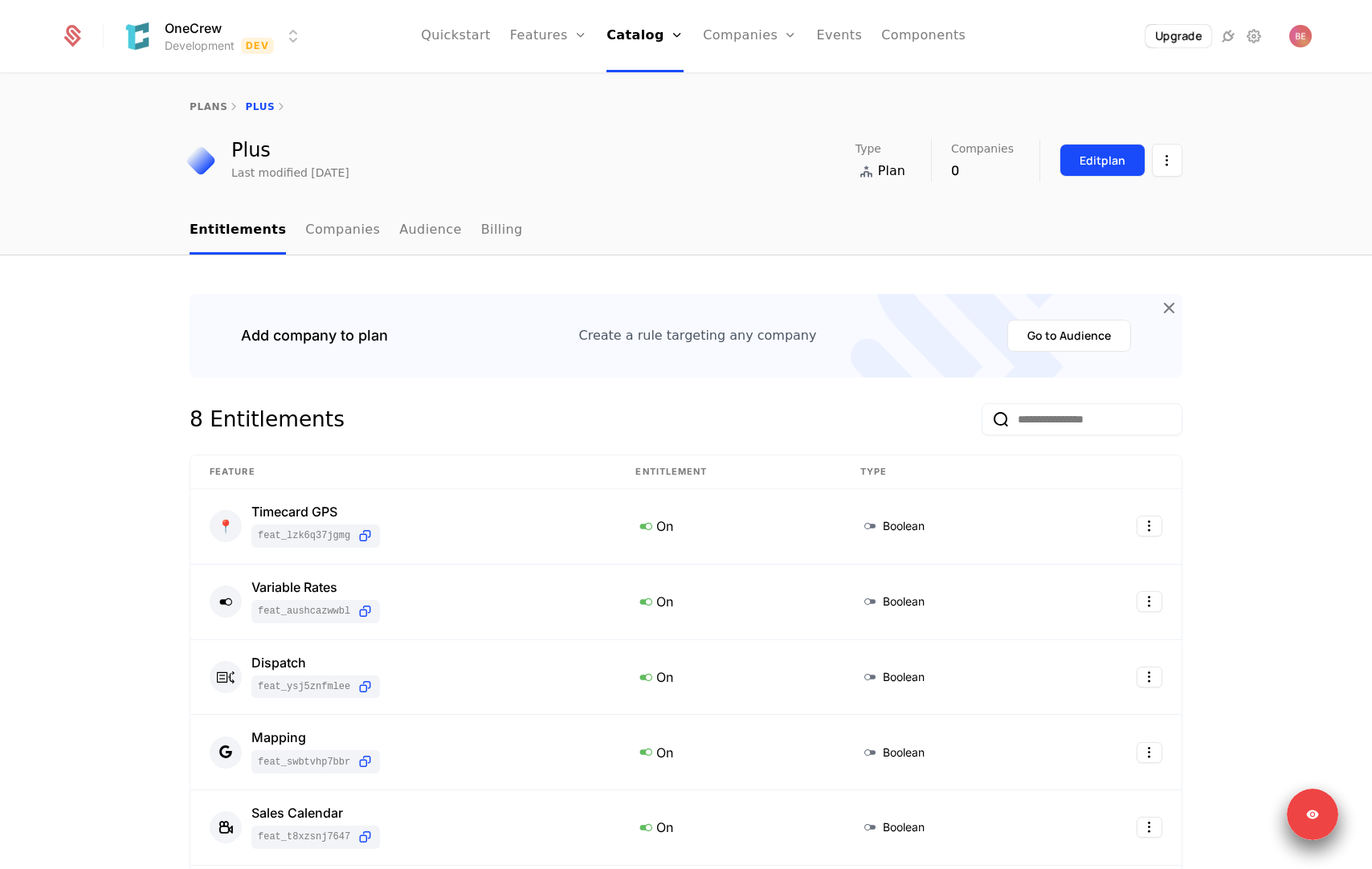
click at [1090, 160] on div "Edit plan" at bounding box center [1102, 161] width 46 height 16
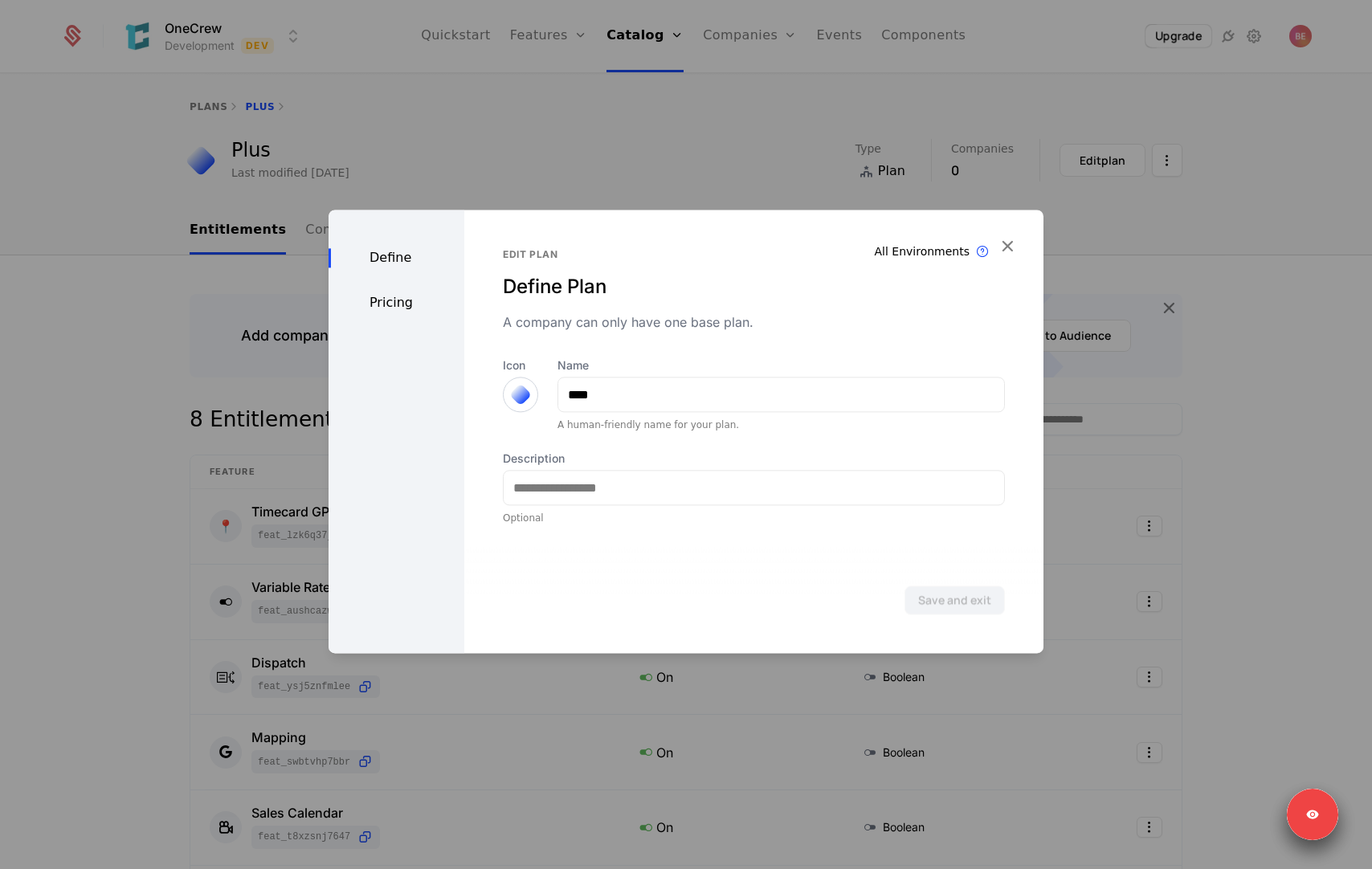
click at [404, 301] on div "Pricing" at bounding box center [396, 302] width 136 height 19
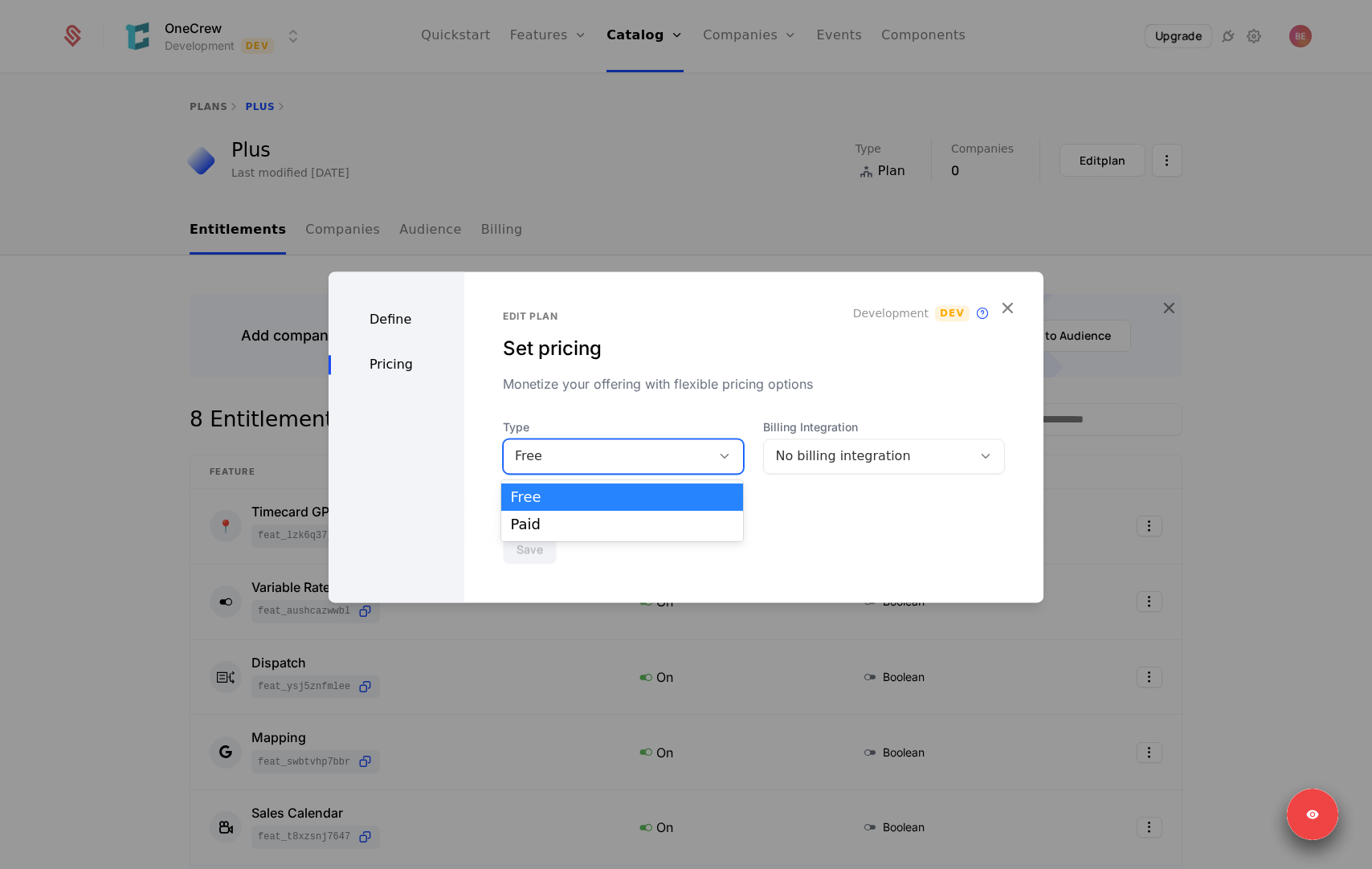
click at [653, 465] on div "Free" at bounding box center [607, 456] width 186 height 19
click at [633, 520] on div "Paid" at bounding box center [622, 525] width 223 height 15
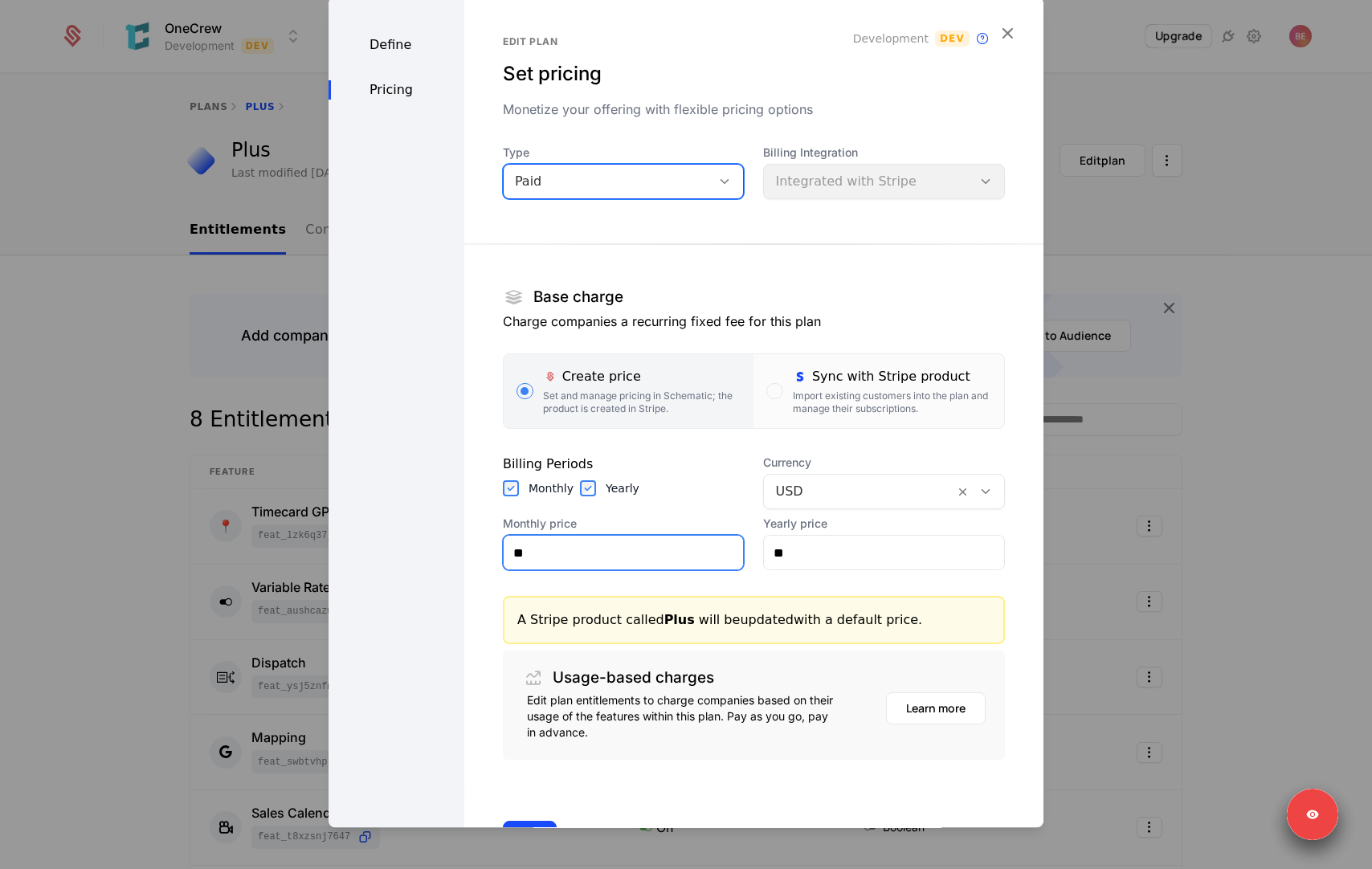
click at [604, 559] on input "**" at bounding box center [623, 552] width 240 height 34
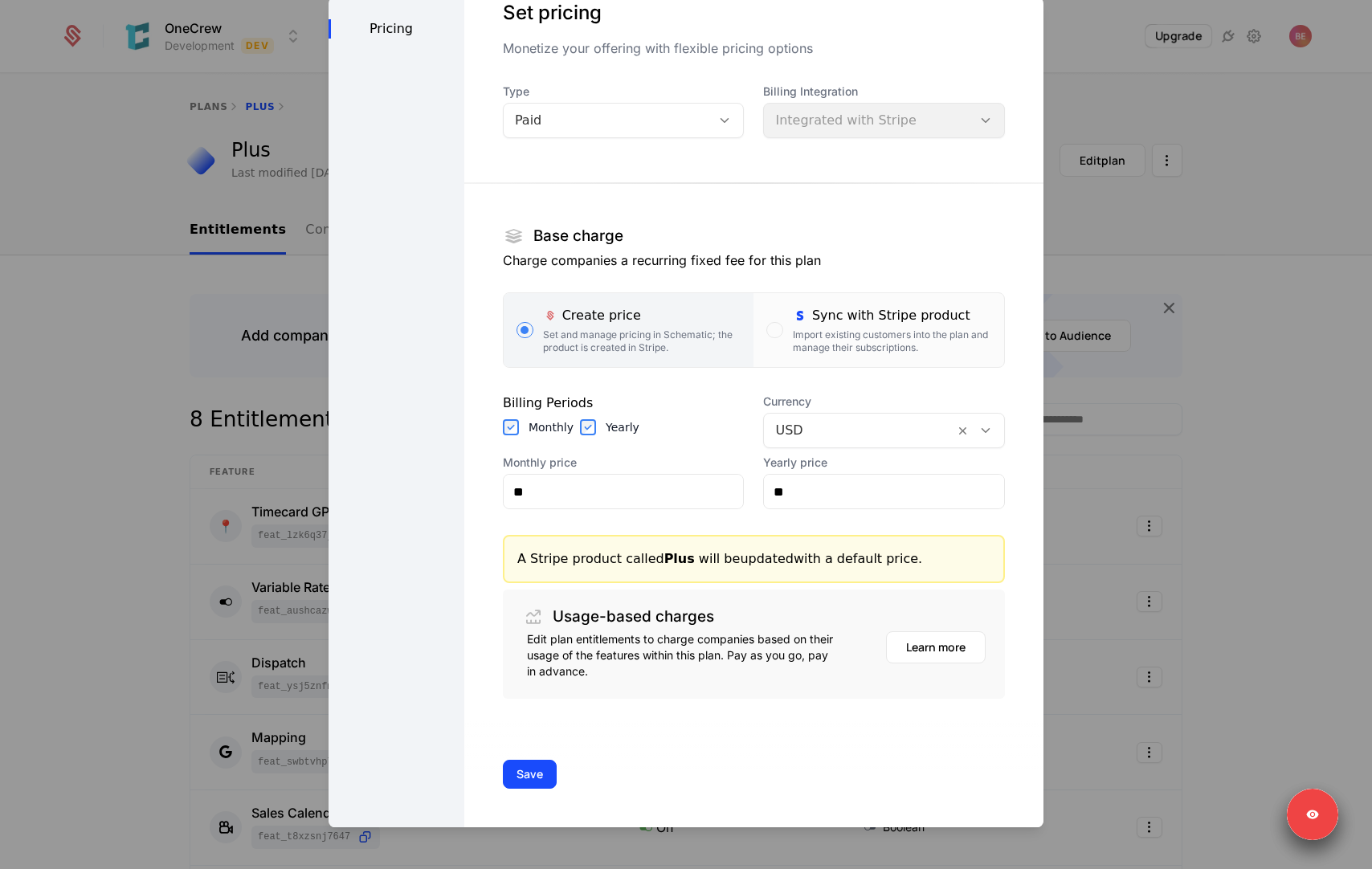
click at [827, 427] on div at bounding box center [859, 430] width 168 height 23
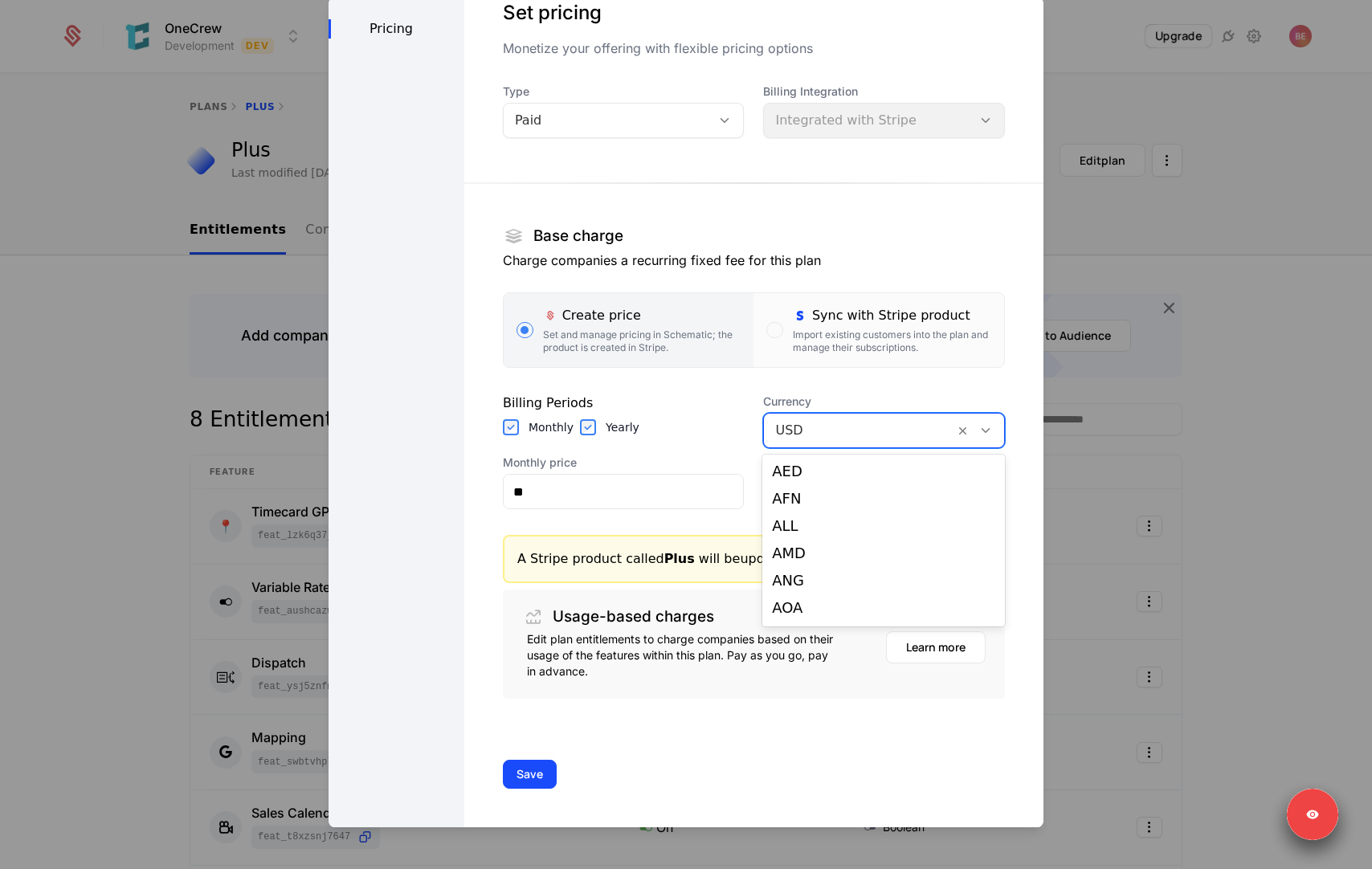
scroll to position [3280, 0]
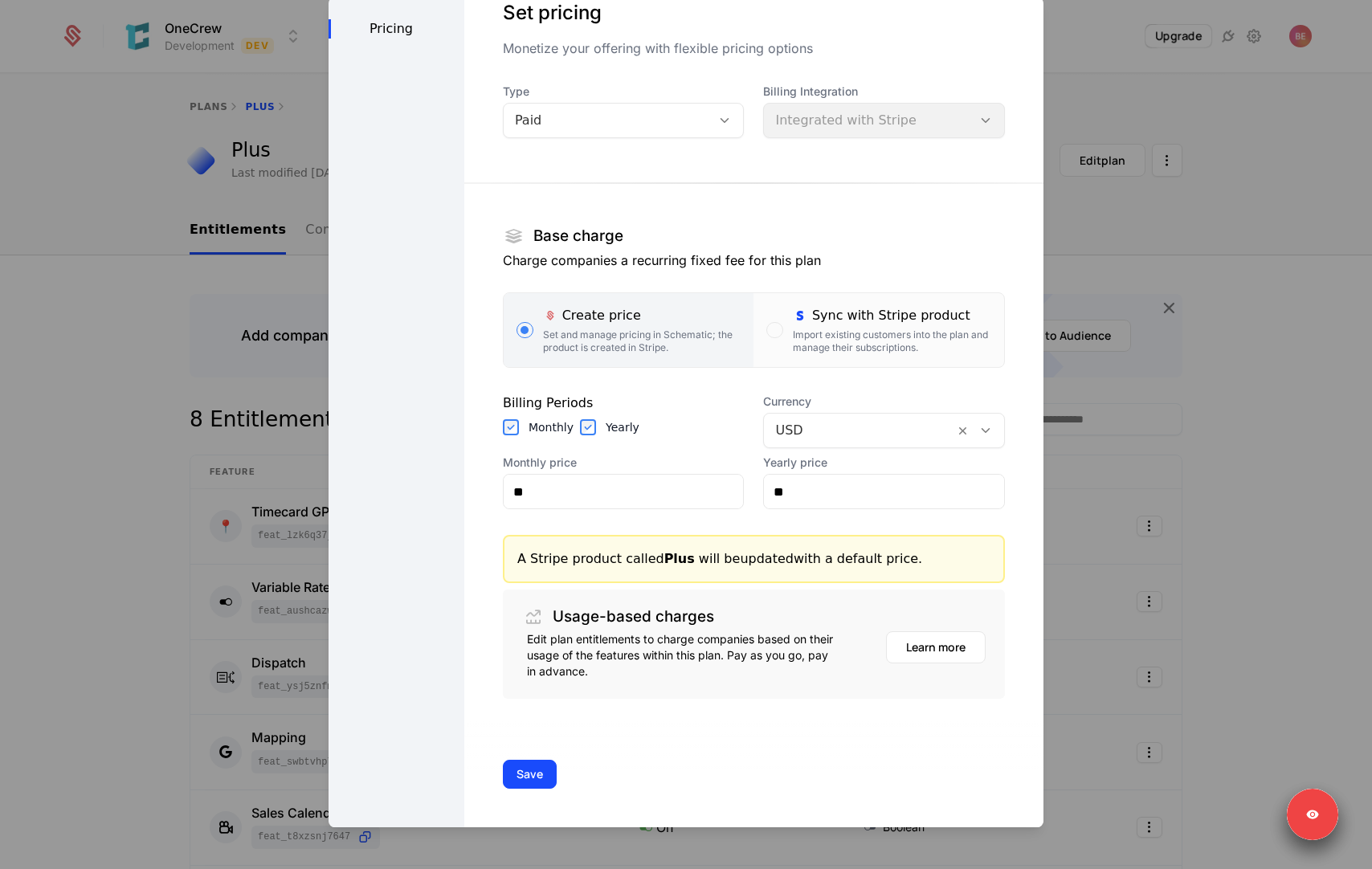
click at [660, 429] on div "Monthly Yearly" at bounding box center [623, 428] width 241 height 16
click at [533, 771] on button "Save" at bounding box center [529, 774] width 54 height 29
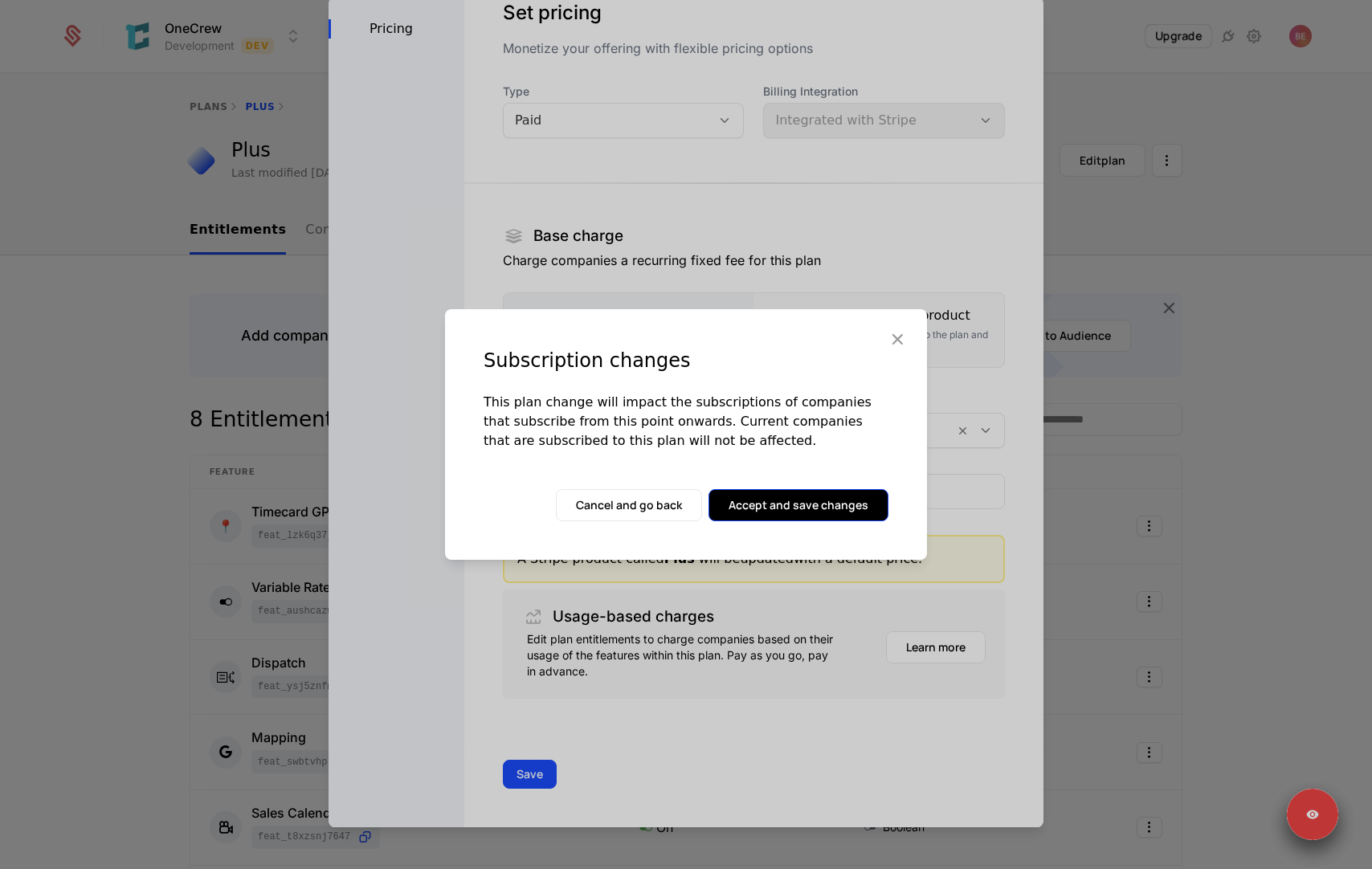
click at [790, 494] on button "Accept and save changes" at bounding box center [798, 504] width 180 height 32
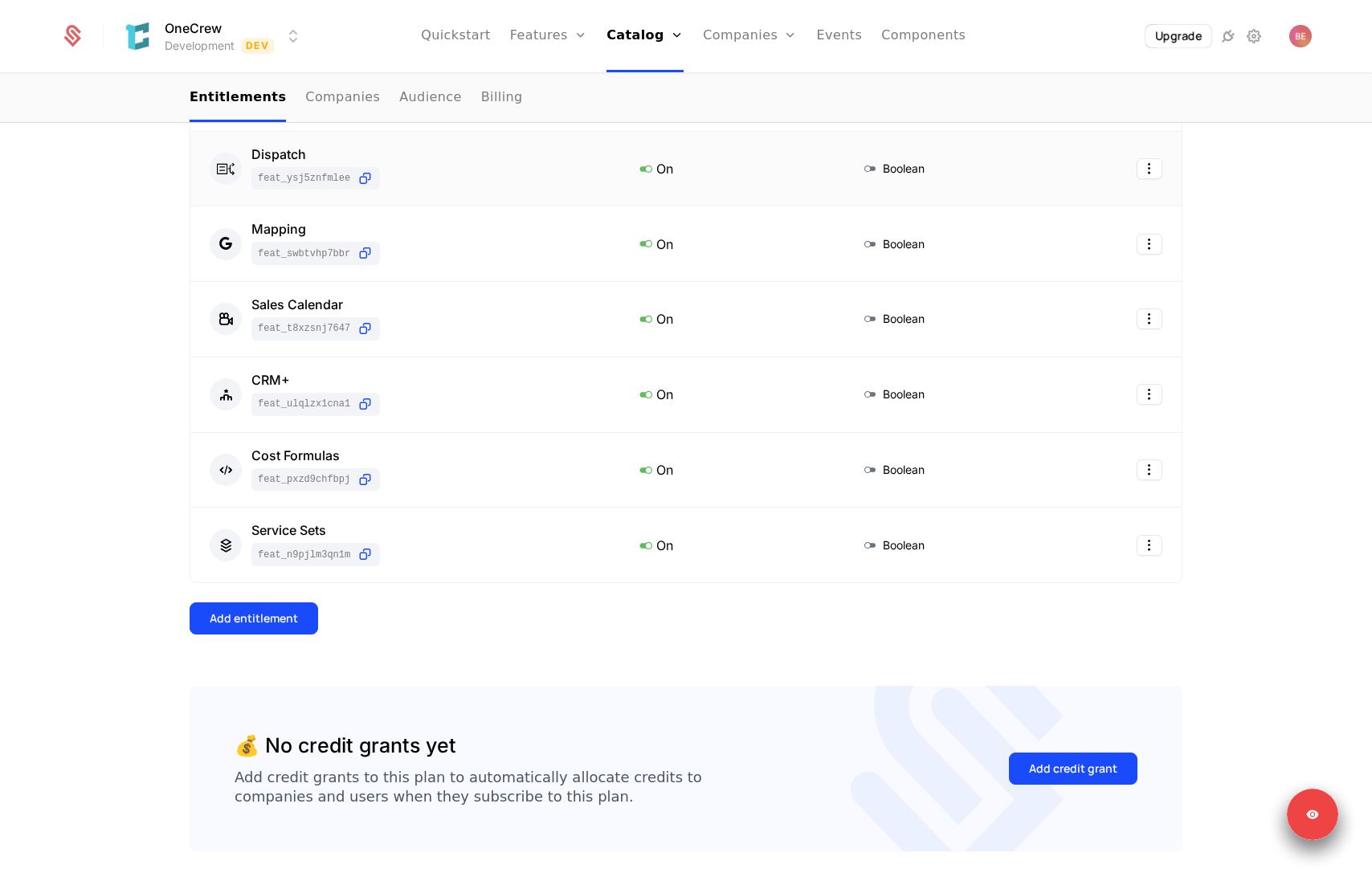
scroll to position [472, 0]
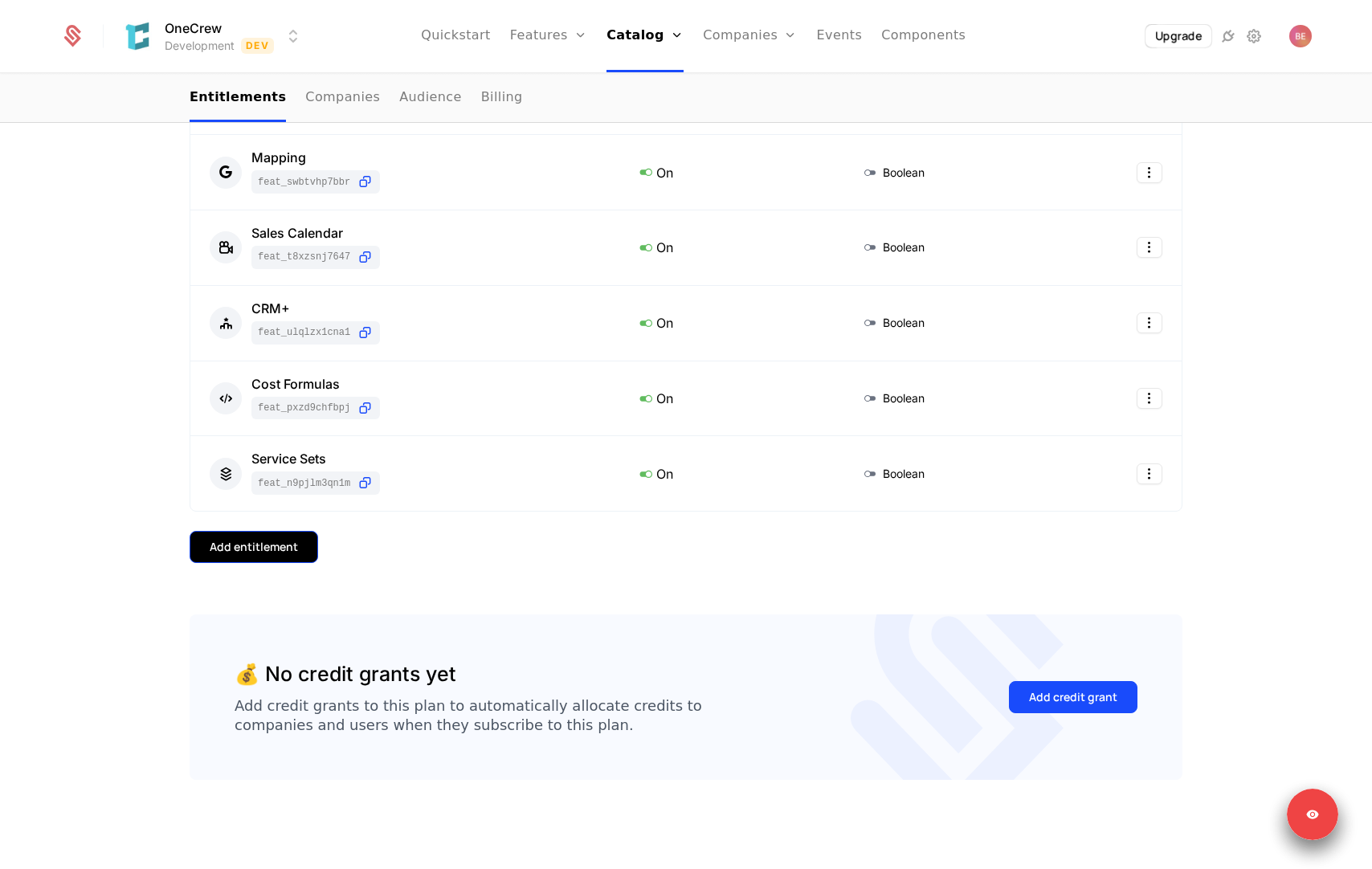
click at [271, 543] on div "Add entitlement" at bounding box center [253, 547] width 89 height 16
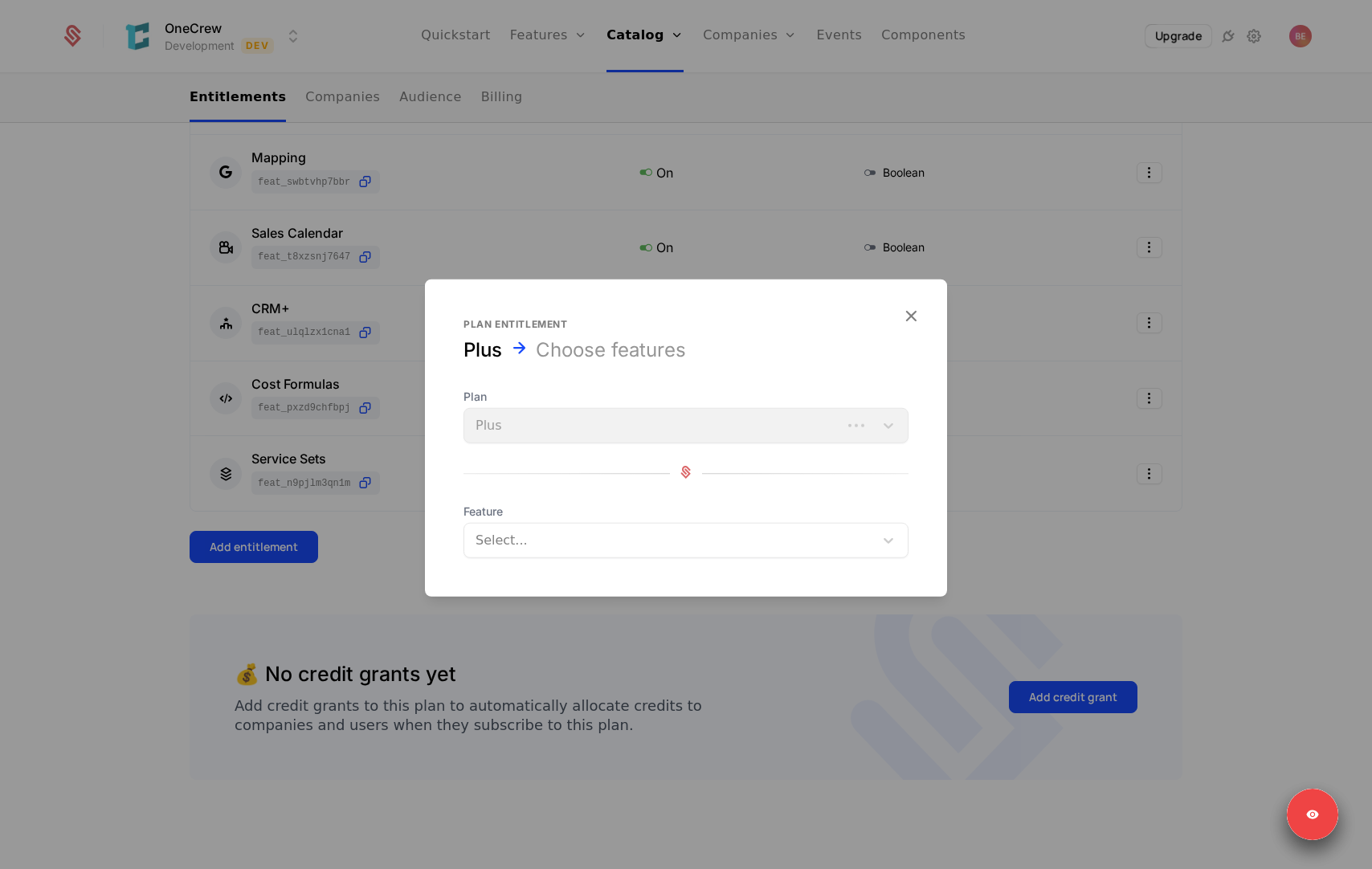
click at [598, 412] on div "Plan Plus" at bounding box center [686, 416] width 445 height 55
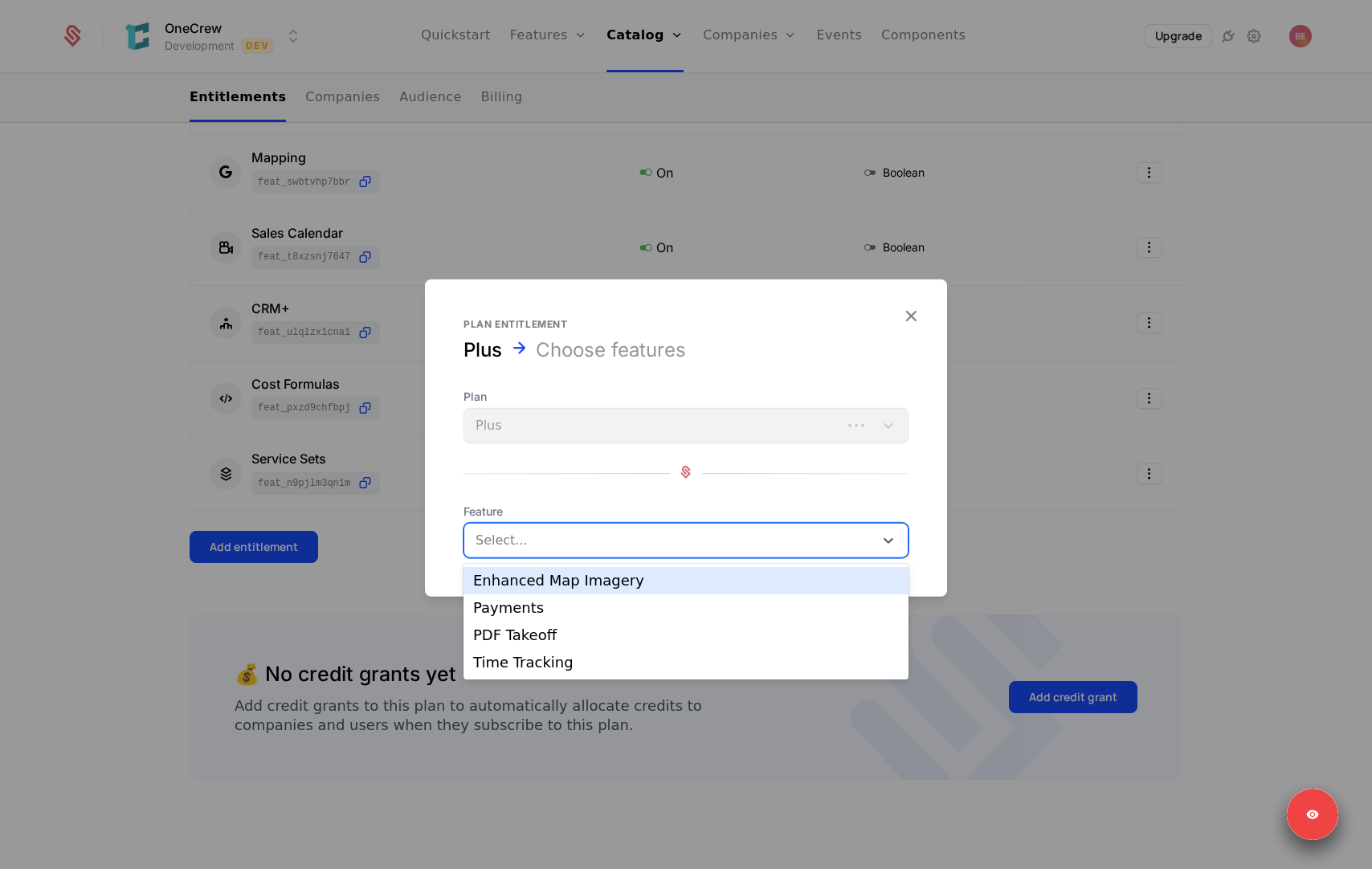
click at [542, 544] on div at bounding box center [671, 540] width 388 height 23
click at [548, 582] on div "Enhanced Map Imagery" at bounding box center [686, 580] width 426 height 15
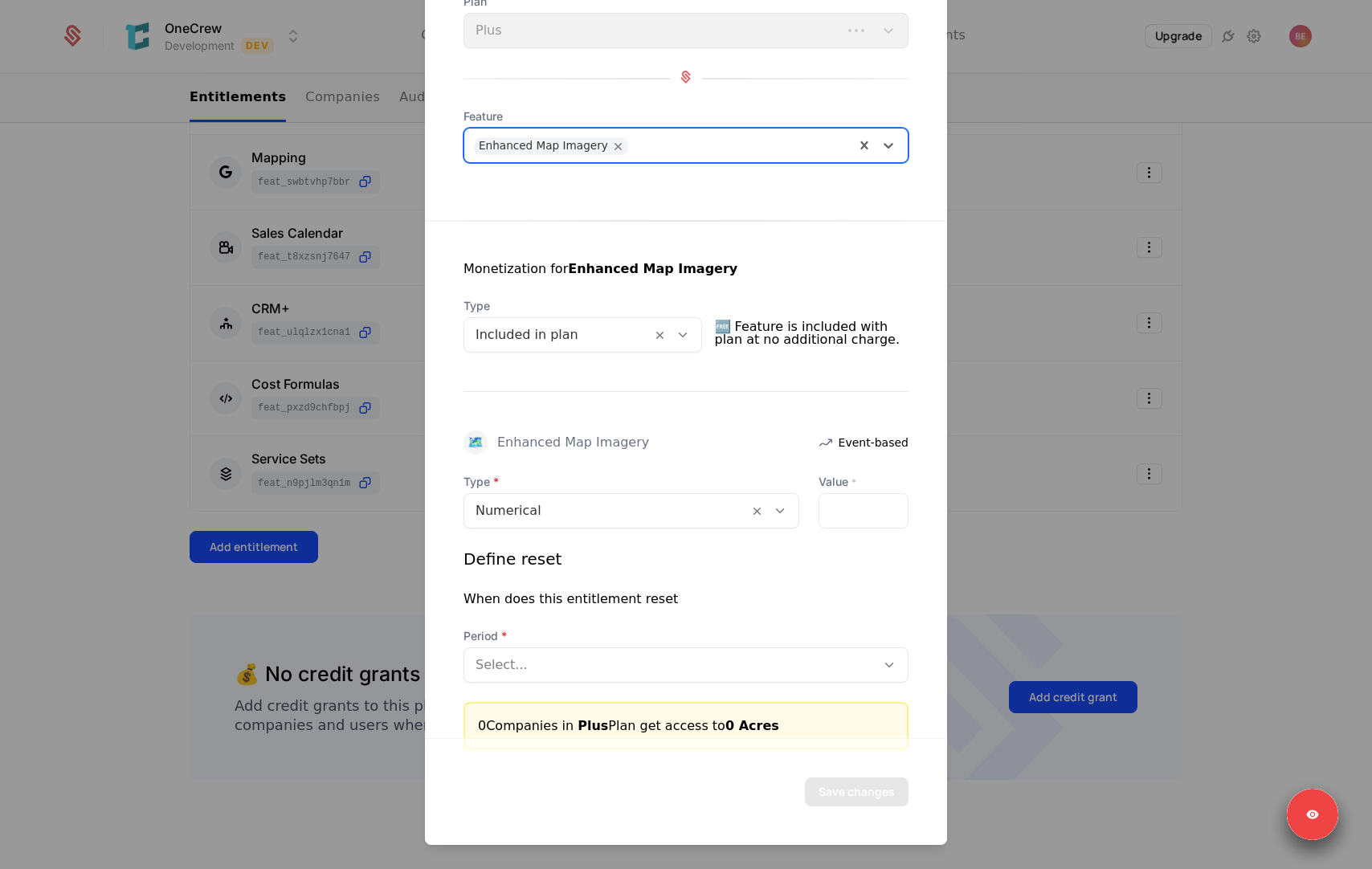
scroll to position [116, 0]
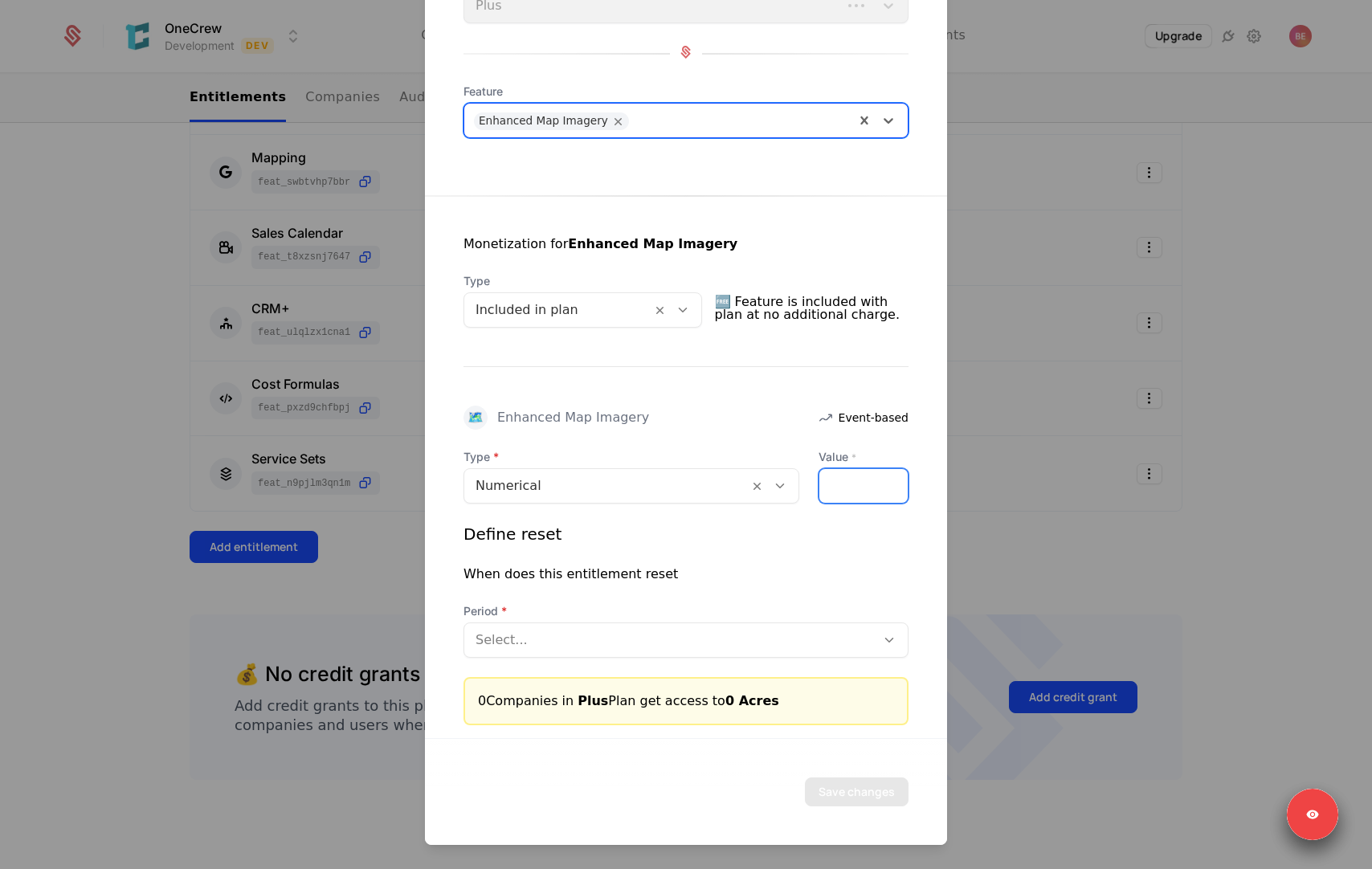
click at [837, 491] on input "*" at bounding box center [863, 485] width 89 height 34
click at [811, 539] on div "Type Numerical Value * * Define reset When does this entitlement reset Period S…" at bounding box center [686, 553] width 445 height 208
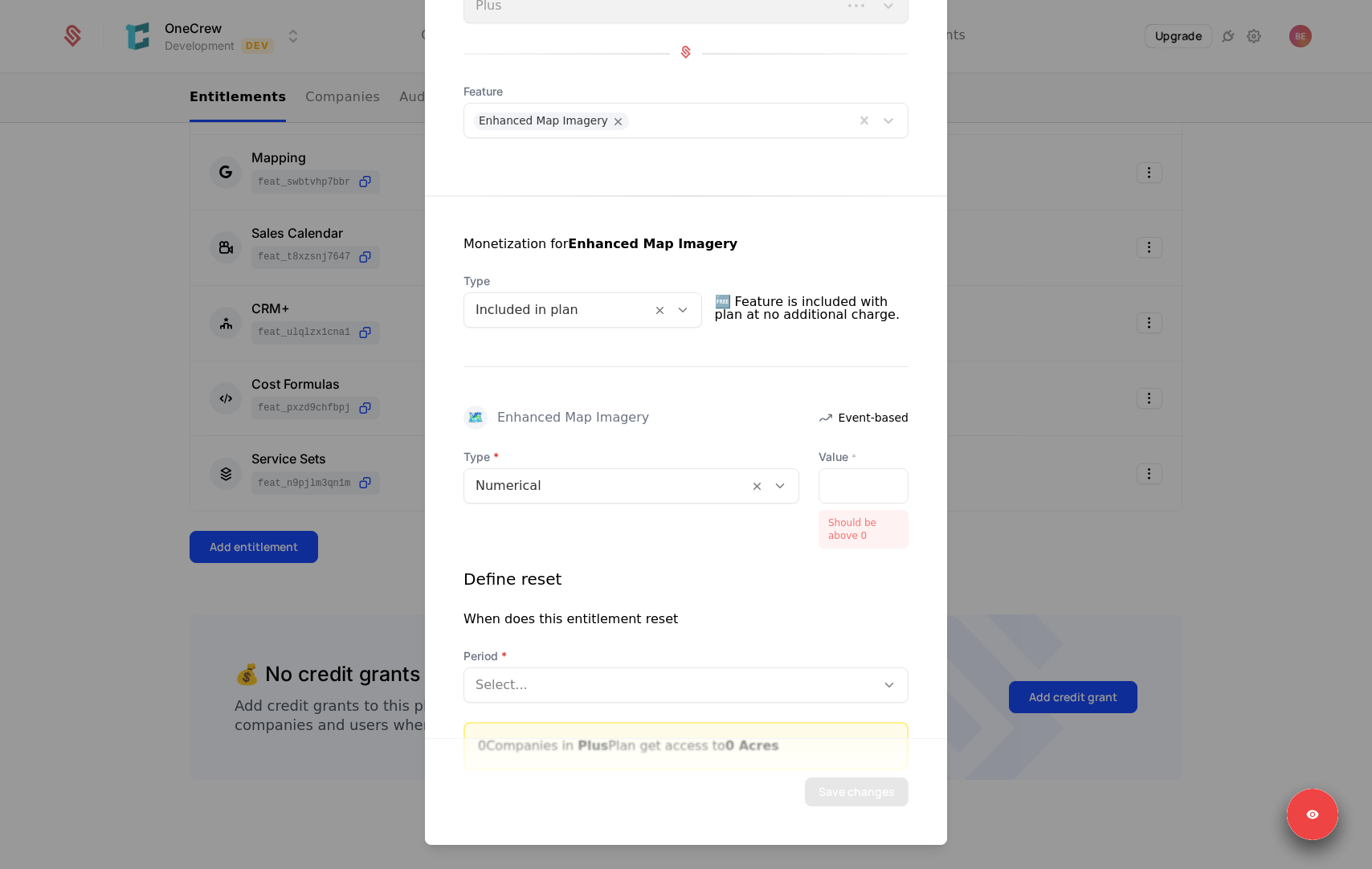
click at [599, 308] on div at bounding box center [558, 310] width 165 height 23
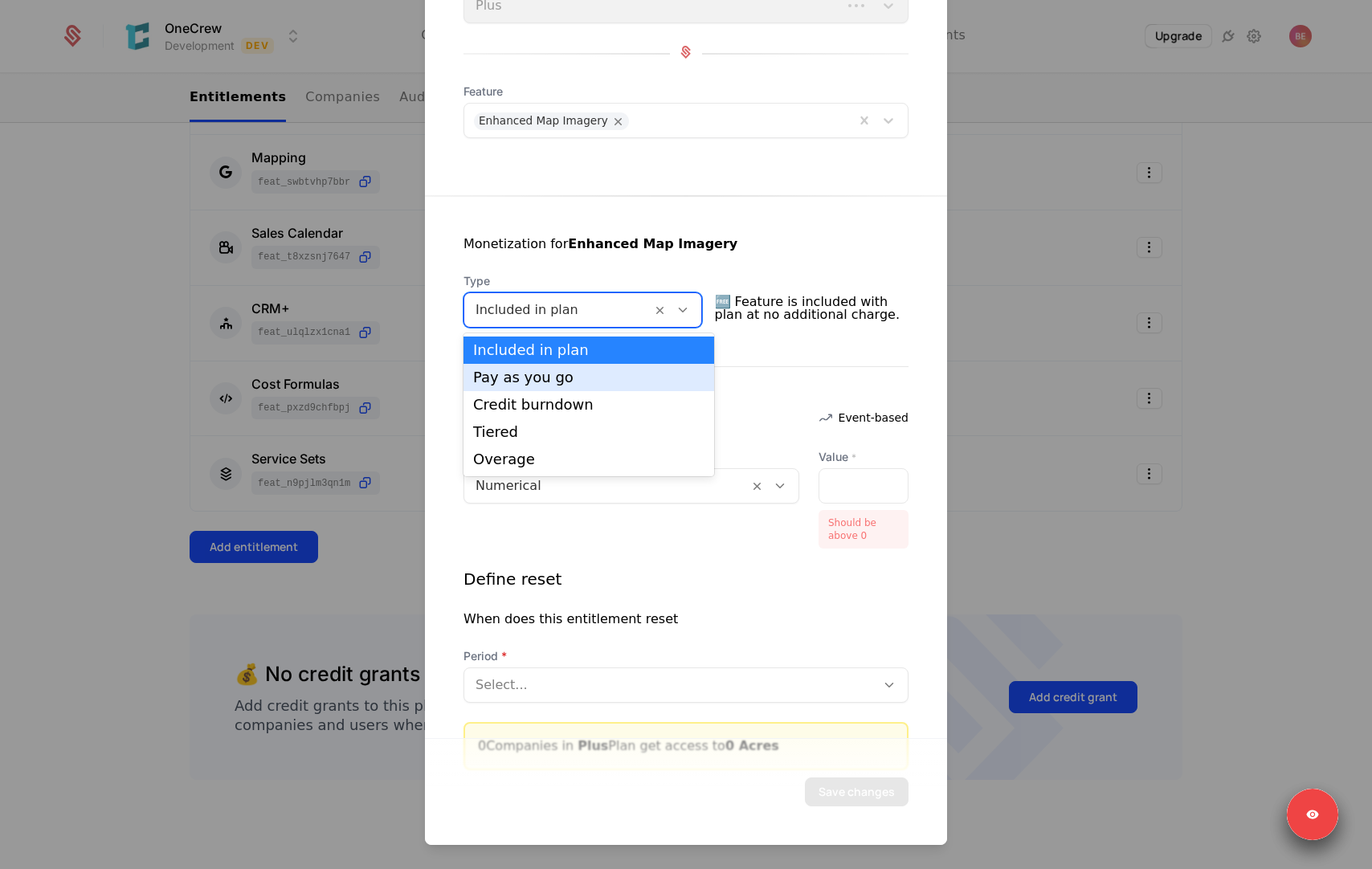
click at [573, 374] on div "Pay as you go" at bounding box center [589, 377] width 231 height 15
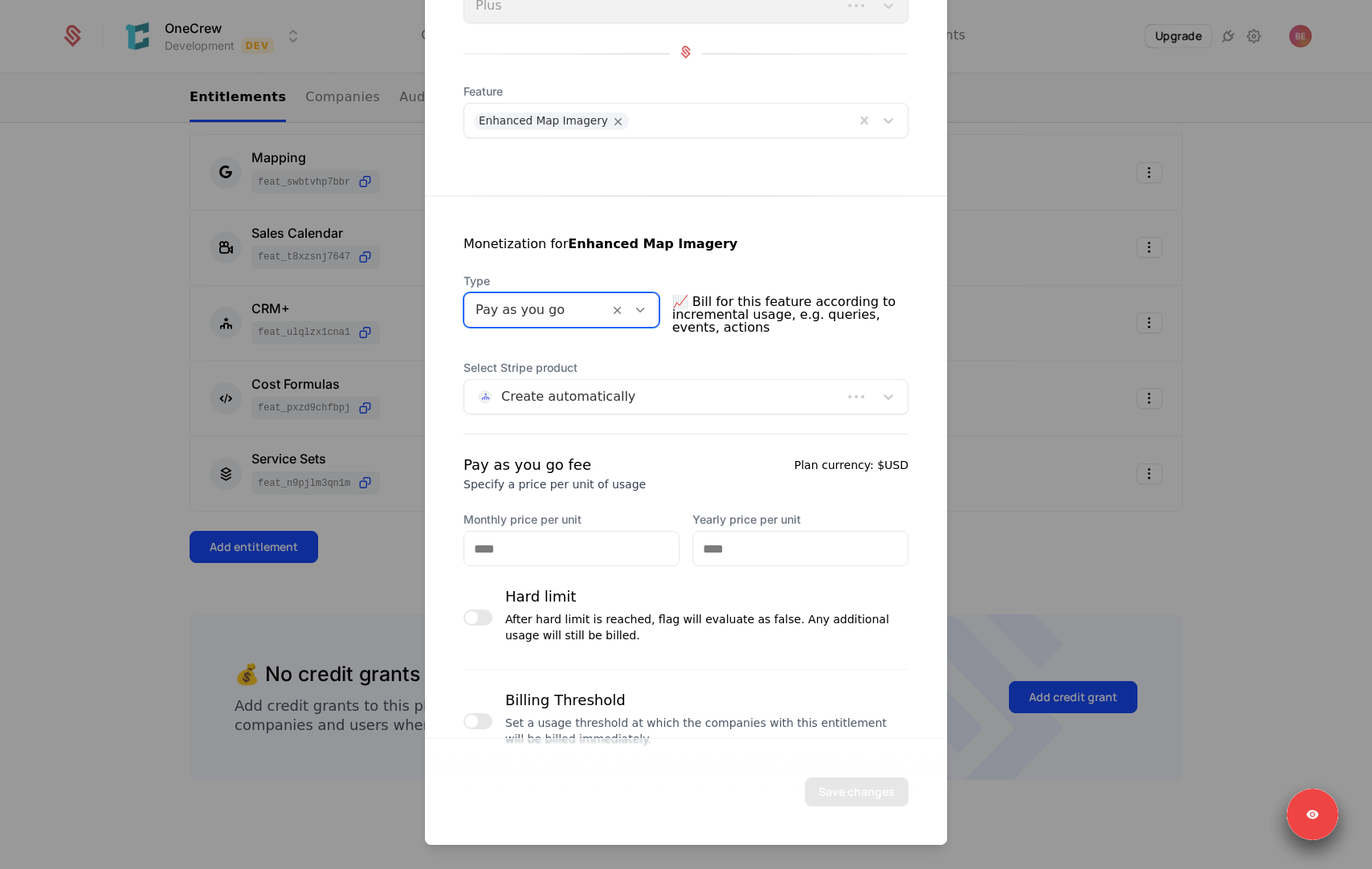
click at [565, 314] on div at bounding box center [537, 310] width 122 height 23
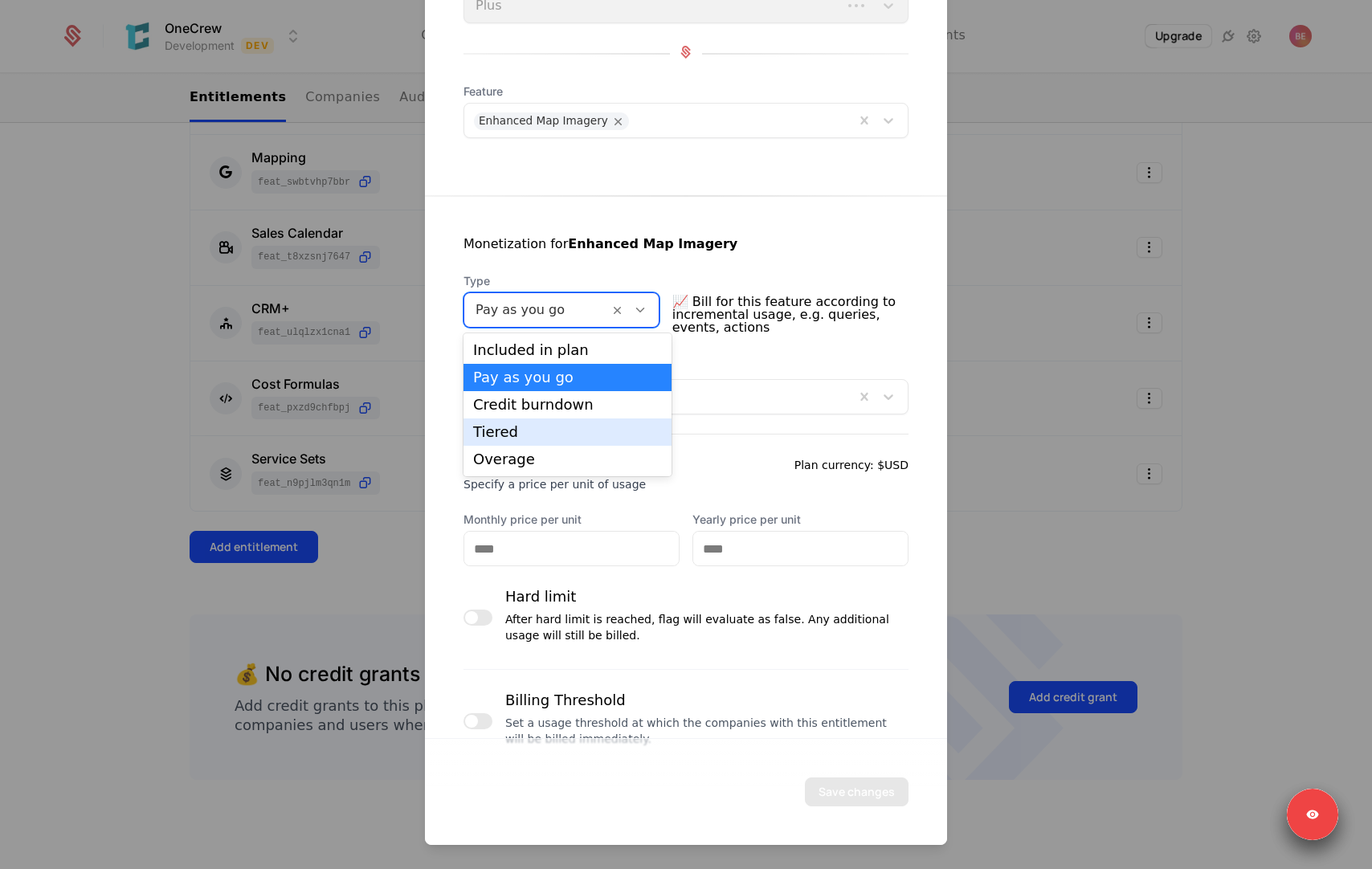
click at [539, 425] on div "Tiered" at bounding box center [568, 432] width 188 height 15
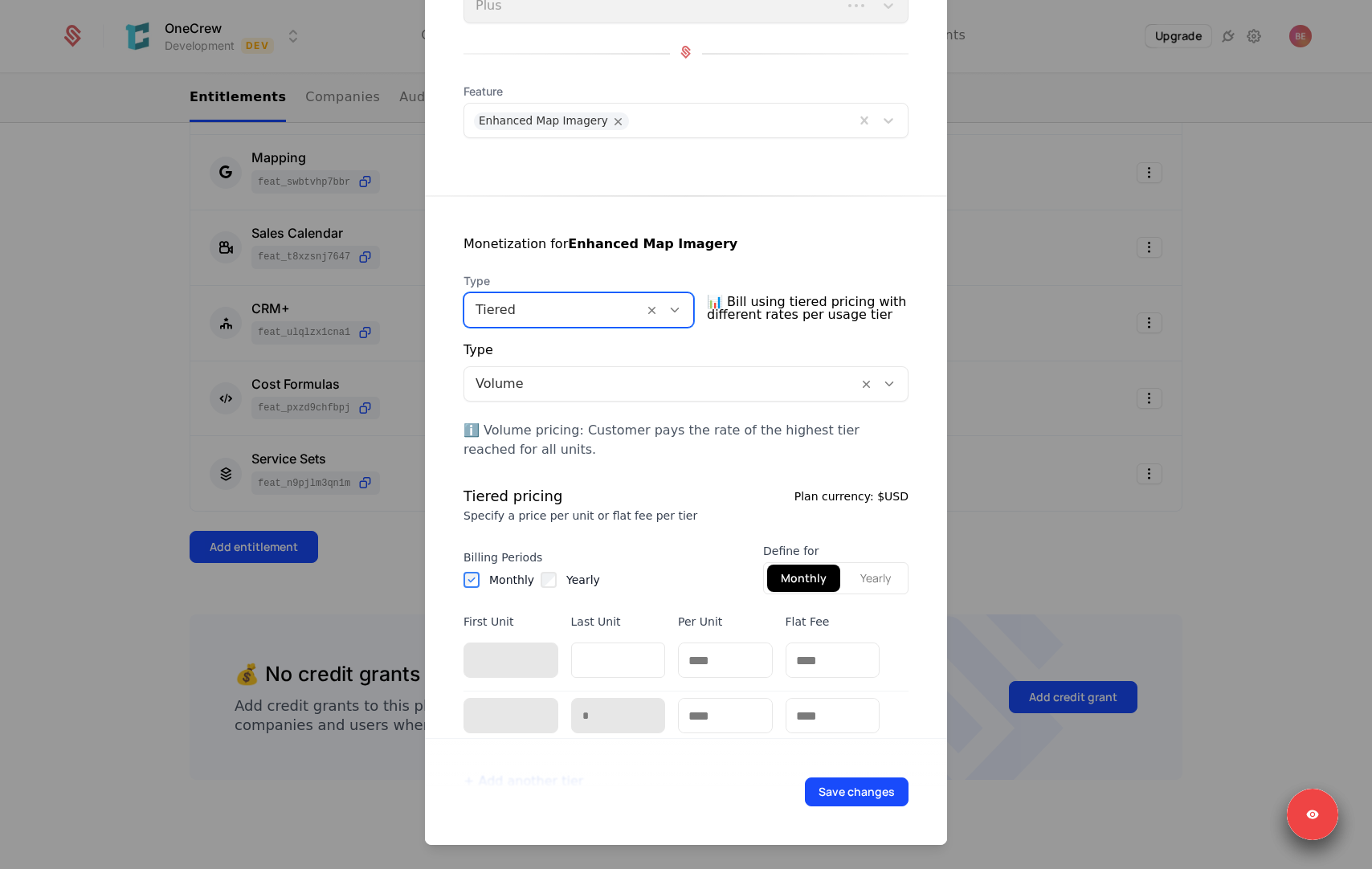
scroll to position [255, 0]
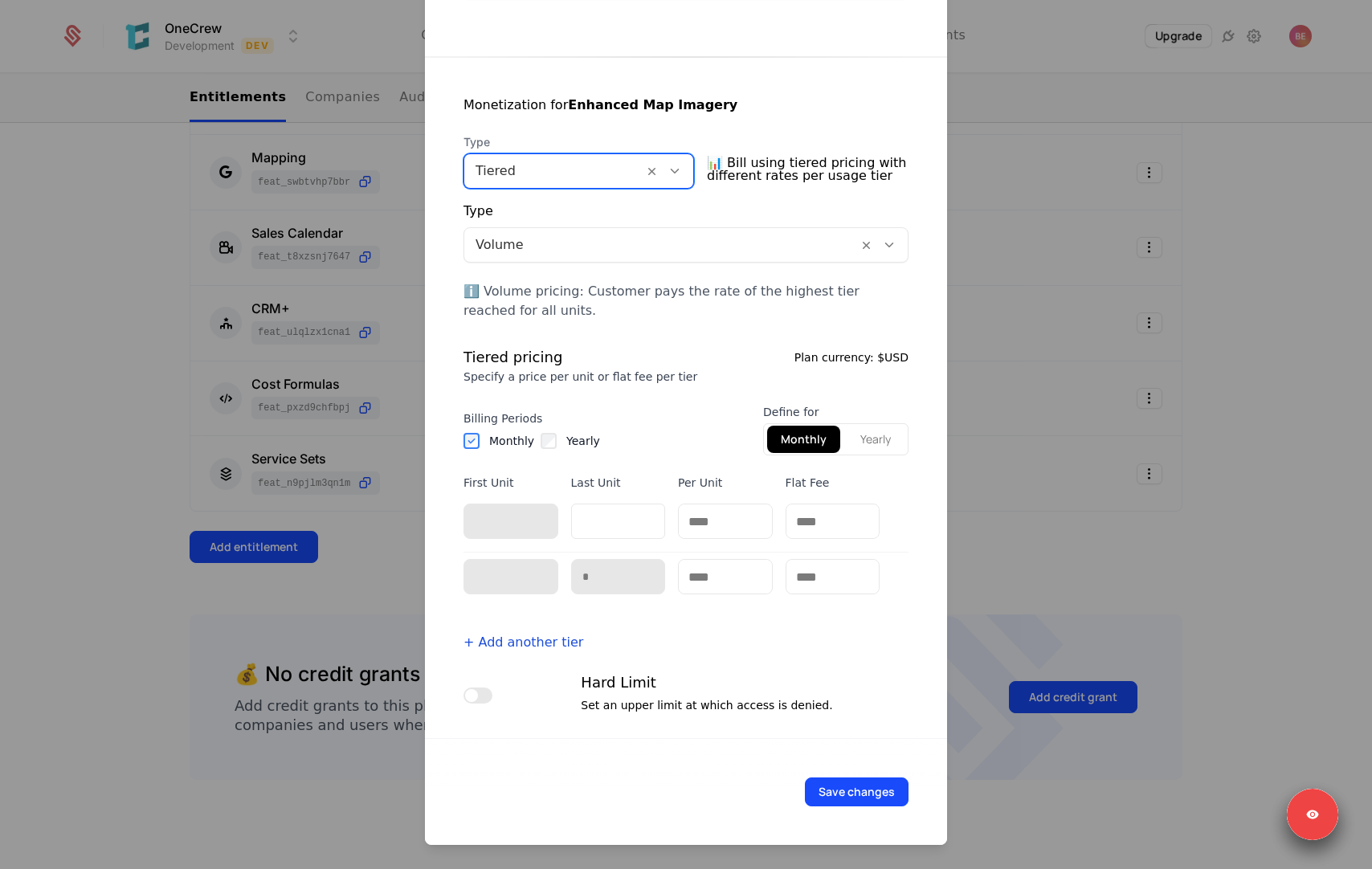
click at [573, 172] on div at bounding box center [553, 171] width 156 height 23
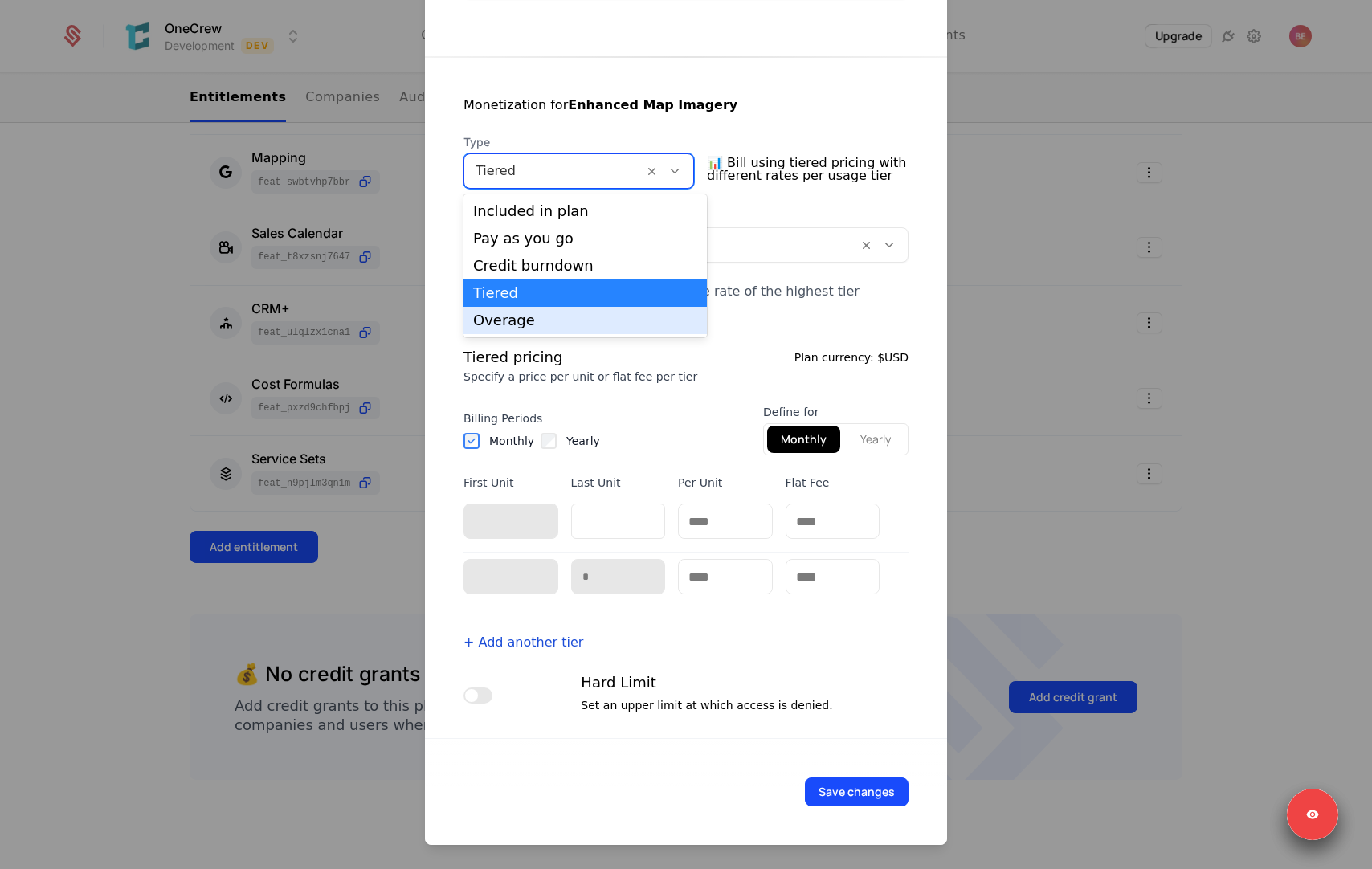
click at [559, 323] on div "Overage" at bounding box center [585, 321] width 224 height 15
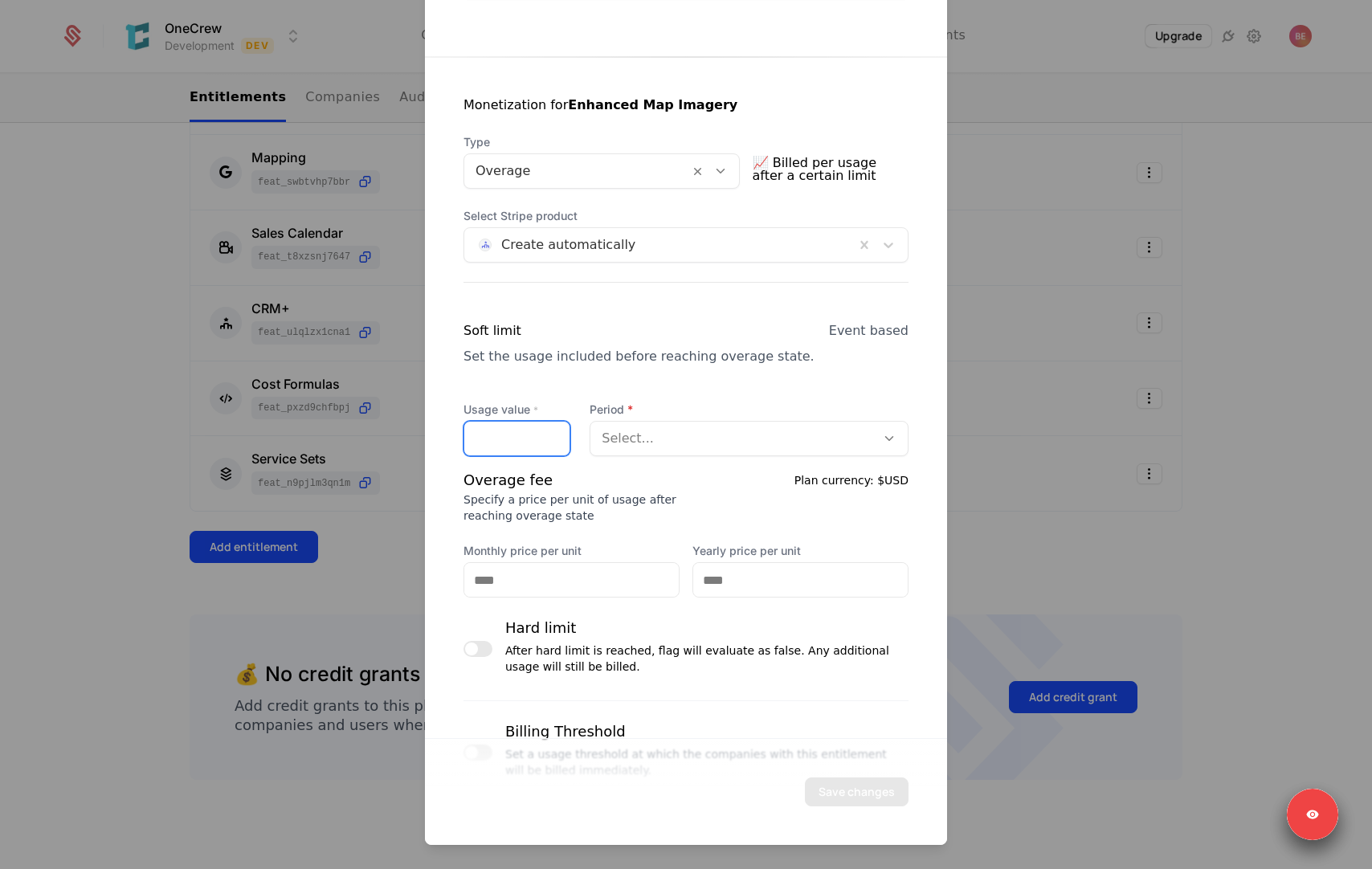
click at [531, 431] on input "Usage value *" at bounding box center [516, 438] width 105 height 34
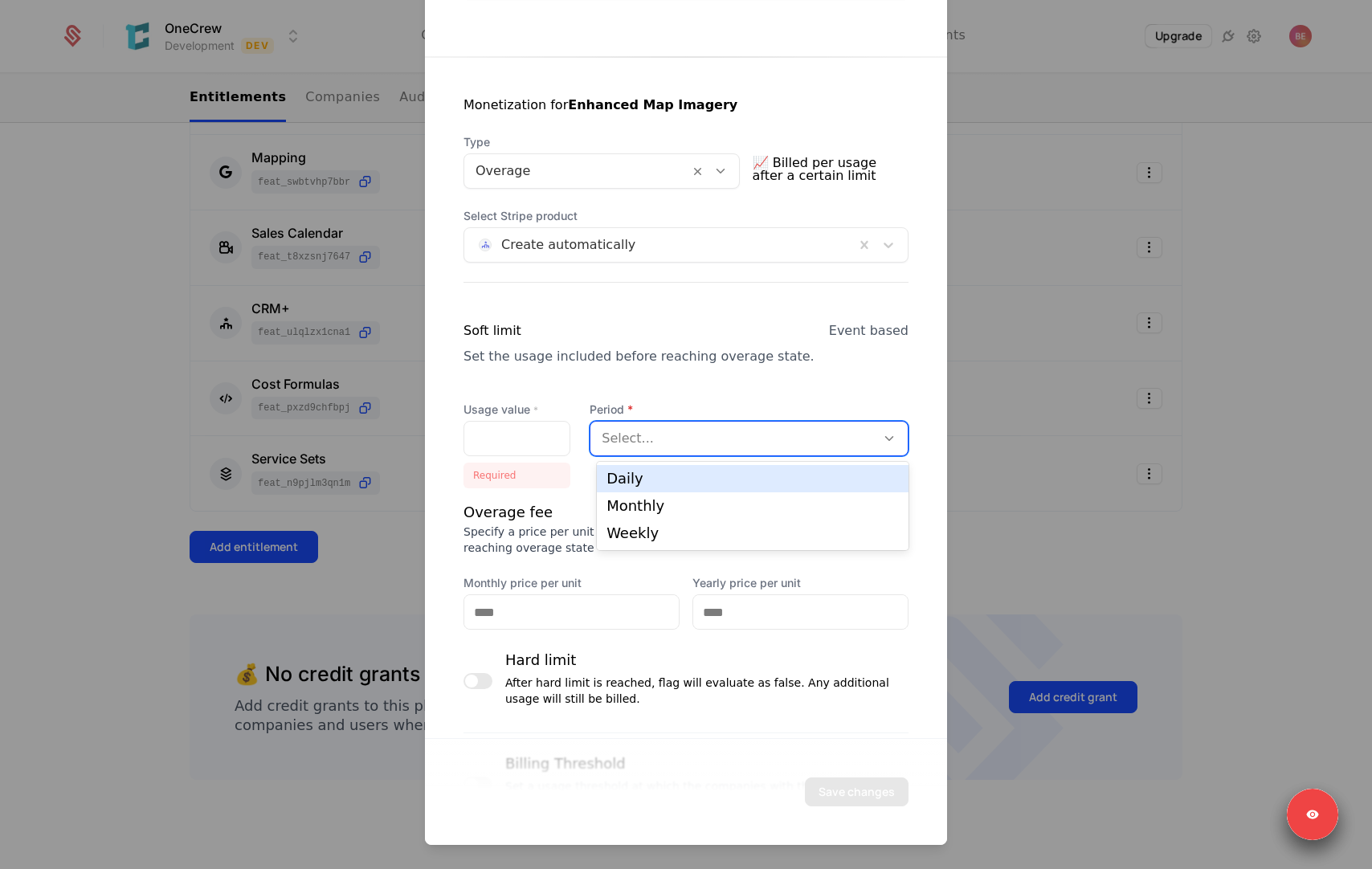
click at [656, 429] on div at bounding box center [732, 438] width 262 height 23
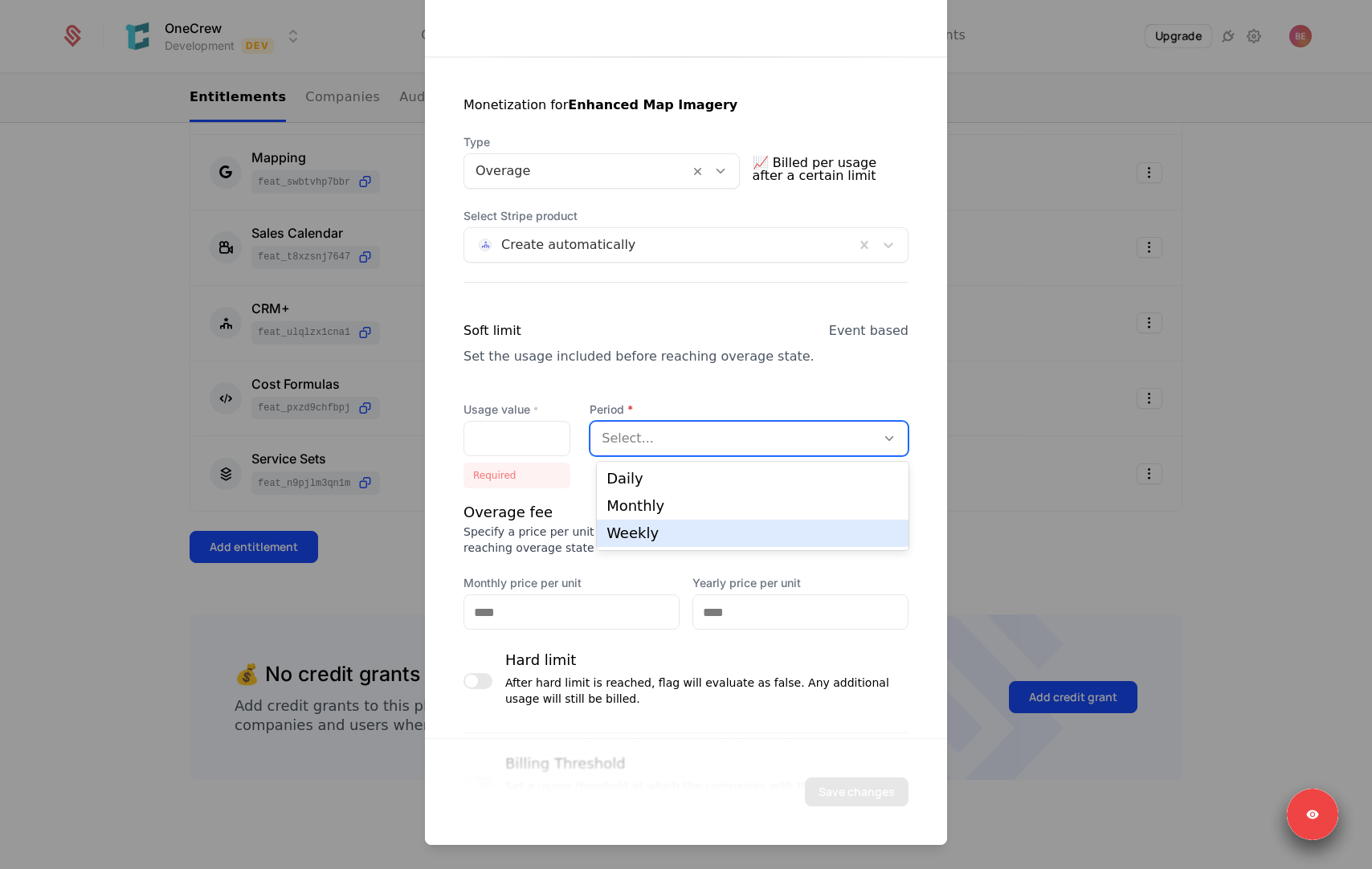
click at [612, 575] on label "Monthly price per unit" at bounding box center [571, 583] width 216 height 16
click at [612, 595] on input "Monthly price per unit" at bounding box center [571, 611] width 215 height 34
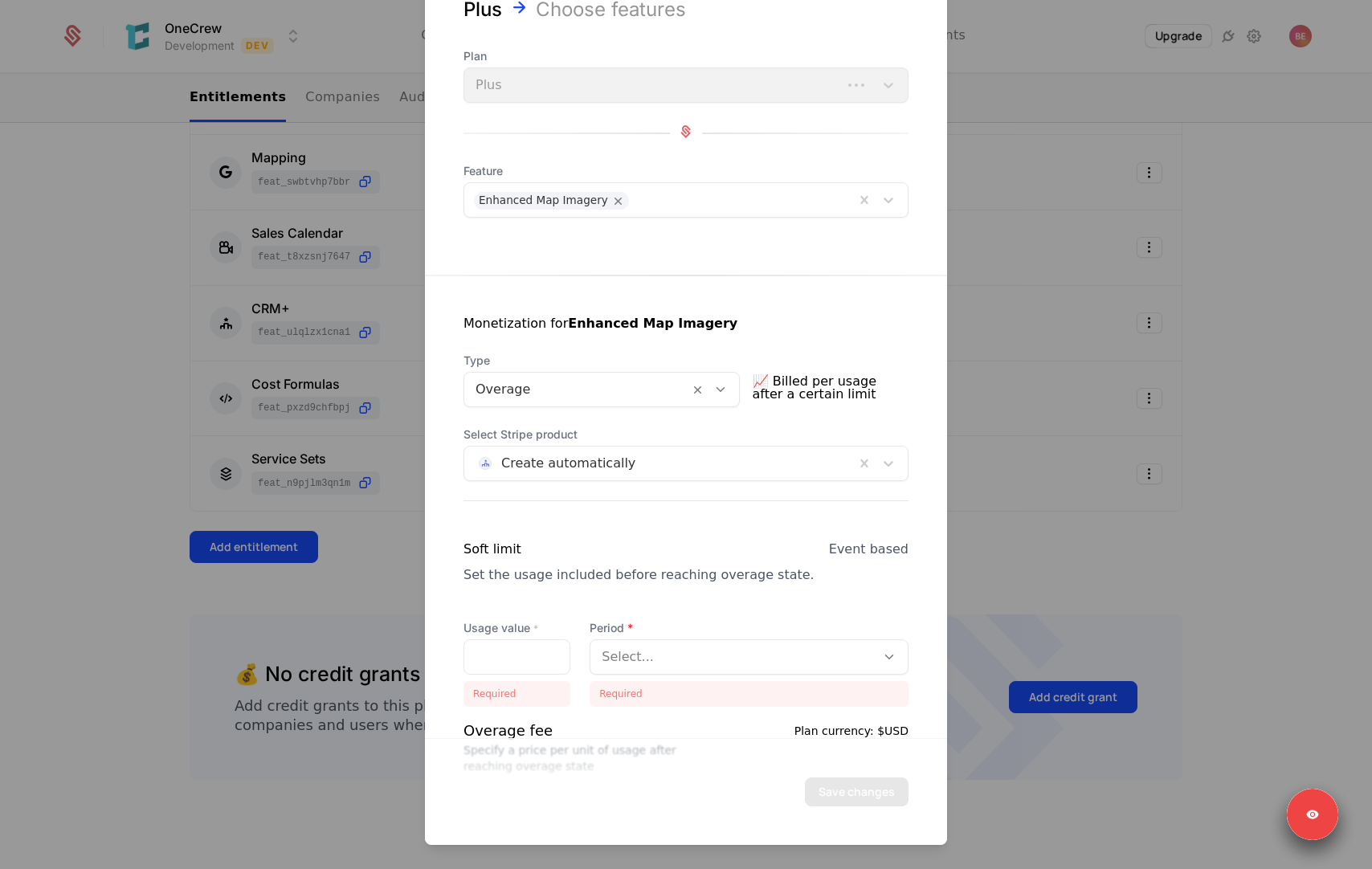
scroll to position [37, 0]
click at [559, 395] on div at bounding box center [576, 388] width 202 height 23
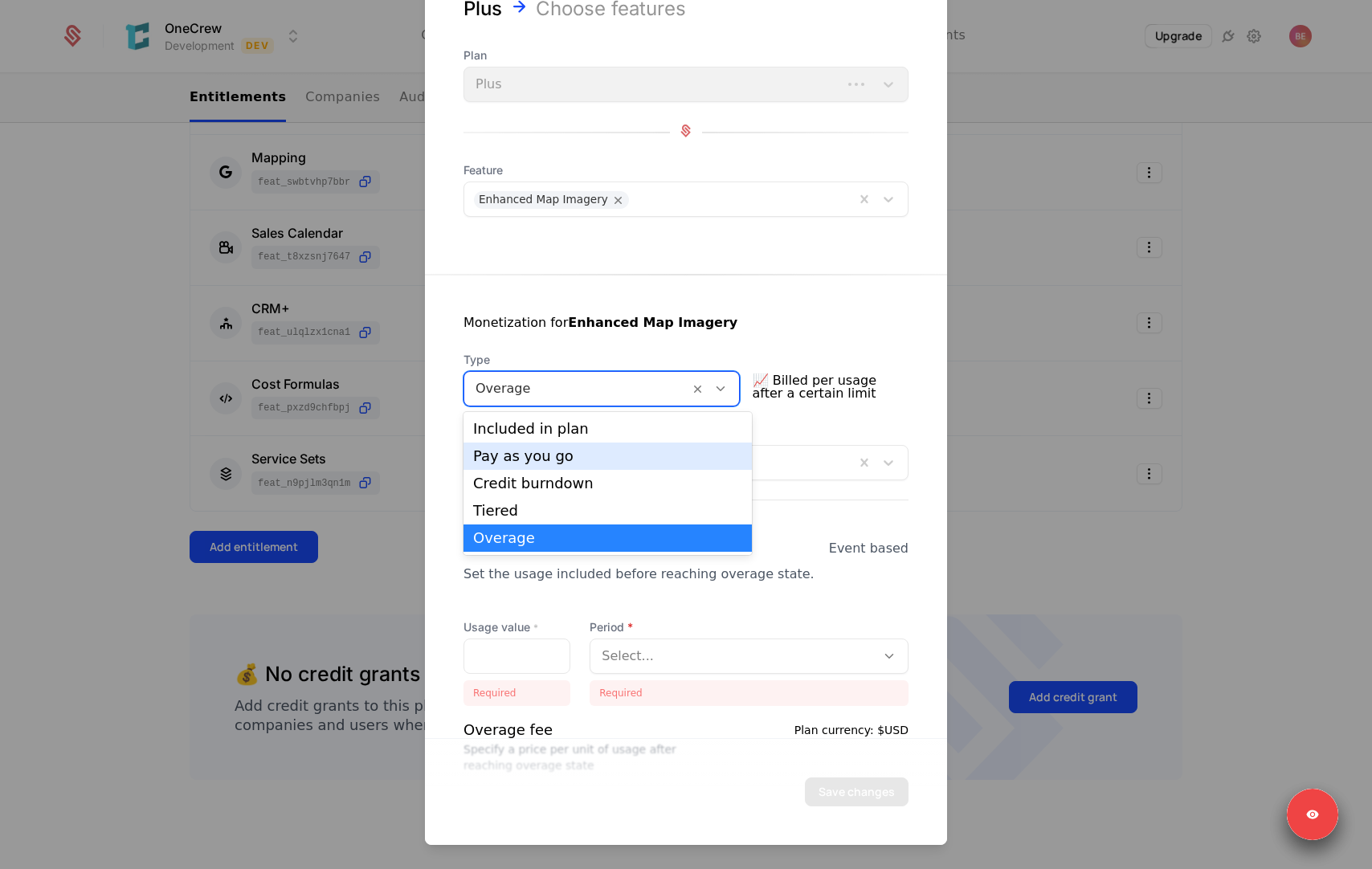
click at [556, 454] on div "Pay as you go" at bounding box center [608, 456] width 269 height 15
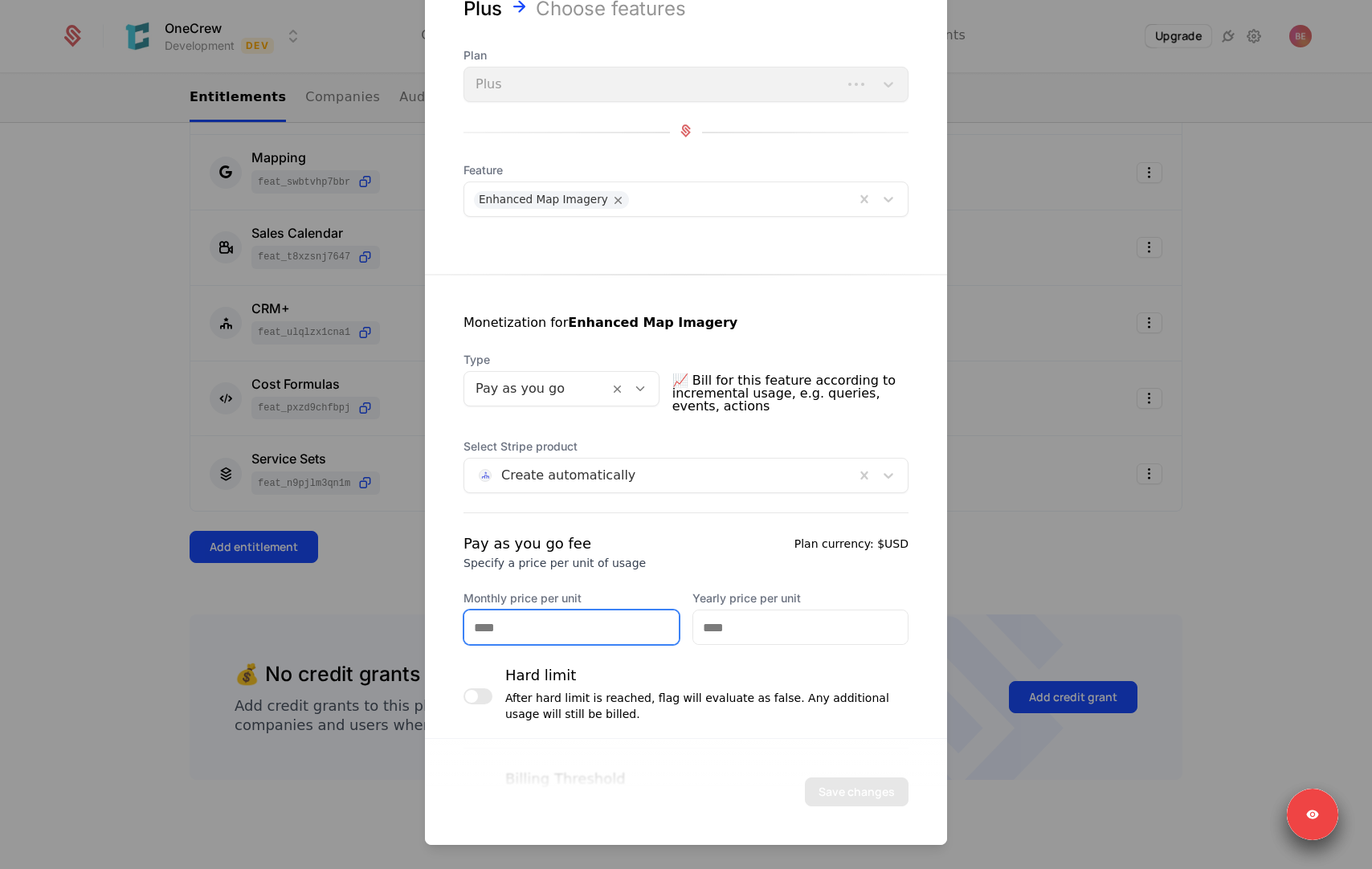
click at [537, 627] on input "Monthly price per unit" at bounding box center [571, 627] width 215 height 34
type input "**"
click at [781, 626] on input "Yearly price per unit" at bounding box center [800, 627] width 215 height 34
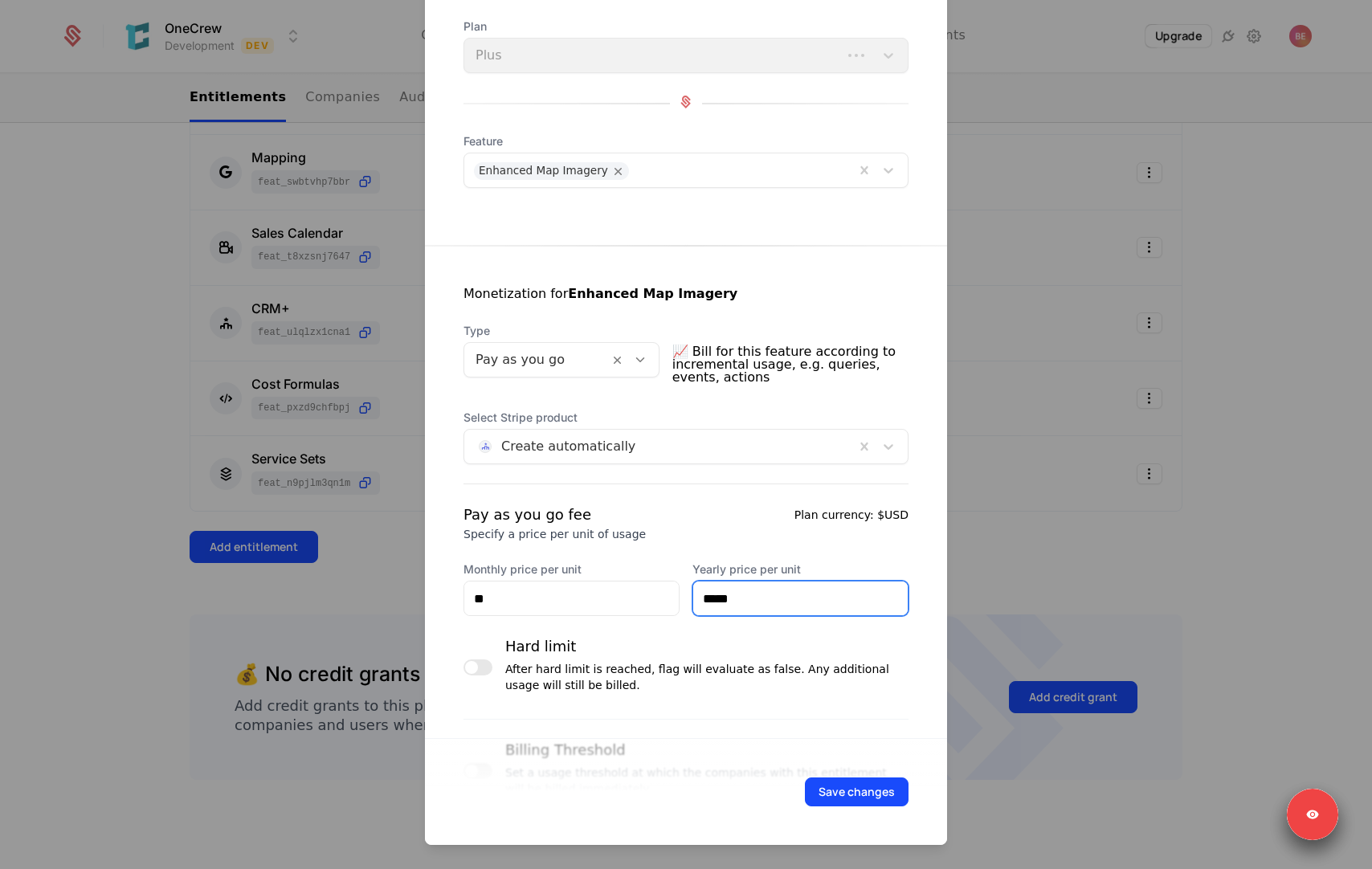
scroll to position [150, 0]
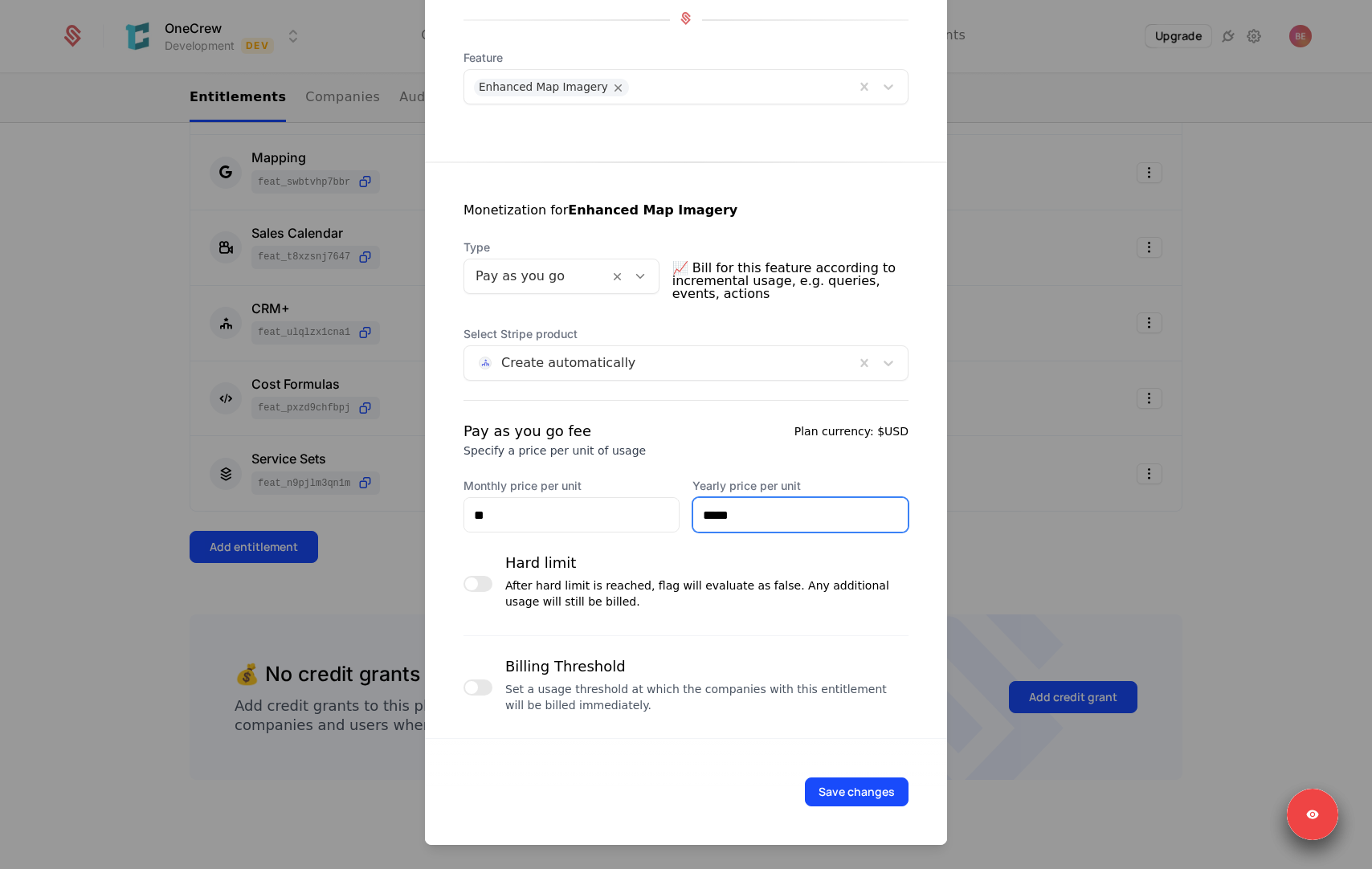
type input "*****"
click at [479, 587] on button "button" at bounding box center [478, 584] width 29 height 16
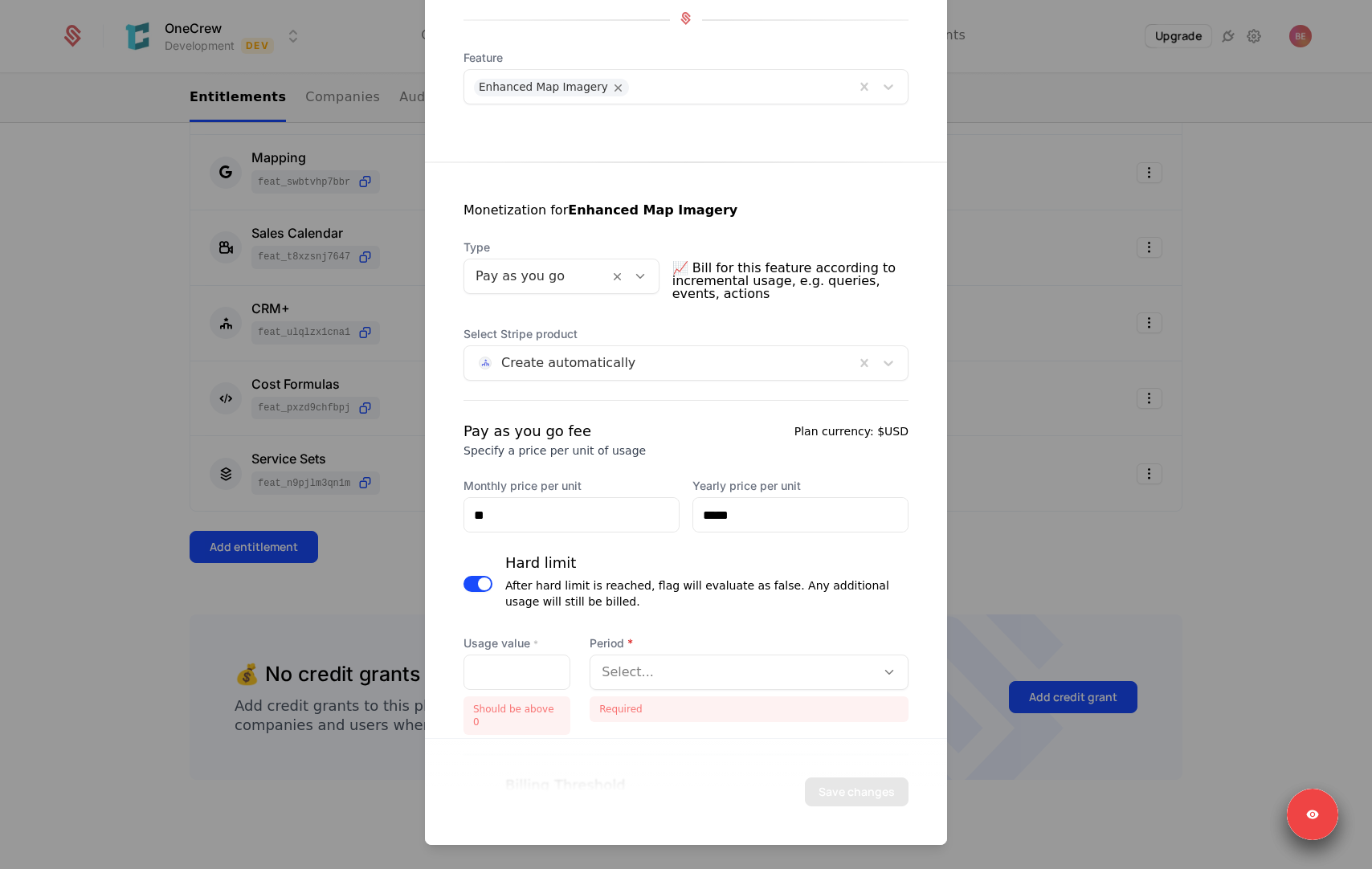
scroll to position [256, 0]
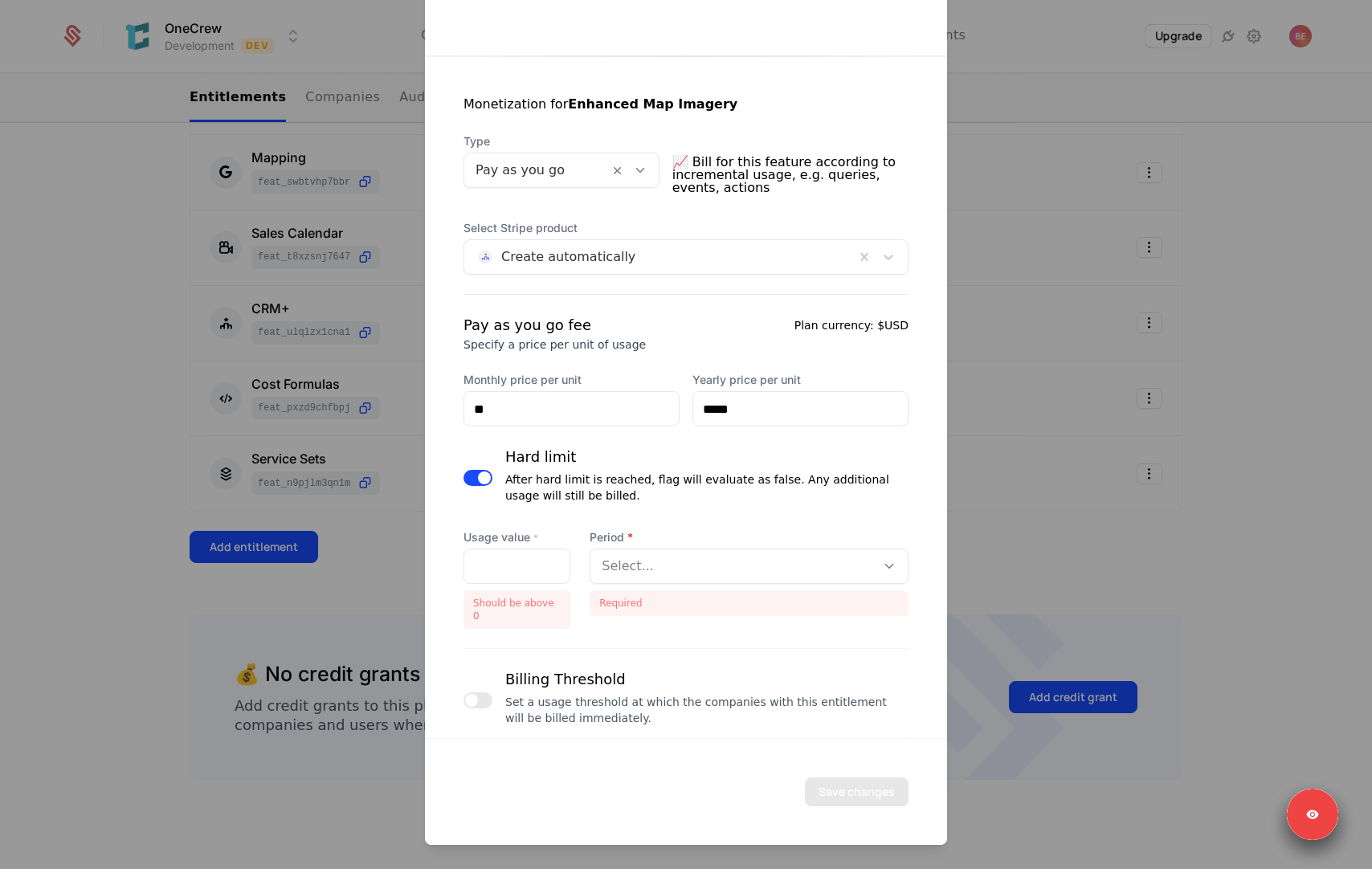
click at [464, 468] on div at bounding box center [478, 478] width 29 height 64
click at [473, 472] on button "button" at bounding box center [478, 478] width 29 height 16
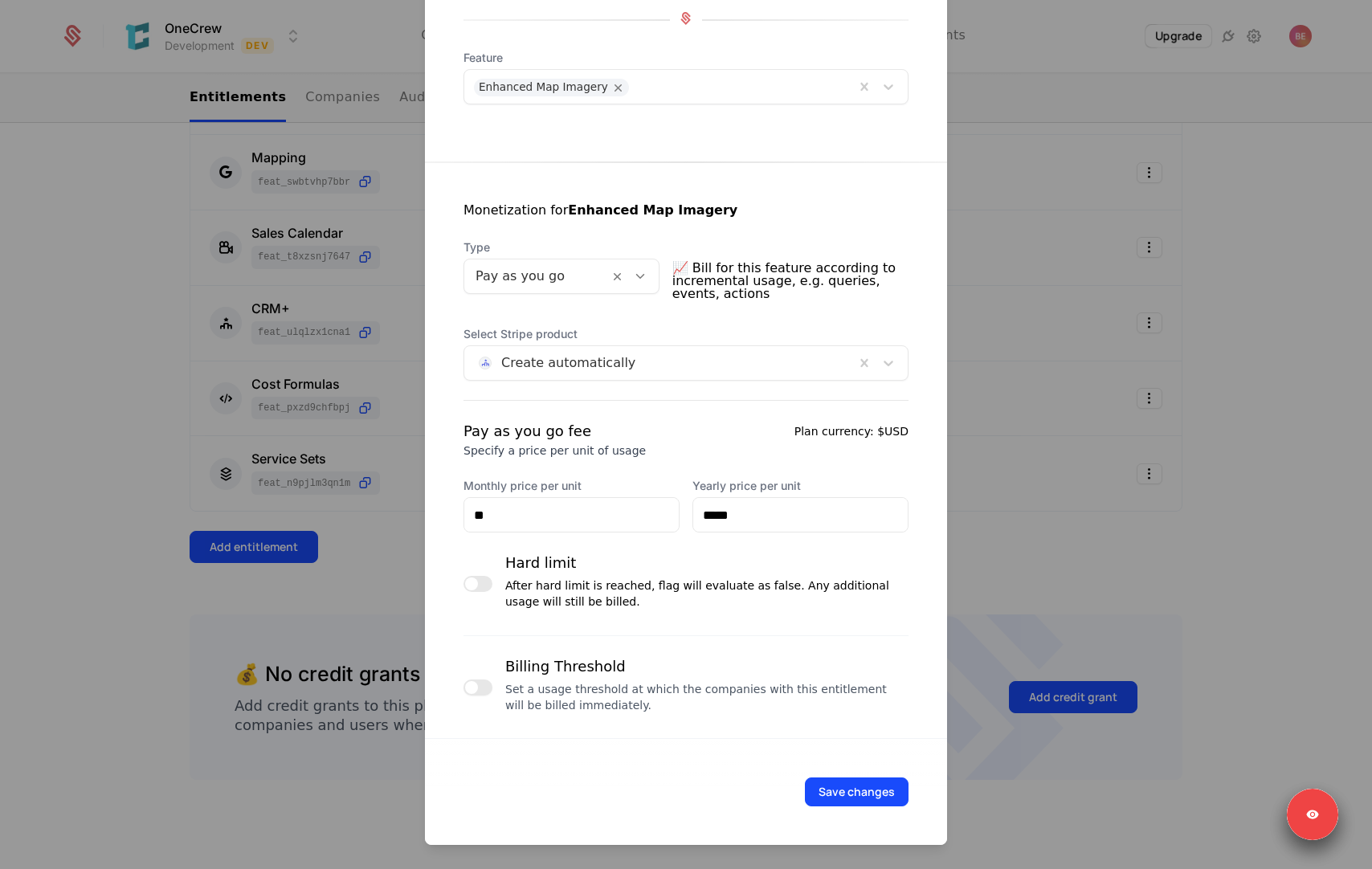
click at [481, 684] on button "button" at bounding box center [478, 687] width 29 height 16
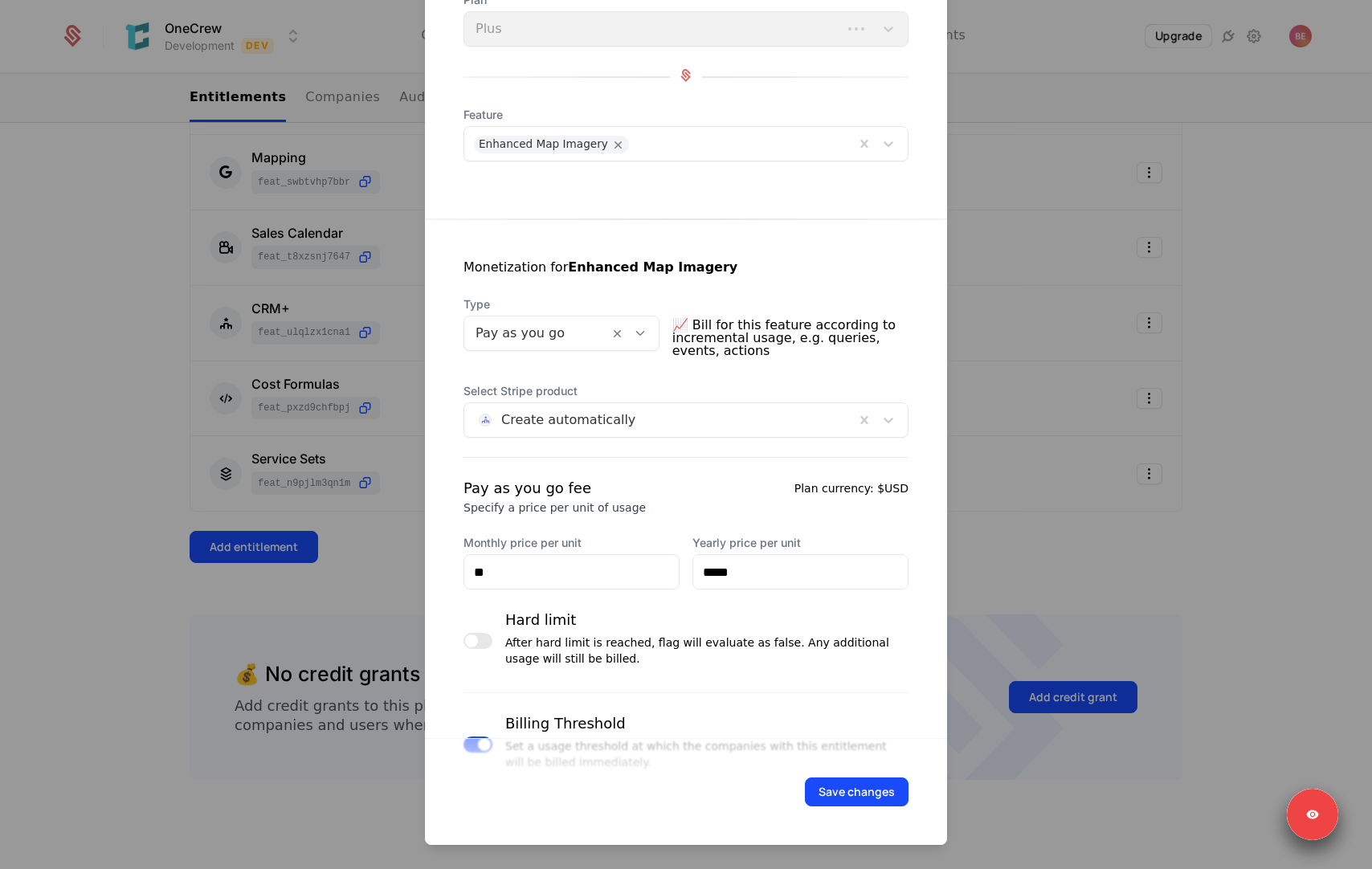
scroll to position [0, 0]
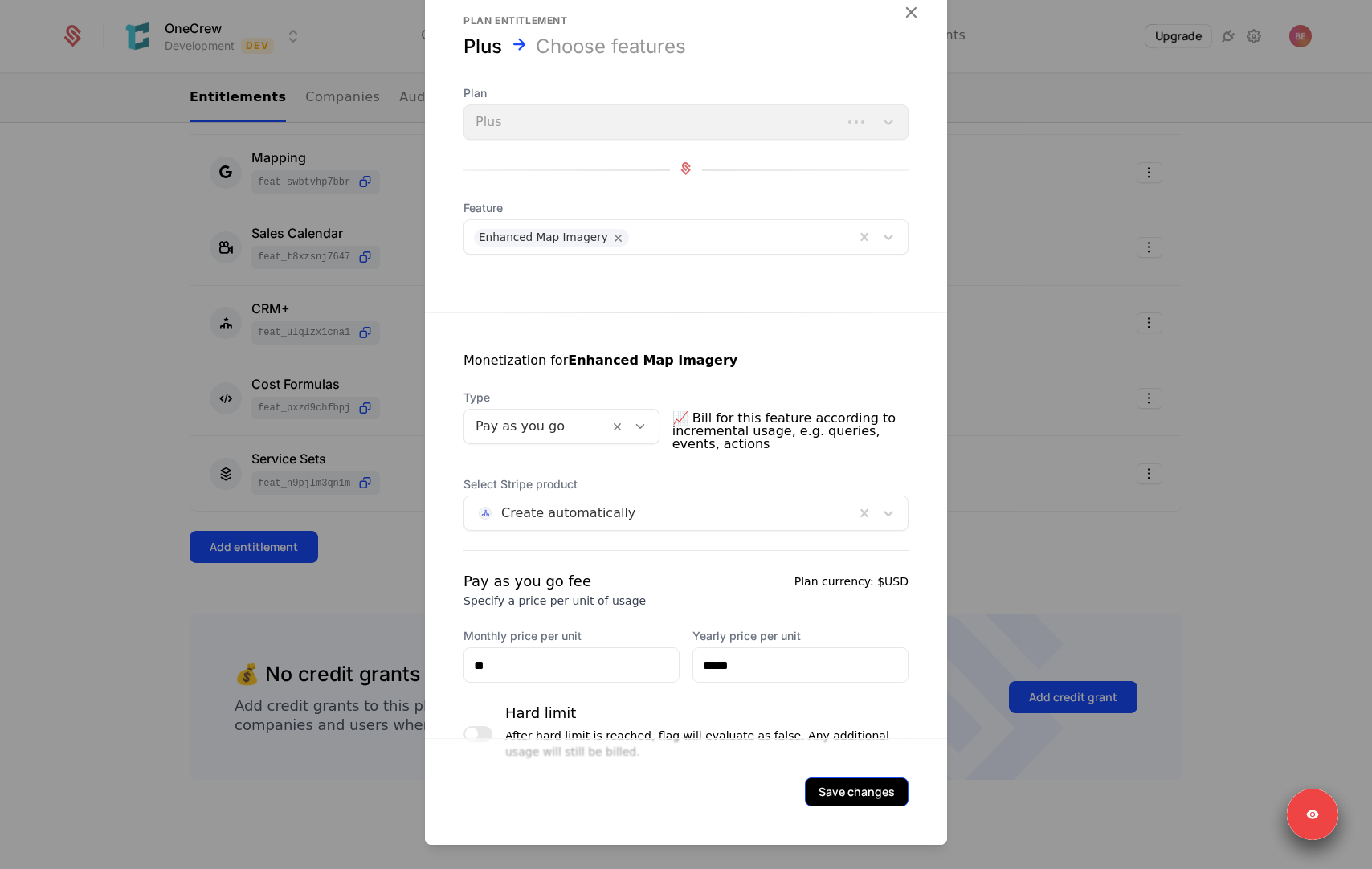
click at [881, 791] on button "Save changes" at bounding box center [856, 792] width 103 height 29
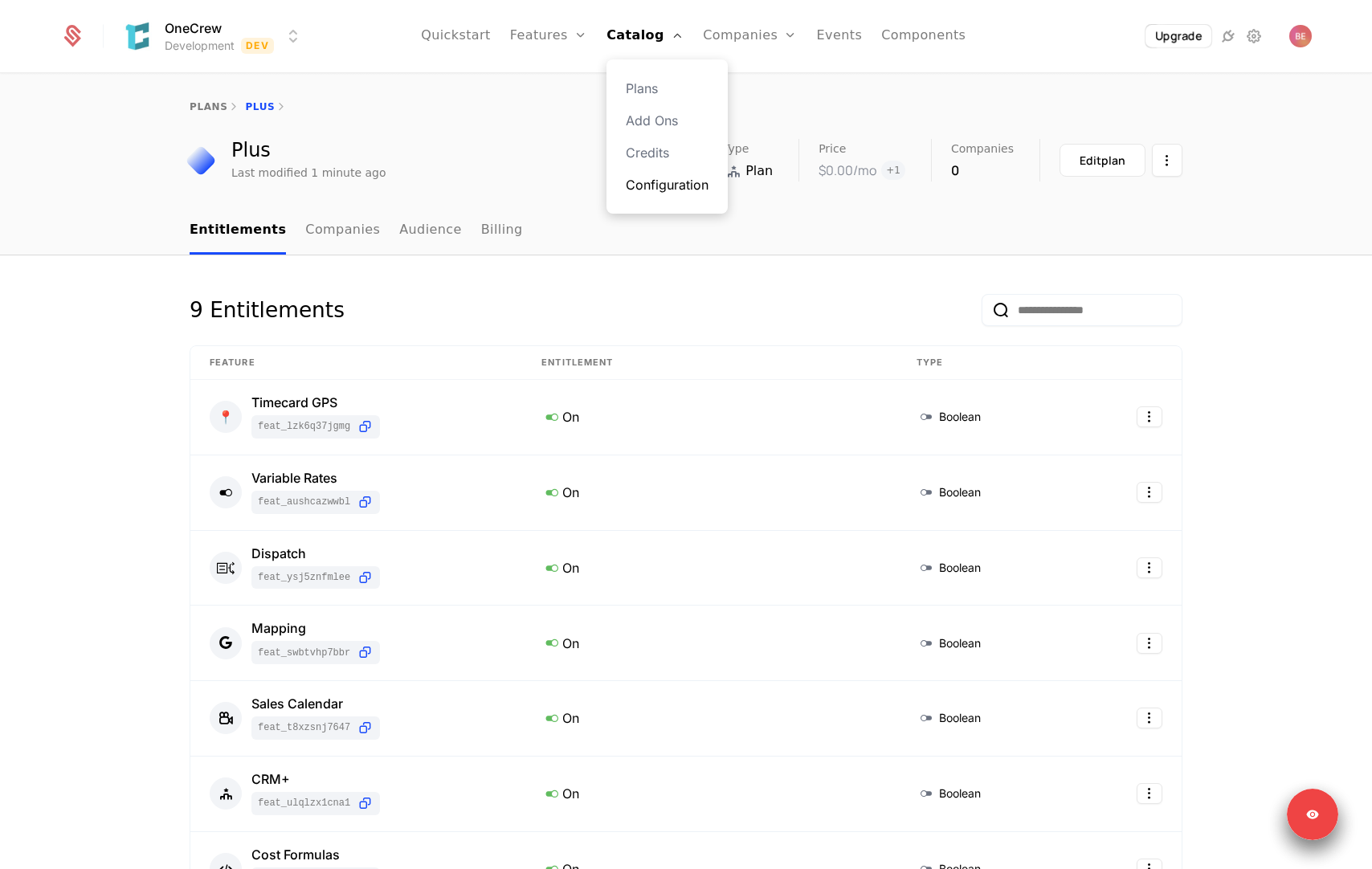
click at [665, 179] on link "Configuration" at bounding box center [667, 185] width 83 height 19
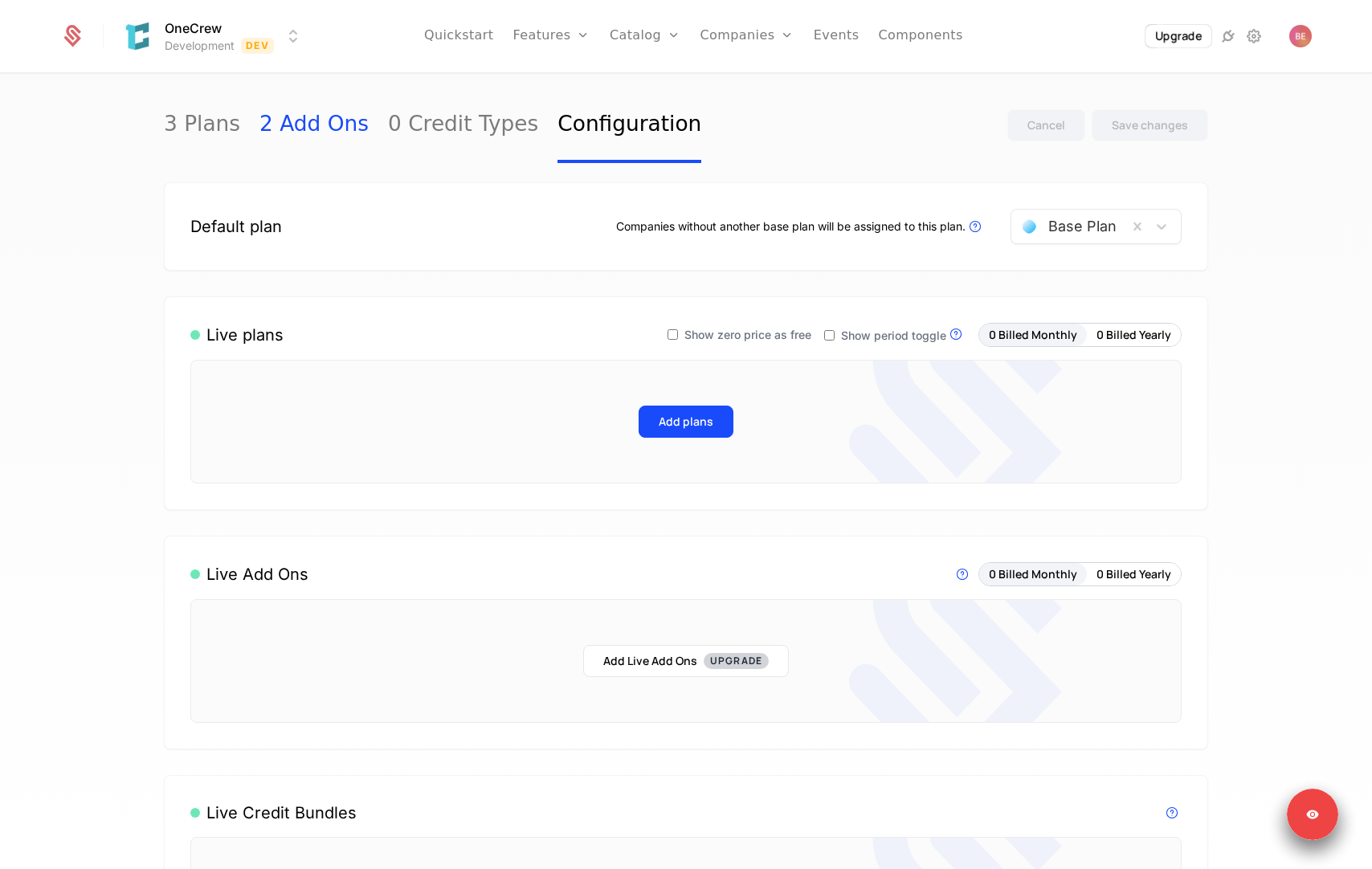
click at [315, 117] on link "2 Add Ons" at bounding box center [314, 125] width 110 height 76
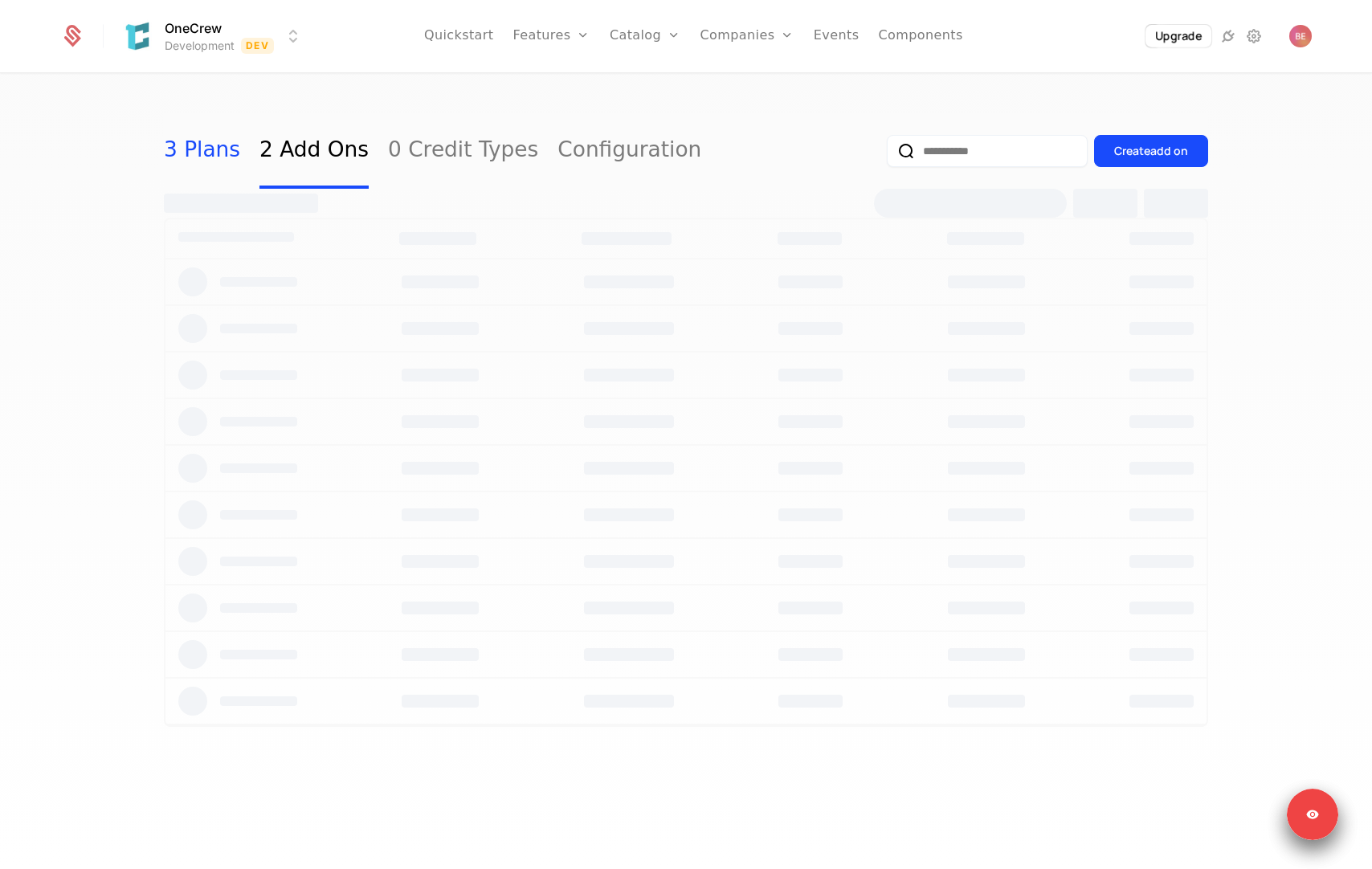
click at [201, 149] on link "3 Plans" at bounding box center [201, 151] width 76 height 76
select select "**"
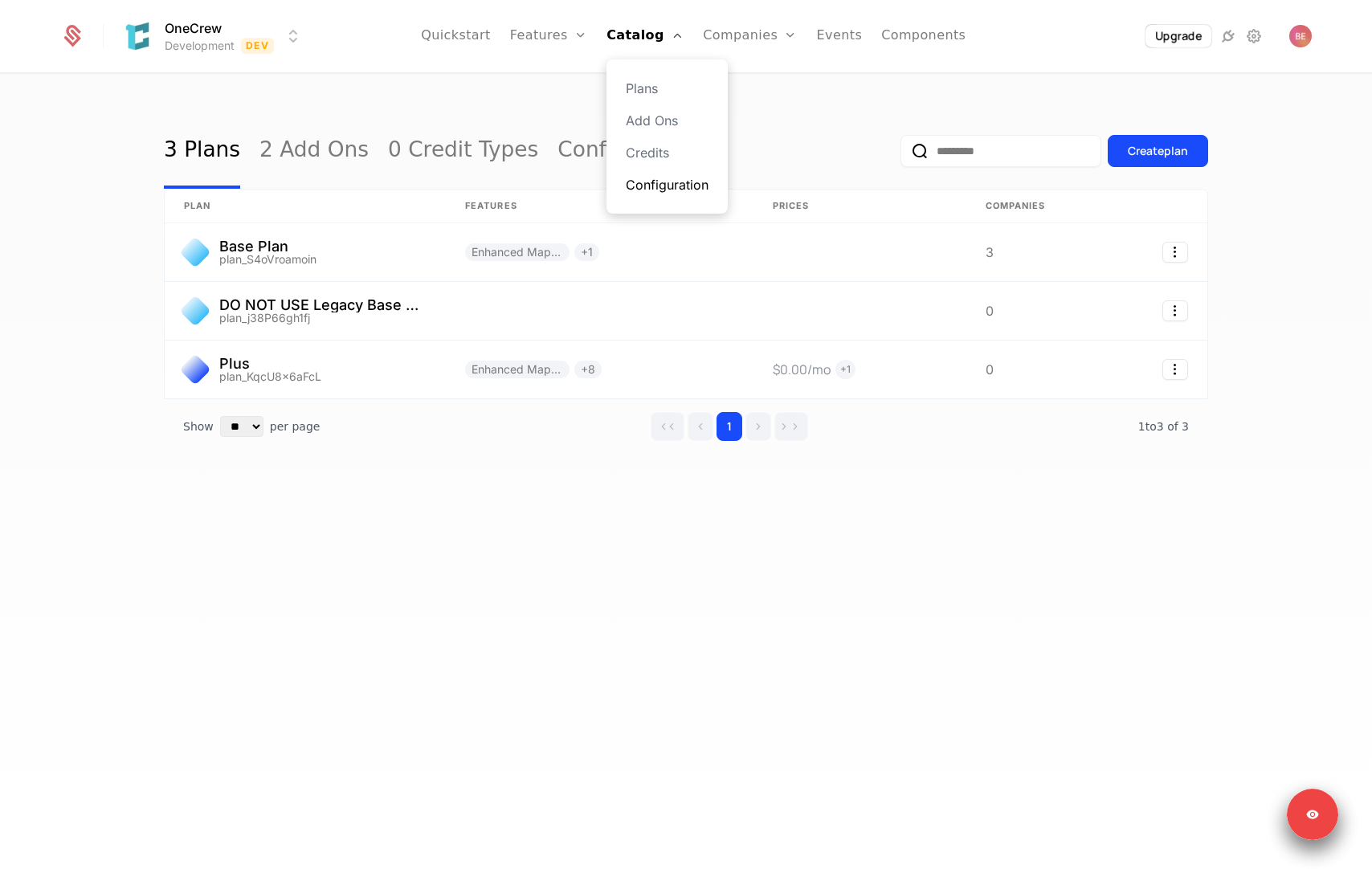
click at [659, 175] on link "Configuration" at bounding box center [667, 185] width 83 height 19
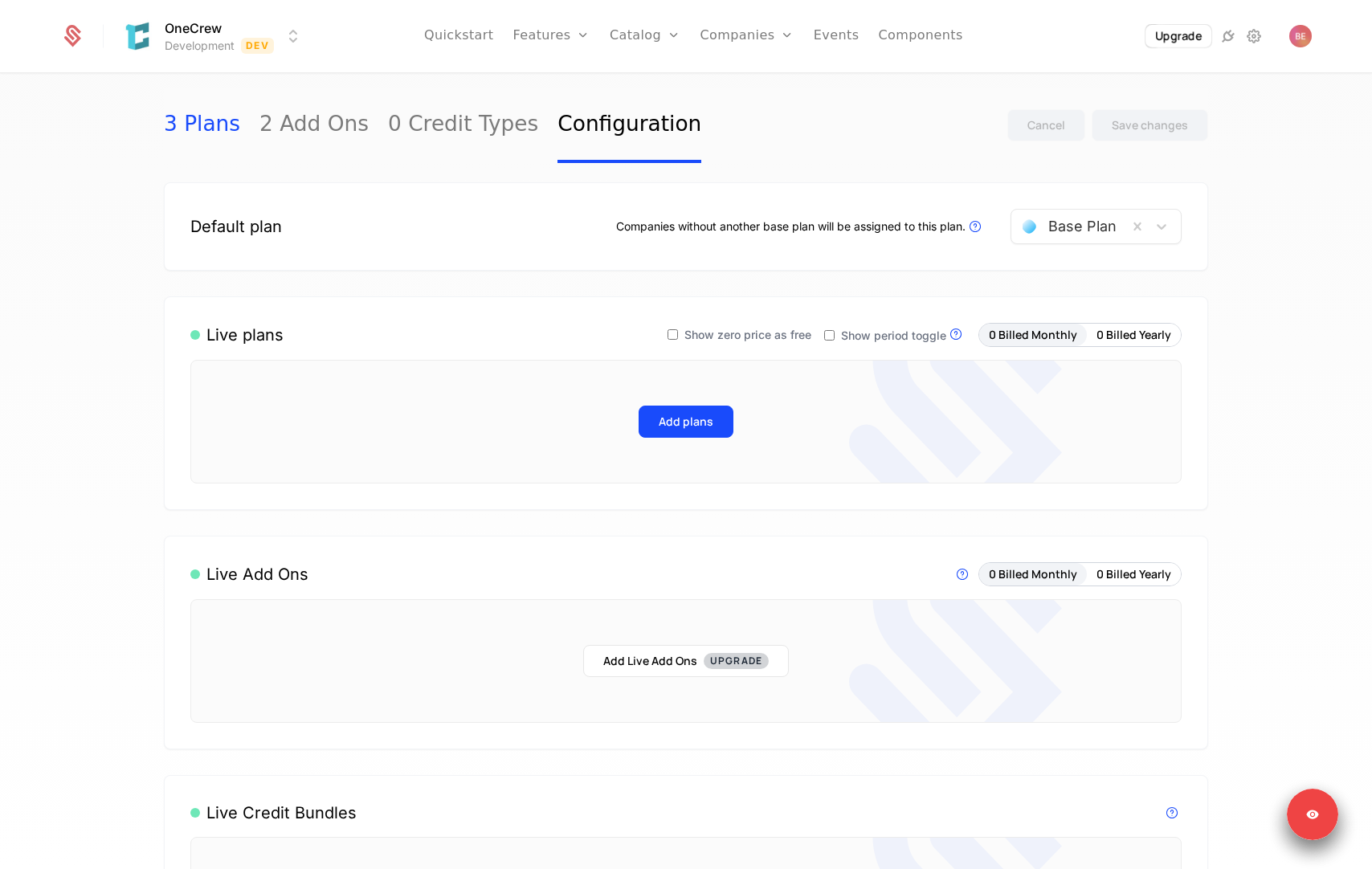
click at [182, 128] on link "3 Plans" at bounding box center [201, 125] width 76 height 76
select select "**"
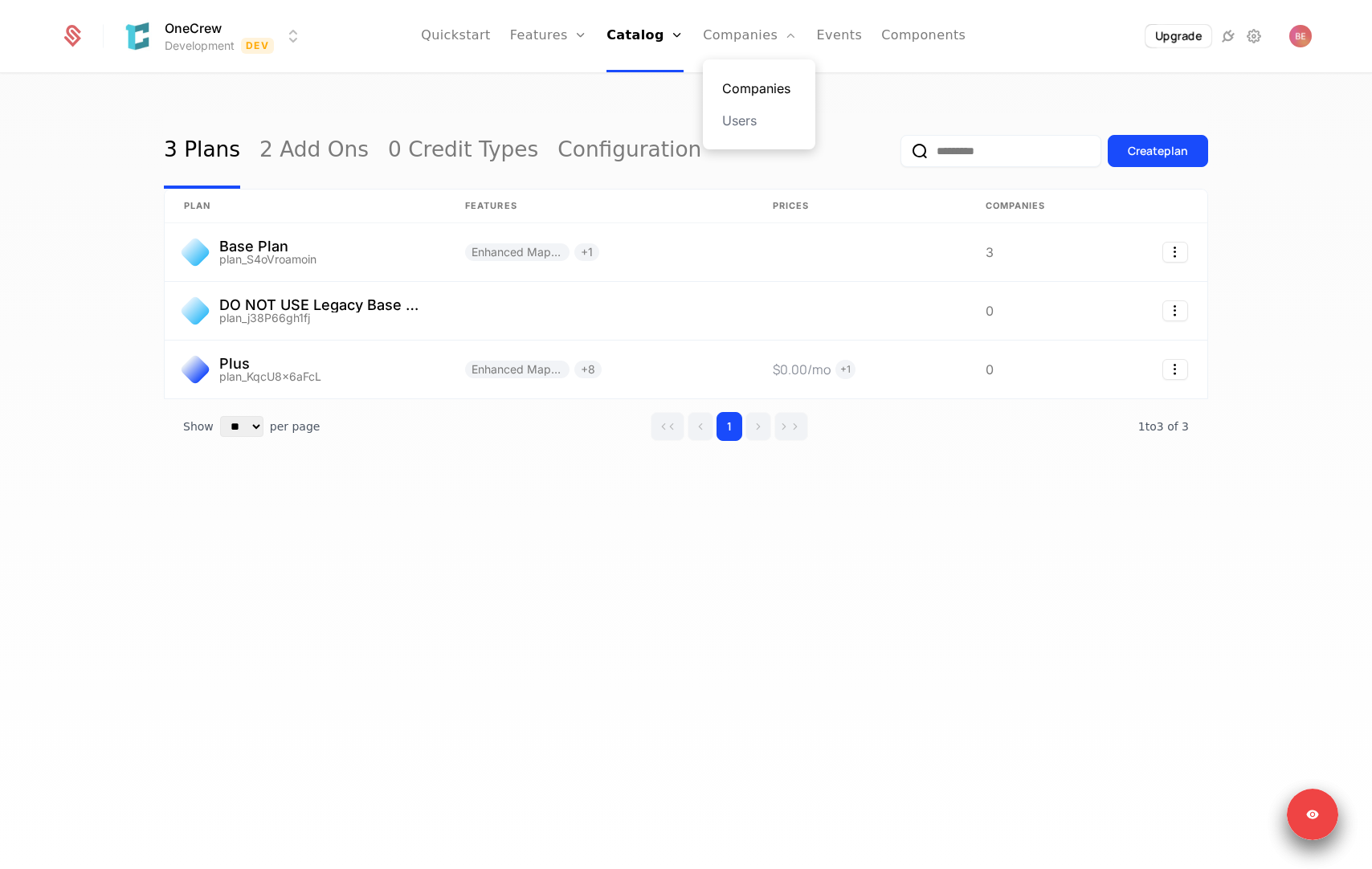
click at [760, 95] on link "Companies" at bounding box center [759, 88] width 74 height 19
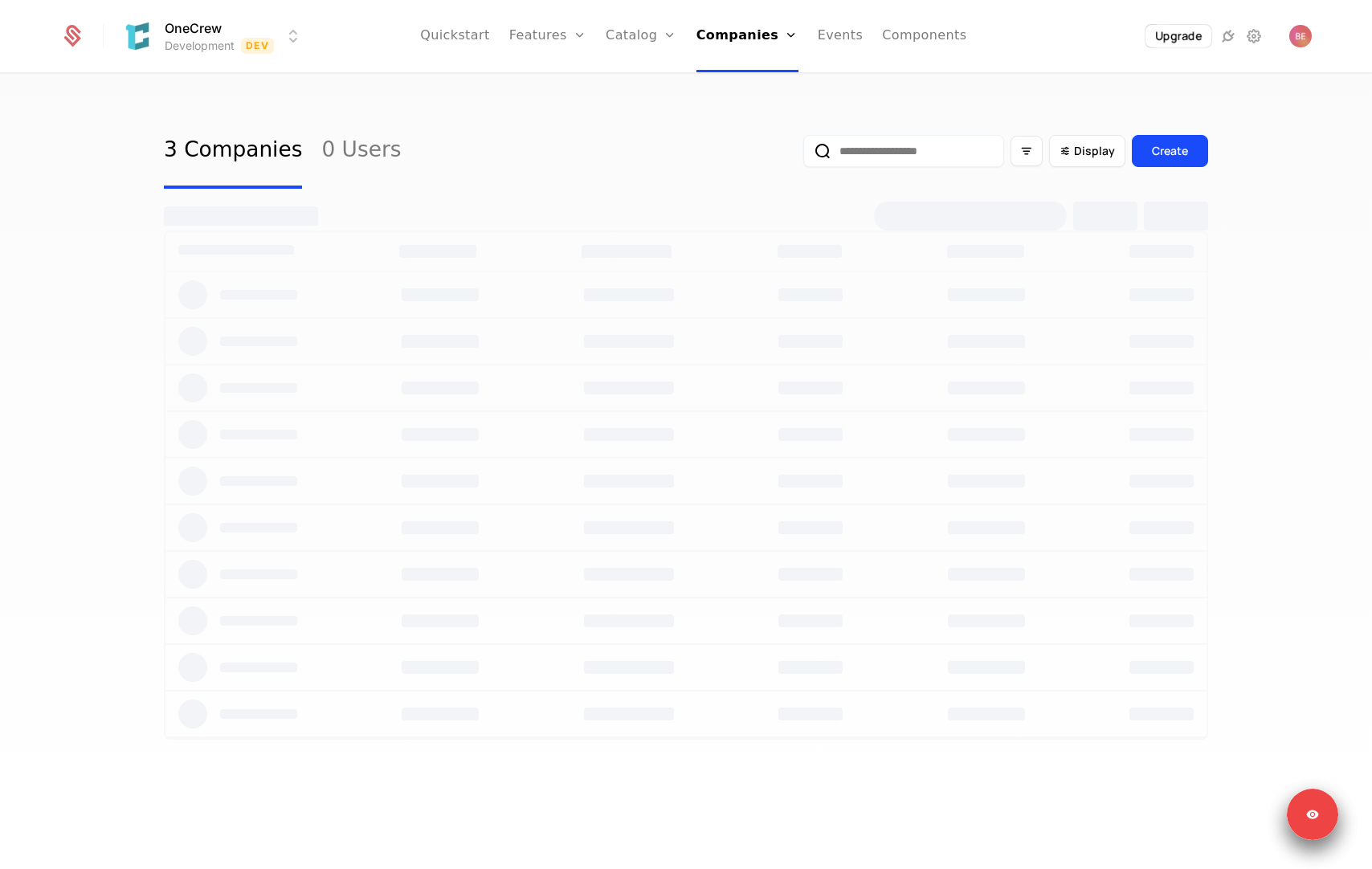
select select "**"
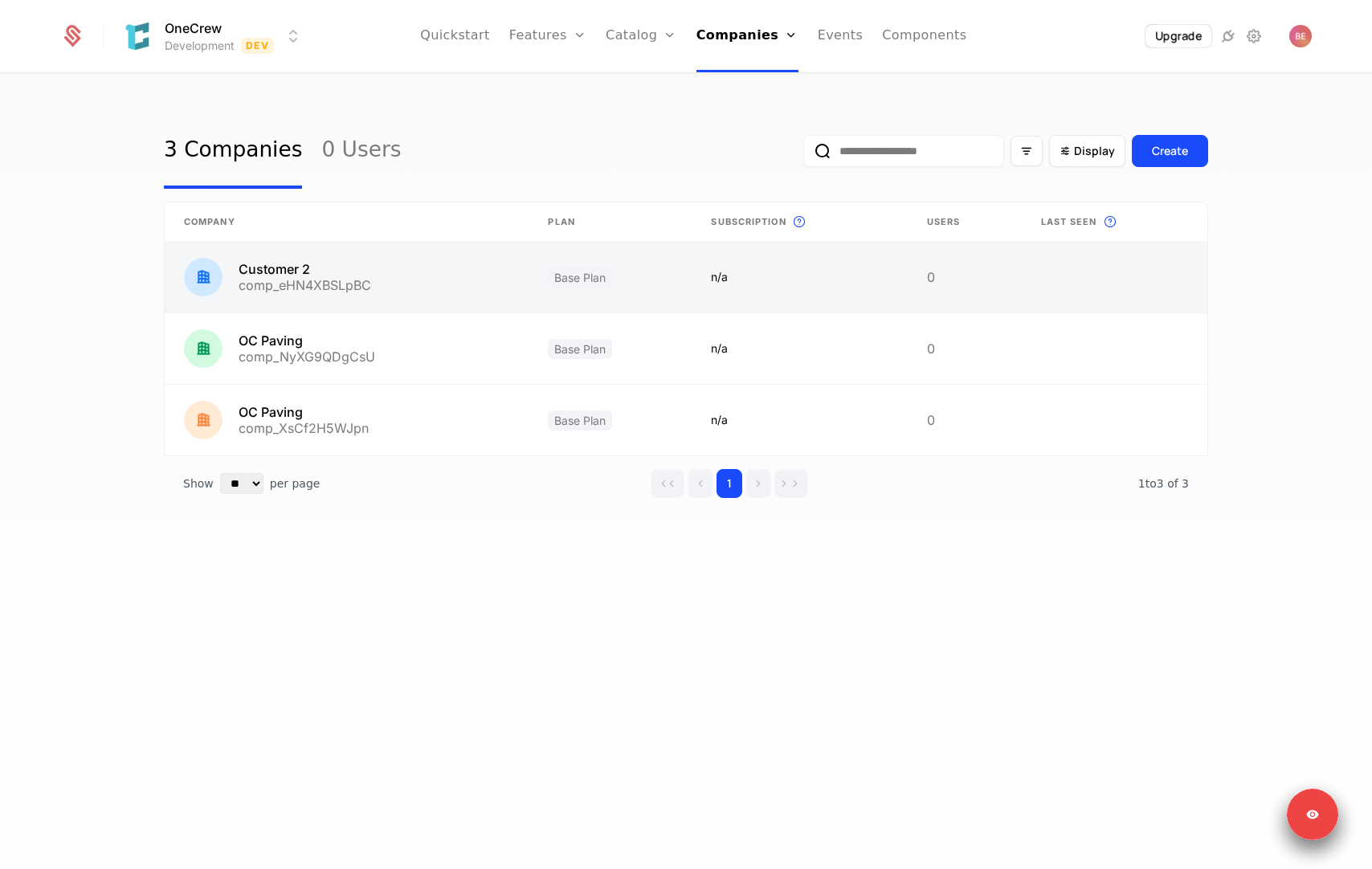
click at [418, 266] on link at bounding box center [346, 276] width 364 height 70
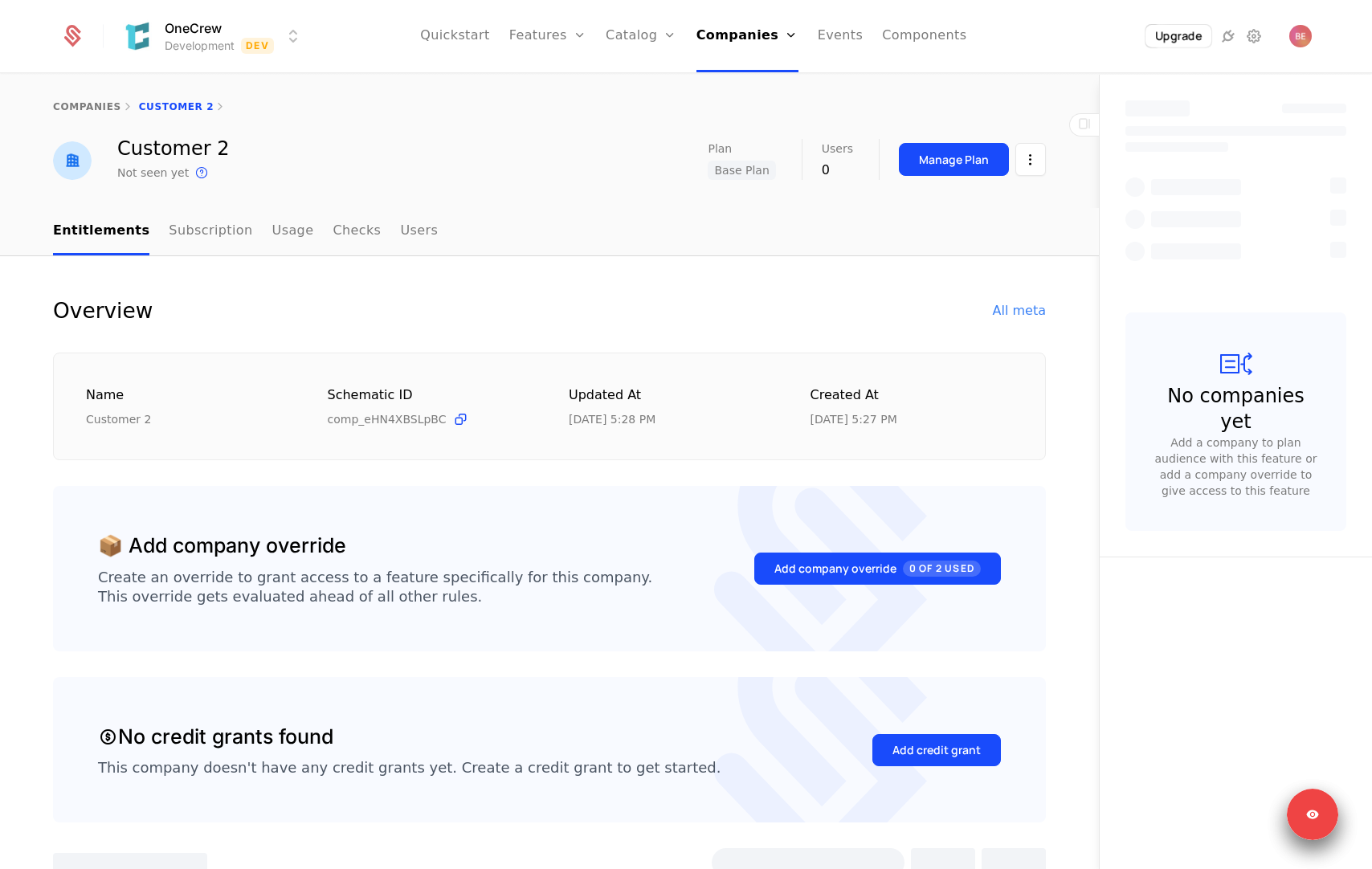
select select "**"
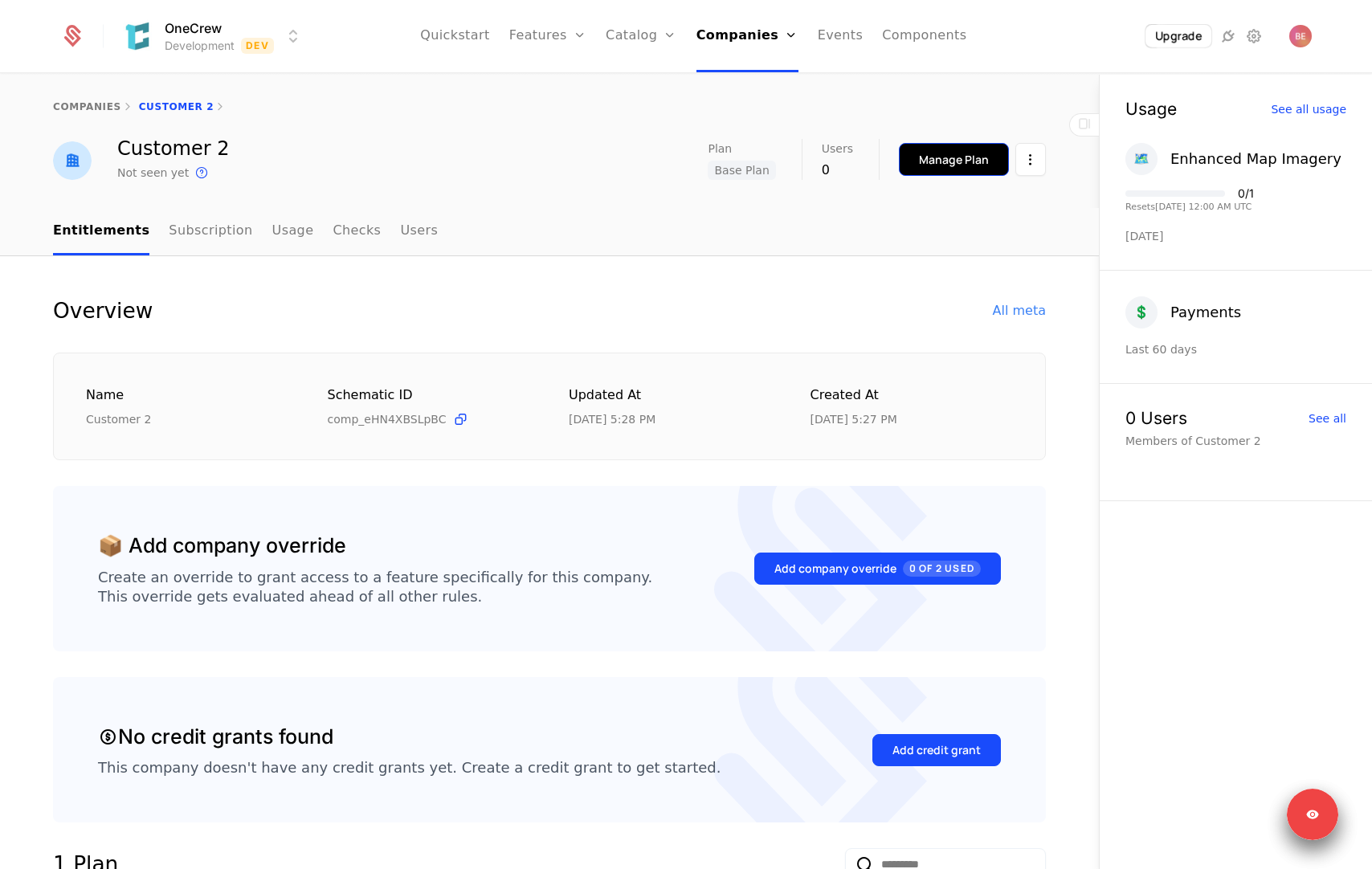
click at [946, 169] on button "Manage Plan" at bounding box center [953, 159] width 110 height 33
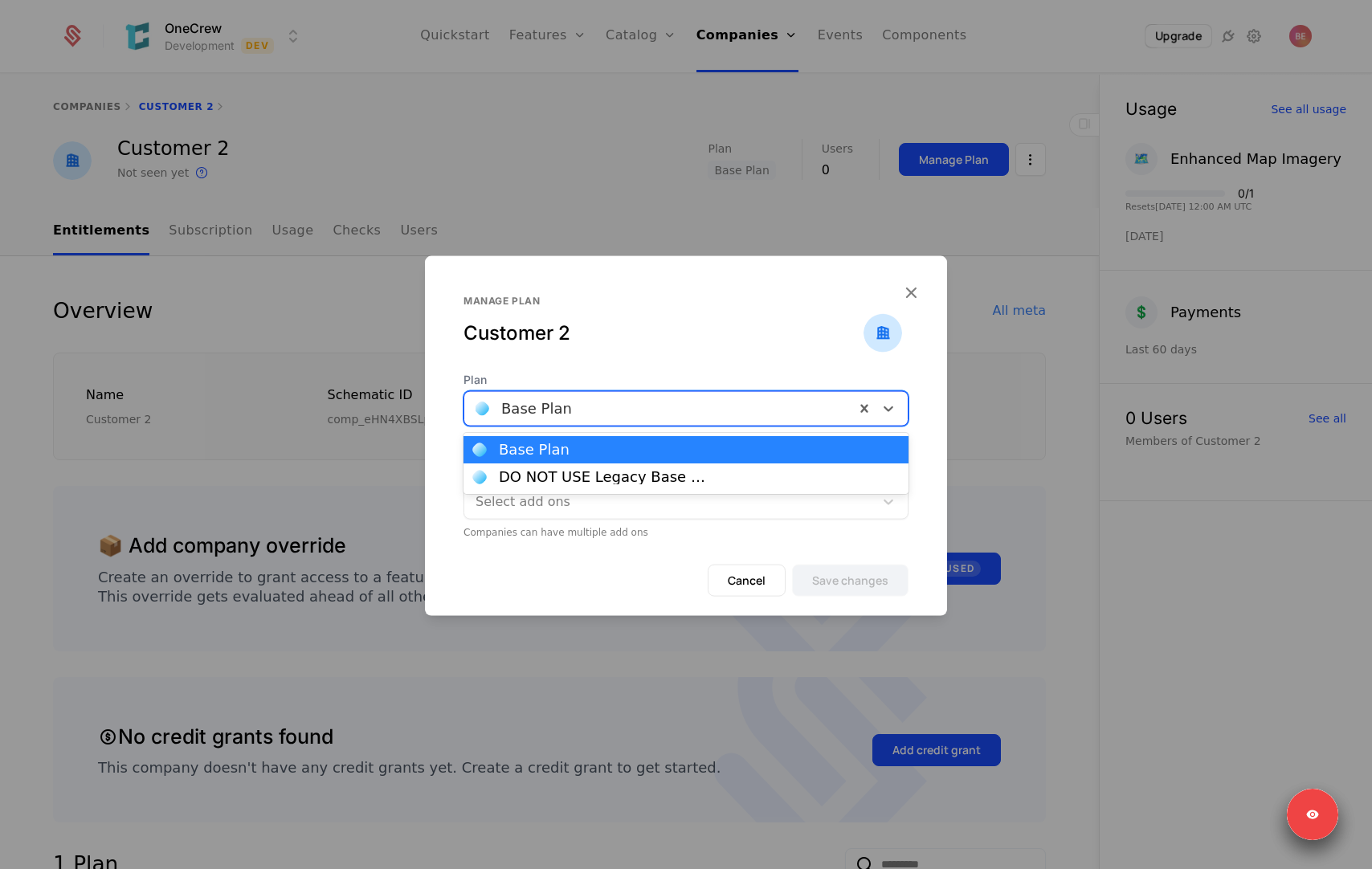
click at [601, 408] on div at bounding box center [659, 408] width 367 height 23
click at [641, 332] on div "Customer 2" at bounding box center [664, 334] width 400 height 26
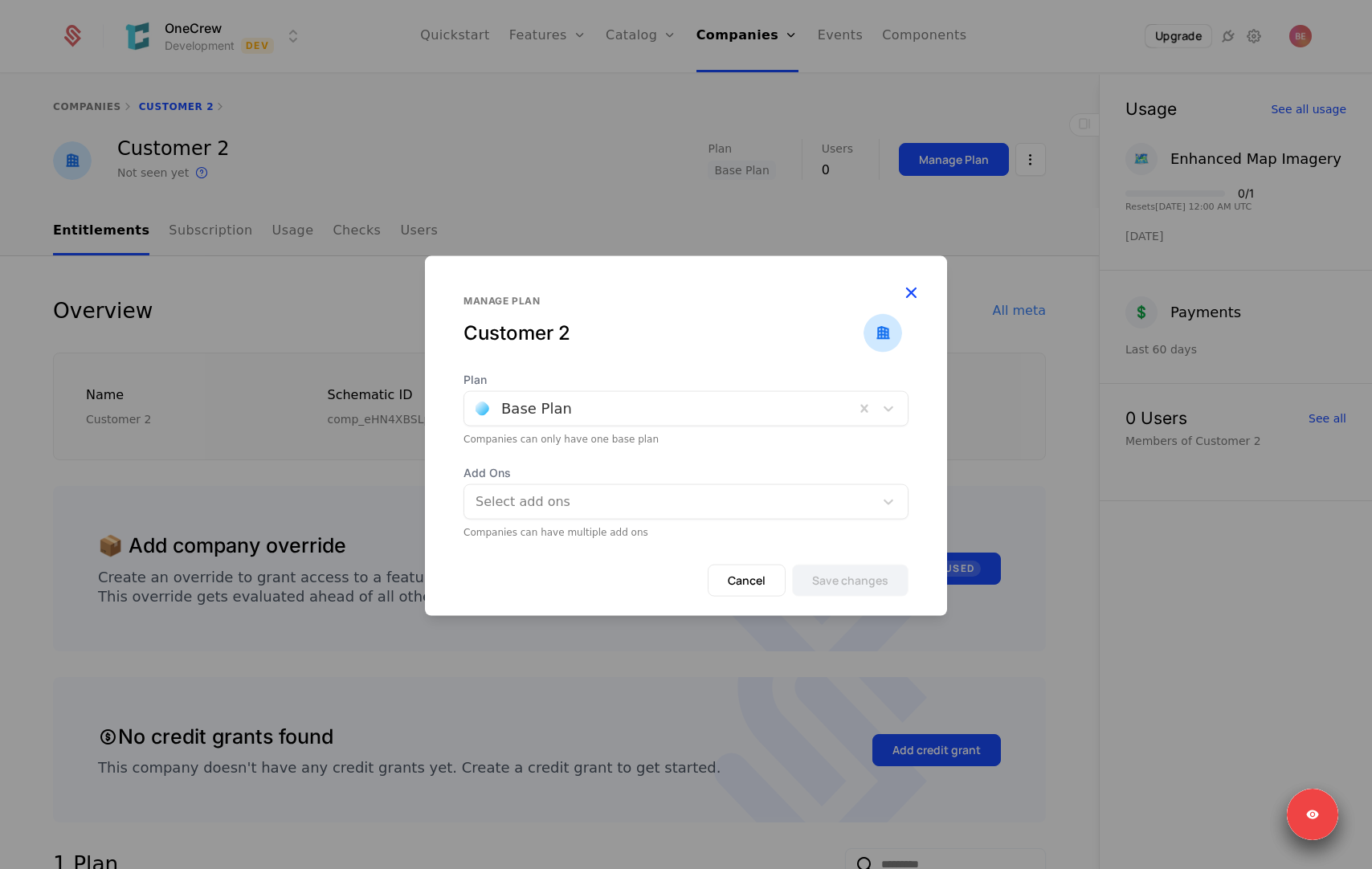
click at [909, 293] on icon "button" at bounding box center [910, 291] width 21 height 21
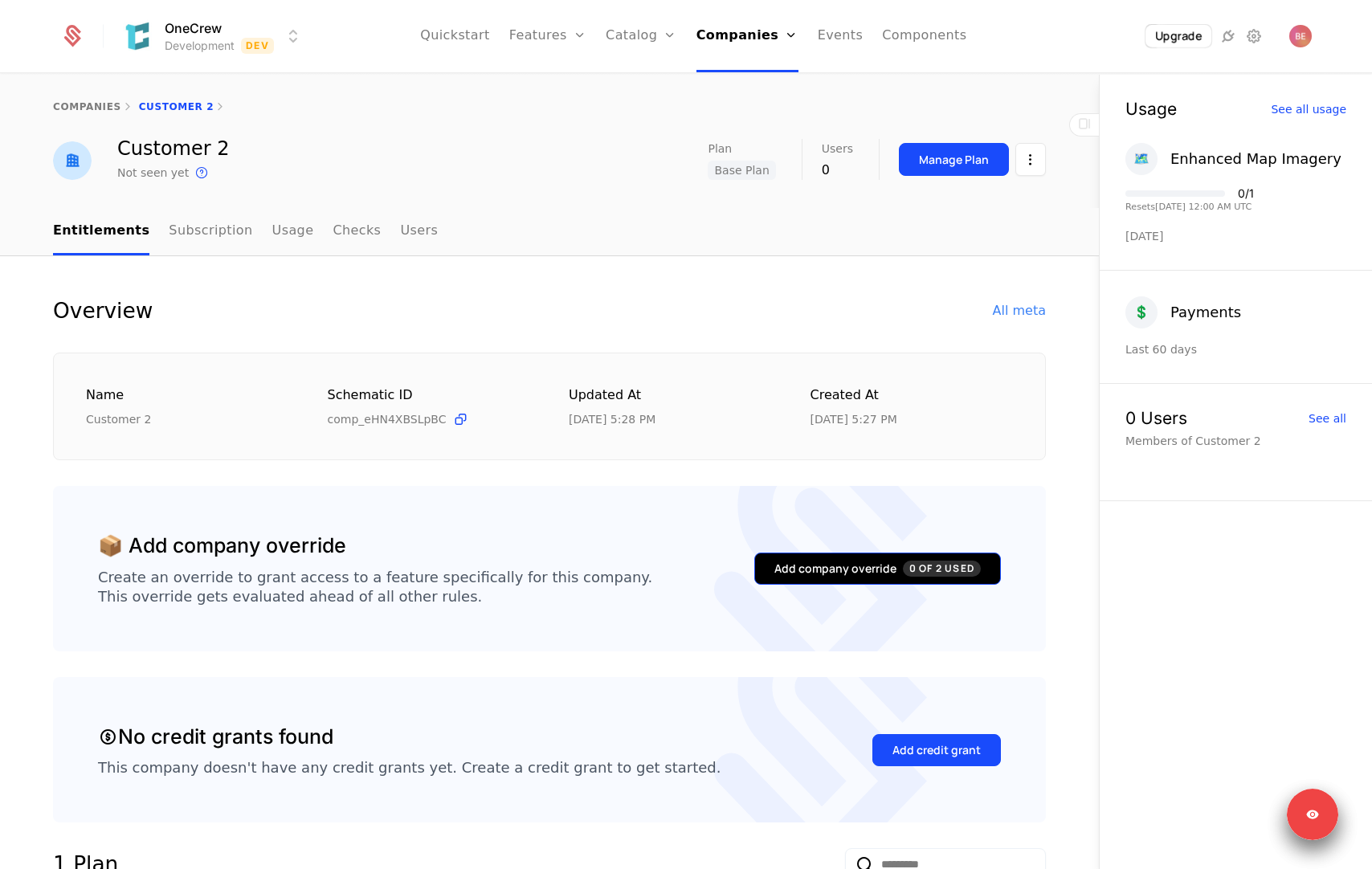
click at [856, 571] on div "Add company override 0 of 2 Used" at bounding box center [877, 568] width 207 height 16
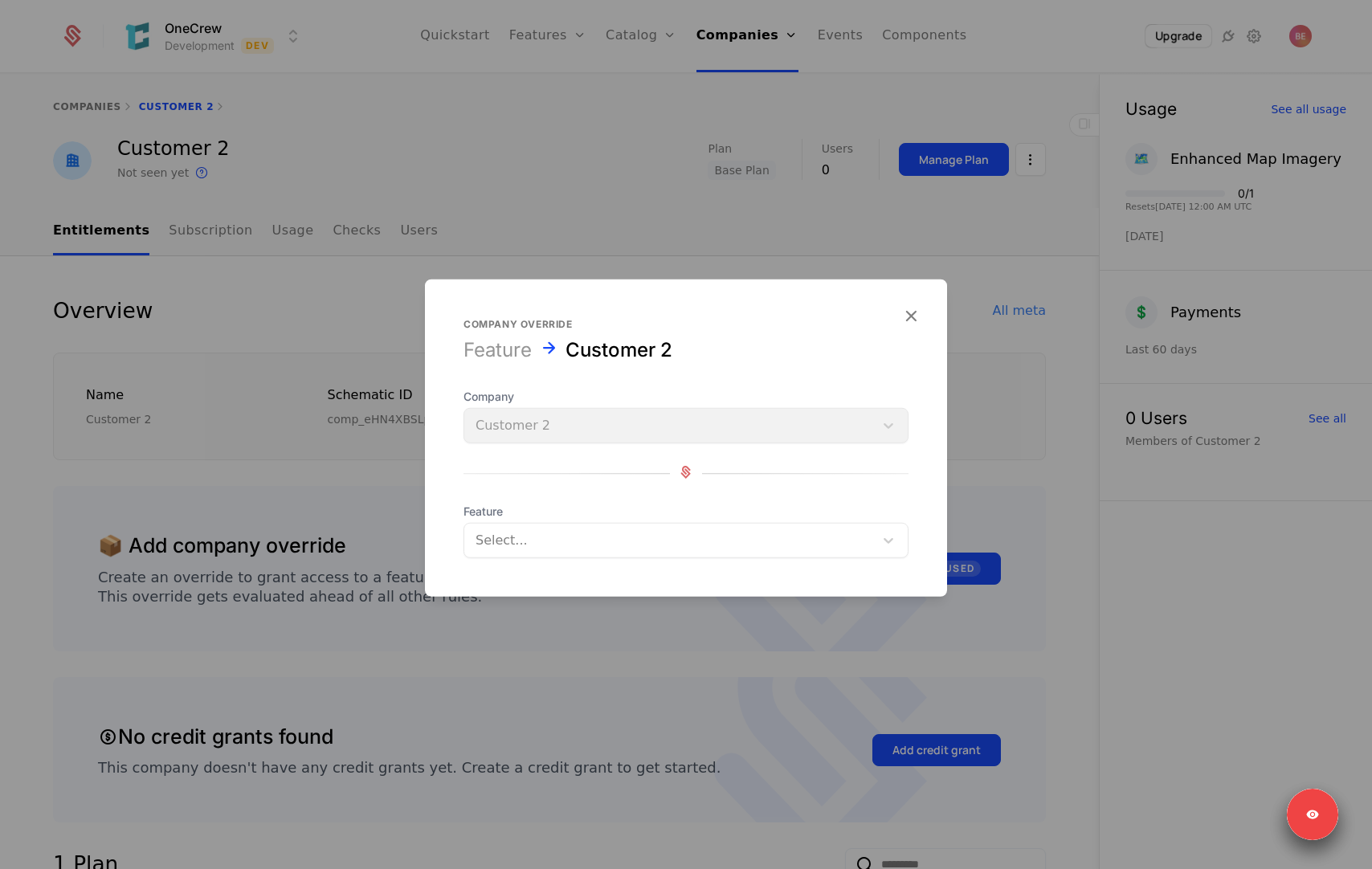
click at [670, 561] on form "Company override Feature Customer 2 Company Customer 2 Feature Select..." at bounding box center [686, 438] width 522 height 317
click at [665, 539] on div at bounding box center [669, 540] width 388 height 23
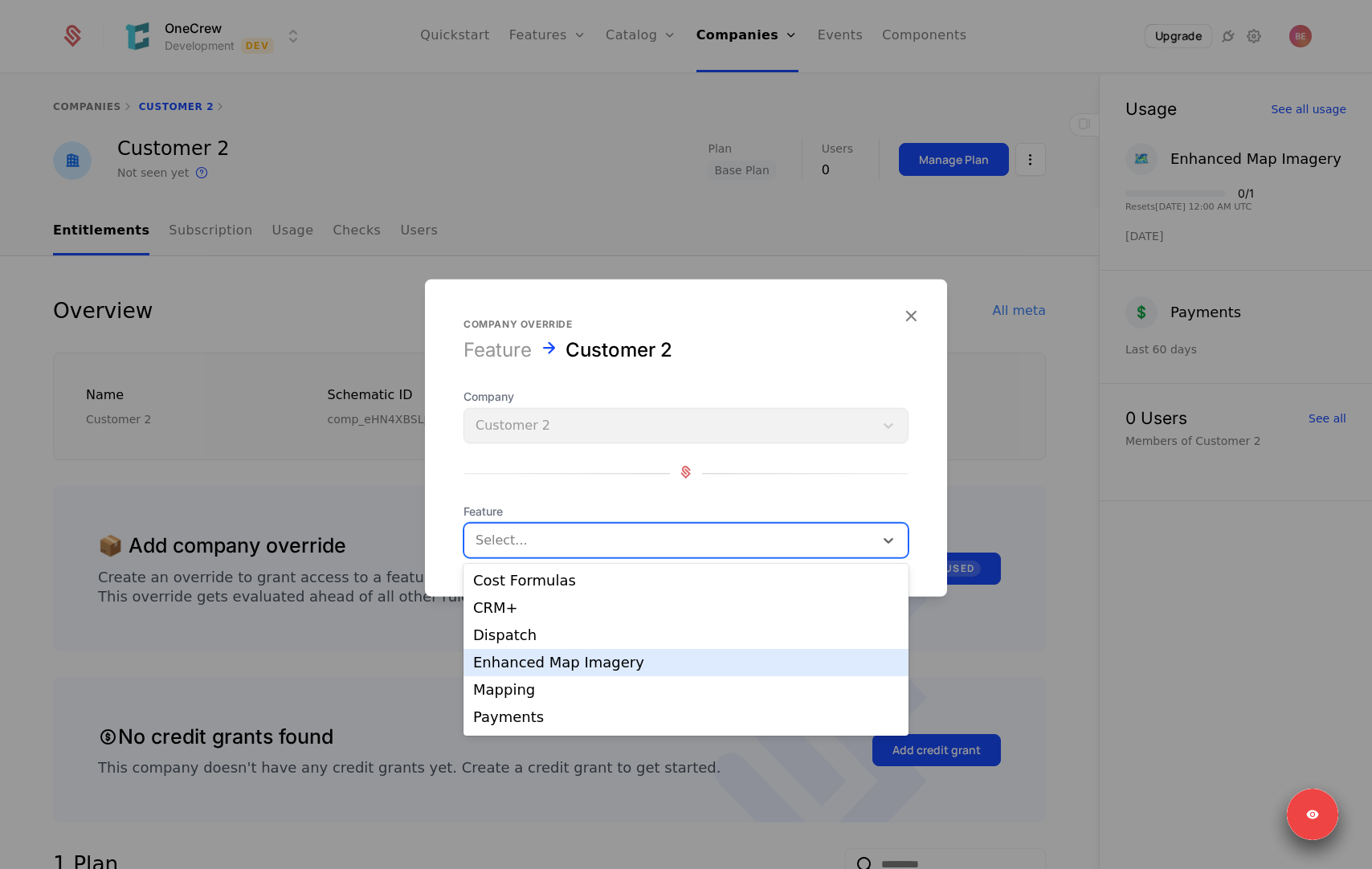
click at [584, 661] on div "Enhanced Map Imagery" at bounding box center [686, 662] width 426 height 15
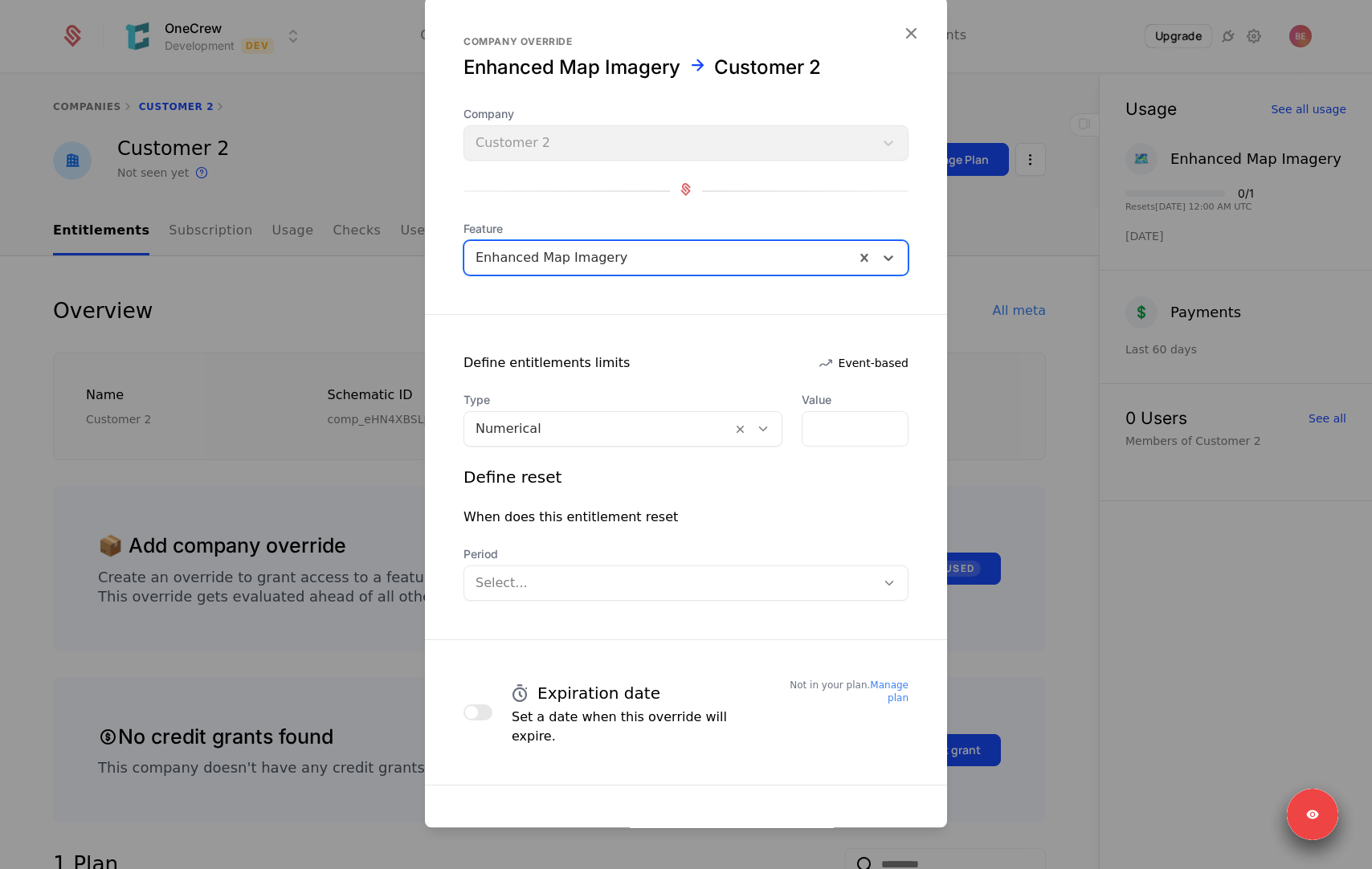
click at [584, 445] on div "Numerical" at bounding box center [622, 429] width 319 height 36
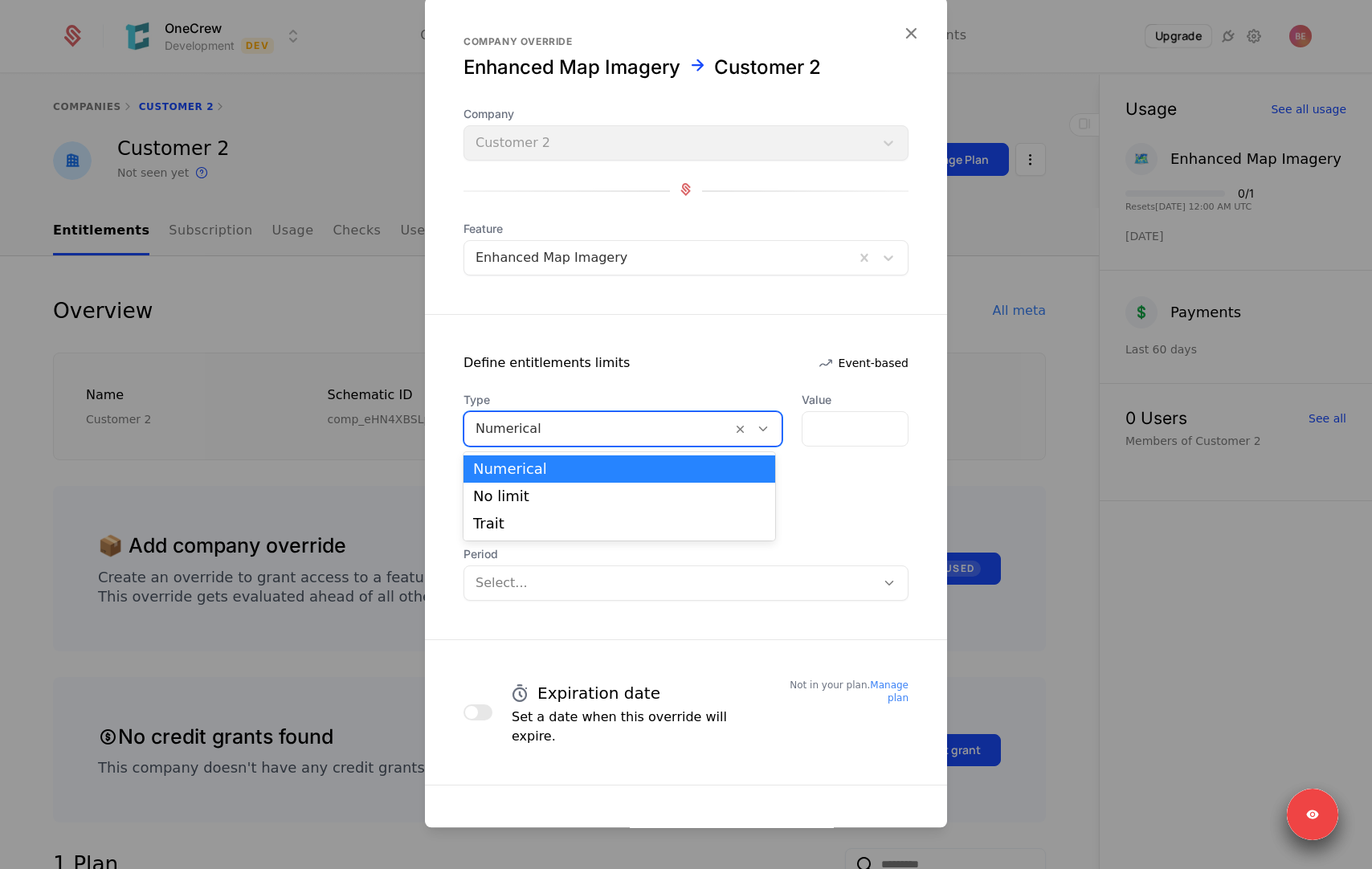
drag, startPoint x: 555, startPoint y: 502, endPoint x: 573, endPoint y: 408, distance: 95.7
click at [573, 408] on body "OneCrew Development Dev Quickstart Features Features Flags Catalog Plans Add On…" at bounding box center [686, 434] width 1372 height 869
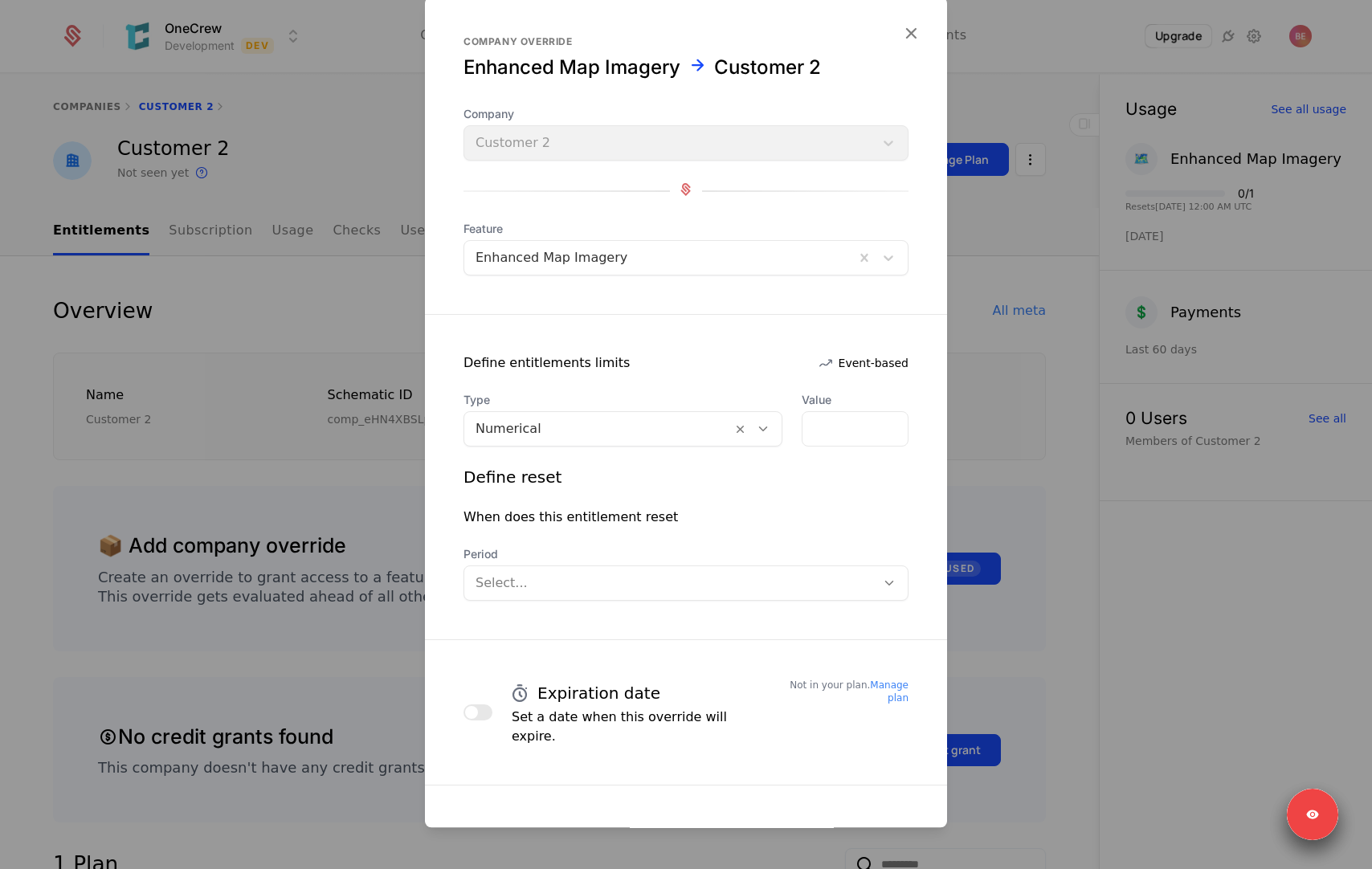
click at [835, 471] on div "Define reset" at bounding box center [686, 477] width 445 height 23
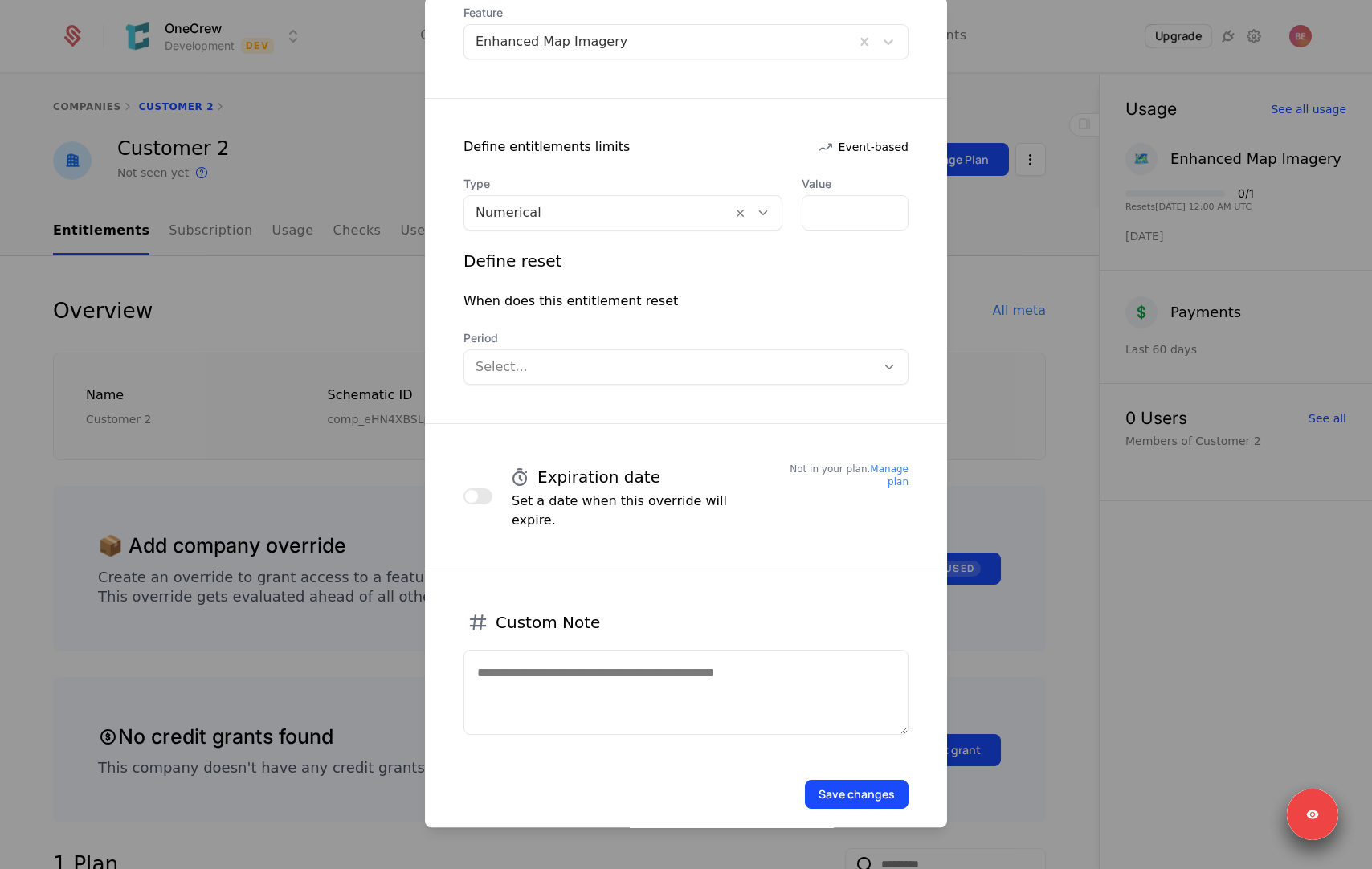
click at [545, 650] on textarea at bounding box center [686, 692] width 445 height 85
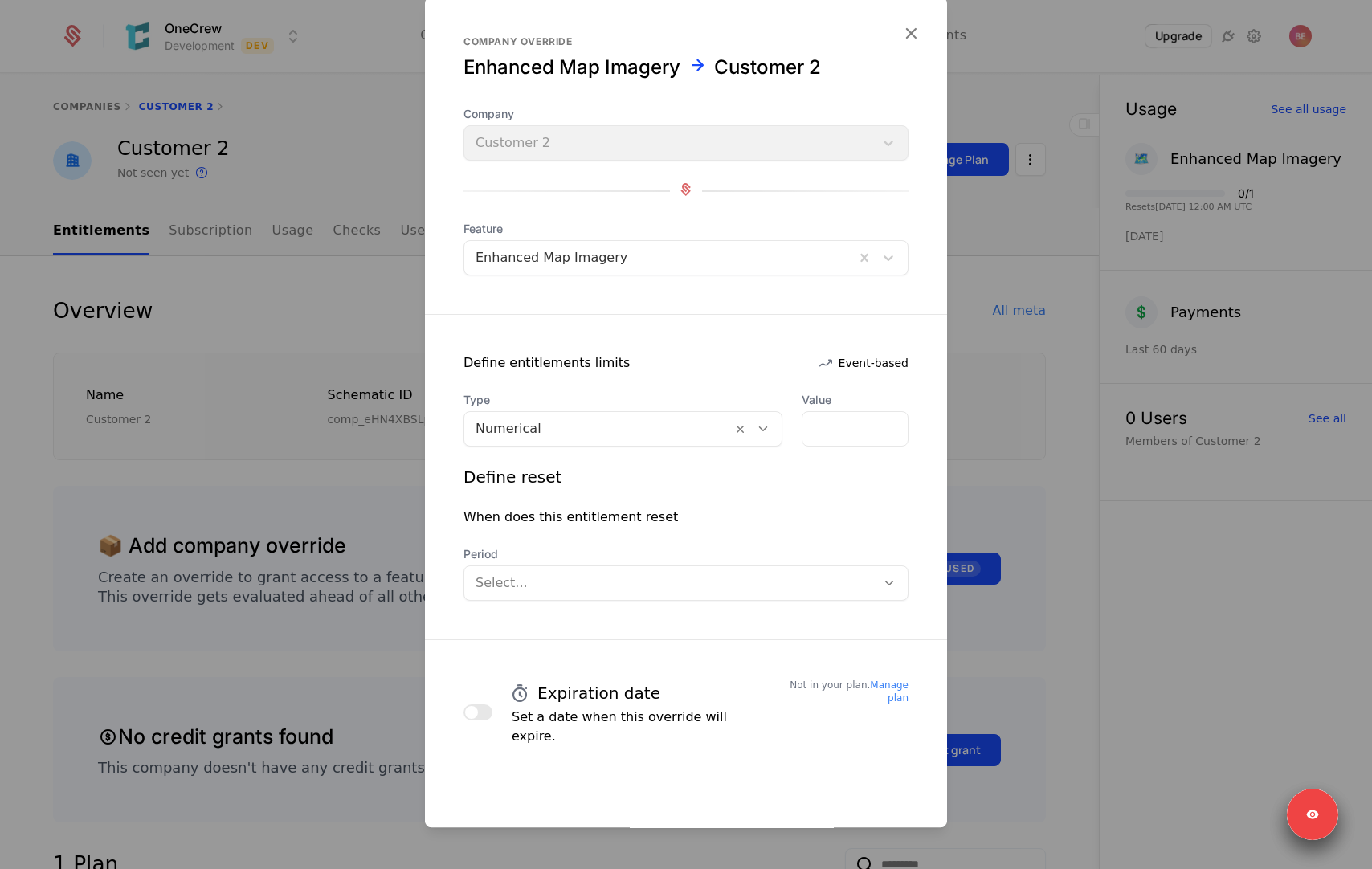
click at [992, 245] on div at bounding box center [686, 434] width 1372 height 869
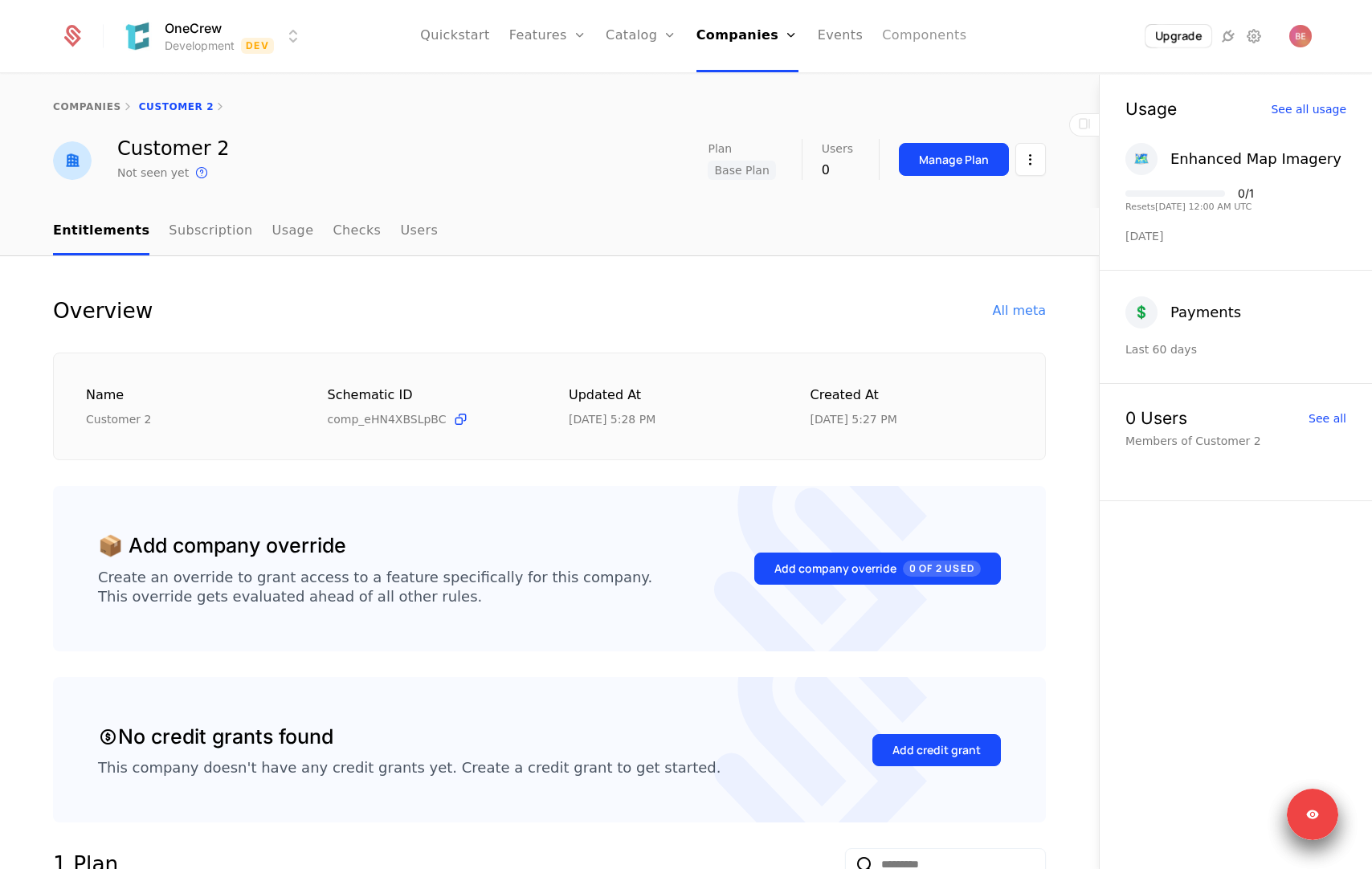
click at [882, 41] on link "Components" at bounding box center [924, 36] width 84 height 72
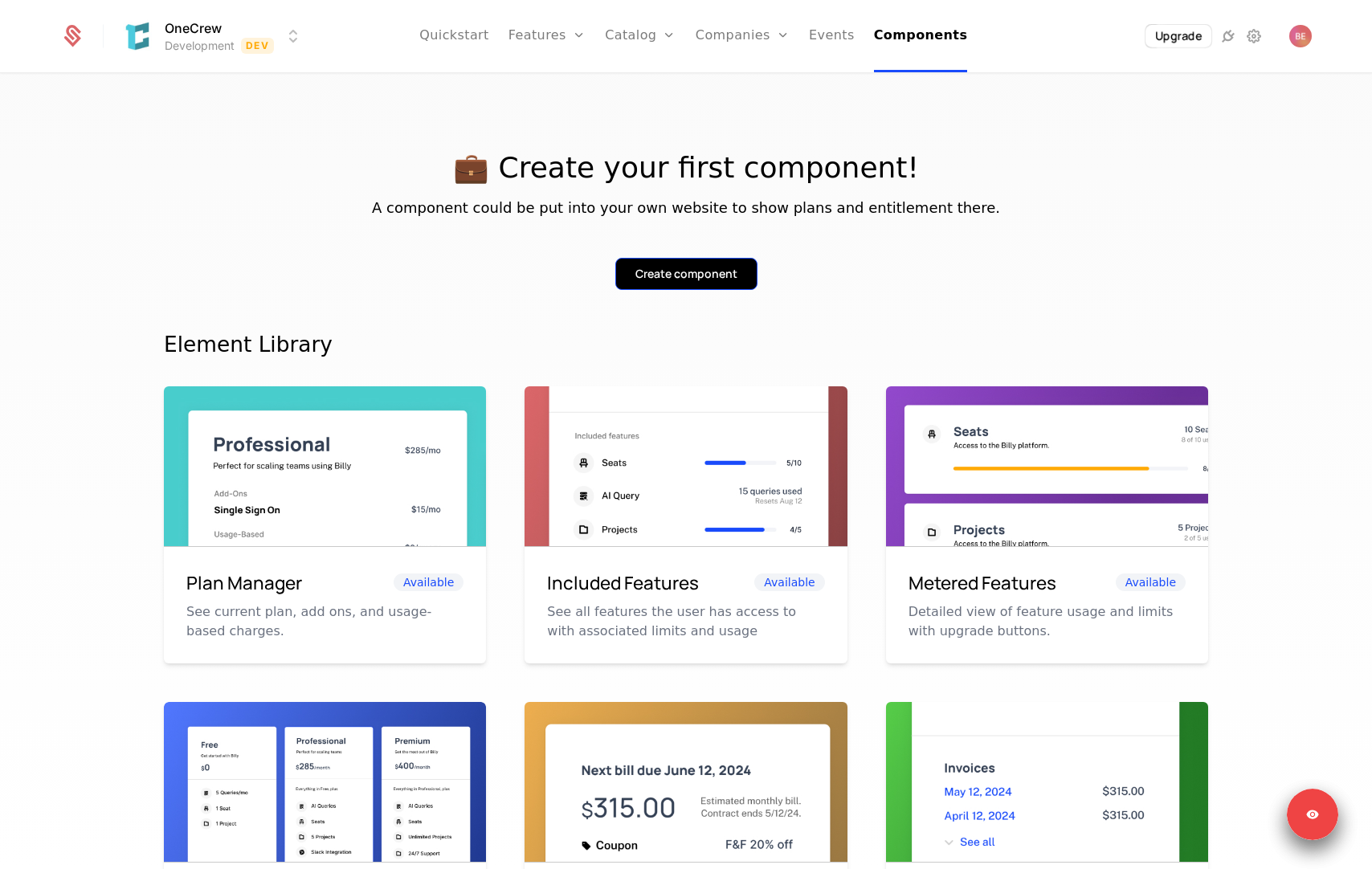
click at [684, 274] on div "Create component" at bounding box center [686, 274] width 102 height 16
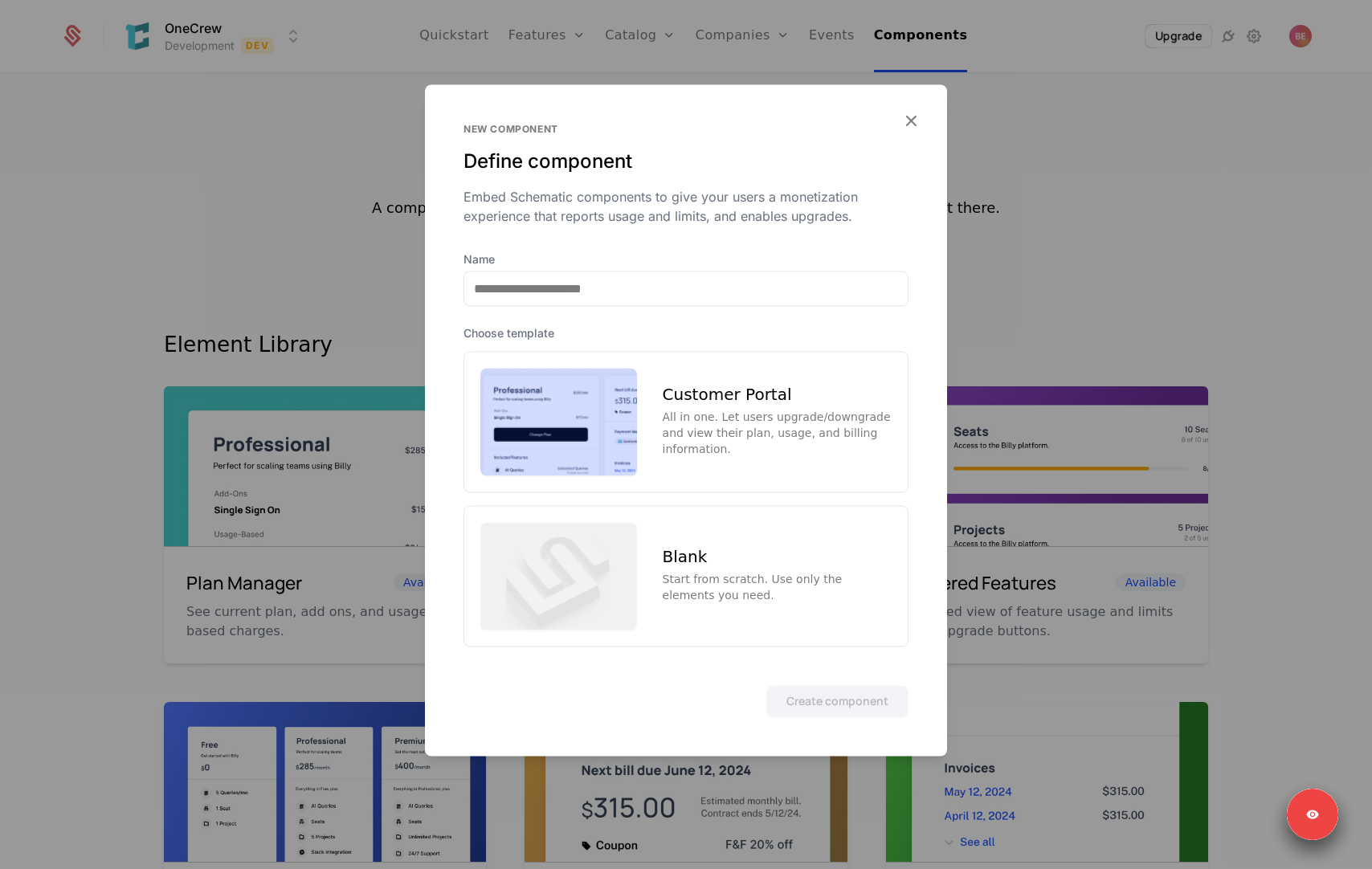
click at [692, 419] on div "All in one. Let users upgrade/downgrade and view their plan, usage, and billing…" at bounding box center [777, 432] width 229 height 48
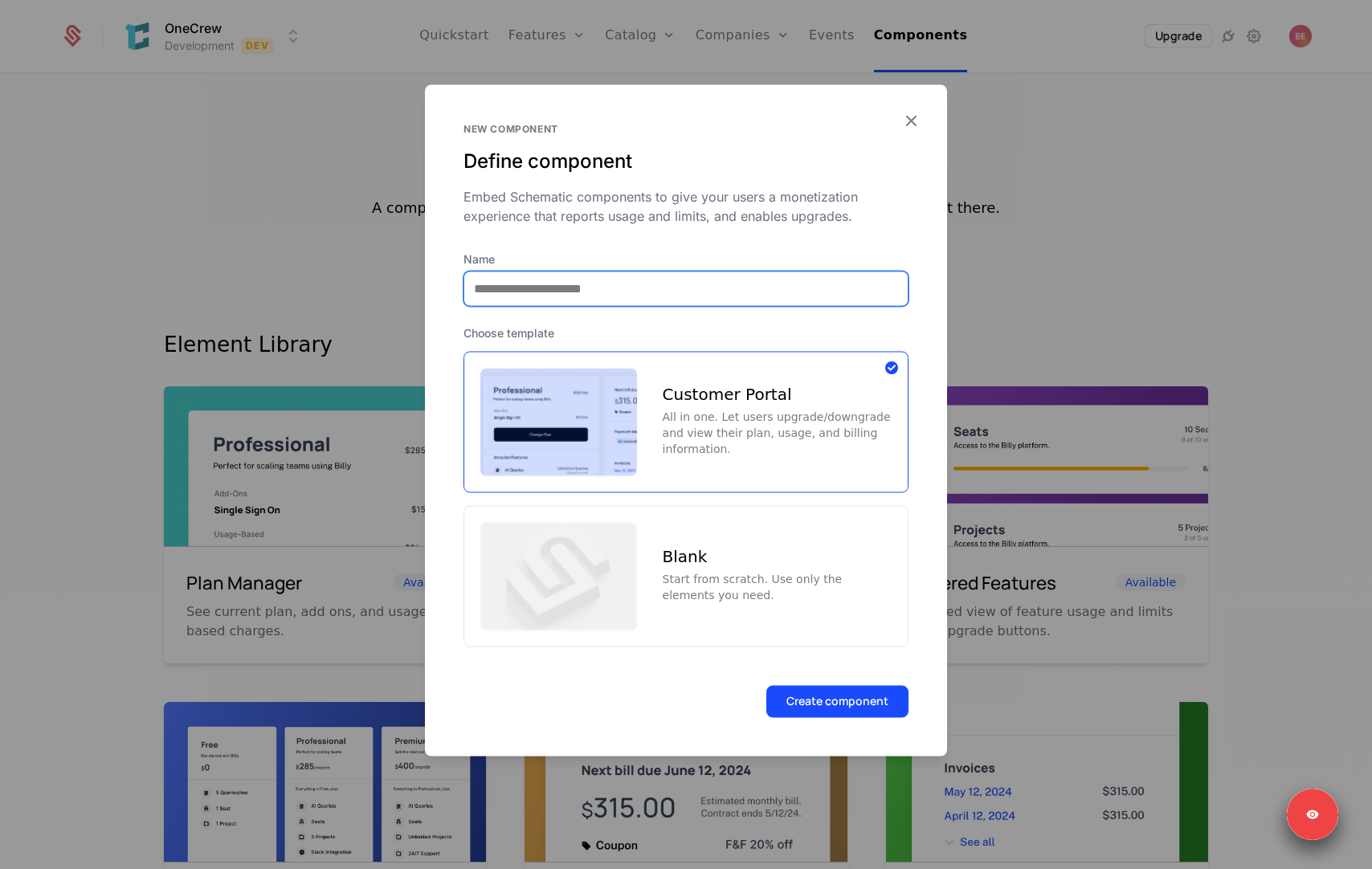
click at [601, 280] on input "Name" at bounding box center [686, 288] width 443 height 34
type input "**********"
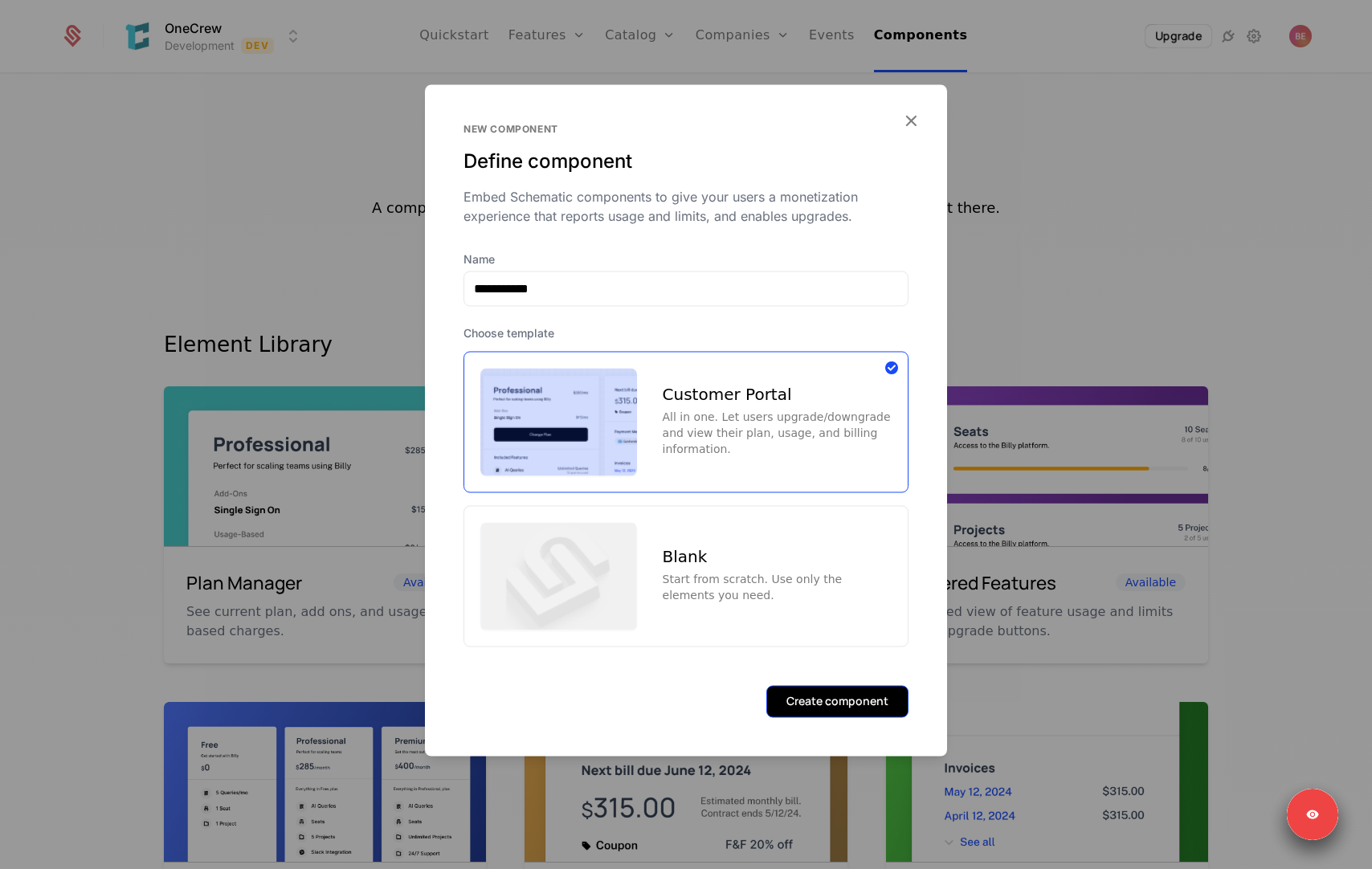
click at [811, 688] on button "Create component" at bounding box center [837, 701] width 143 height 32
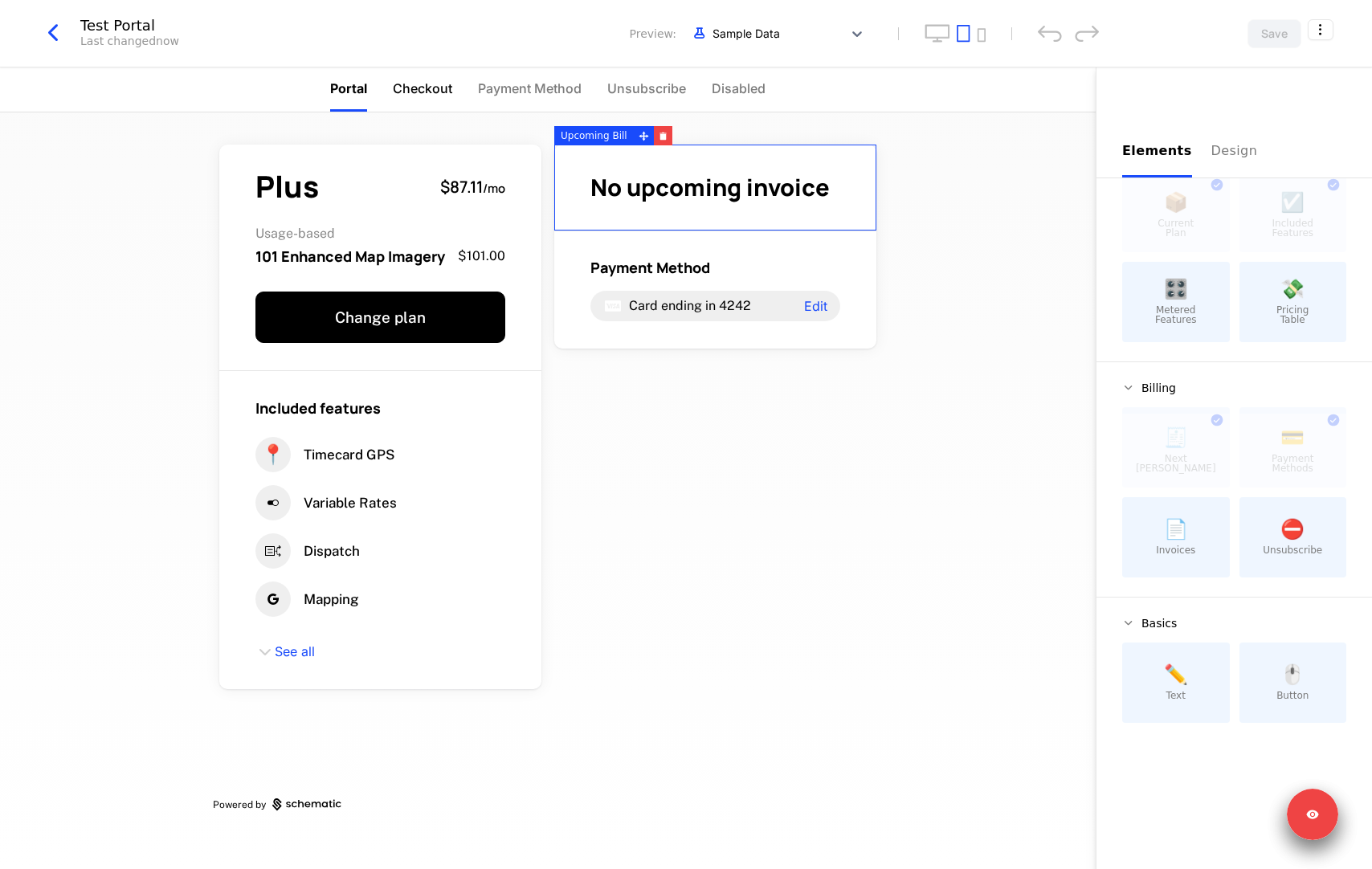
click at [417, 87] on span "Checkout" at bounding box center [422, 88] width 59 height 19
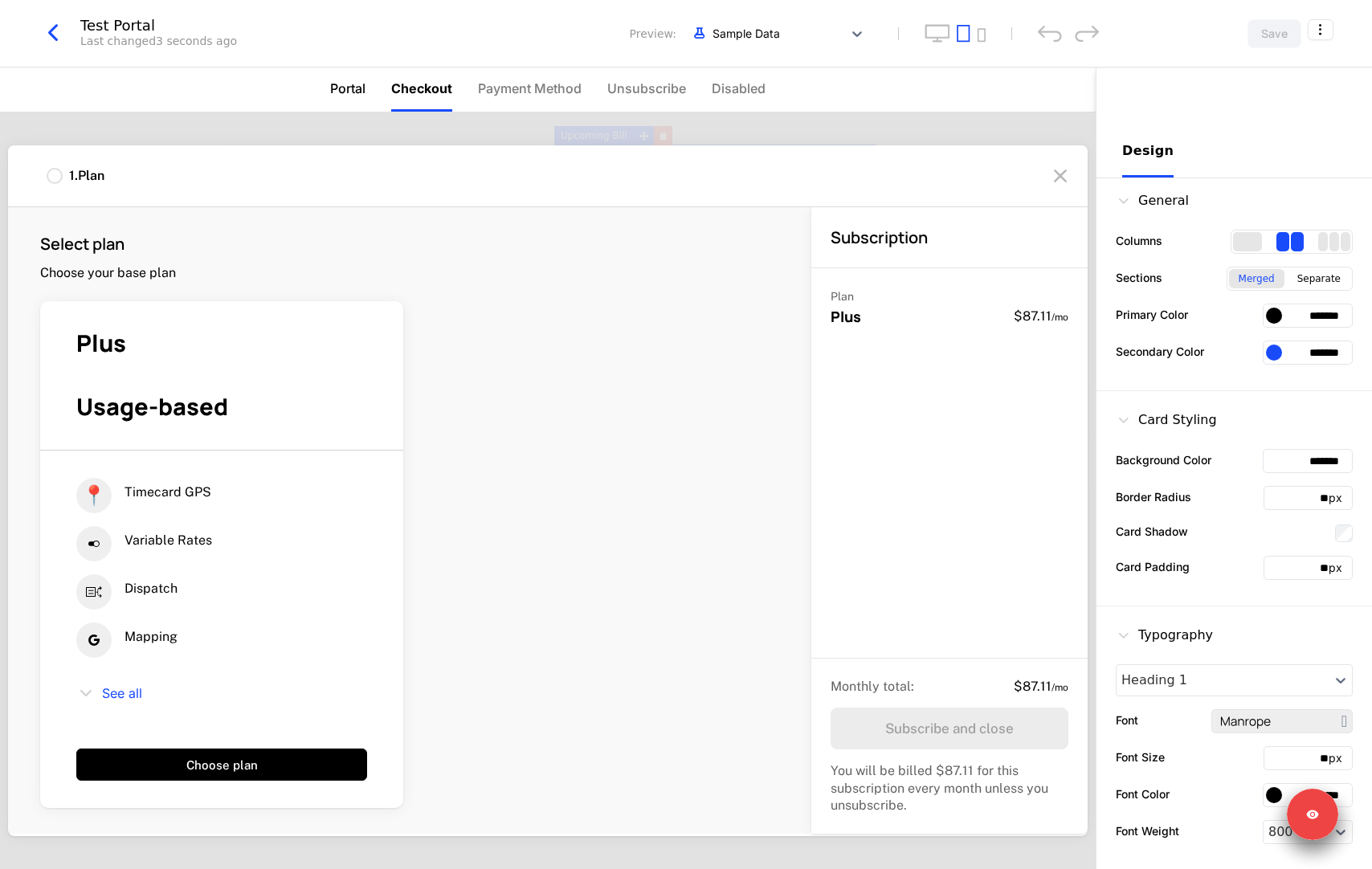
click at [357, 91] on span "Portal" at bounding box center [347, 88] width 36 height 19
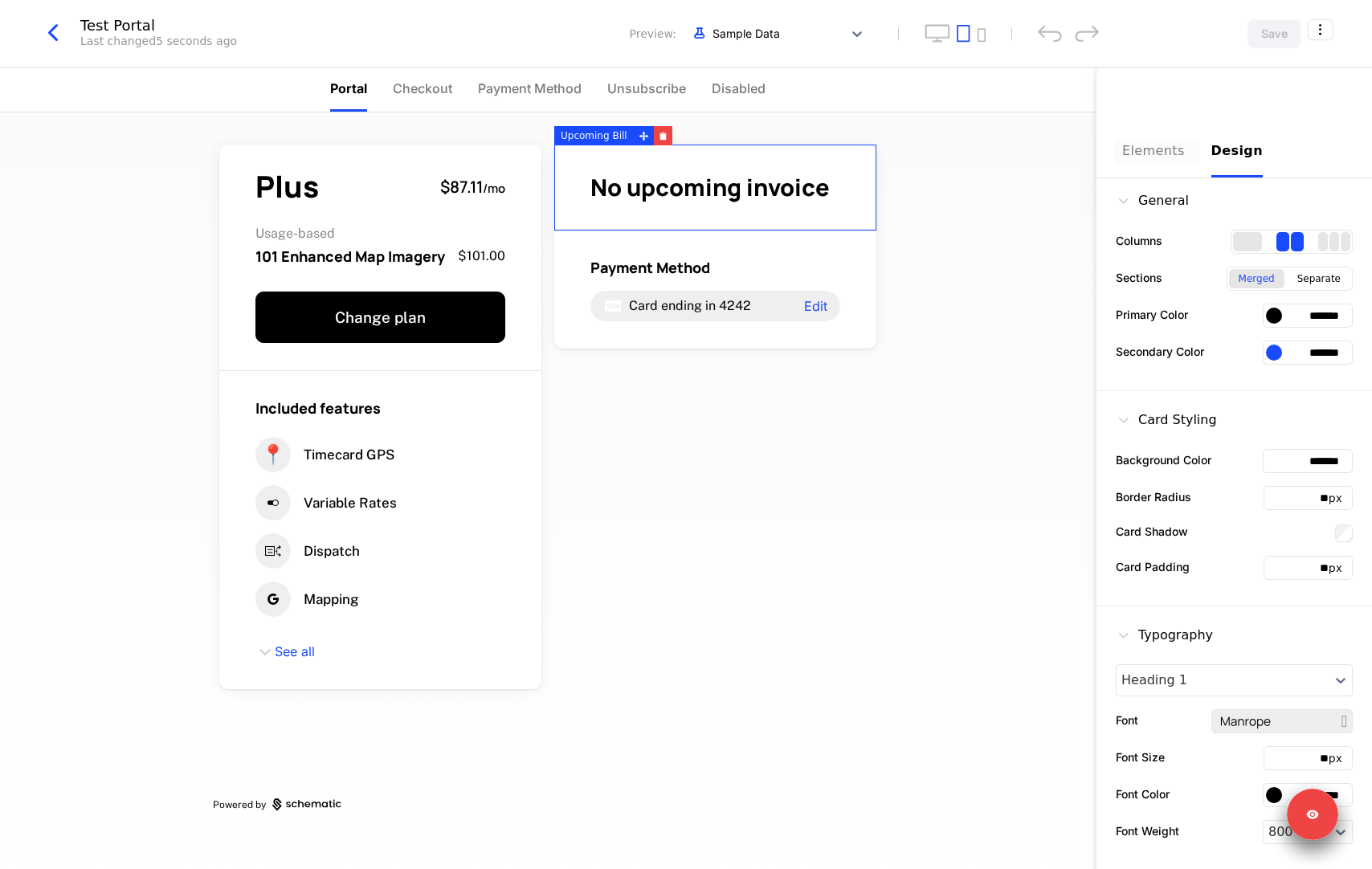
click at [1138, 175] on button "Elements" at bounding box center [1157, 151] width 69 height 52
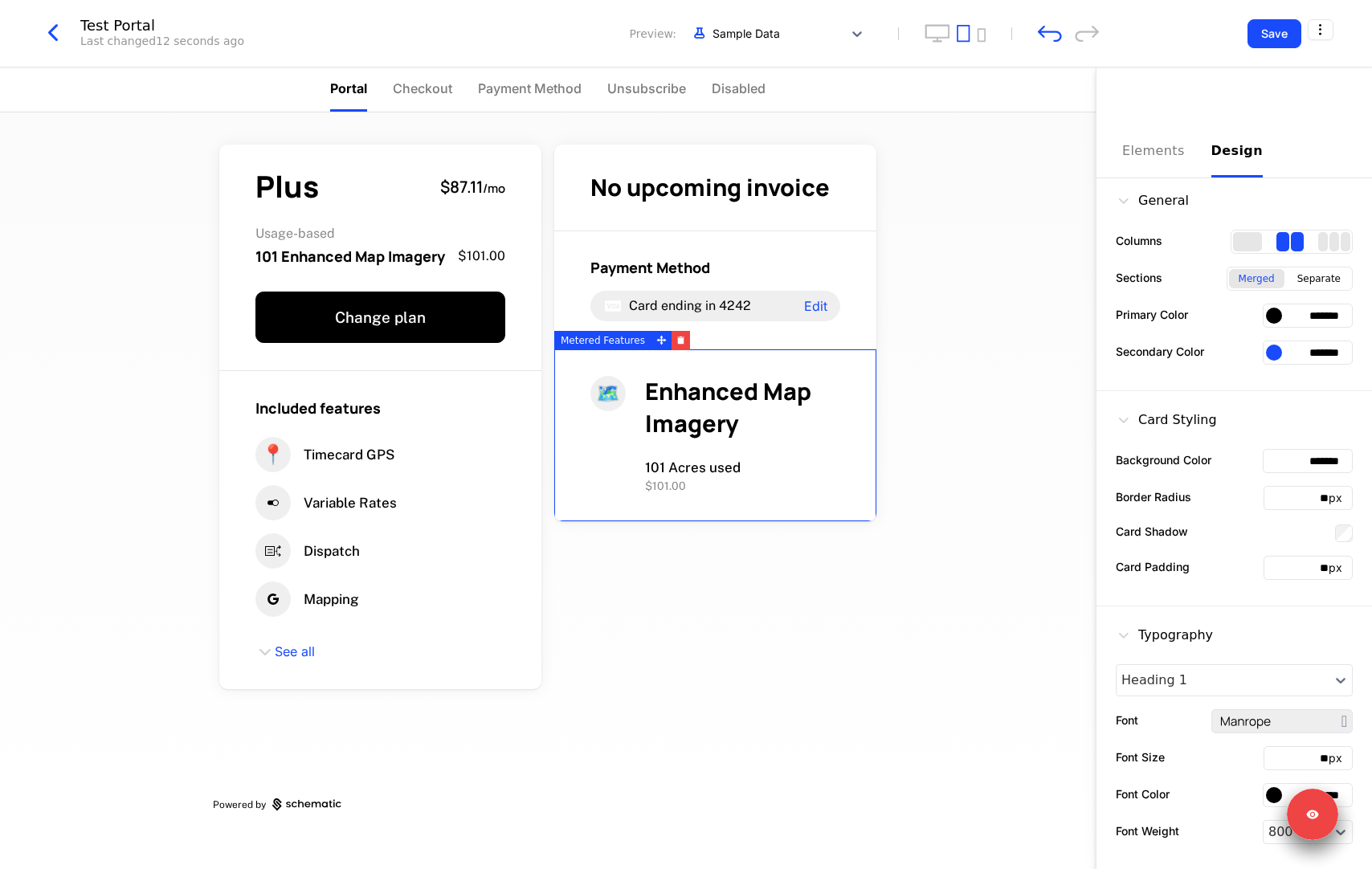
click at [1147, 151] on div "Design" at bounding box center [1237, 151] width 51 height 19
click at [61, 36] on icon "button" at bounding box center [53, 33] width 29 height 29
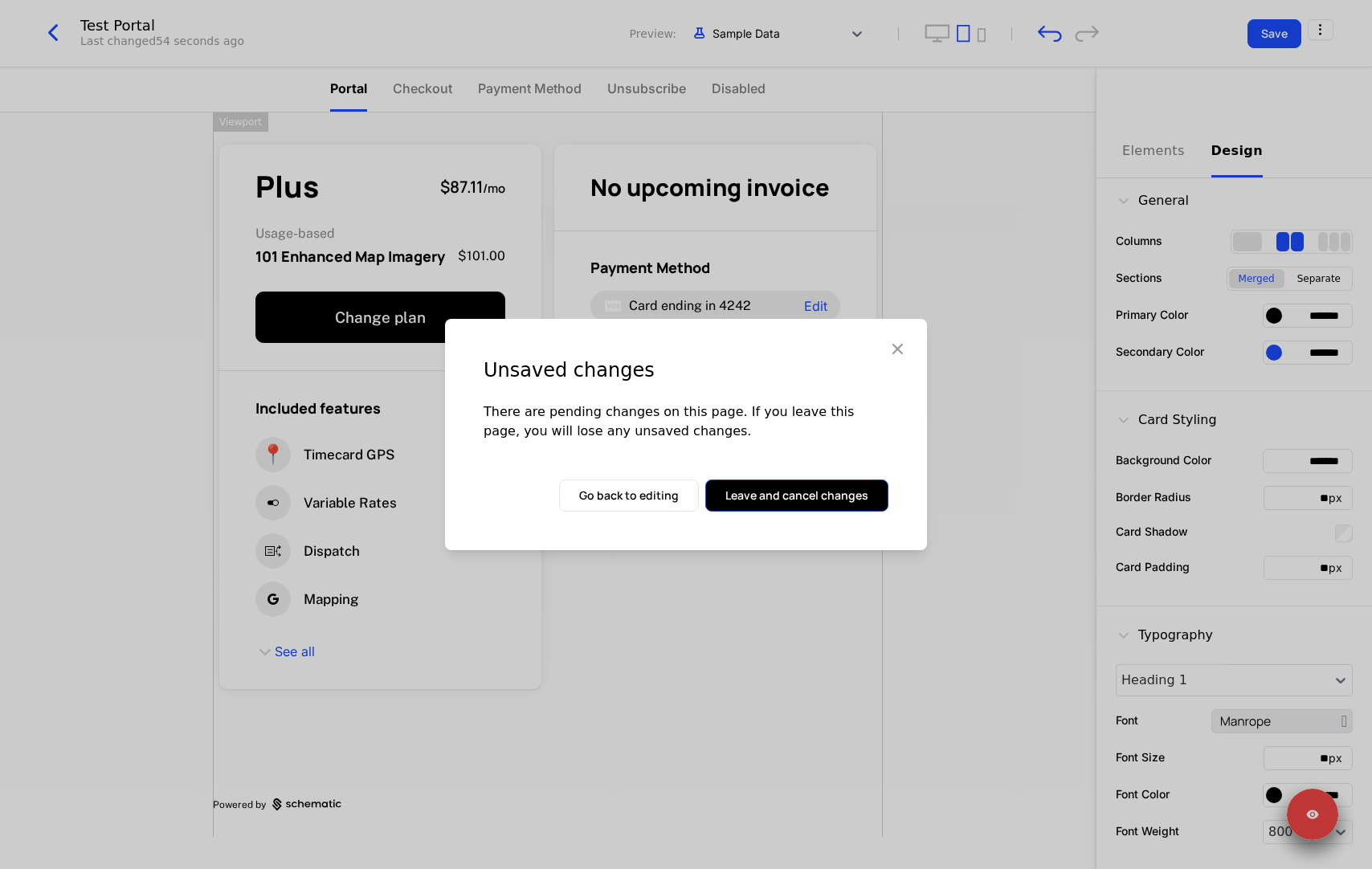
click at [749, 494] on button "Leave and cancel changes" at bounding box center [797, 495] width 183 height 32
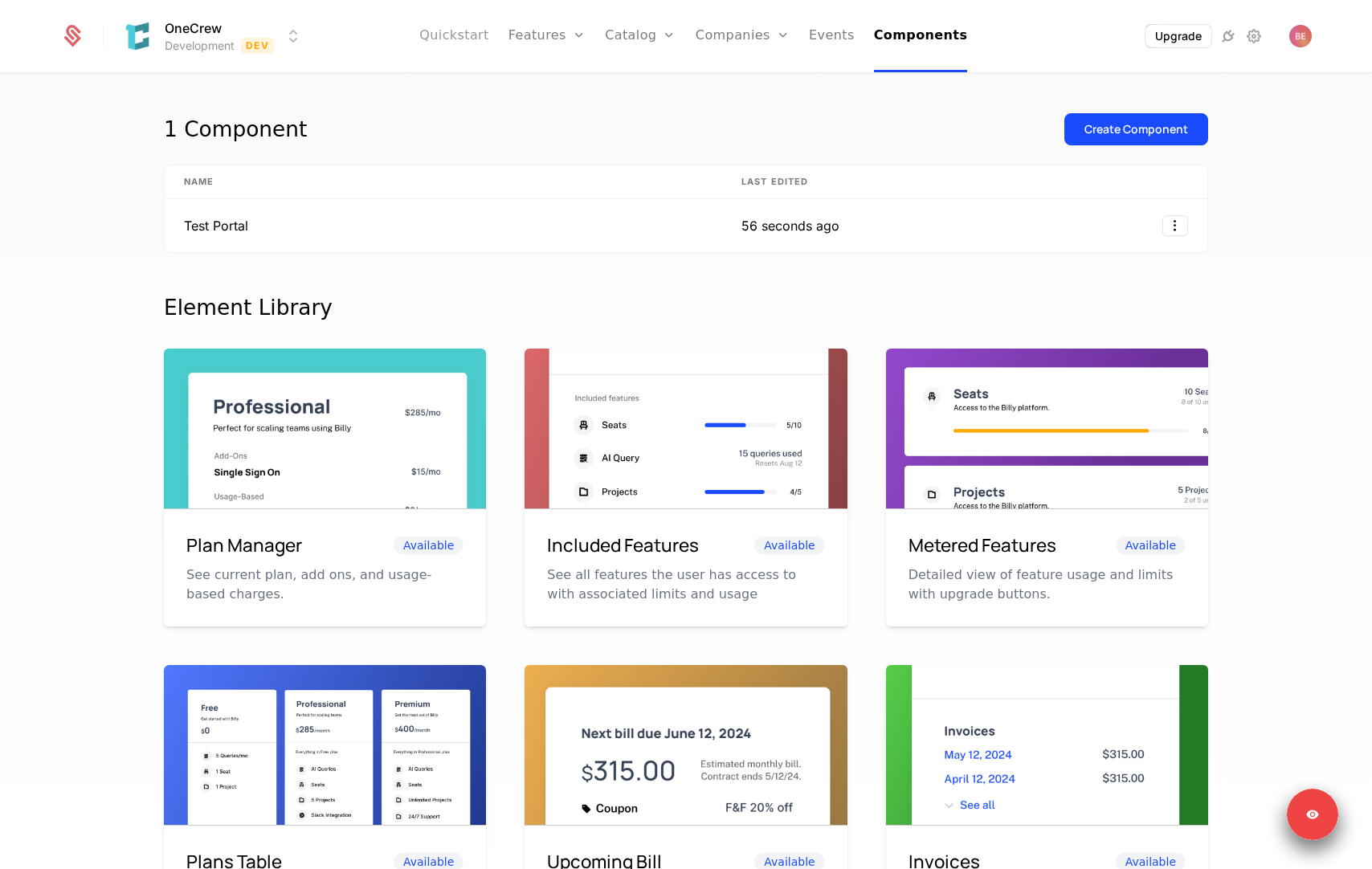
click at [475, 42] on link "Quickstart" at bounding box center [454, 36] width 69 height 72
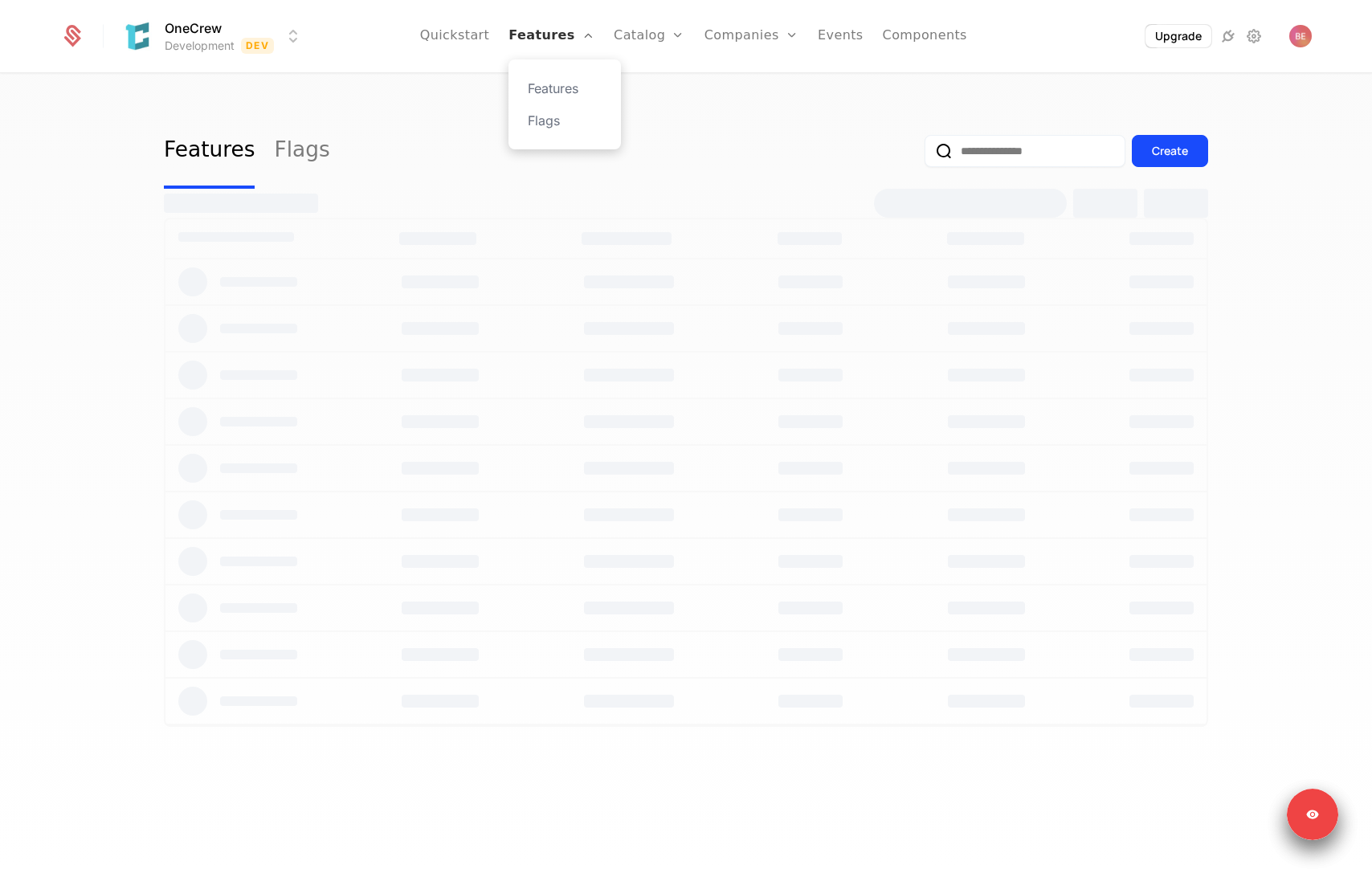
select select "**"
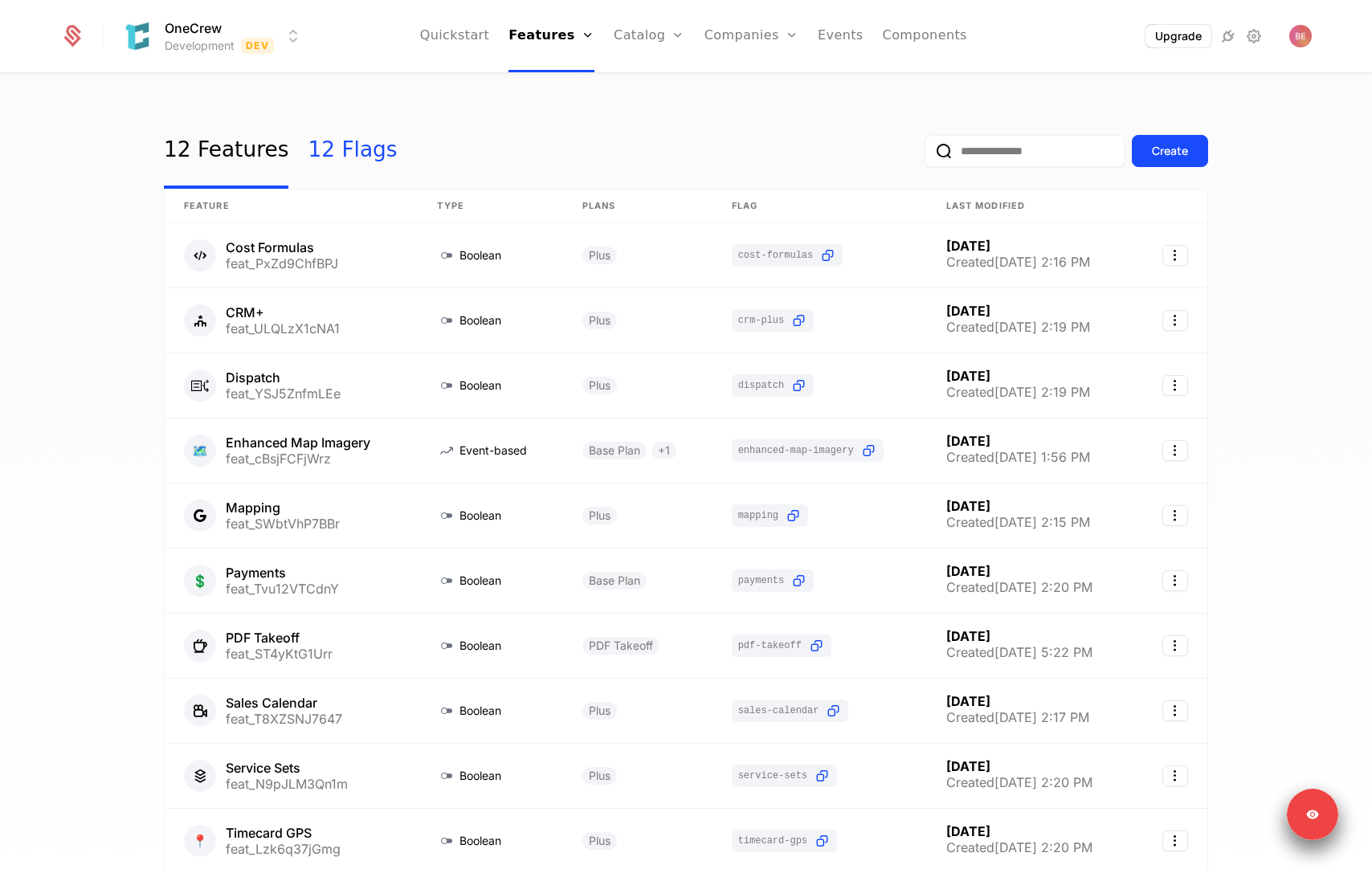
click at [351, 151] on link "12 Flags" at bounding box center [353, 151] width 90 height 76
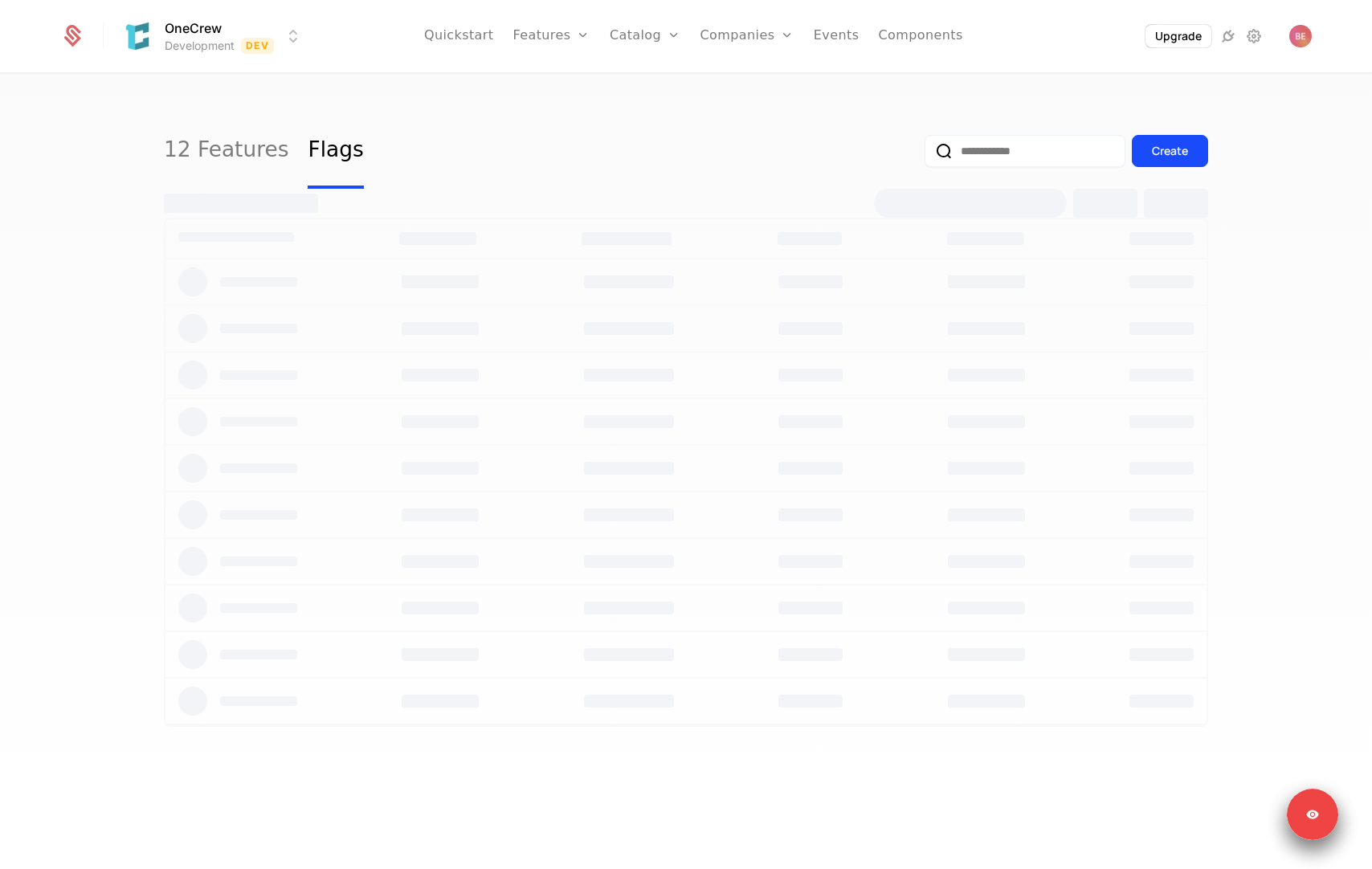
select select "**"
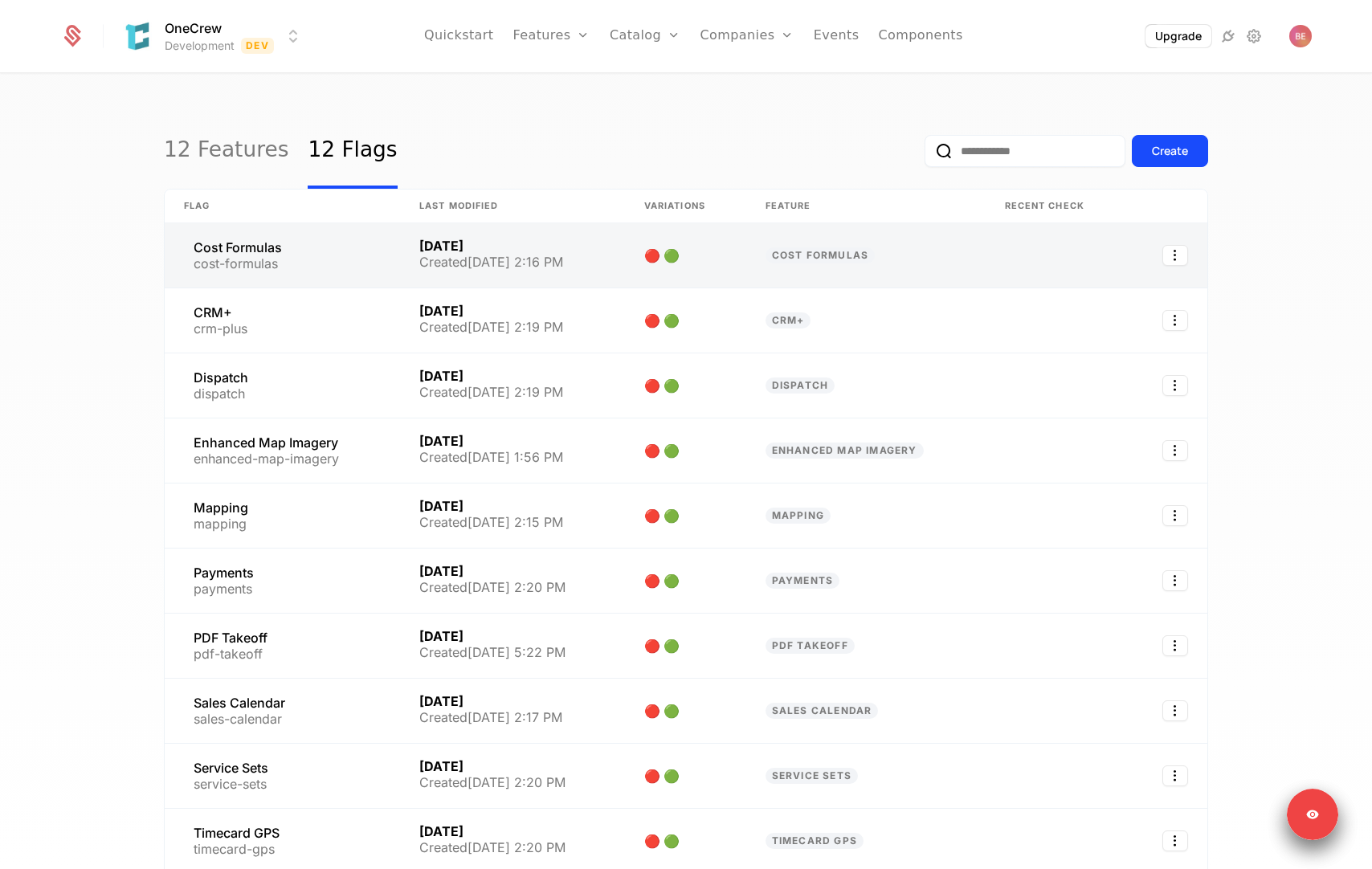
click at [617, 266] on link at bounding box center [513, 255] width 225 height 64
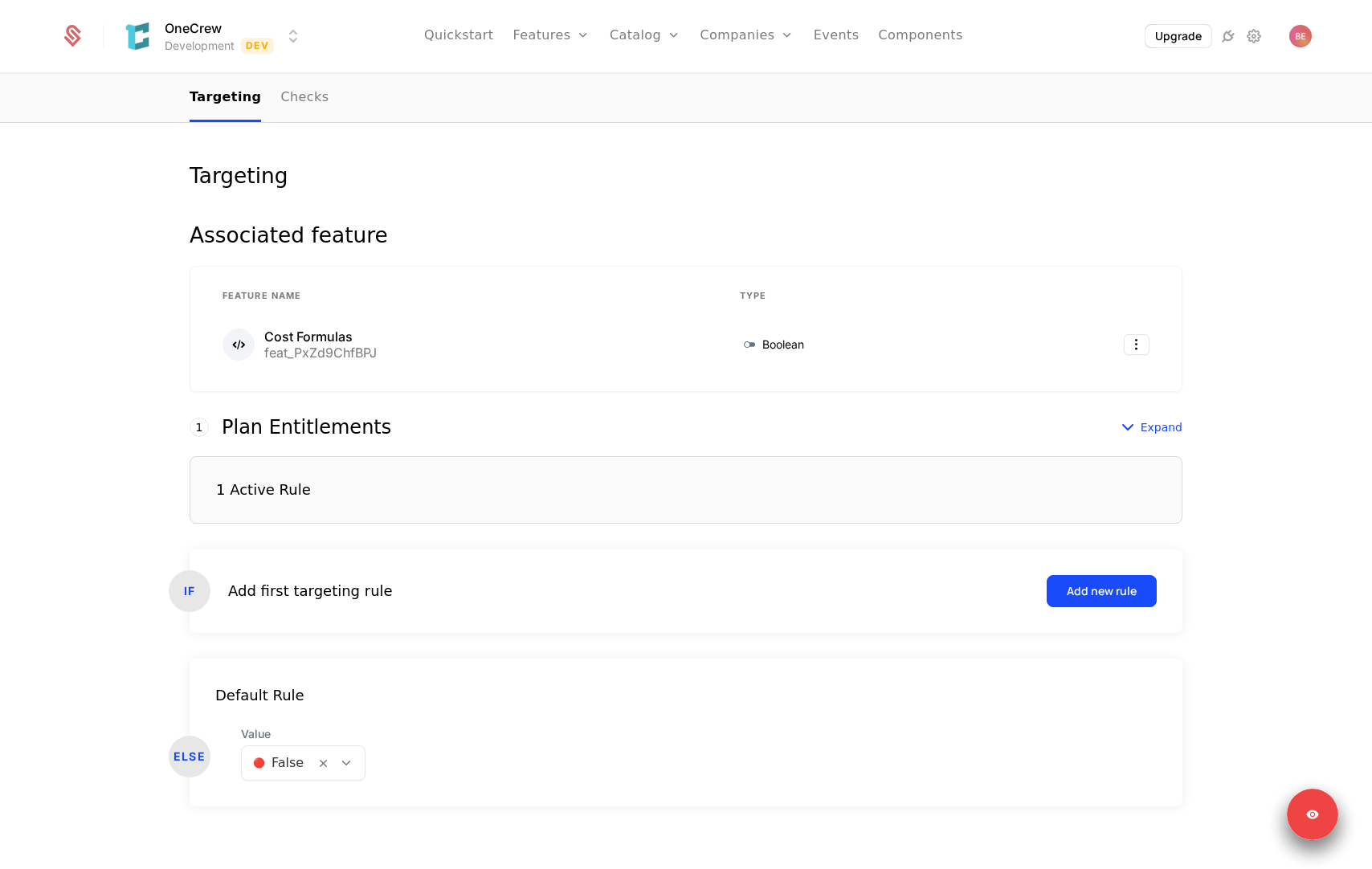
scroll to position [182, 0]
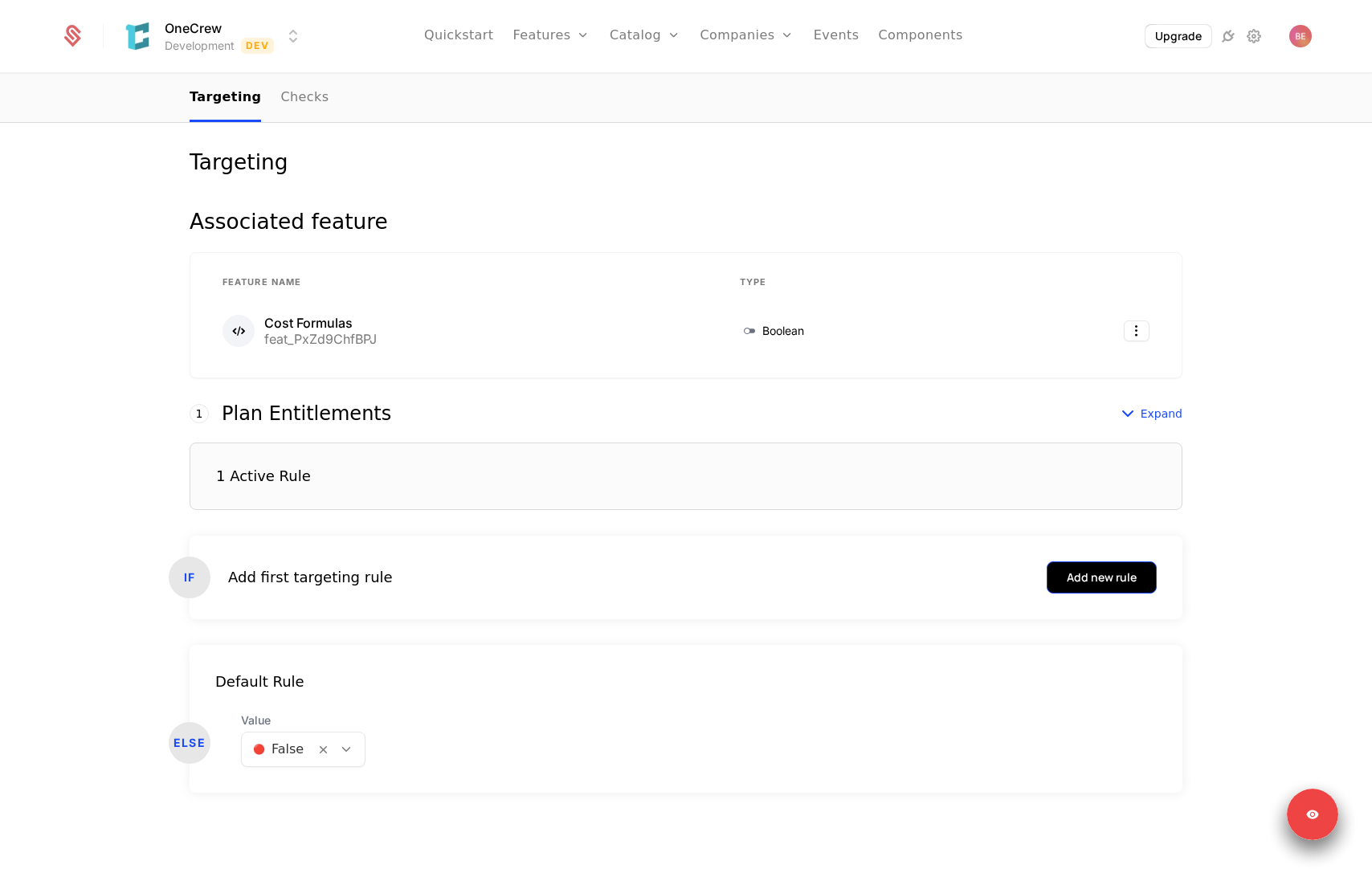
click at [1090, 583] on div "Add new rule" at bounding box center [1101, 578] width 69 height 16
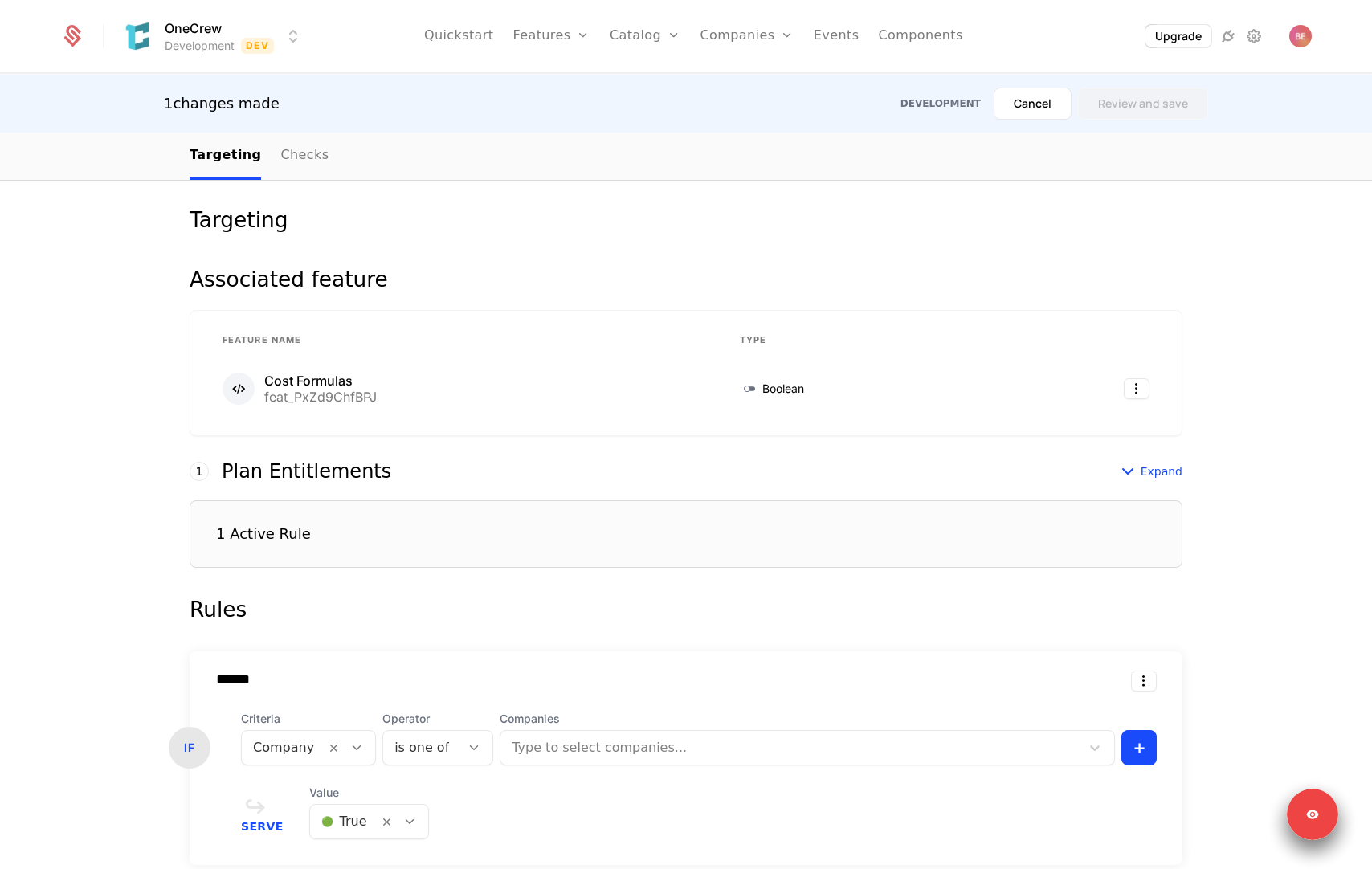
scroll to position [440, 0]
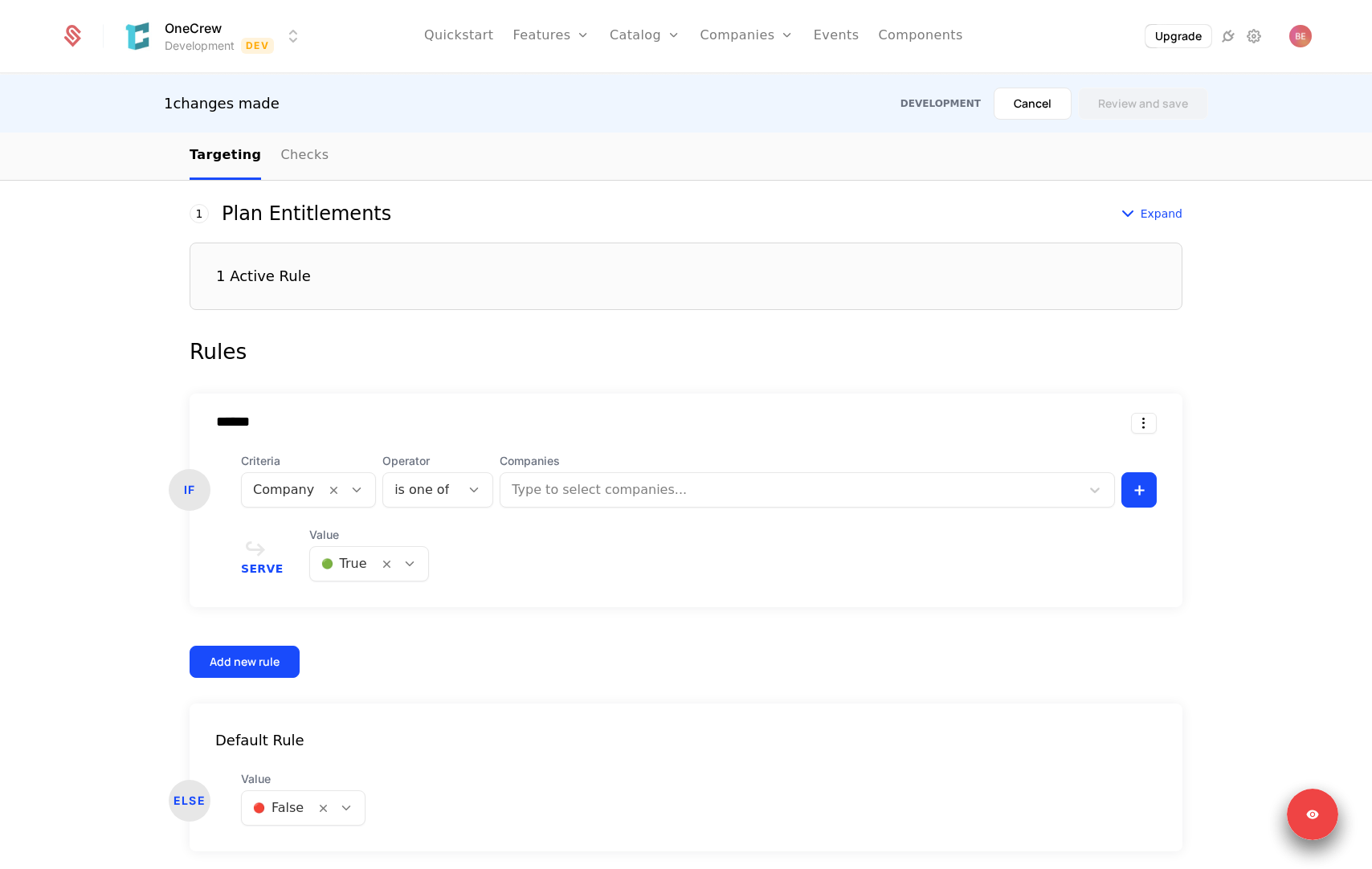
click at [318, 493] on div "Company" at bounding box center [282, 490] width 83 height 29
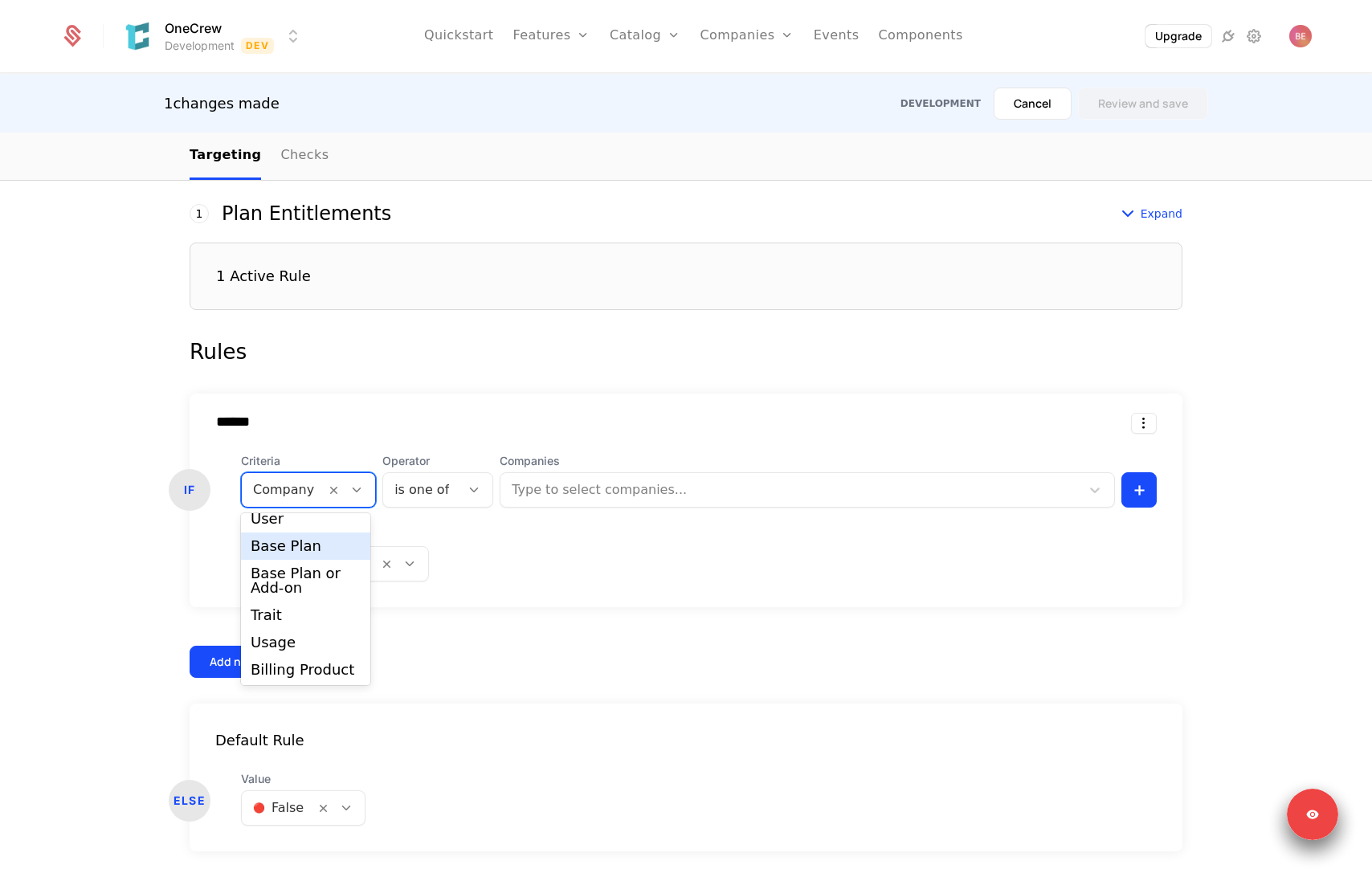
scroll to position [40, 0]
click at [295, 645] on div "Usage" at bounding box center [305, 641] width 110 height 15
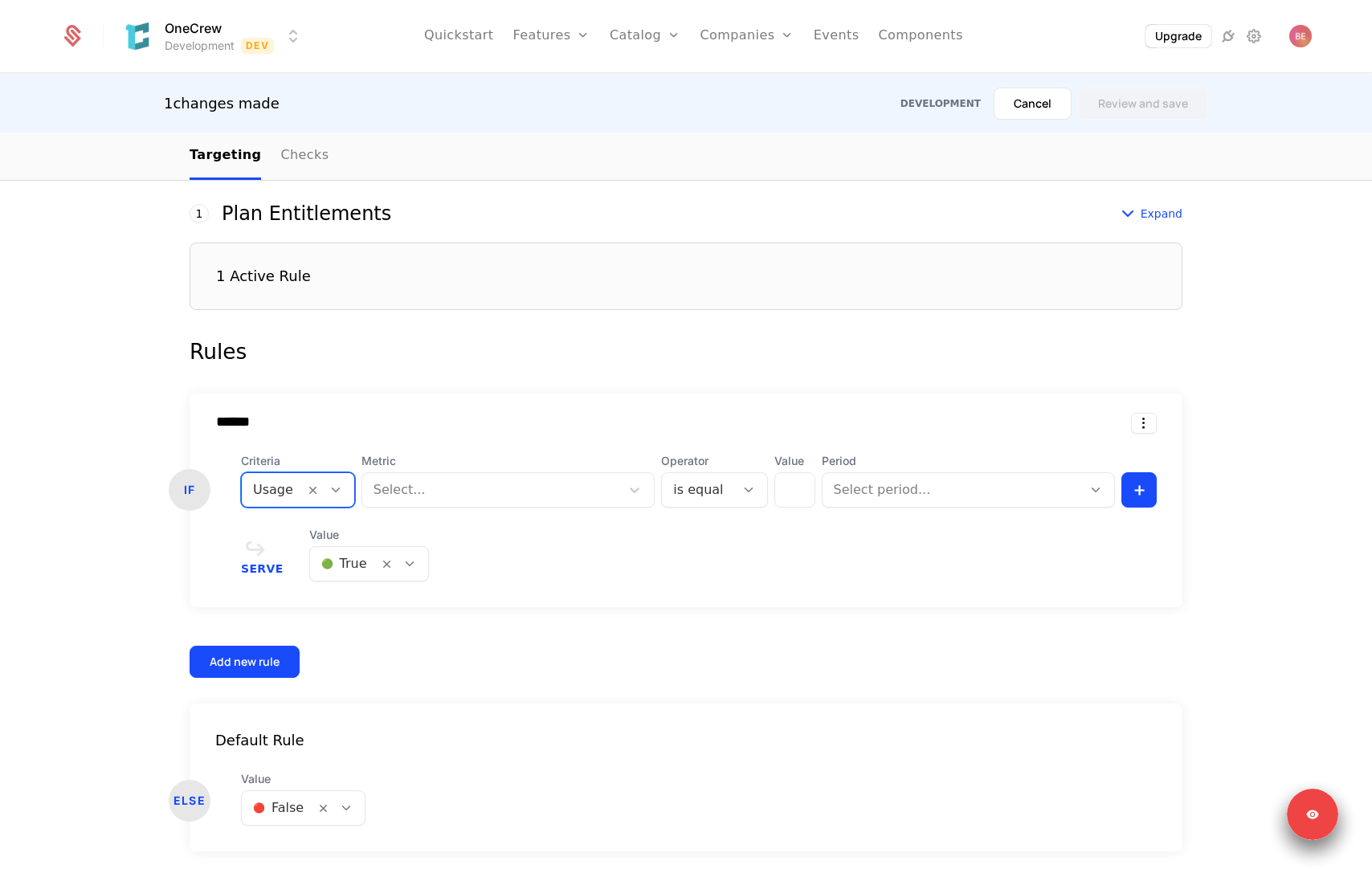
click at [472, 491] on div at bounding box center [491, 490] width 235 height 23
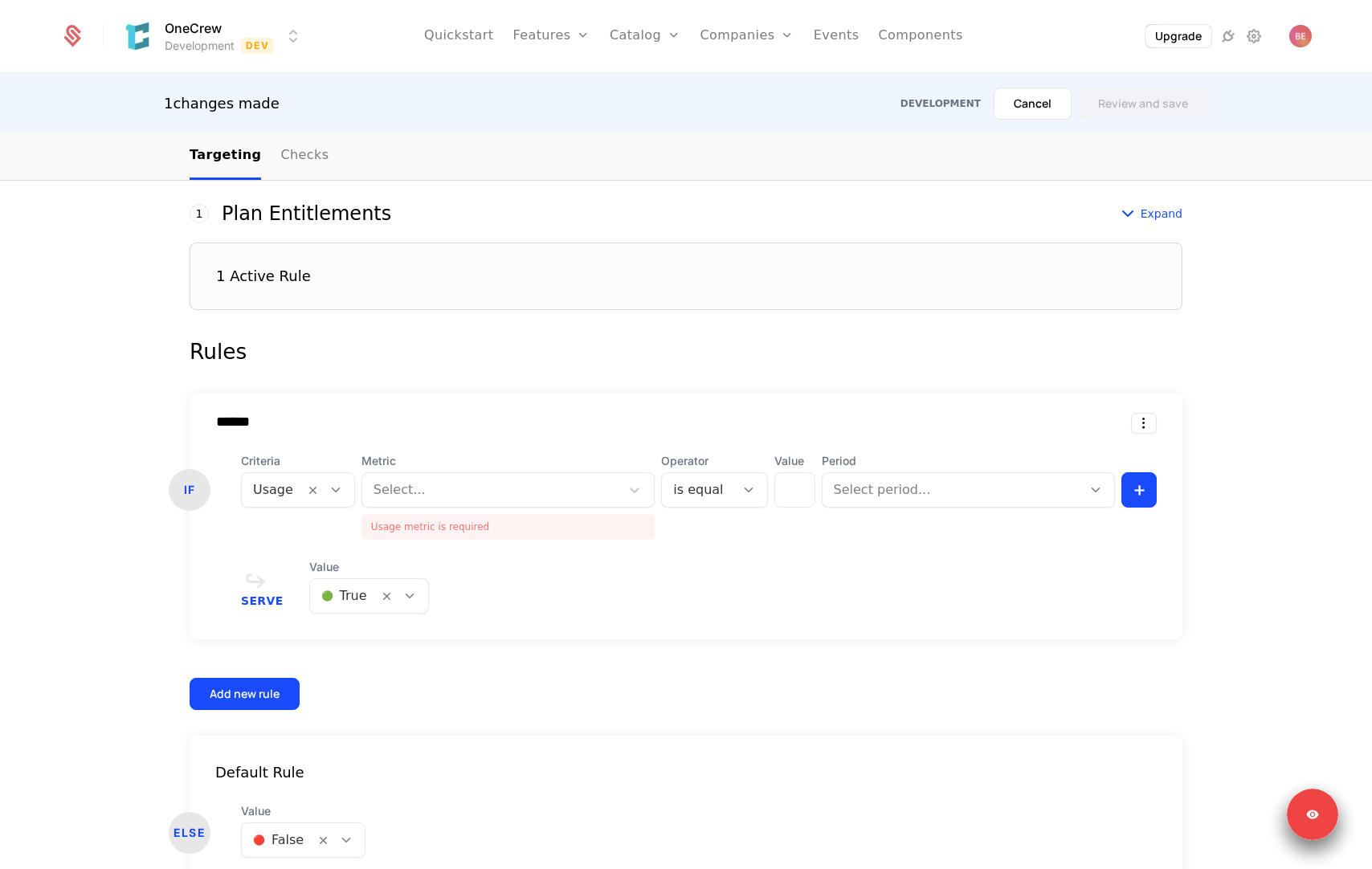
click at [466, 409] on div "****** IF Criteria Usage Metric Select... Usage metric is required Operator is …" at bounding box center [686, 516] width 993 height 246
click at [282, 482] on div at bounding box center [273, 490] width 40 height 23
click at [417, 423] on input "******" at bounding box center [431, 422] width 457 height 16
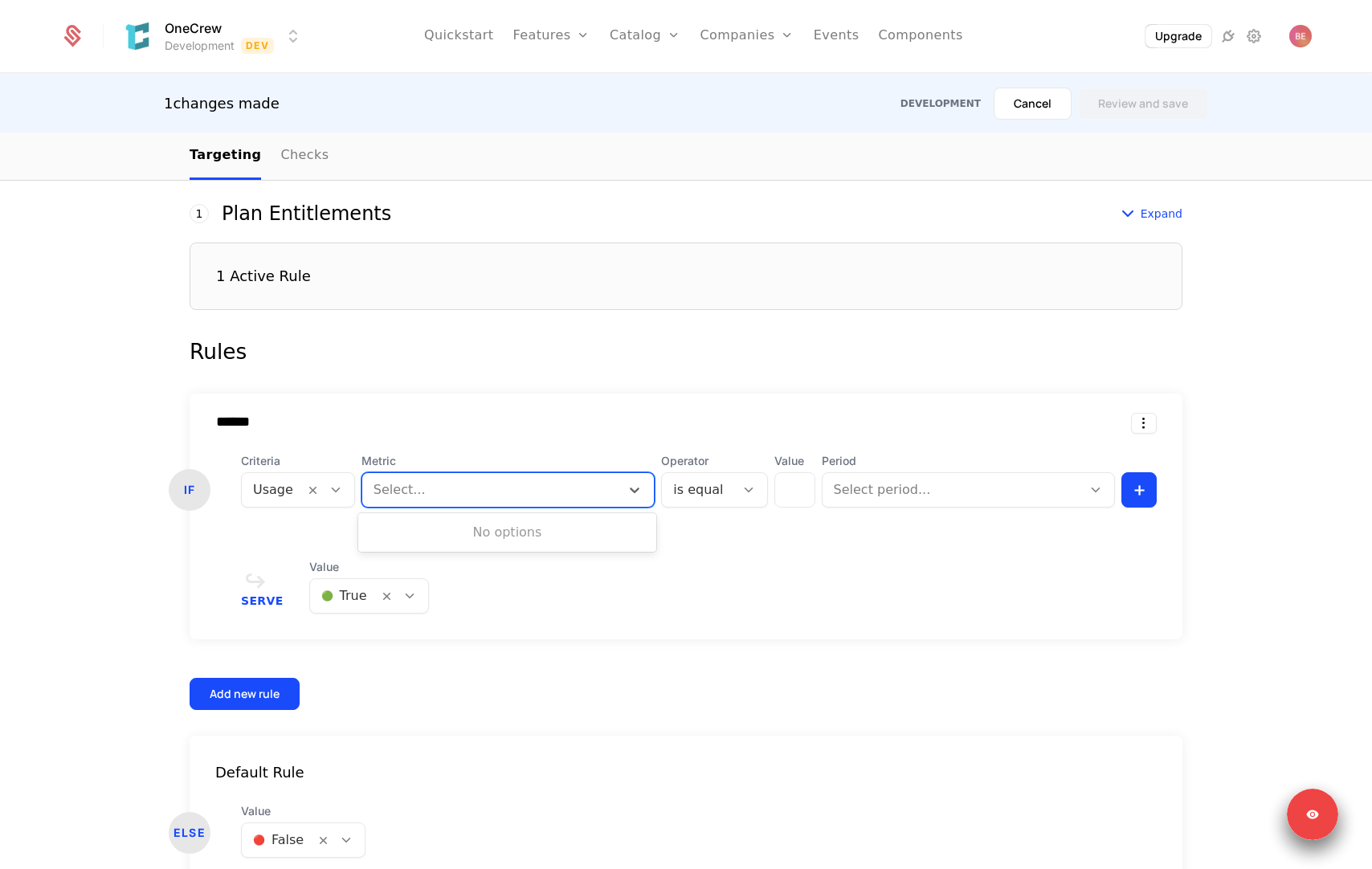
click at [440, 481] on div at bounding box center [491, 490] width 235 height 23
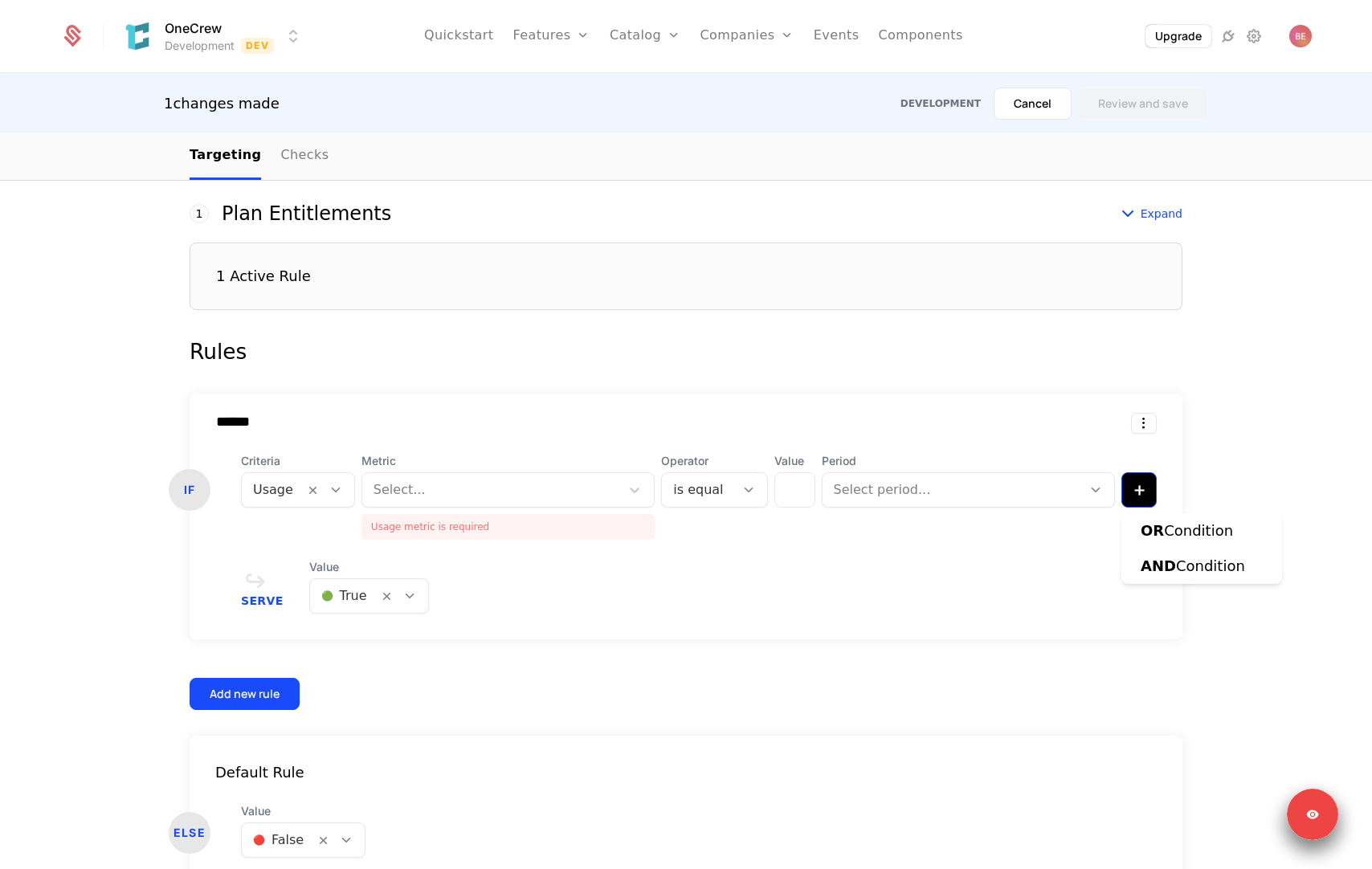
click at [1146, 479] on html "OneCrew Development Dev Quickstart Features Features Flags Catalog Plans Add On…" at bounding box center [686, 434] width 1372 height 869
click at [1147, 562] on span "AND" at bounding box center [1158, 566] width 36 height 16
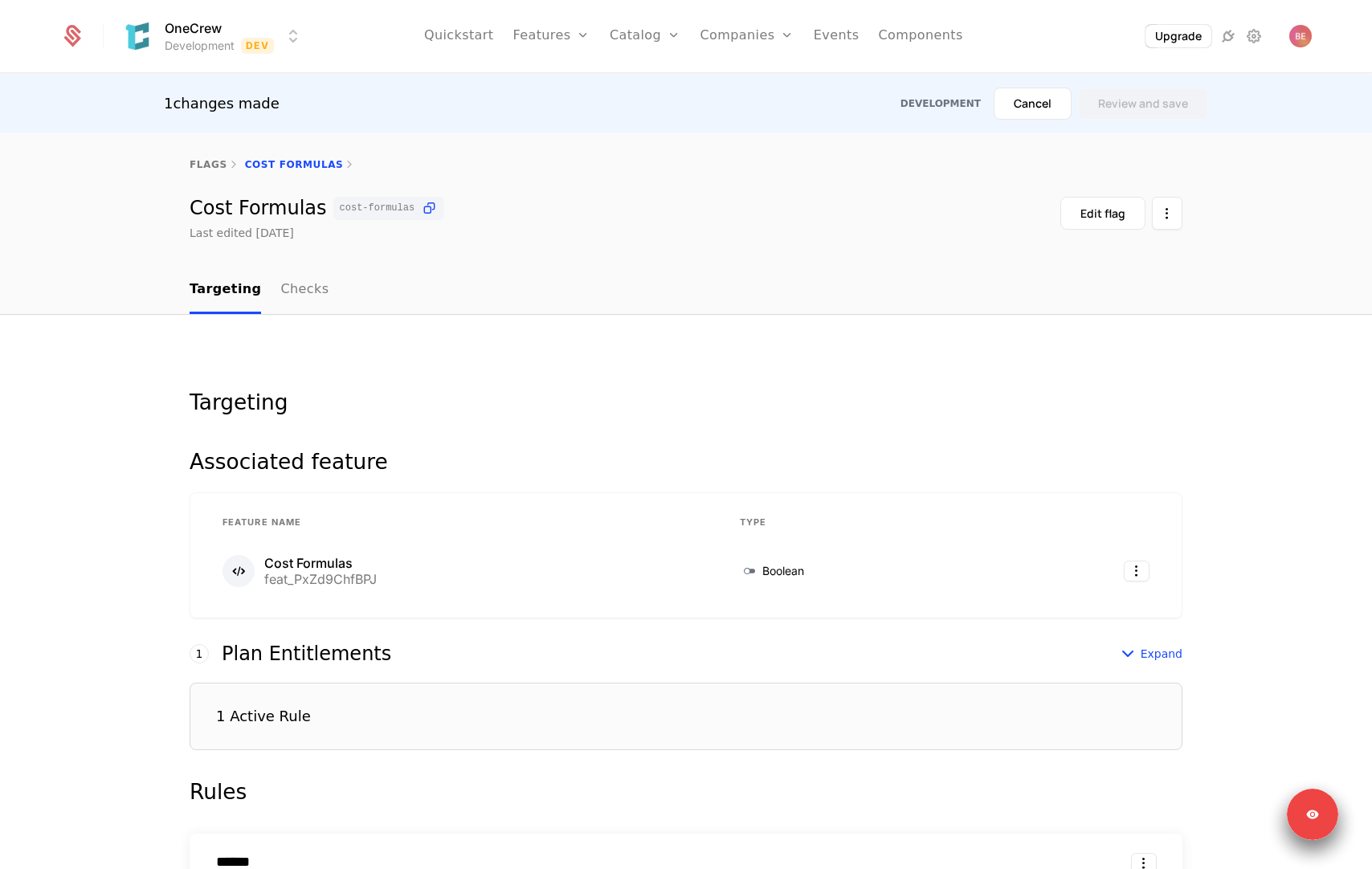
scroll to position [147, 0]
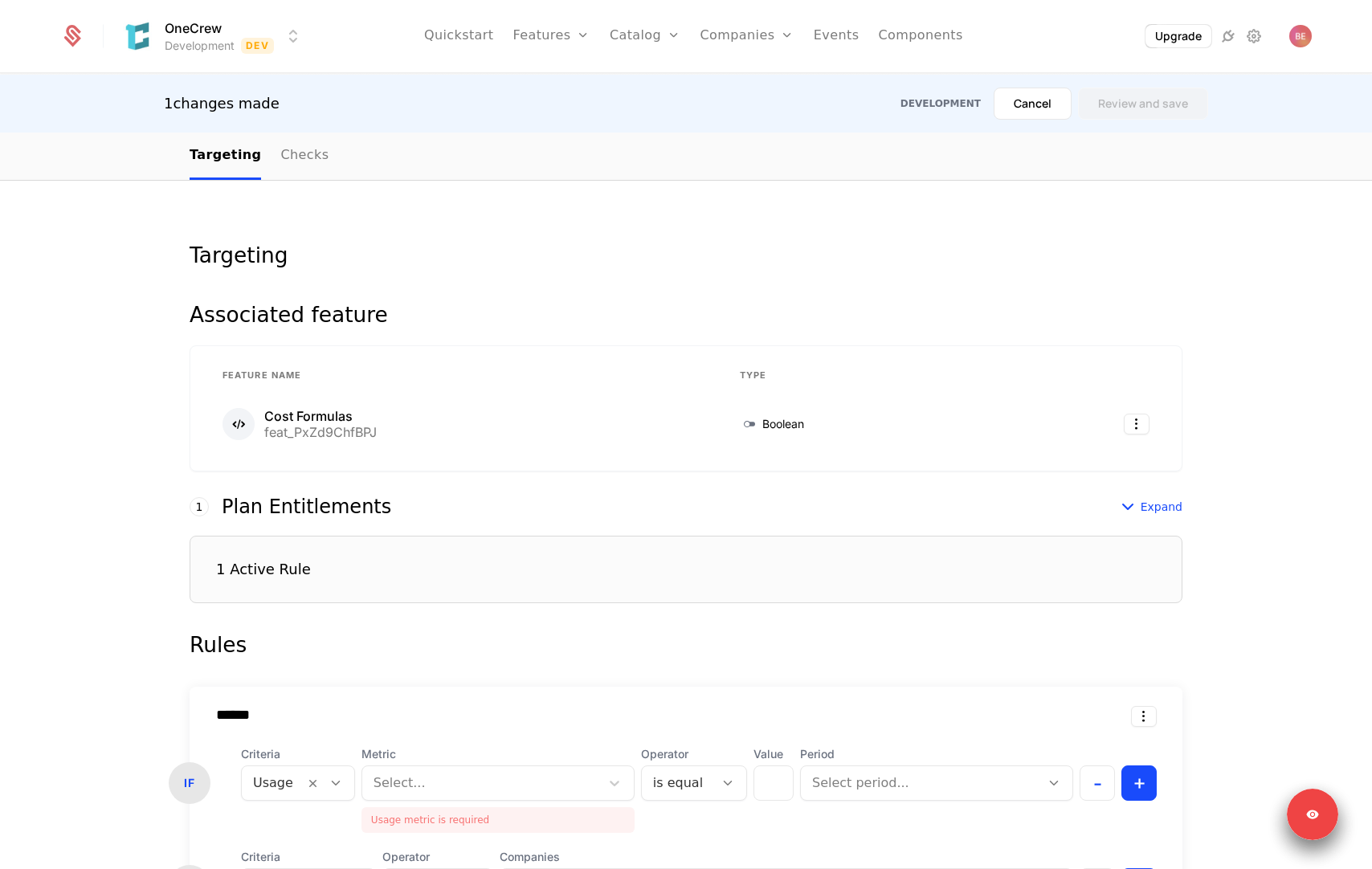
click at [505, 567] on div "1 Active Rule" at bounding box center [686, 569] width 993 height 68
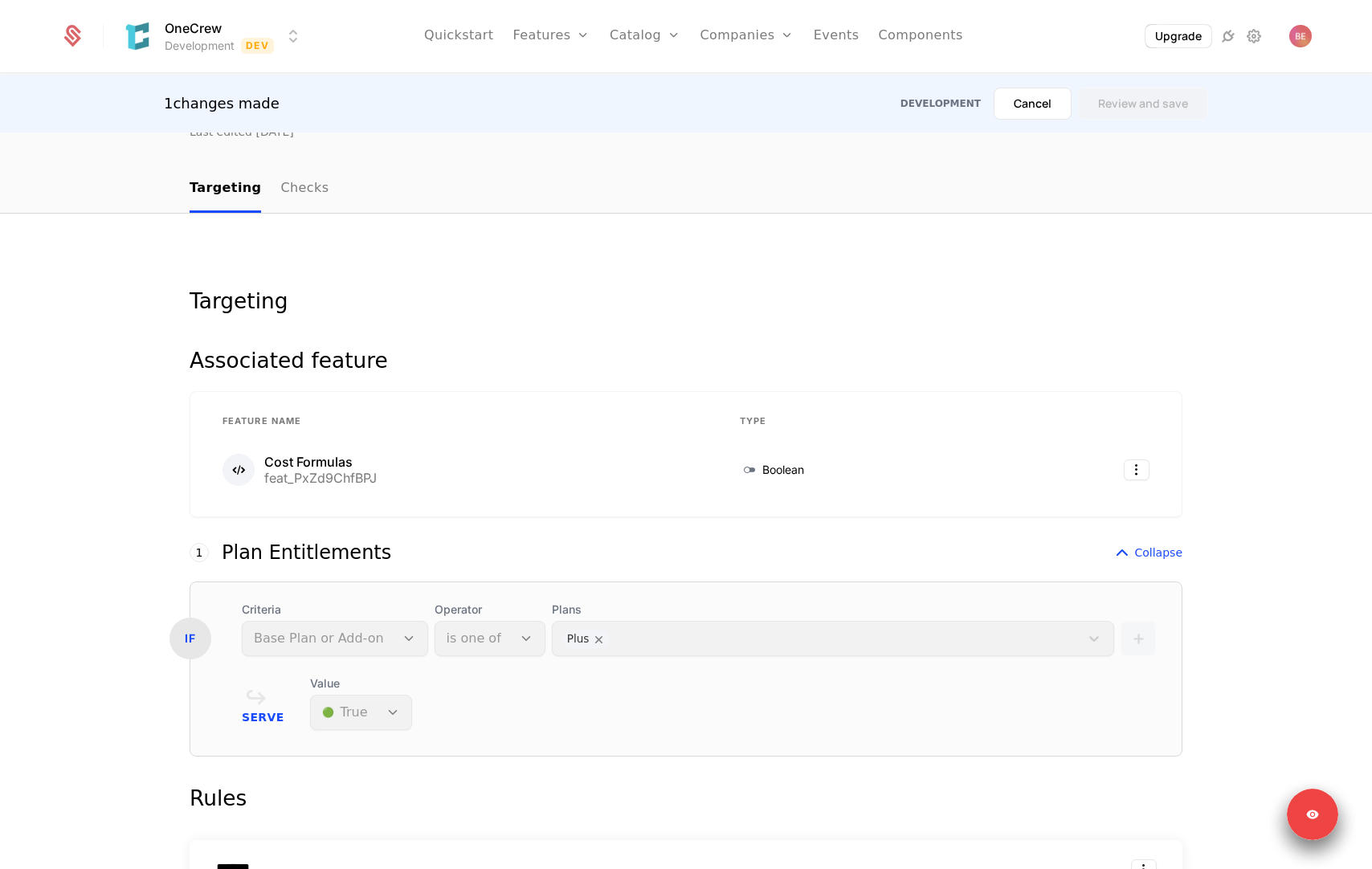
scroll to position [0, 0]
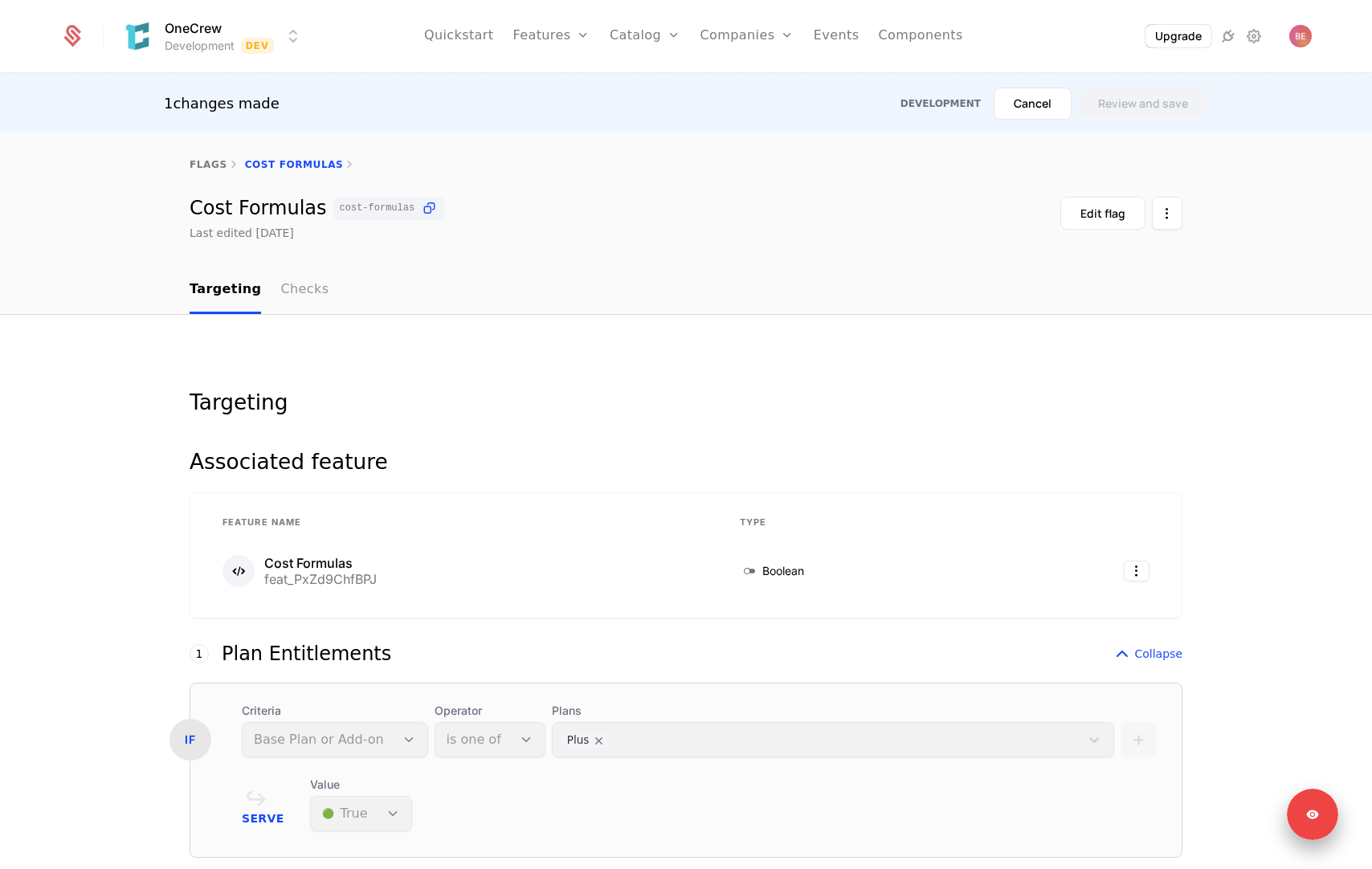
click at [302, 288] on link "Checks" at bounding box center [304, 291] width 48 height 48
